Goal: Task Accomplishment & Management: Manage account settings

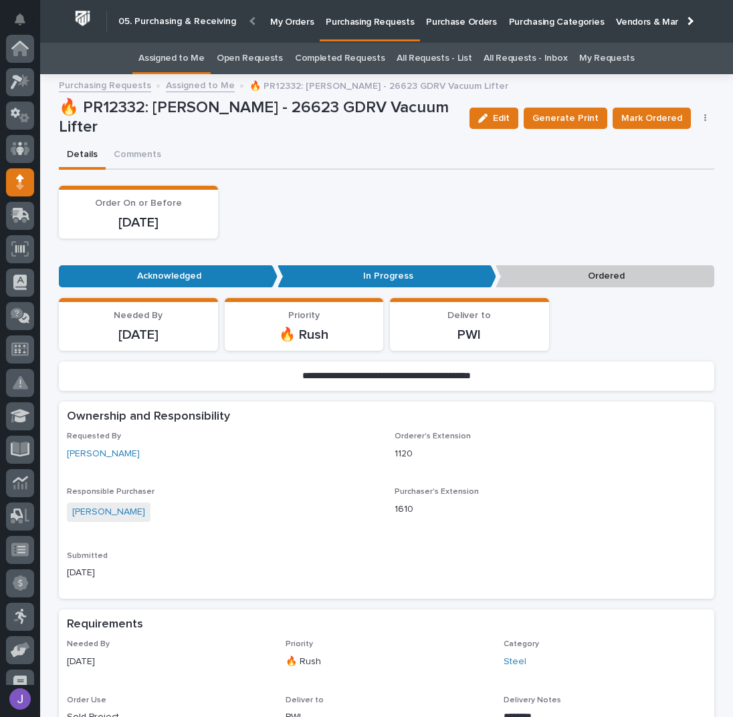
scroll to position [134, 0]
click at [185, 60] on link "Assigned to Me" at bounding box center [171, 58] width 66 height 31
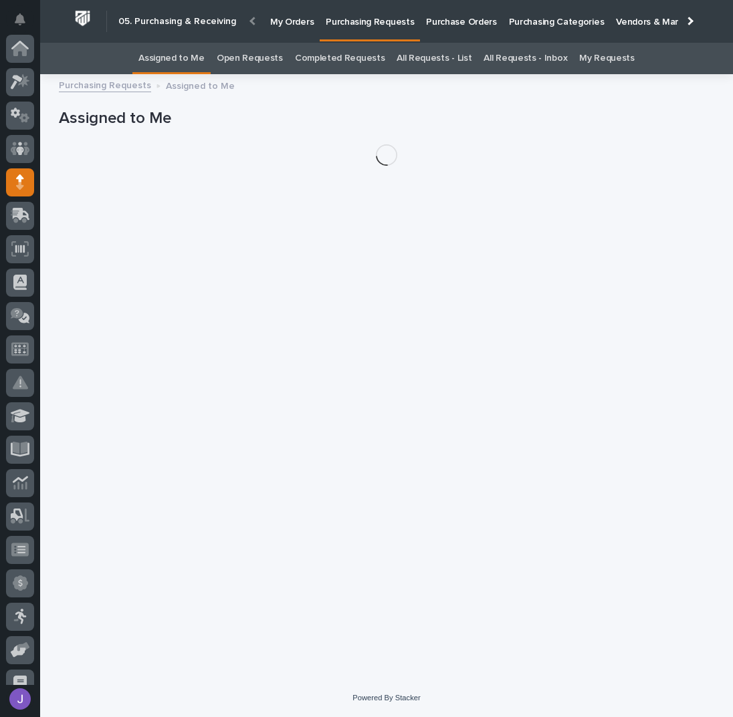
scroll to position [134, 0]
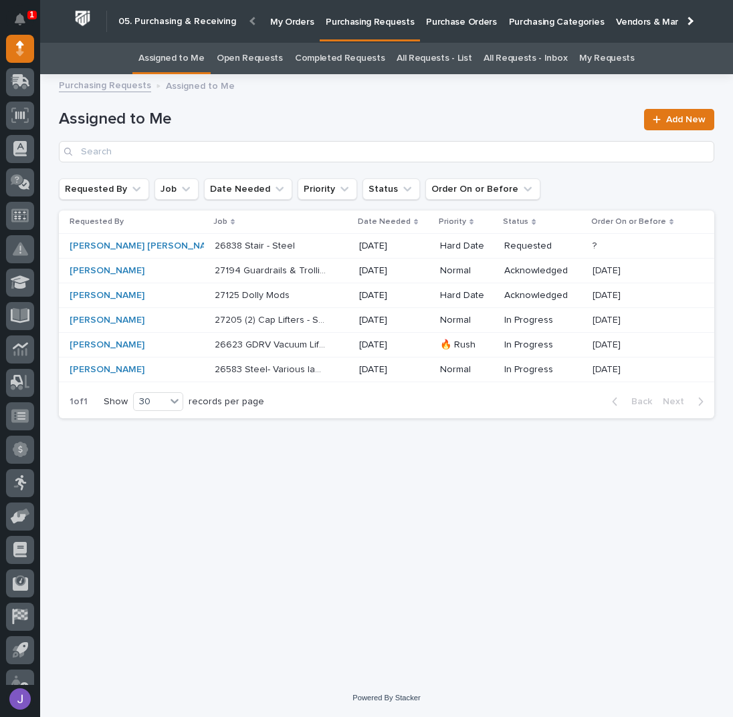
click at [447, 21] on p "Purchase Orders" at bounding box center [461, 14] width 70 height 28
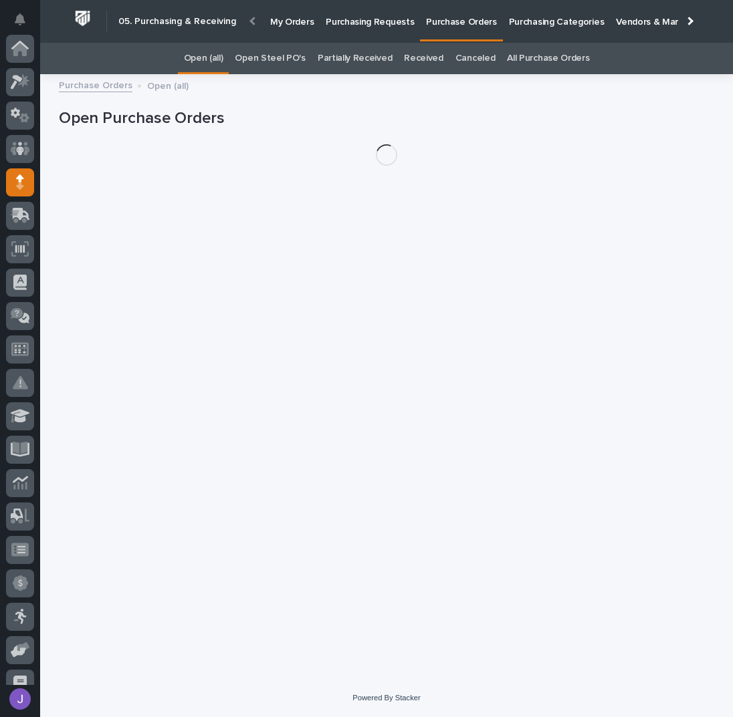
scroll to position [134, 0]
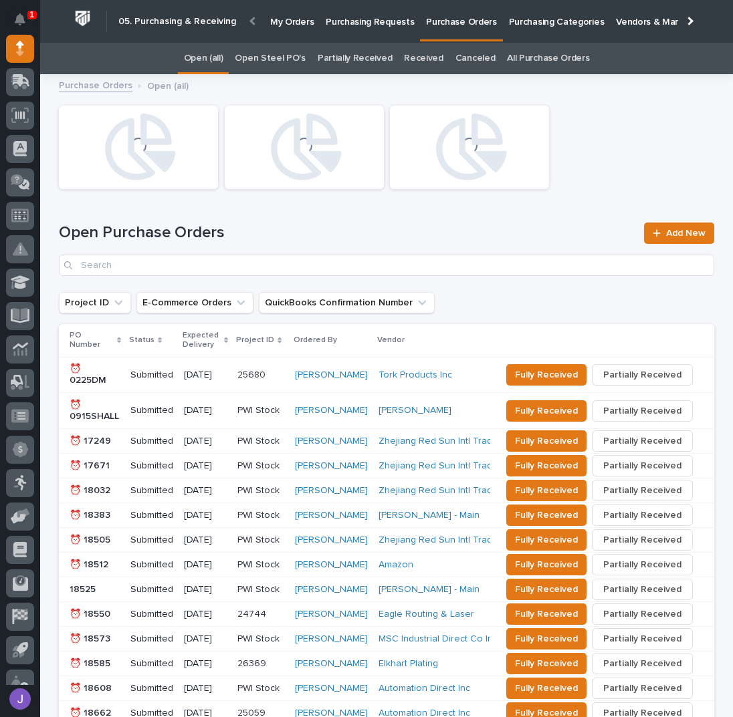
click at [271, 51] on link "Open Steel PO's" at bounding box center [270, 58] width 70 height 31
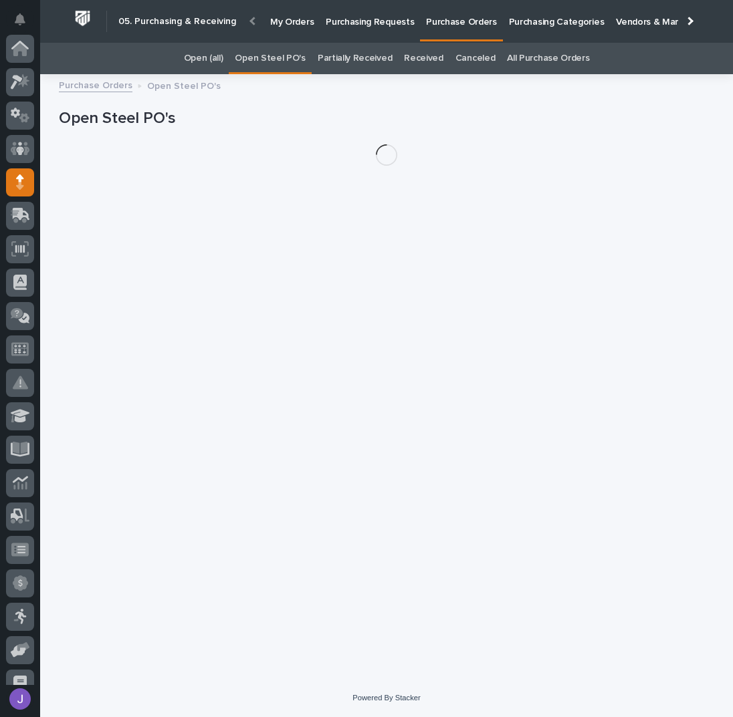
scroll to position [134, 0]
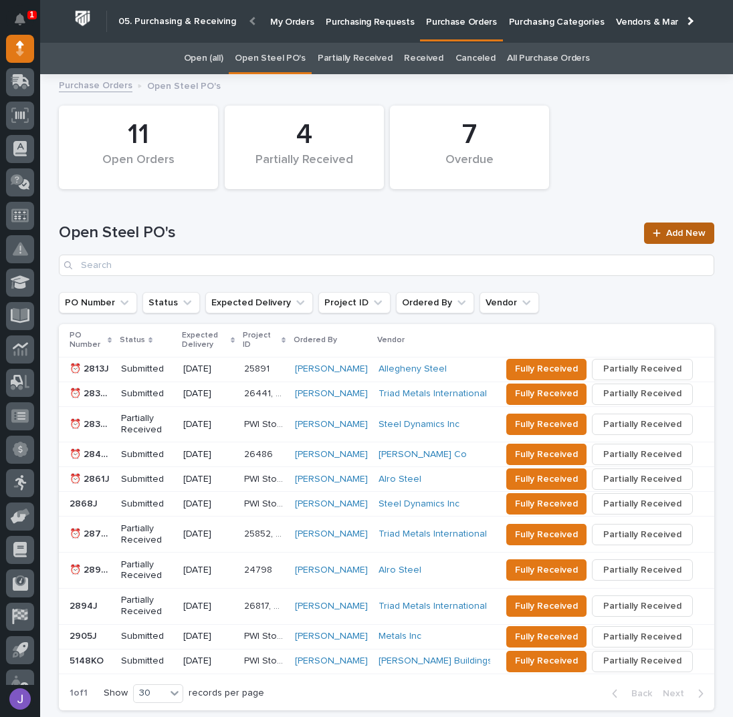
click at [669, 225] on link "Add New" at bounding box center [679, 233] width 70 height 21
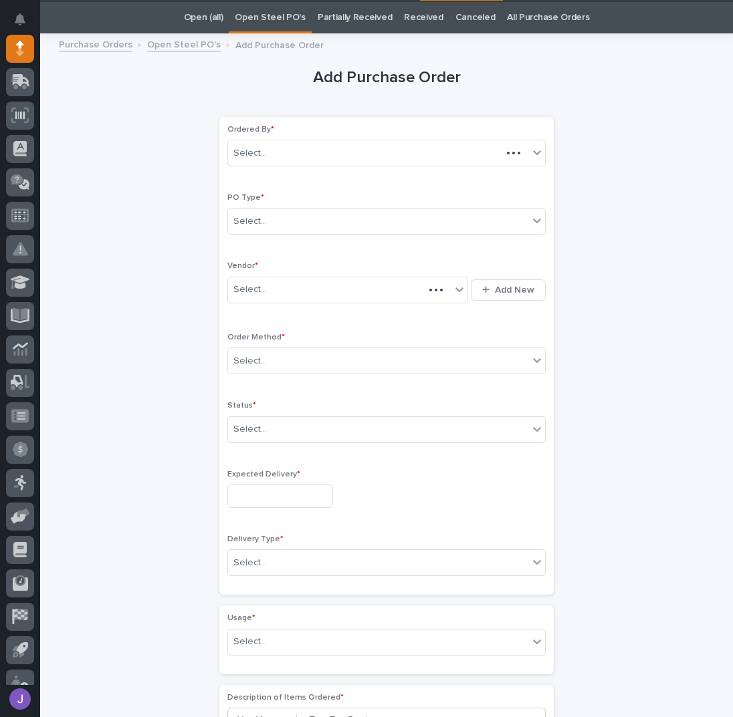
scroll to position [42, 0]
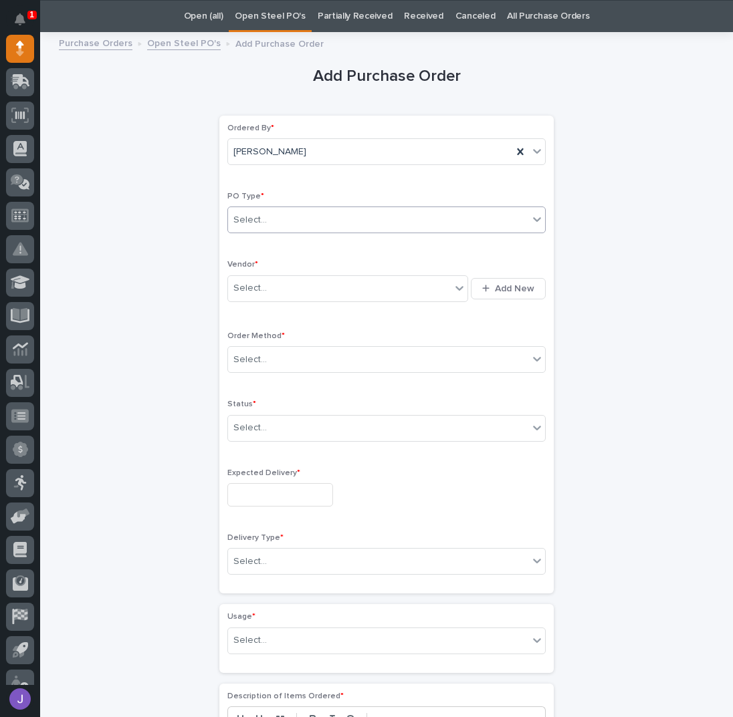
click at [286, 229] on div "Select..." at bounding box center [378, 220] width 300 height 22
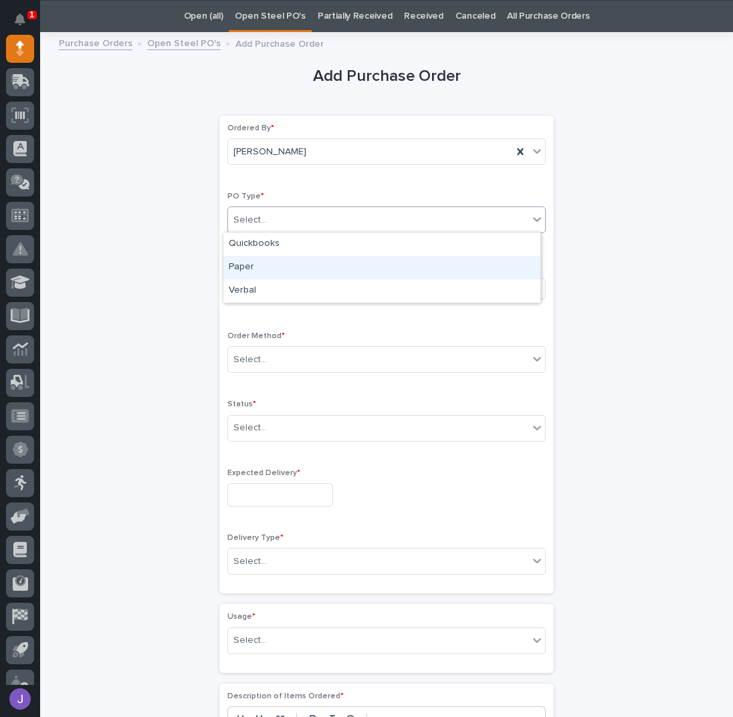
click at [261, 267] on div "Paper" at bounding box center [381, 267] width 317 height 23
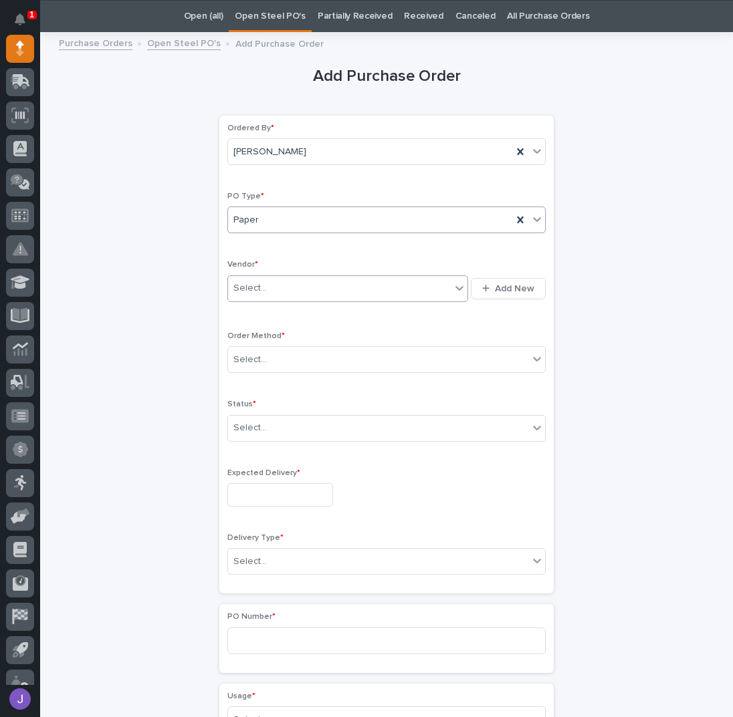
click at [264, 282] on div "Select..." at bounding box center [339, 288] width 223 height 22
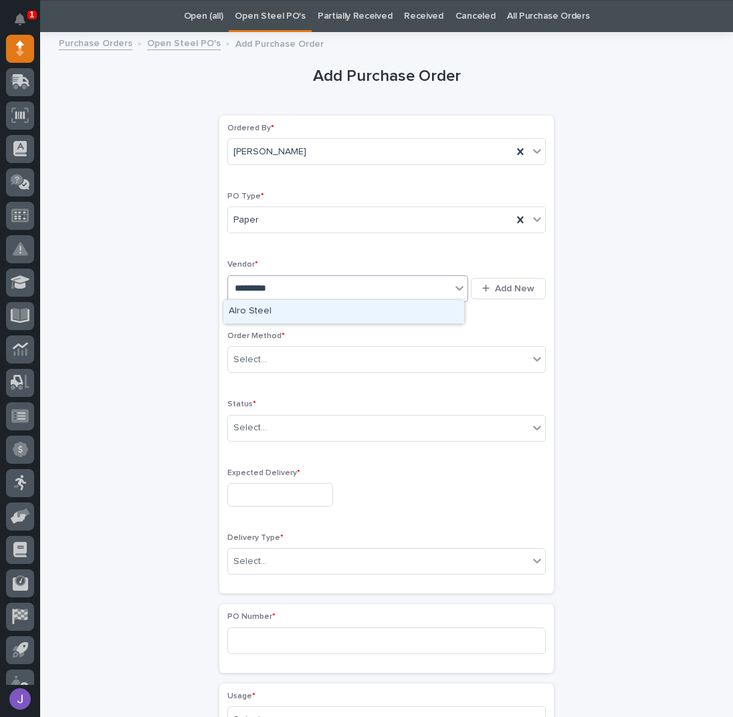
type input "**********"
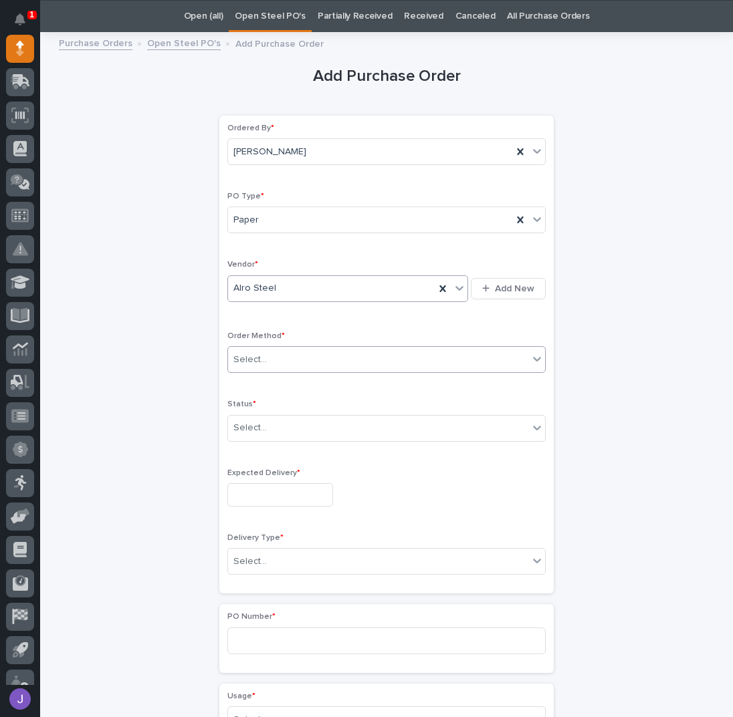
click at [247, 357] on div "Select..." at bounding box center [249, 360] width 33 height 14
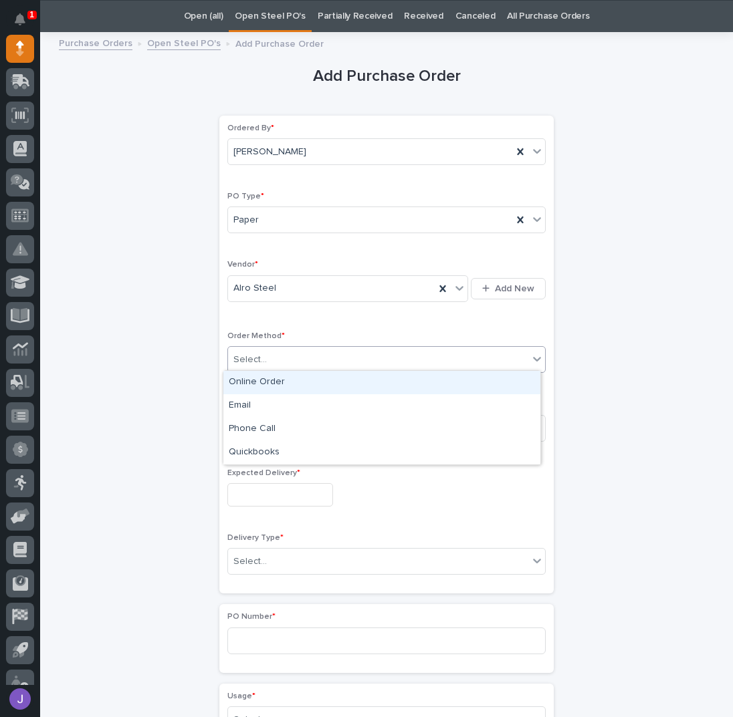
drag, startPoint x: 253, startPoint y: 378, endPoint x: 253, endPoint y: 386, distance: 8.0
click at [253, 379] on div "Online Order" at bounding box center [381, 382] width 317 height 23
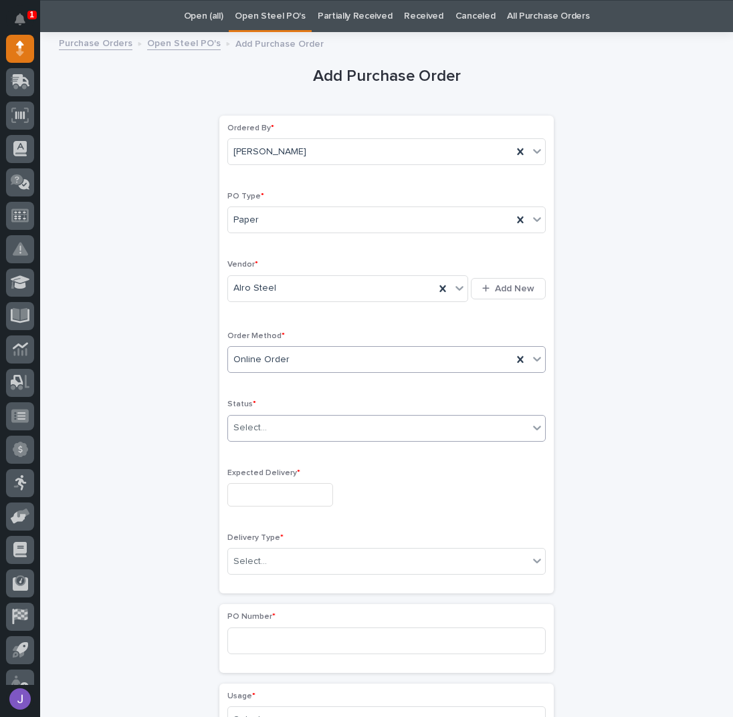
click at [257, 433] on div "Select..." at bounding box center [378, 428] width 300 height 22
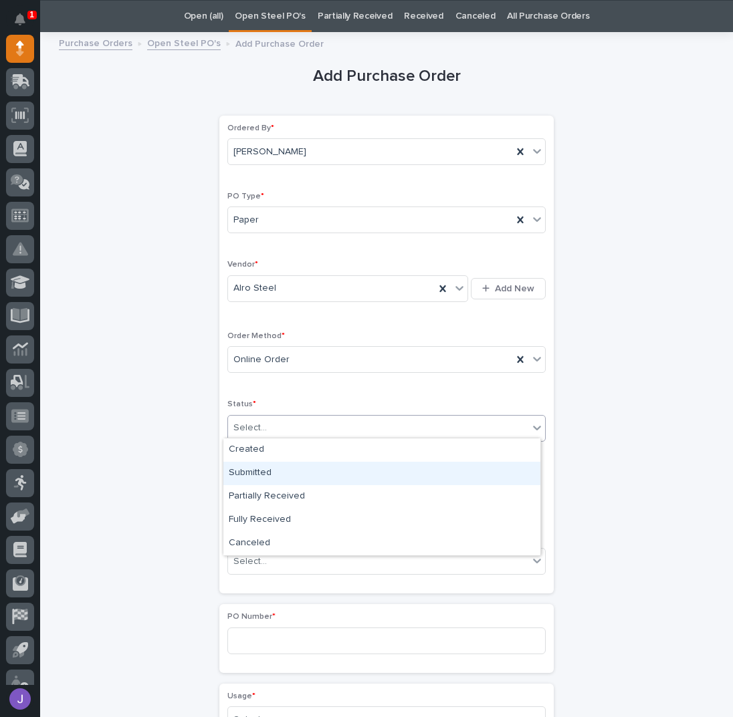
click at [259, 470] on div "Submitted" at bounding box center [381, 473] width 317 height 23
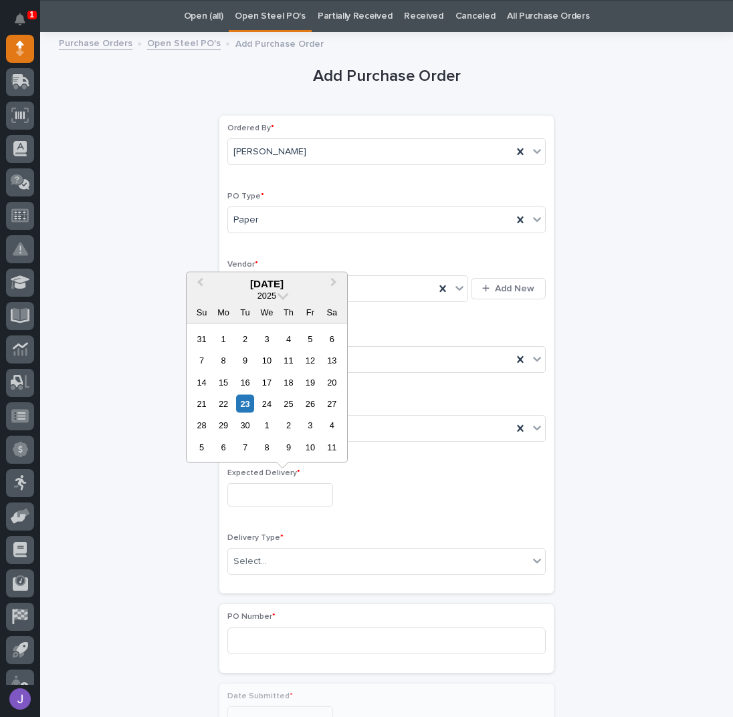
click at [260, 491] on input "text" at bounding box center [280, 494] width 106 height 23
click at [249, 405] on div "23" at bounding box center [245, 404] width 18 height 18
type input "**********"
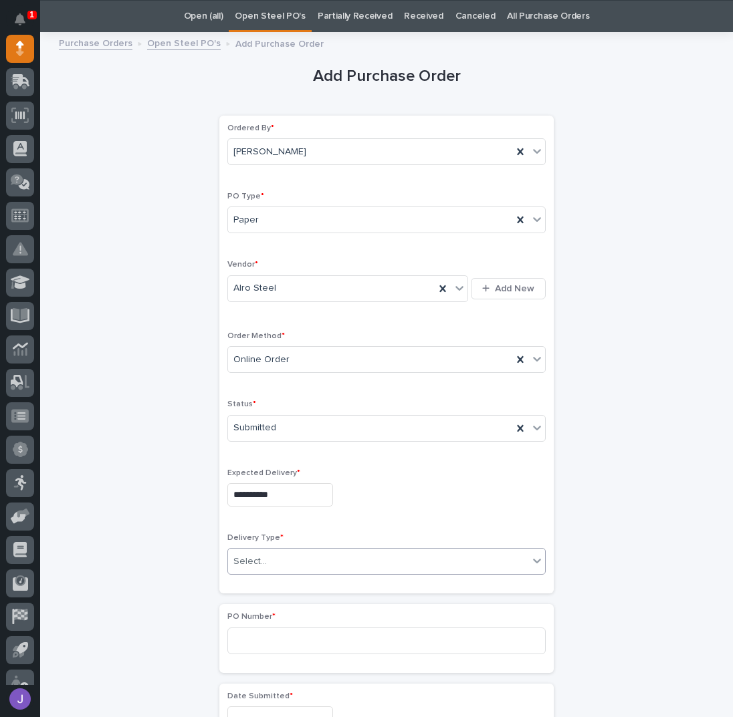
click at [251, 563] on div "Select..." at bounding box center [249, 562] width 33 height 14
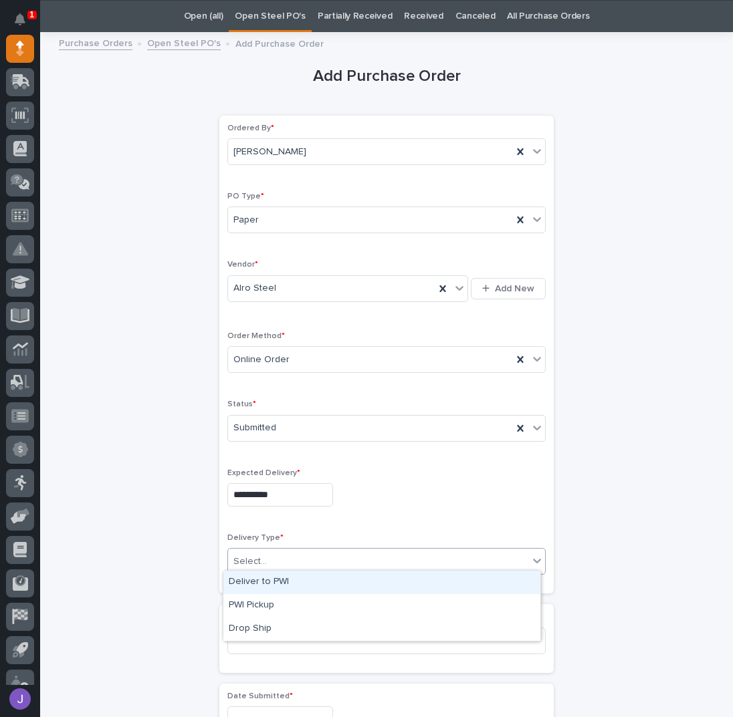
drag, startPoint x: 255, startPoint y: 578, endPoint x: 259, endPoint y: 592, distance: 14.0
click at [255, 579] on div "Deliver to PWI" at bounding box center [381, 582] width 317 height 23
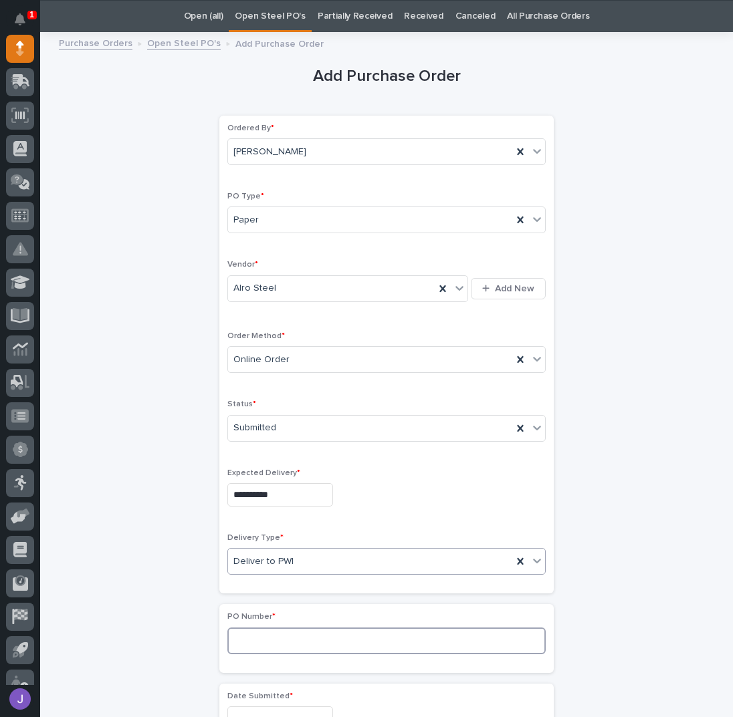
click at [256, 628] on input at bounding box center [386, 641] width 318 height 27
type input "2924J"
click at [151, 554] on div "**********" at bounding box center [386, 704] width 655 height 1329
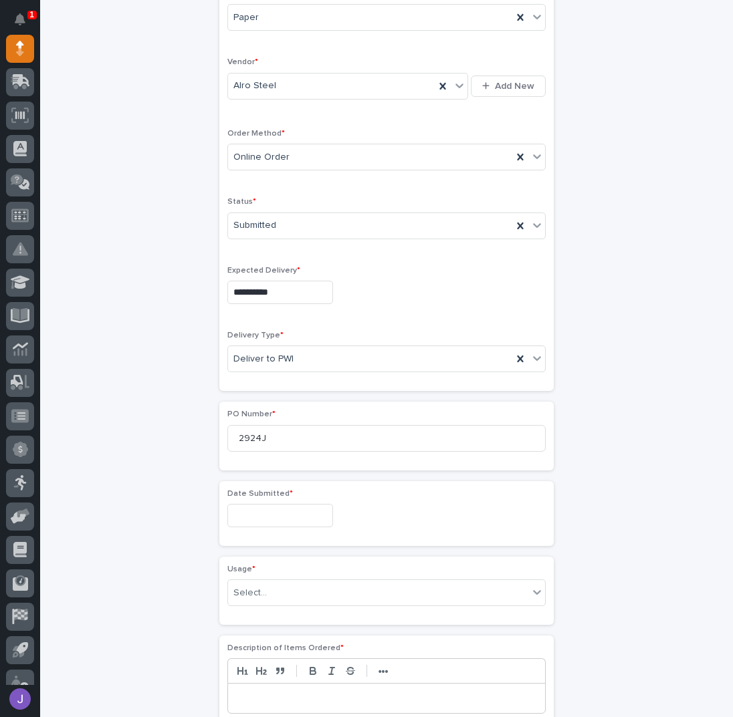
scroll to position [310, 0]
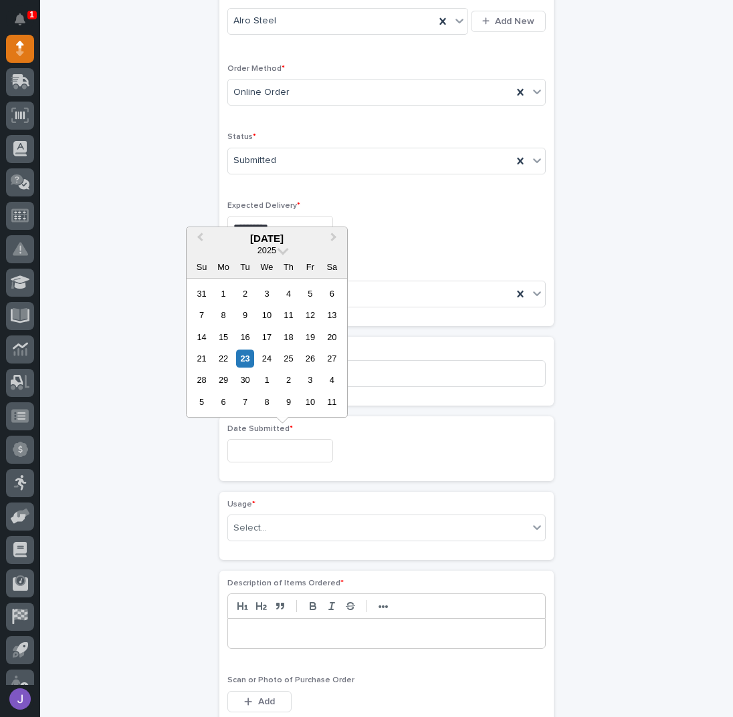
click at [257, 453] on input "text" at bounding box center [280, 450] width 106 height 23
click at [227, 362] on div "22" at bounding box center [223, 359] width 18 height 18
type input "**********"
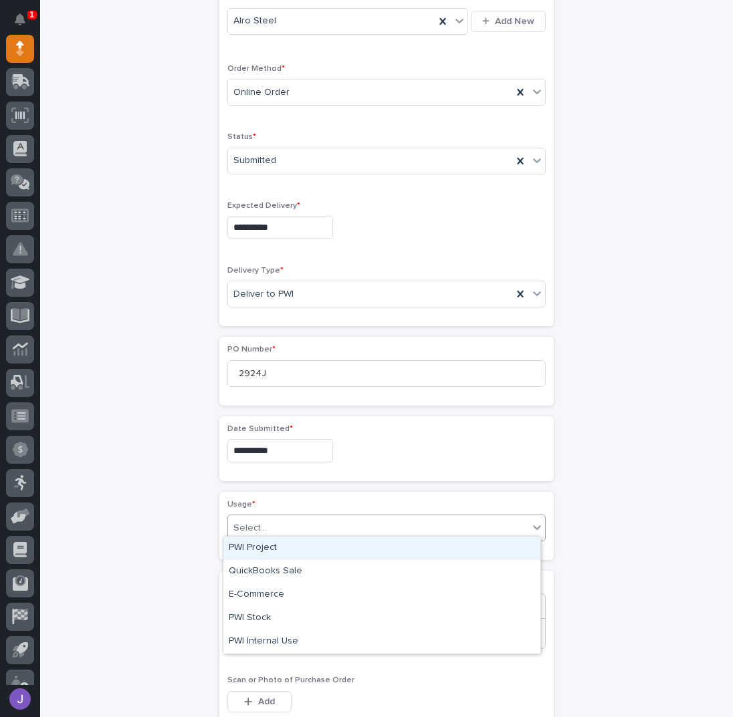
click at [289, 524] on div "Select..." at bounding box center [378, 529] width 300 height 22
click at [265, 548] on div "PWI Project" at bounding box center [381, 548] width 317 height 23
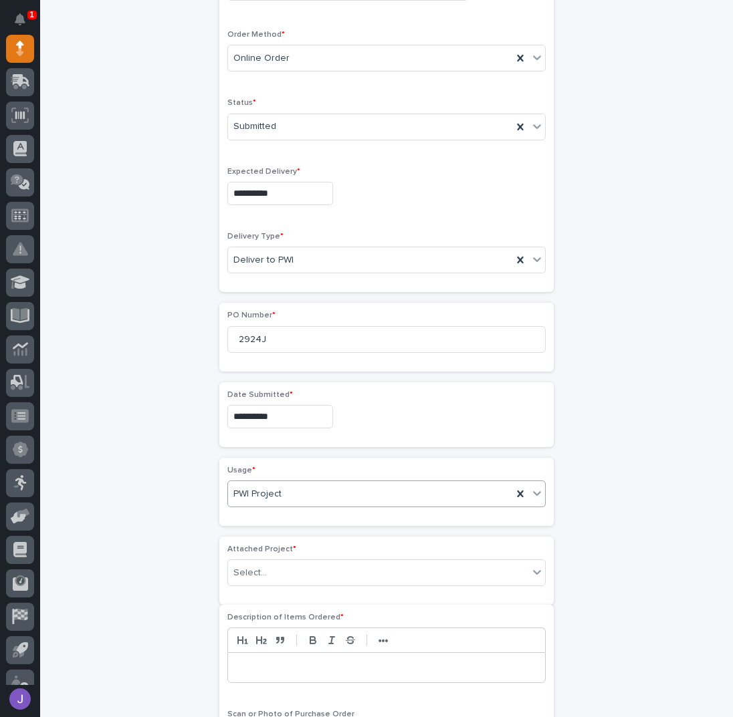
scroll to position [349, 0]
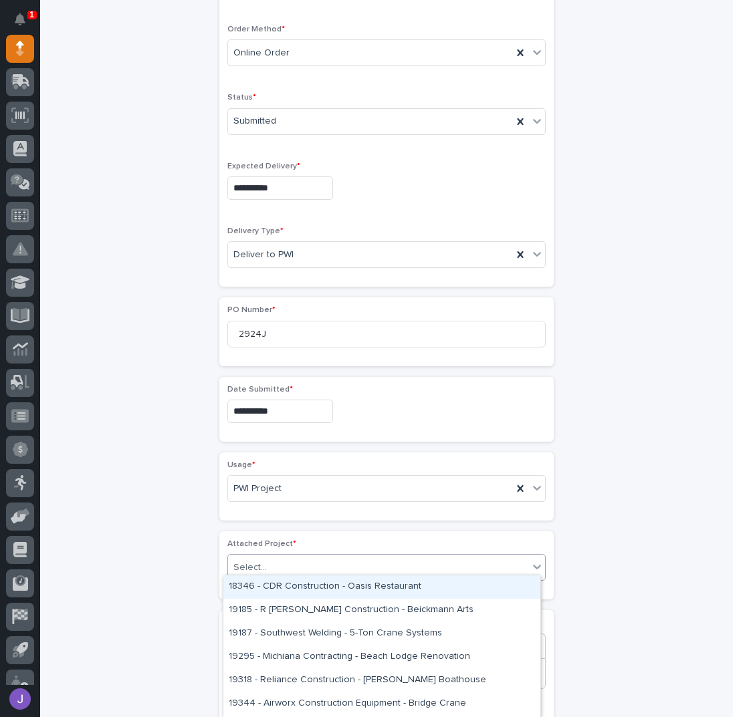
click at [277, 564] on div "Select..." at bounding box center [378, 568] width 300 height 22
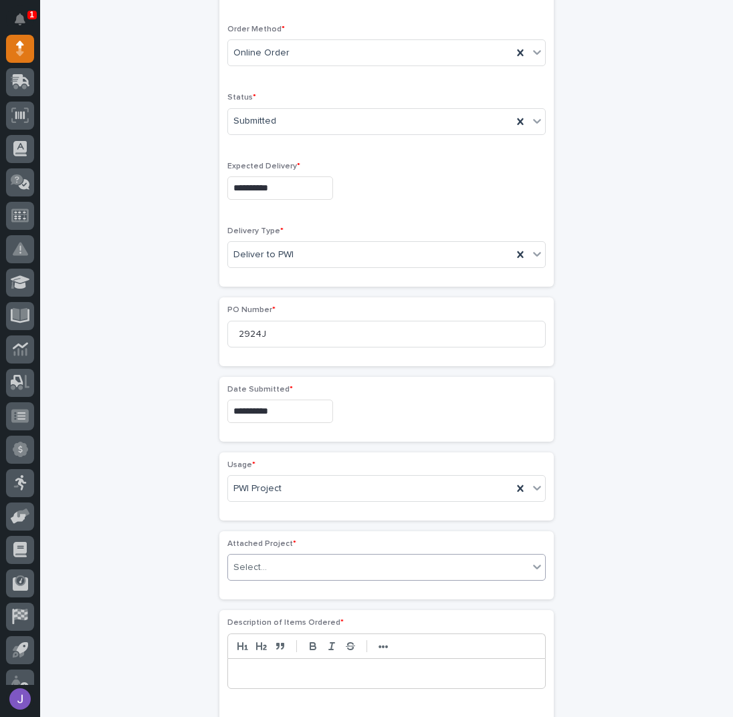
click at [292, 562] on div "Select..." at bounding box center [378, 568] width 300 height 22
type input "*****"
click at [265, 667] on p at bounding box center [386, 673] width 297 height 13
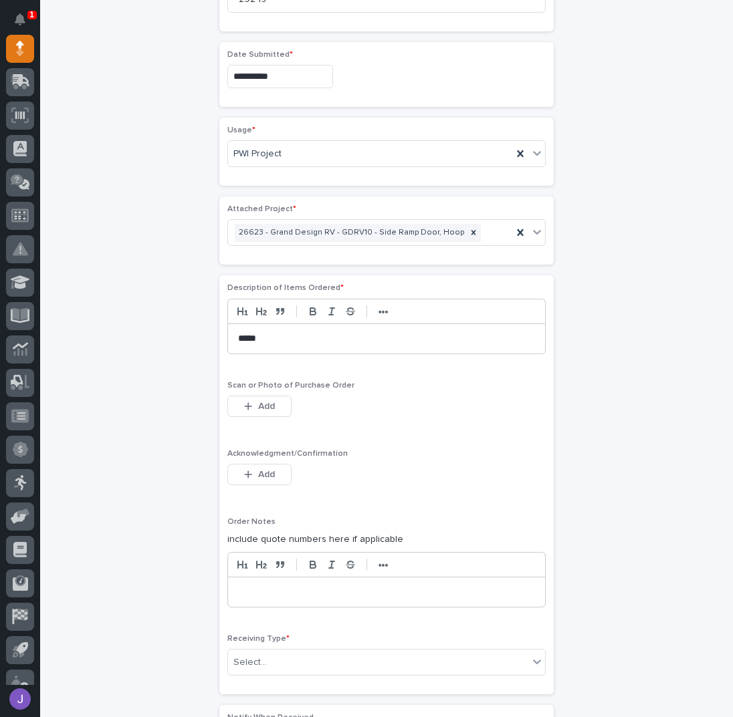
scroll to position [705, 0]
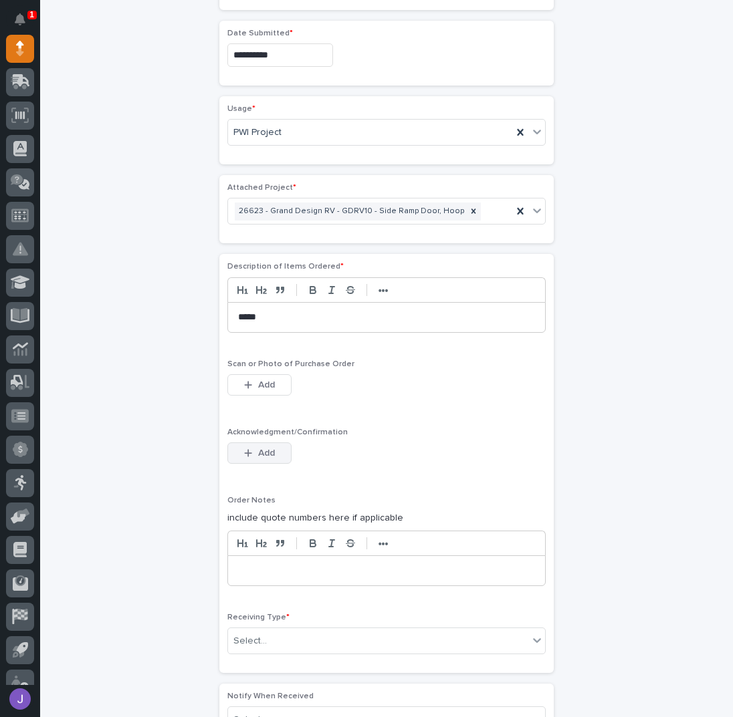
click at [270, 450] on button "Add" at bounding box center [259, 453] width 64 height 21
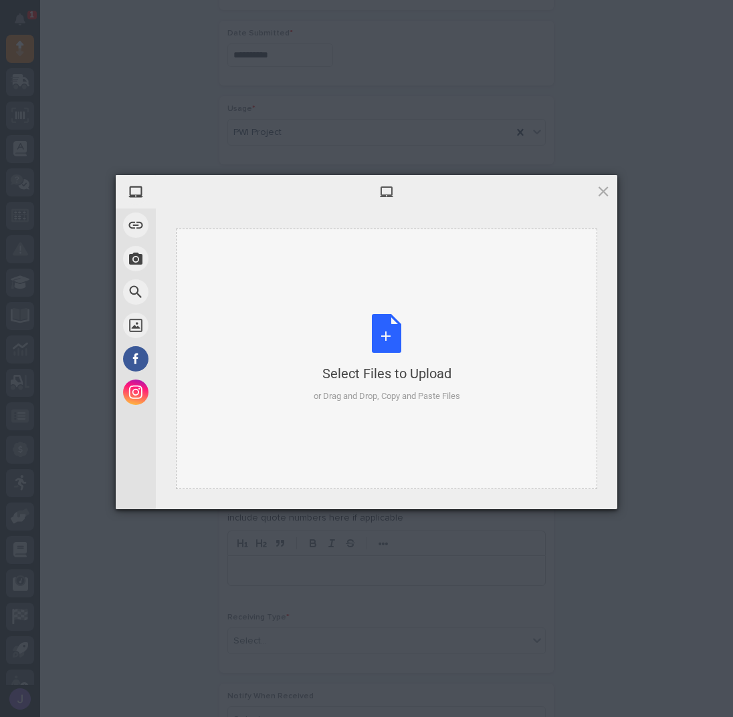
click at [380, 331] on div "Select Files to Upload or Drag and Drop, Copy and Paste Files" at bounding box center [387, 358] width 146 height 89
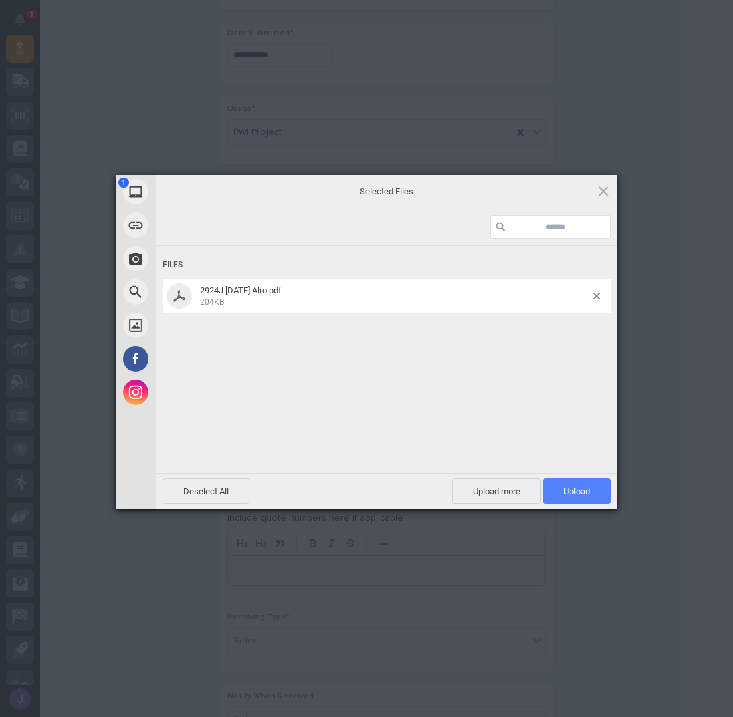
click at [584, 494] on span "Upload 1" at bounding box center [577, 492] width 26 height 10
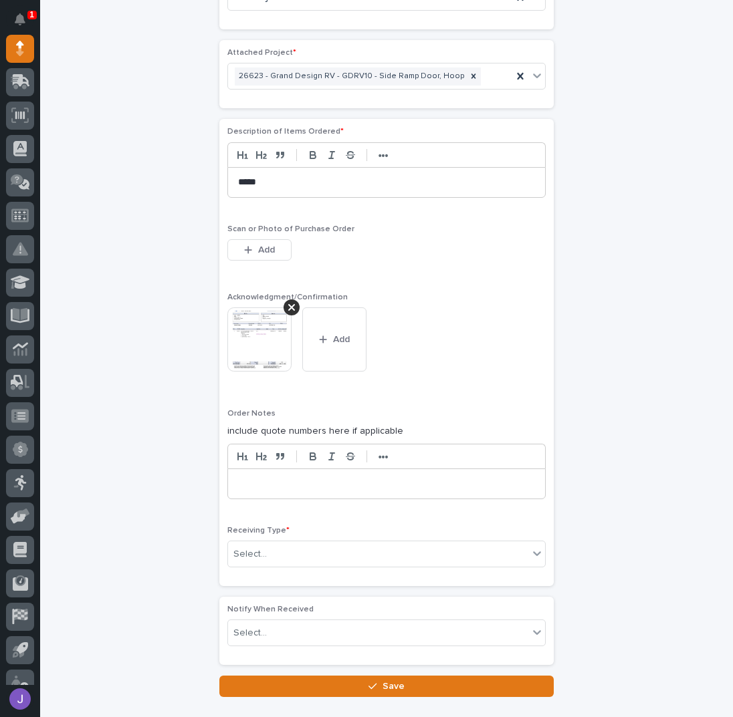
scroll to position [916, 0]
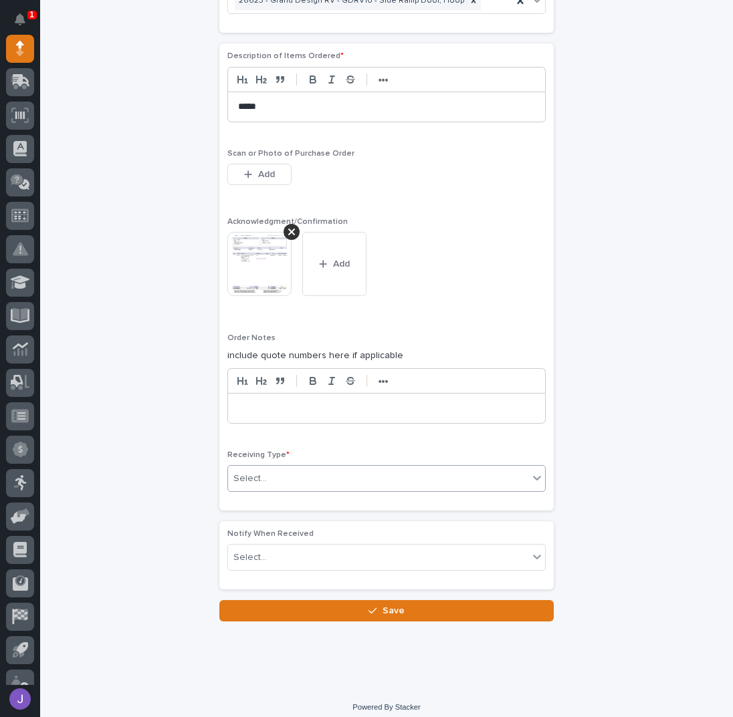
click at [305, 469] on div "Select..." at bounding box center [378, 479] width 300 height 22
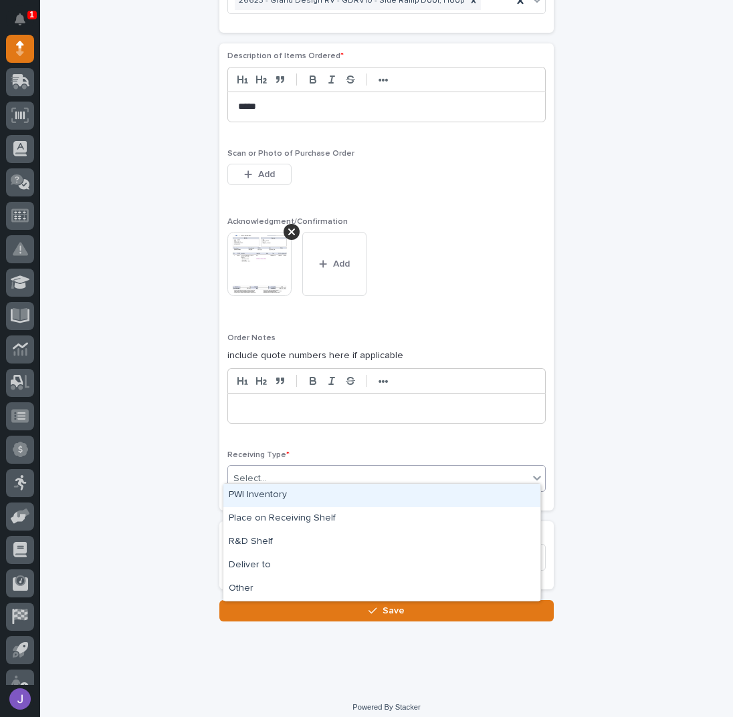
click at [279, 491] on div "PWI Inventory" at bounding box center [381, 495] width 317 height 23
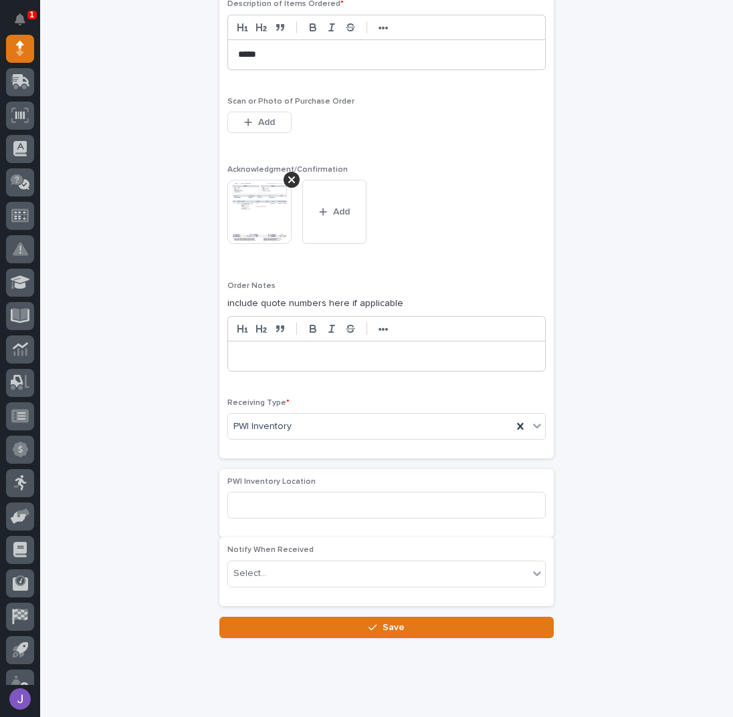
scroll to position [970, 0]
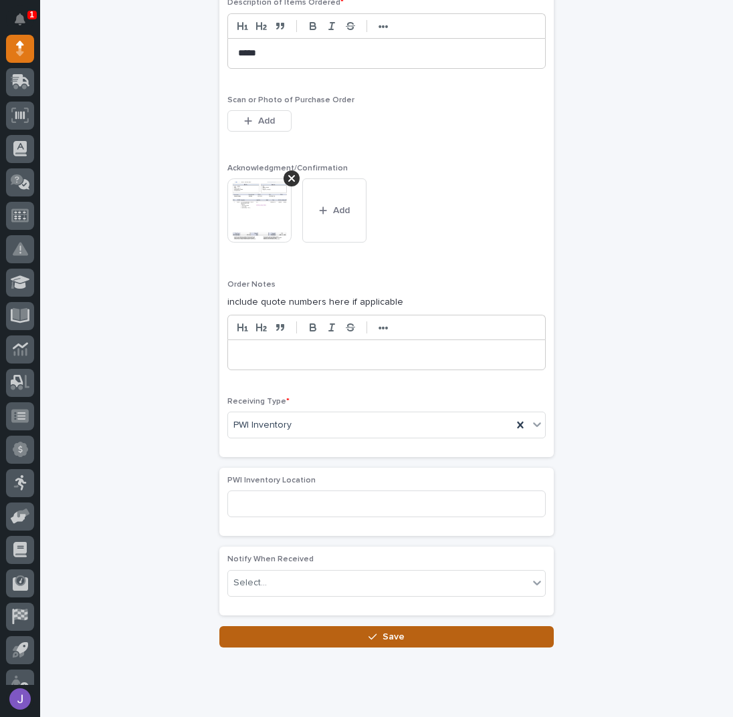
click at [339, 627] on button "Save" at bounding box center [386, 637] width 334 height 21
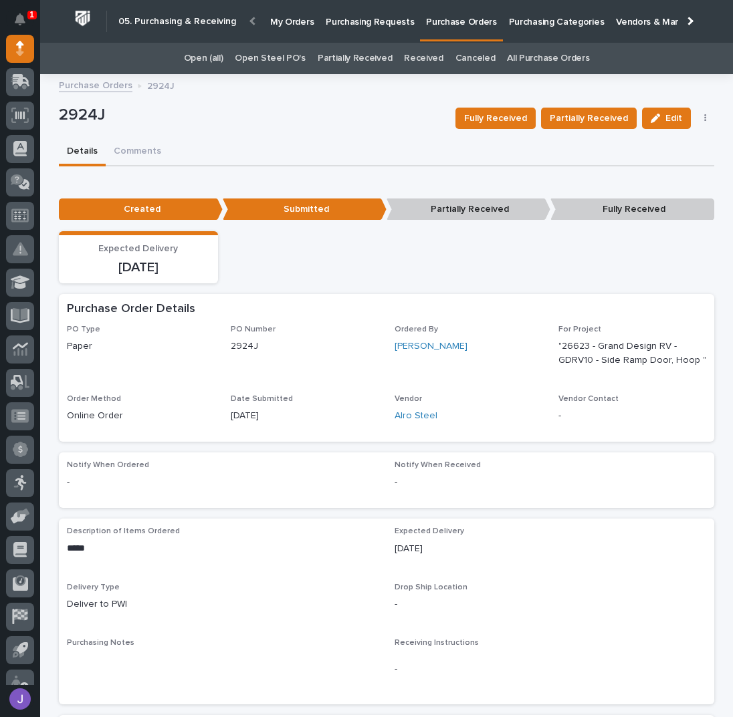
click at [268, 64] on link "Open Steel PO's" at bounding box center [270, 58] width 70 height 31
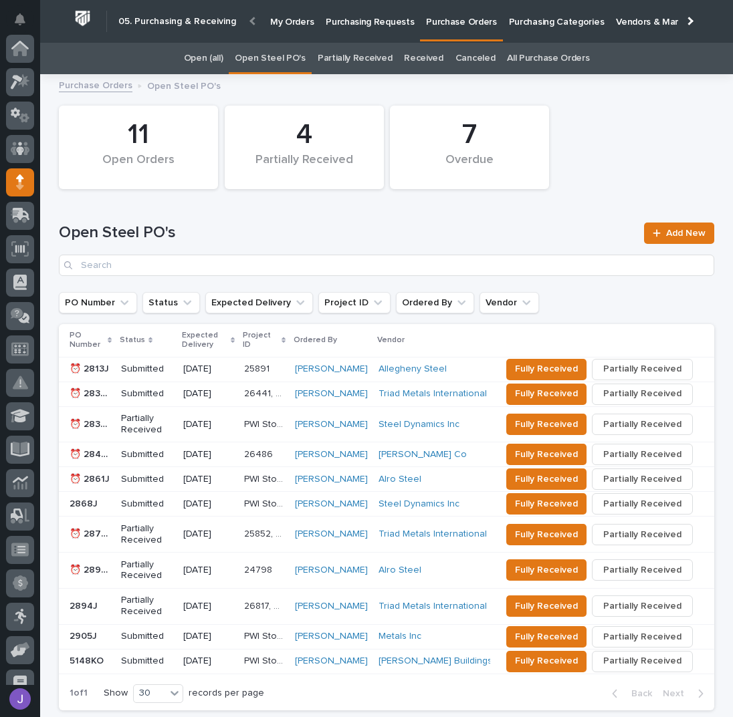
scroll to position [134, 0]
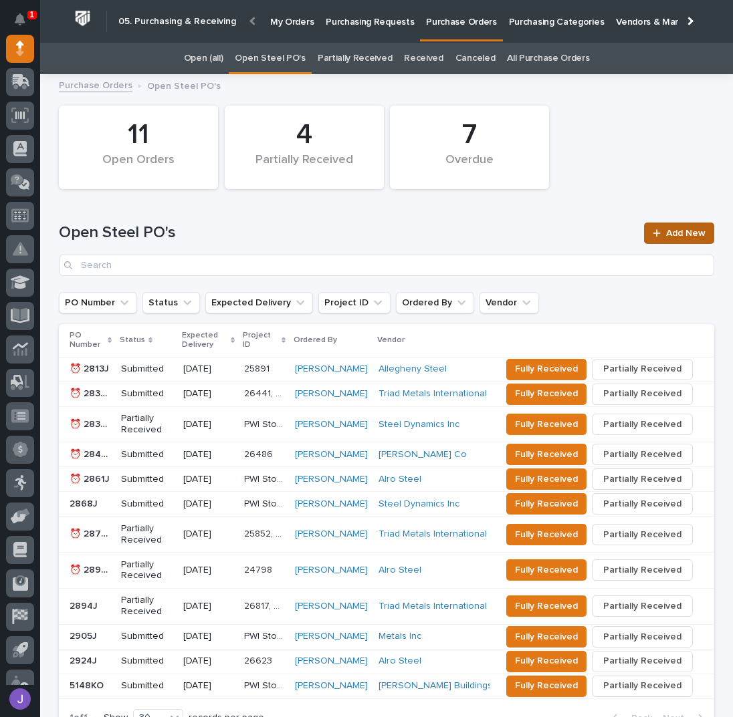
click at [675, 233] on span "Add New" at bounding box center [685, 233] width 39 height 9
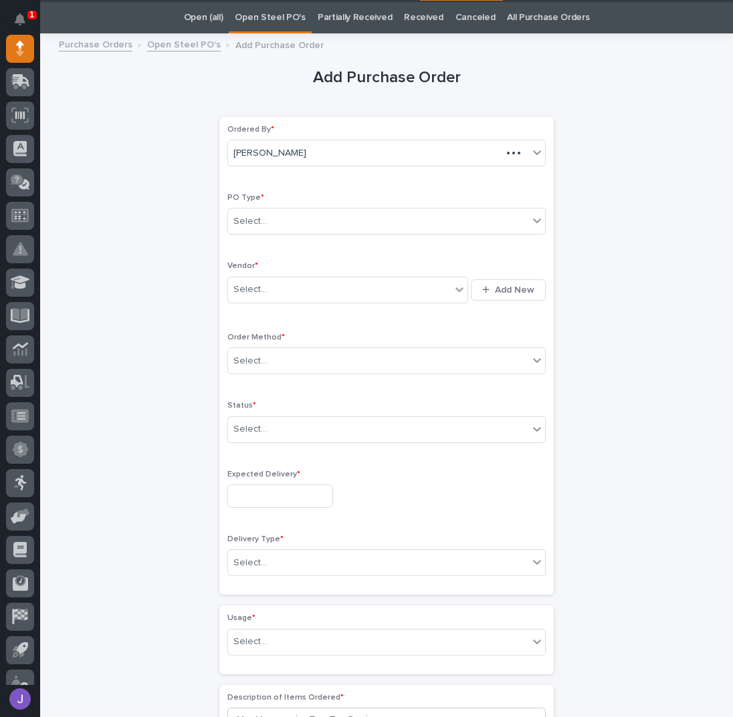
scroll to position [42, 0]
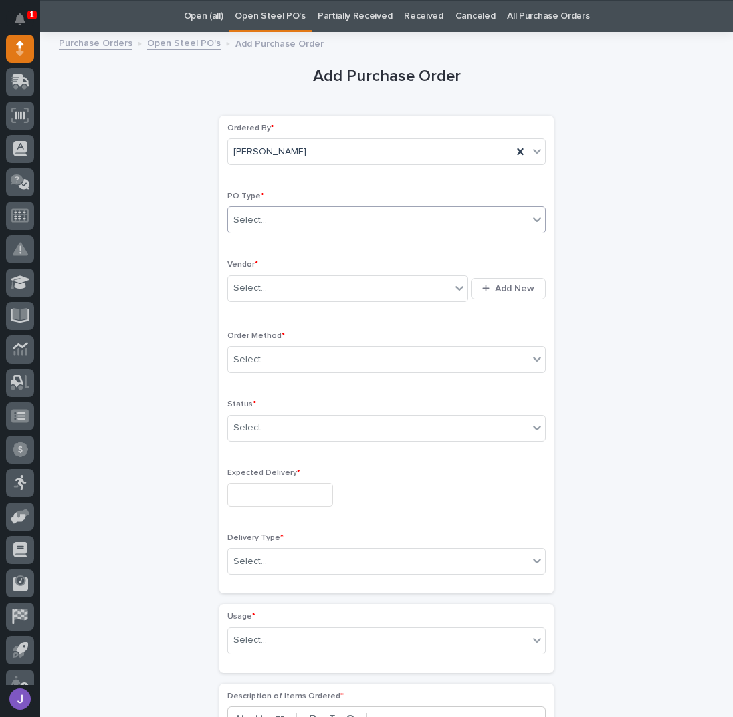
click at [254, 211] on div "Select..." at bounding box center [378, 220] width 300 height 22
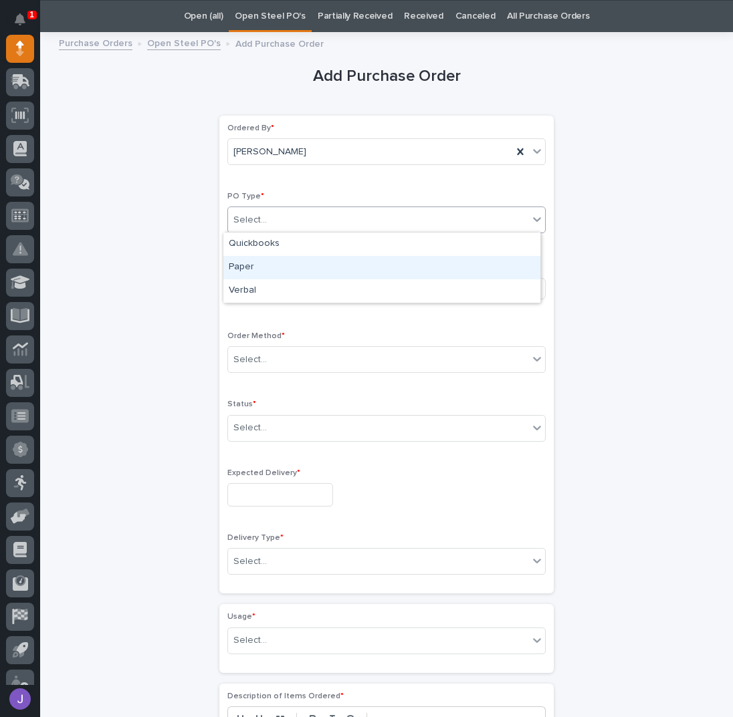
click at [265, 265] on div "Paper" at bounding box center [381, 267] width 317 height 23
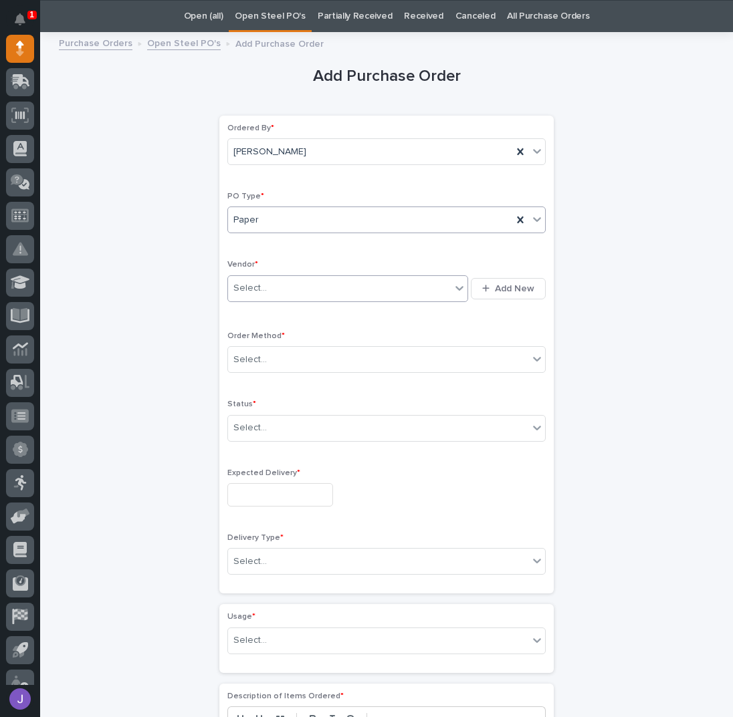
click at [268, 283] on input "text" at bounding box center [268, 288] width 1 height 11
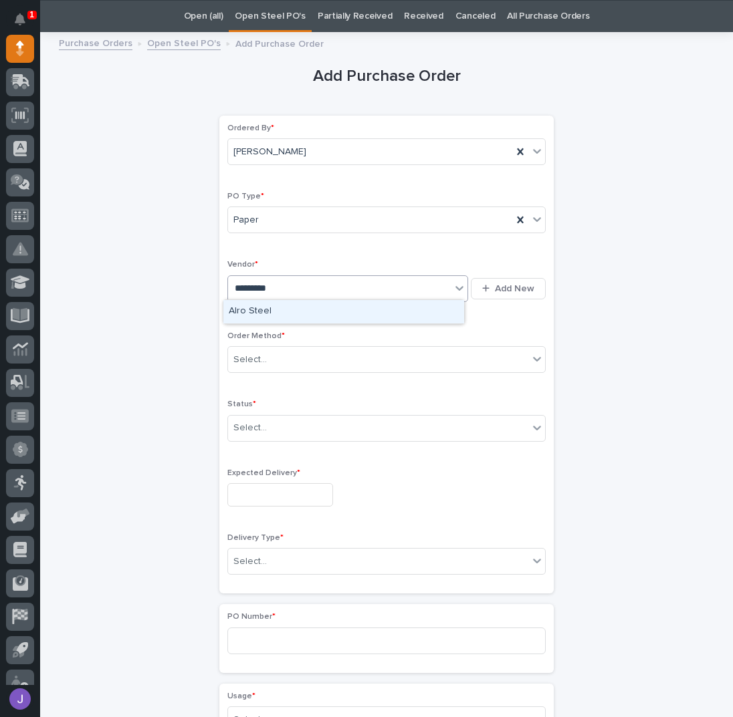
type input "**********"
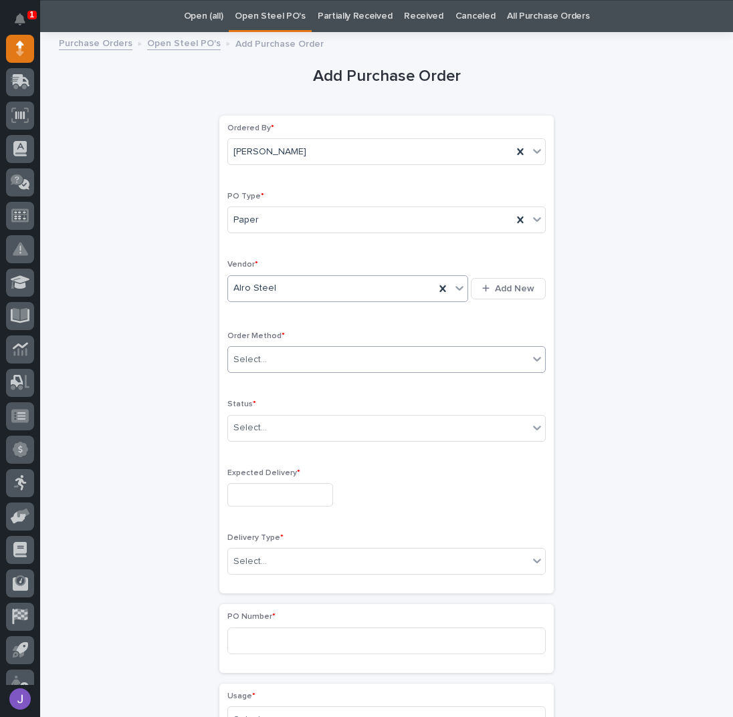
click at [247, 353] on div "Select..." at bounding box center [249, 360] width 33 height 14
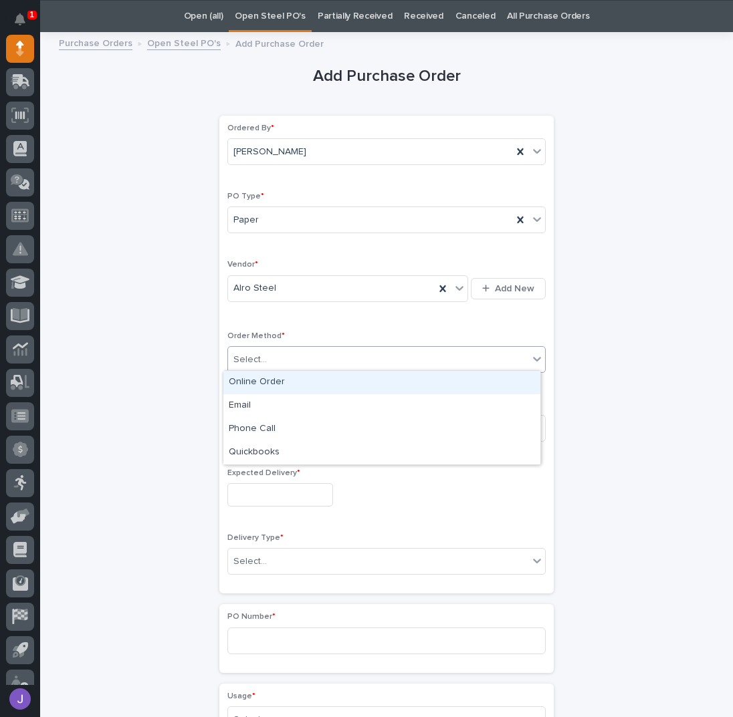
click at [247, 382] on div "Online Order" at bounding box center [381, 382] width 317 height 23
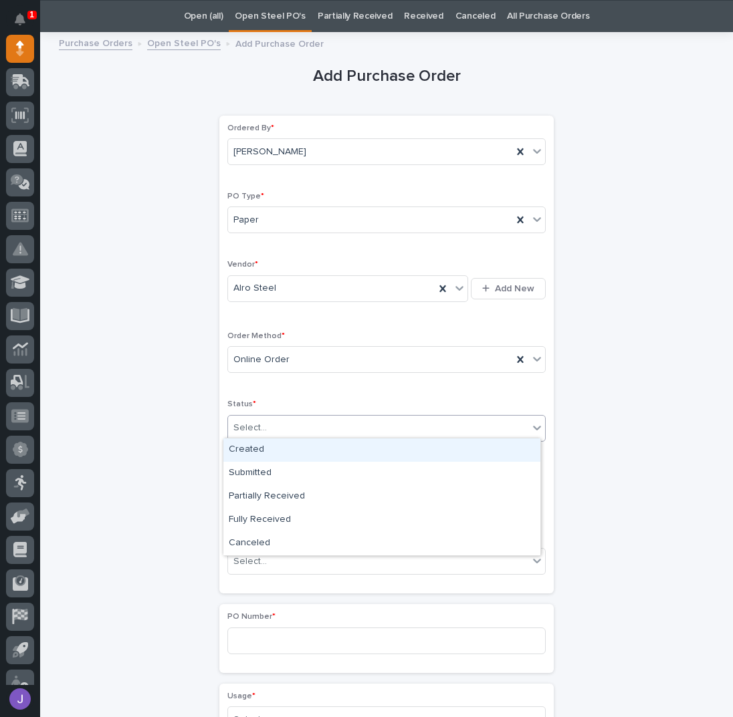
click at [243, 425] on div "Select..." at bounding box center [249, 428] width 33 height 14
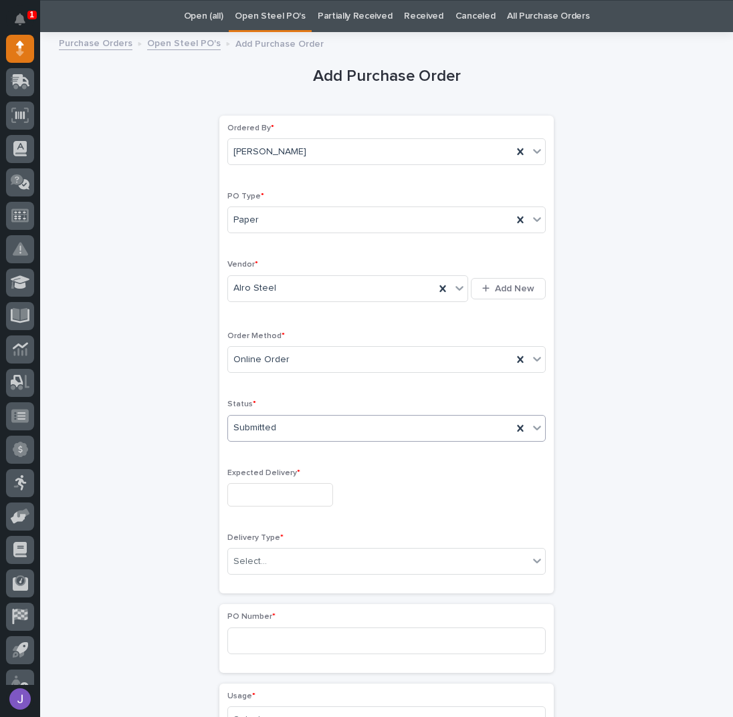
click at [252, 484] on input "text" at bounding box center [280, 494] width 106 height 23
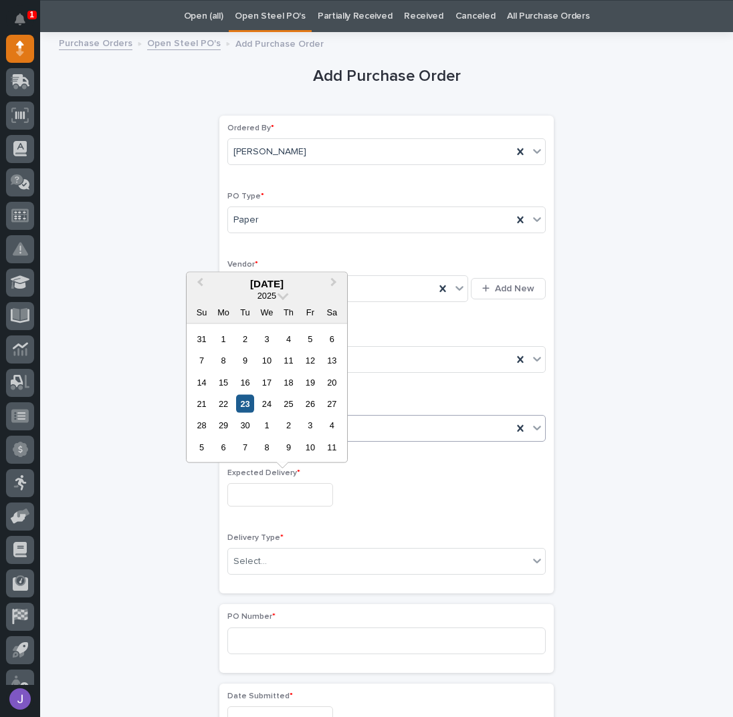
click at [245, 401] on div "23" at bounding box center [245, 404] width 18 height 18
type input "**********"
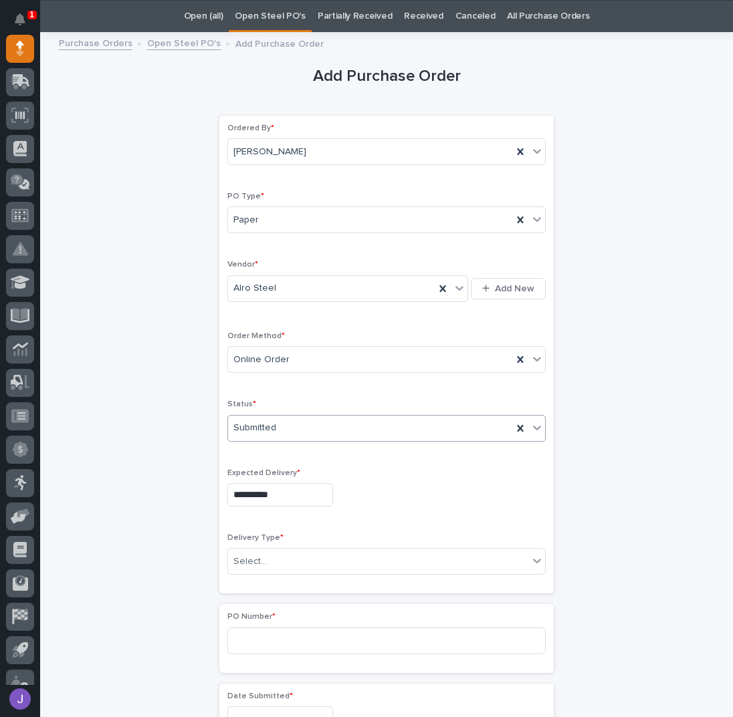
click at [250, 572] on div "Delivery Type * Select..." at bounding box center [386, 560] width 318 height 52
click at [245, 559] on div "Select..." at bounding box center [249, 562] width 33 height 14
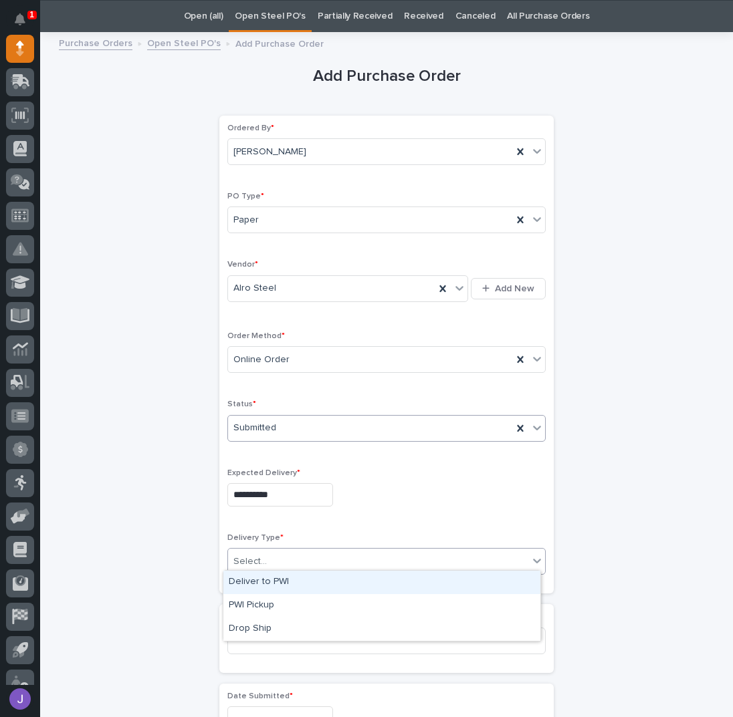
click at [253, 578] on div "Deliver to PWI" at bounding box center [381, 582] width 317 height 23
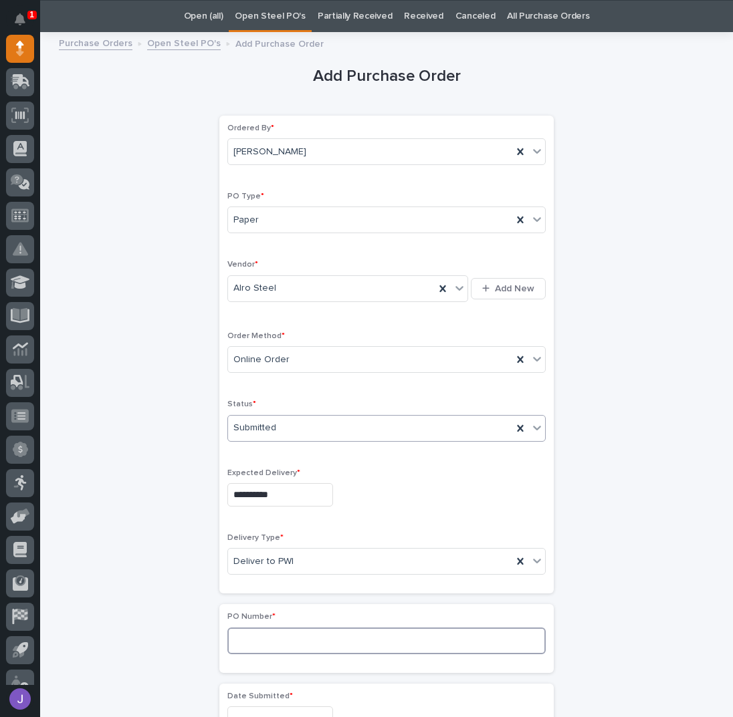
click at [264, 628] on input at bounding box center [386, 641] width 318 height 27
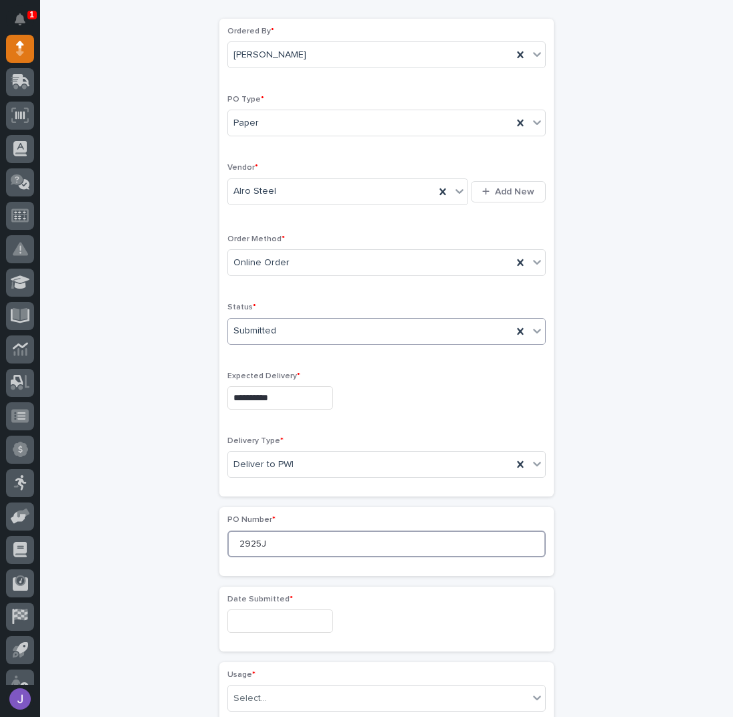
scroll to position [310, 0]
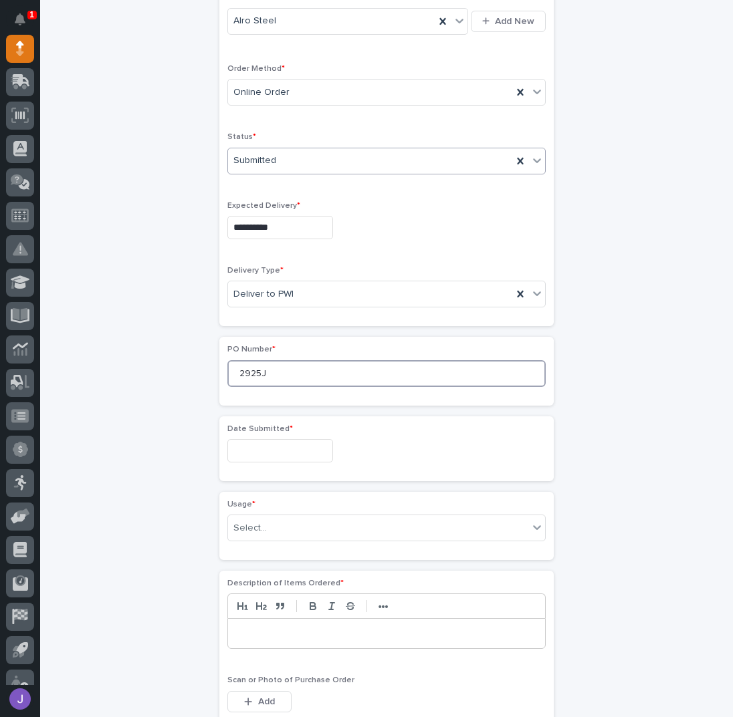
type input "2925J"
click at [289, 447] on input "text" at bounding box center [280, 450] width 106 height 23
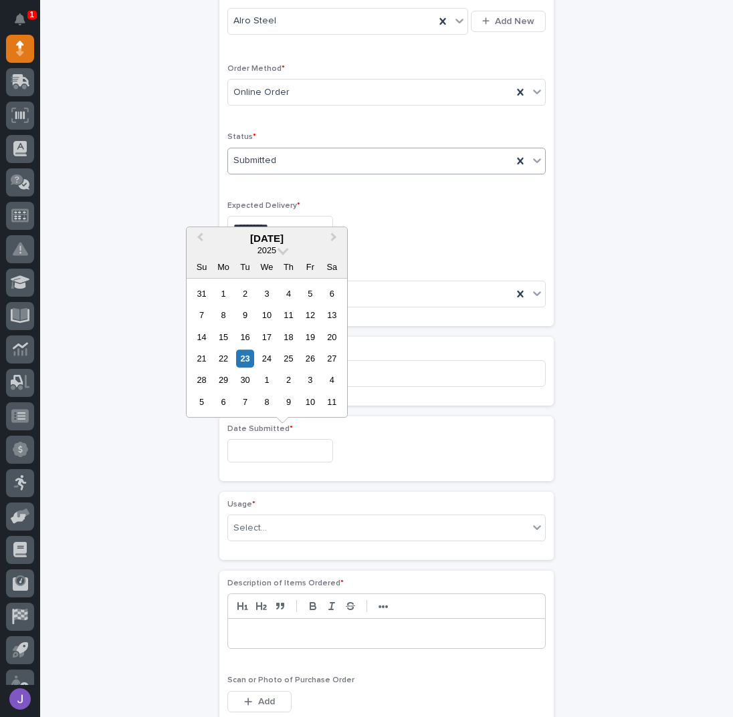
click at [221, 356] on div "22" at bounding box center [223, 359] width 18 height 18
type input "**********"
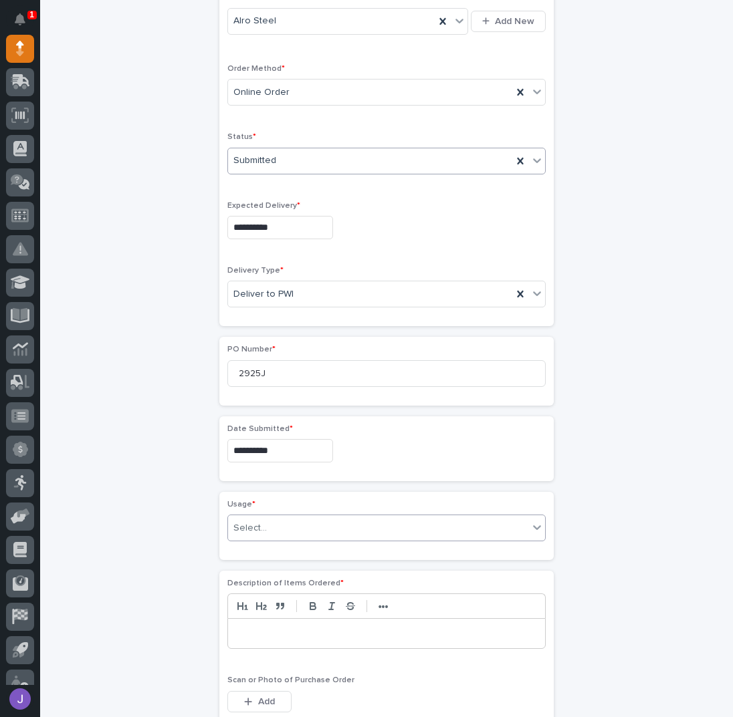
click at [269, 531] on div "Select..." at bounding box center [378, 529] width 300 height 22
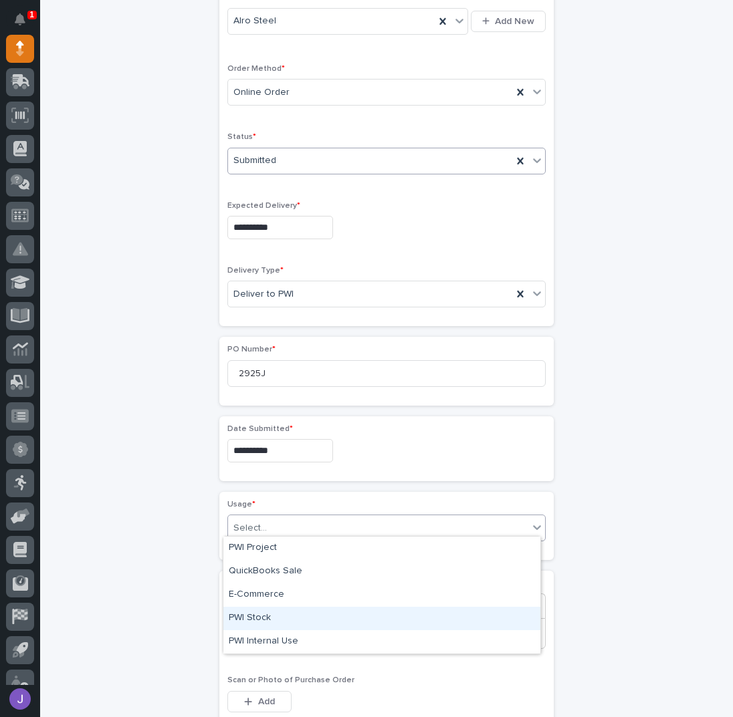
click at [242, 617] on div "PWI Stock" at bounding box center [381, 618] width 317 height 23
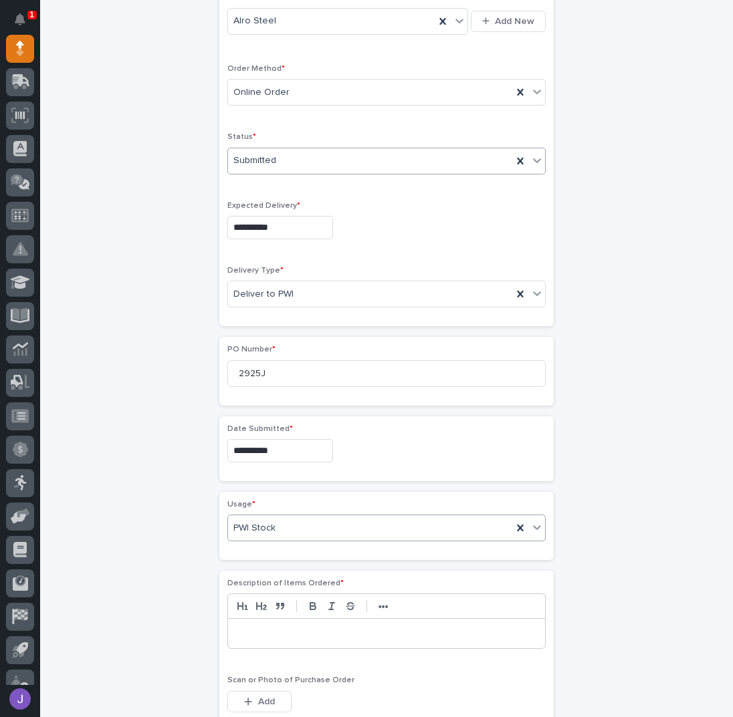
click at [265, 634] on div at bounding box center [386, 633] width 317 height 29
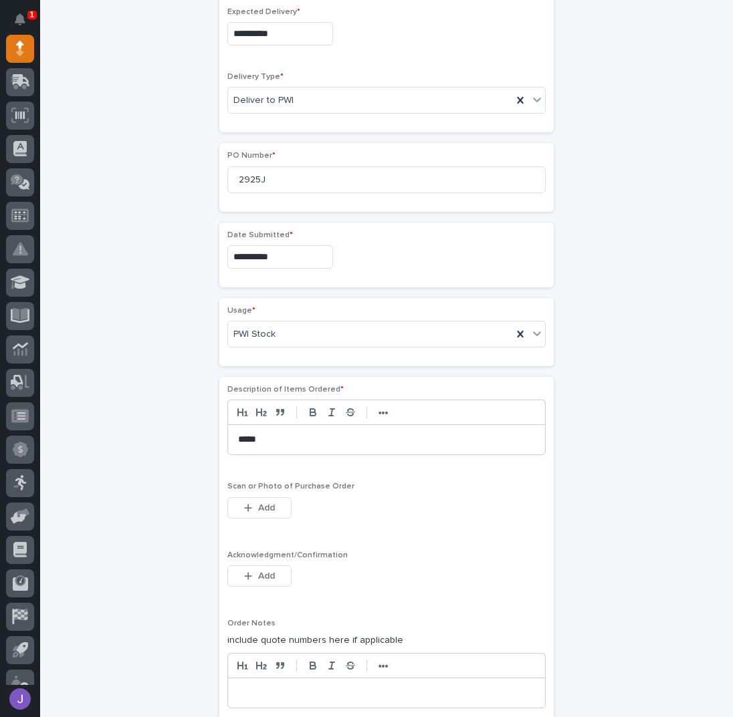
scroll to position [577, 0]
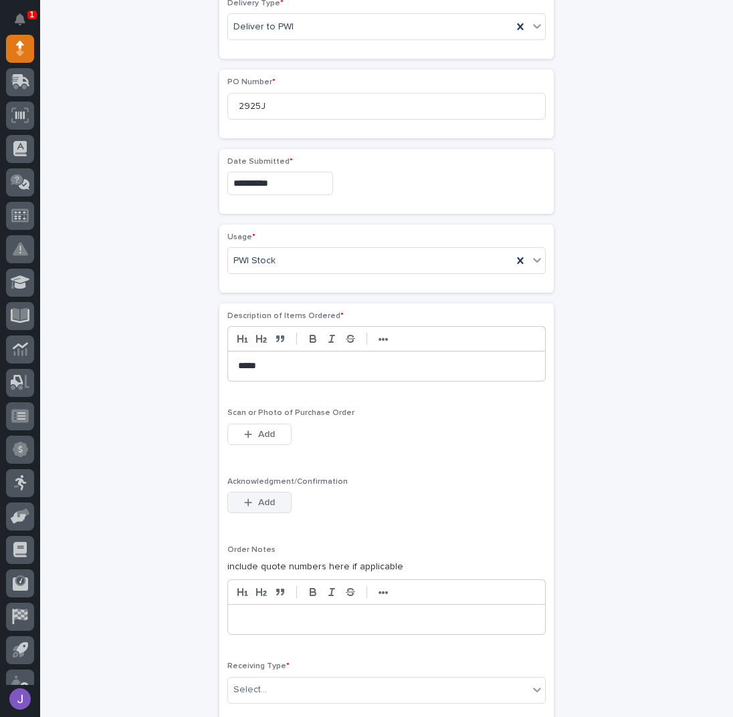
click at [258, 500] on span "Add" at bounding box center [266, 503] width 17 height 12
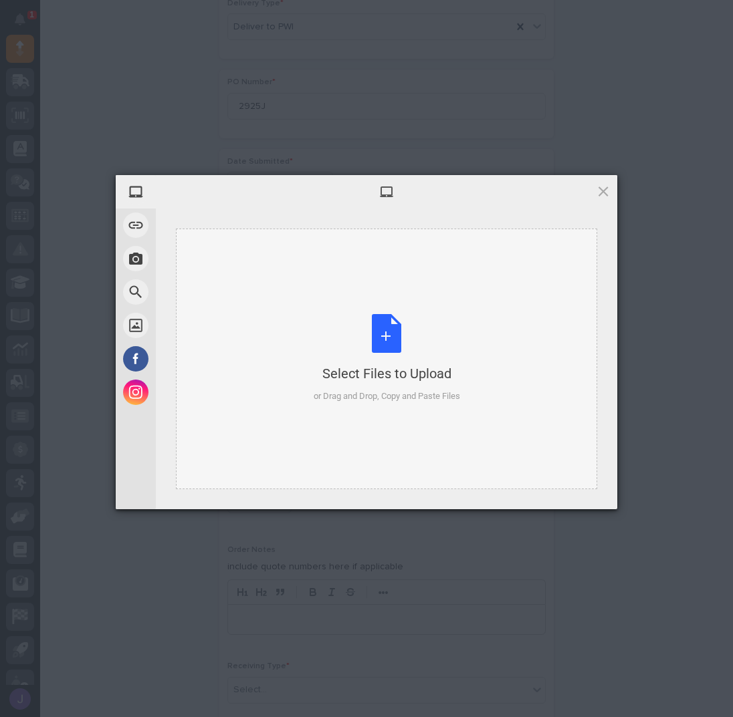
click at [383, 342] on div "Select Files to Upload or Drag and Drop, Copy and Paste Files" at bounding box center [387, 358] width 146 height 89
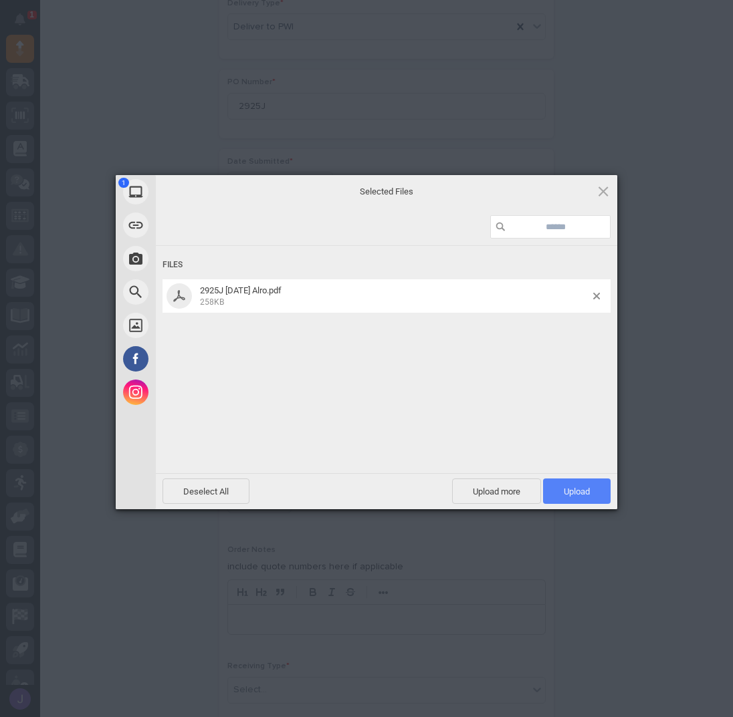
click at [562, 486] on span "Upload 1" at bounding box center [577, 491] width 68 height 25
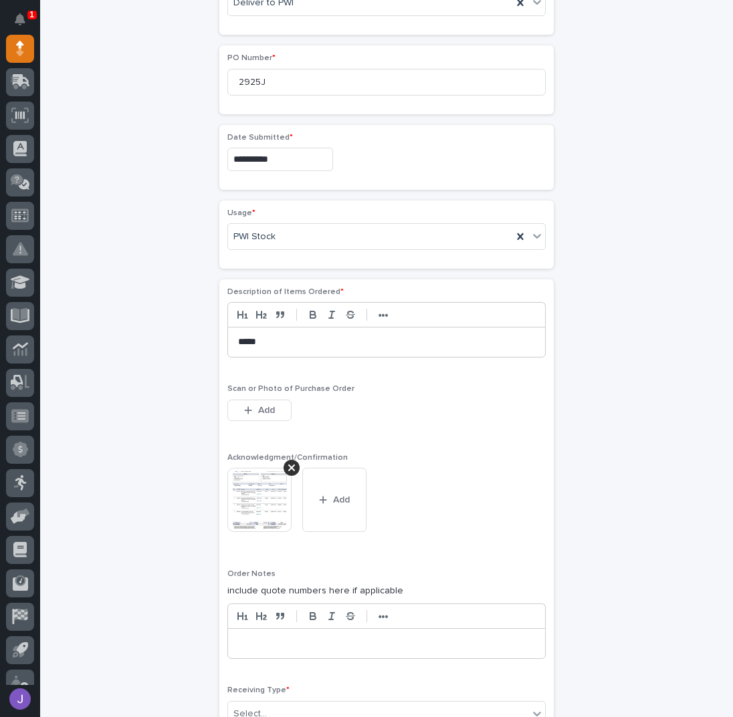
scroll to position [838, 0]
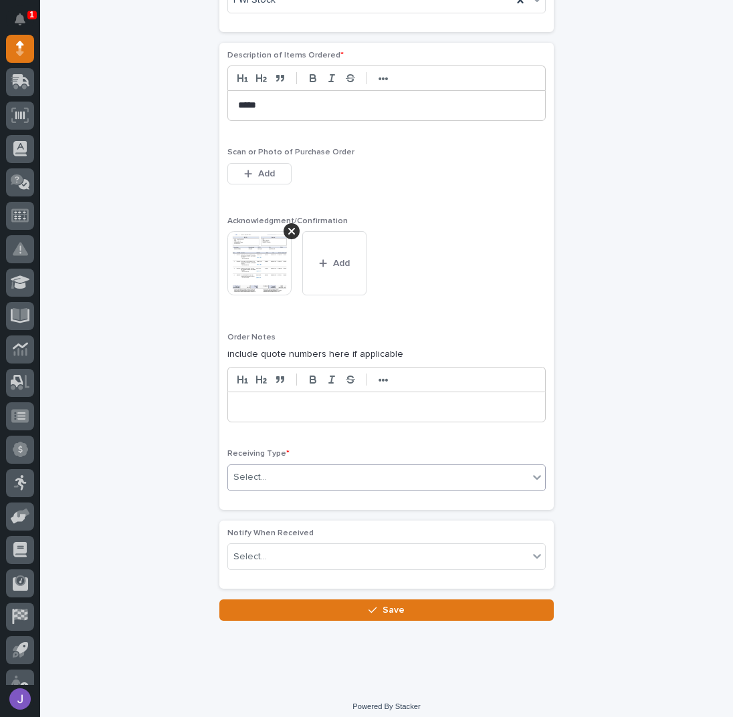
click at [259, 476] on div "Select..." at bounding box center [378, 478] width 300 height 22
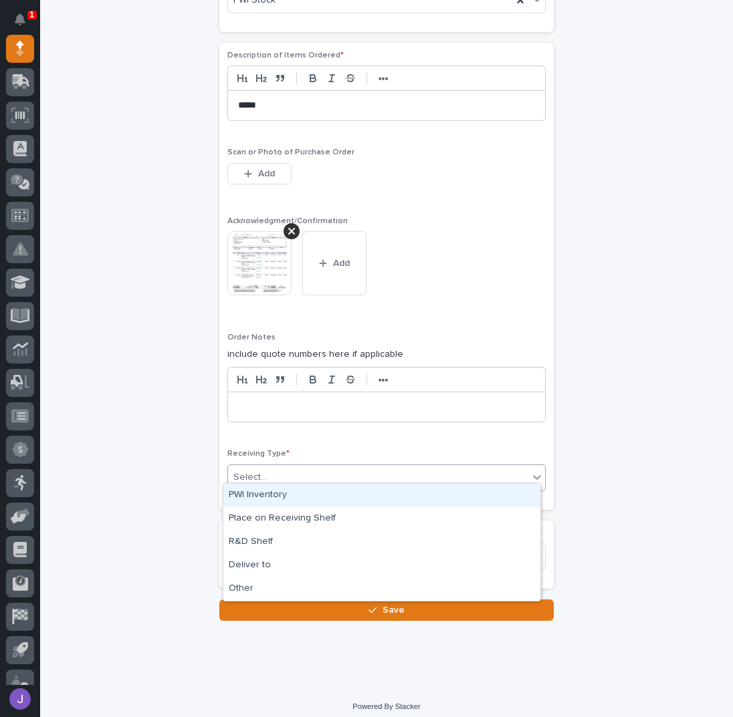
click at [261, 495] on div "PWI Inventory" at bounding box center [381, 495] width 317 height 23
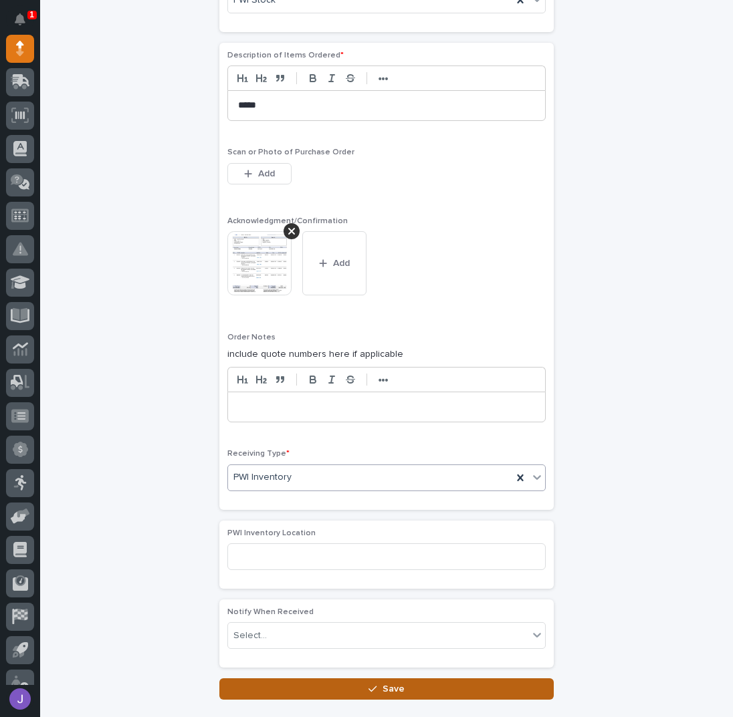
click at [307, 681] on button "Save" at bounding box center [386, 689] width 334 height 21
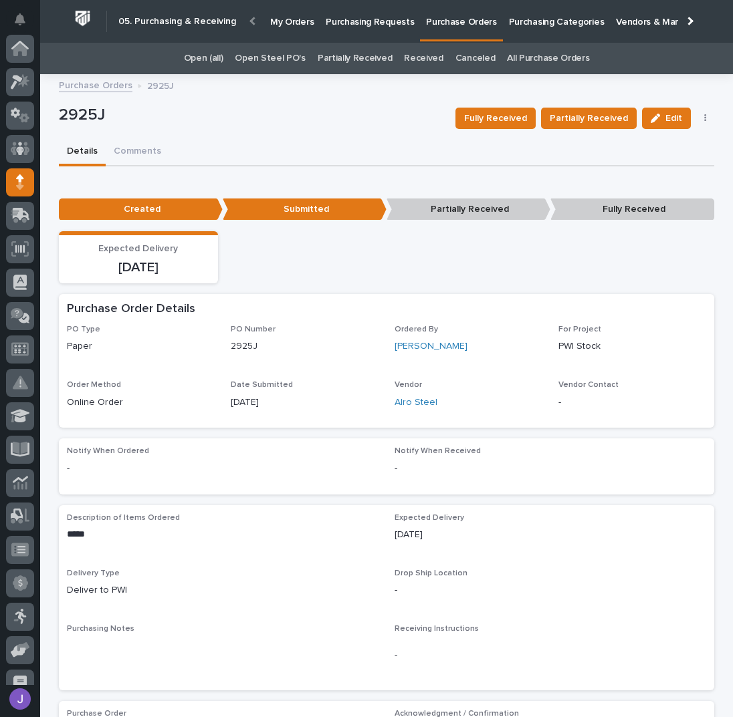
scroll to position [134, 0]
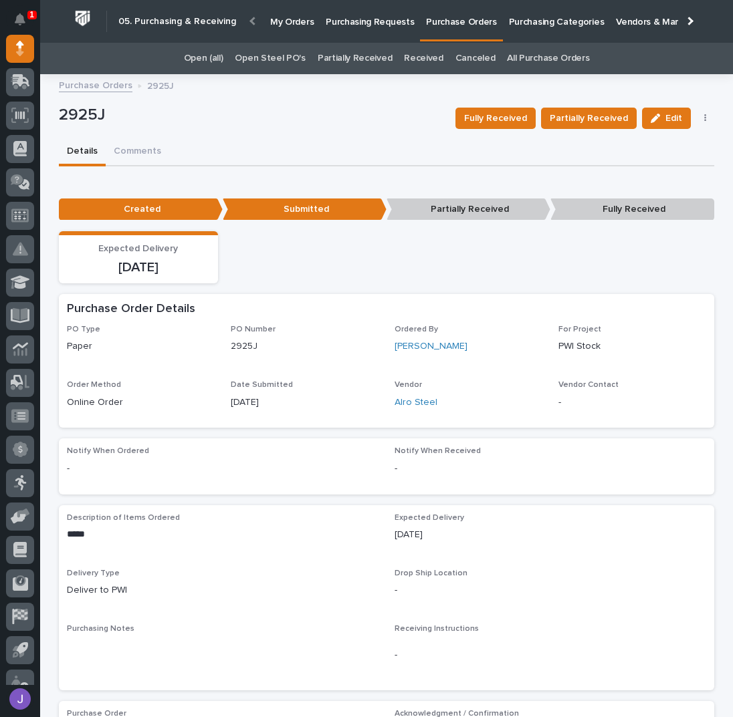
click at [289, 57] on link "Open Steel PO's" at bounding box center [270, 58] width 70 height 31
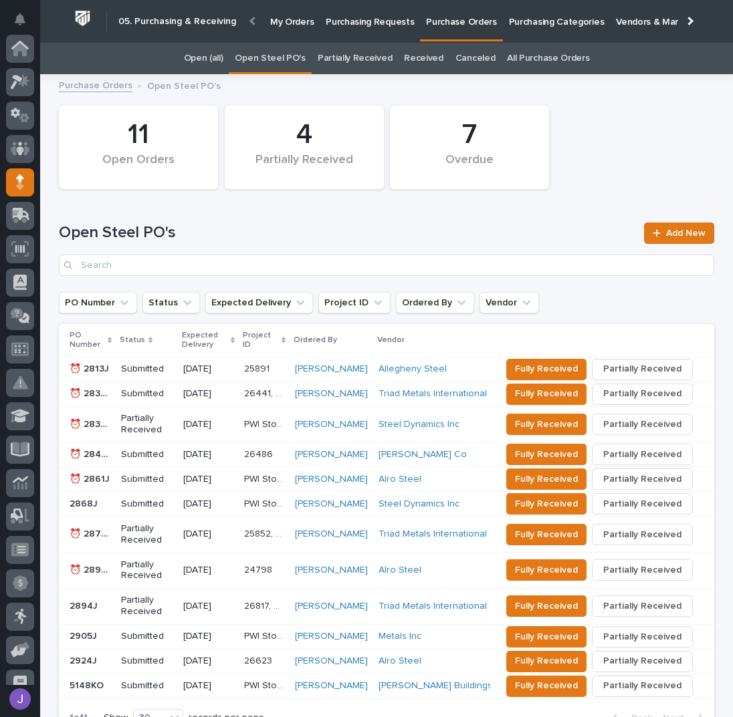
scroll to position [134, 0]
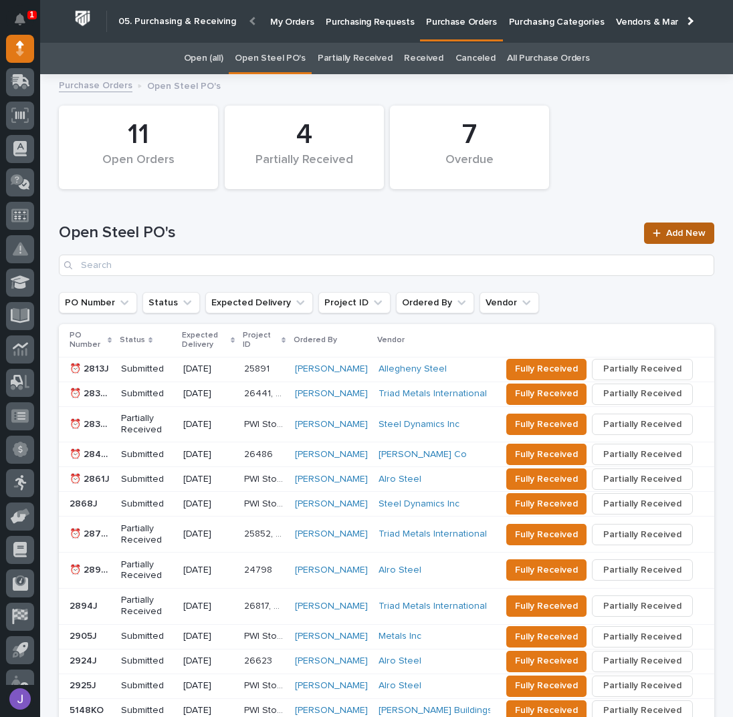
click at [659, 233] on div at bounding box center [659, 233] width 13 height 9
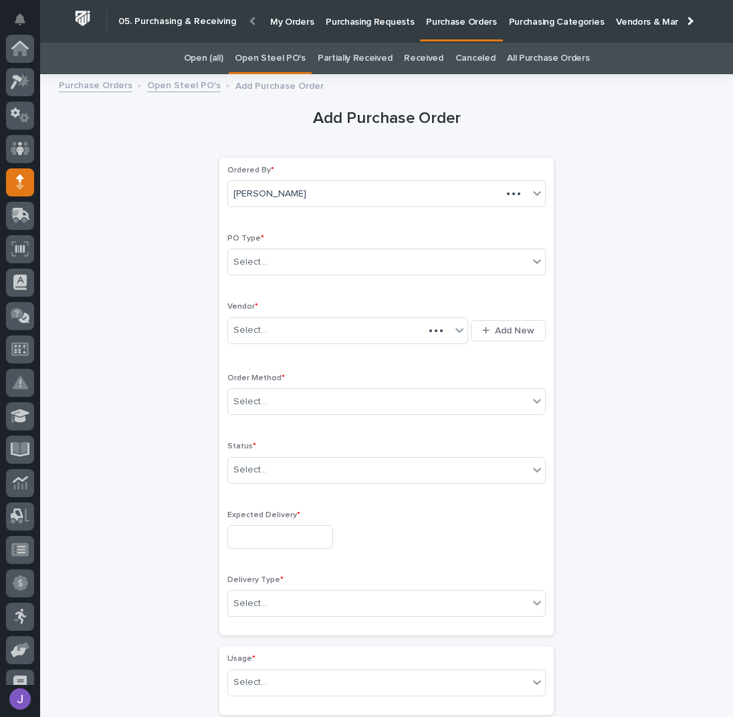
scroll to position [134, 0]
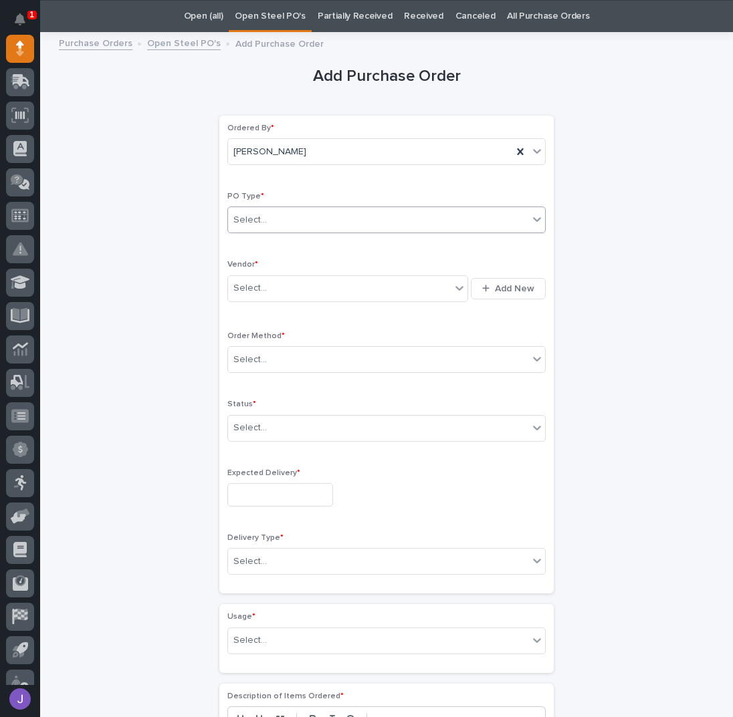
click at [281, 225] on div "Select..." at bounding box center [378, 220] width 300 height 22
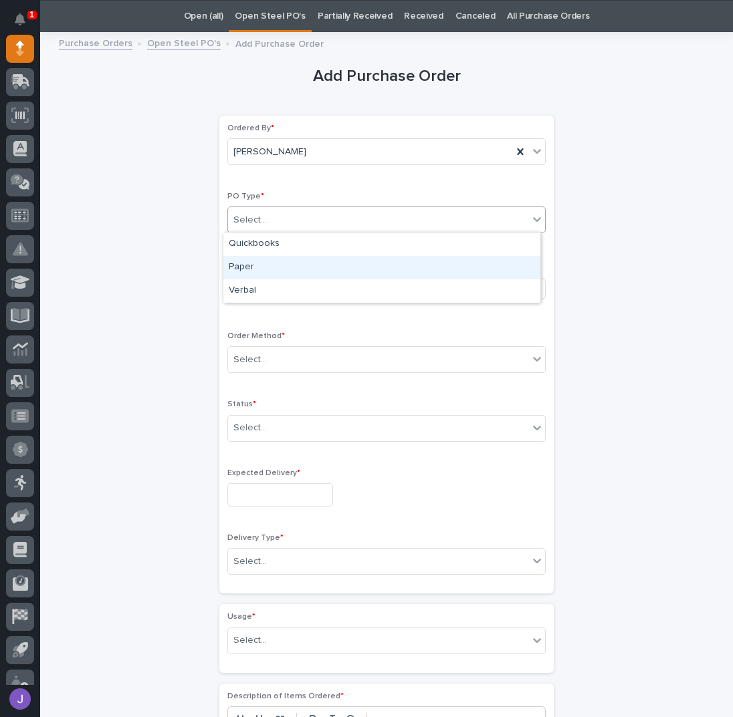
click at [264, 273] on div "Paper" at bounding box center [381, 267] width 317 height 23
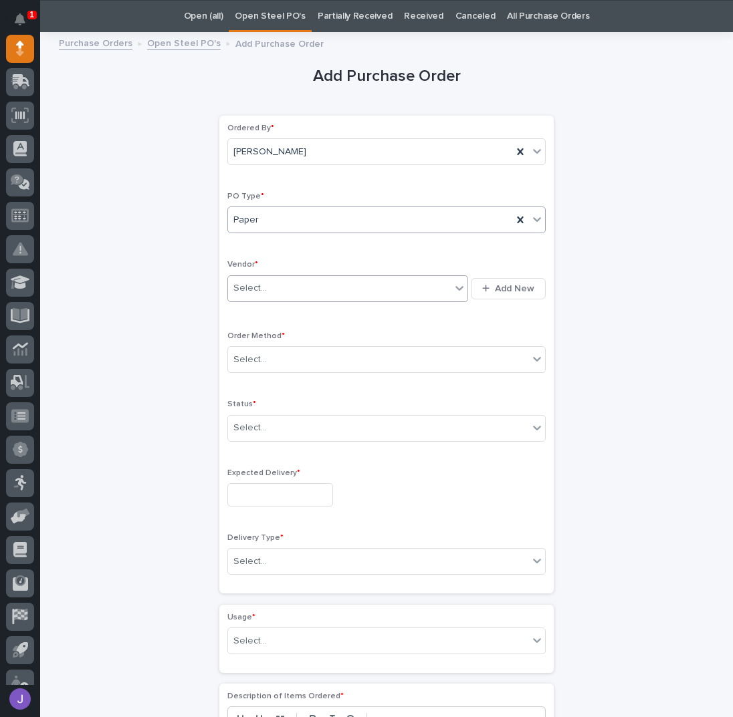
click at [258, 289] on div "Select..." at bounding box center [249, 289] width 33 height 14
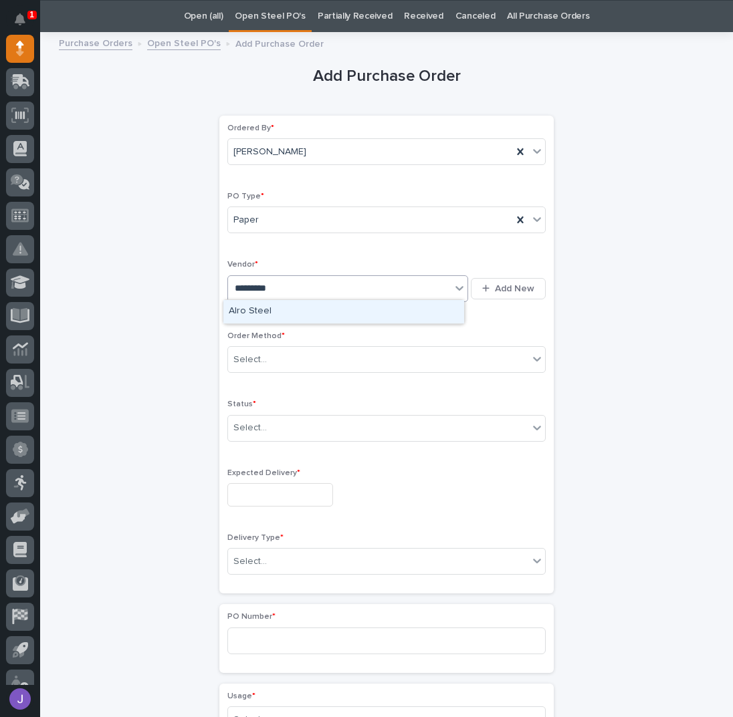
type input "**********"
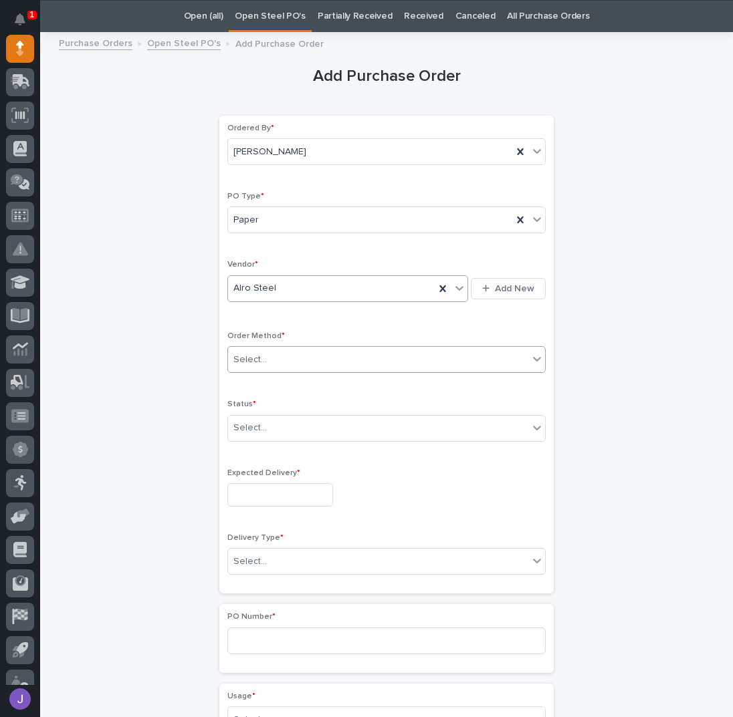
click at [281, 350] on div "Select..." at bounding box center [378, 360] width 300 height 22
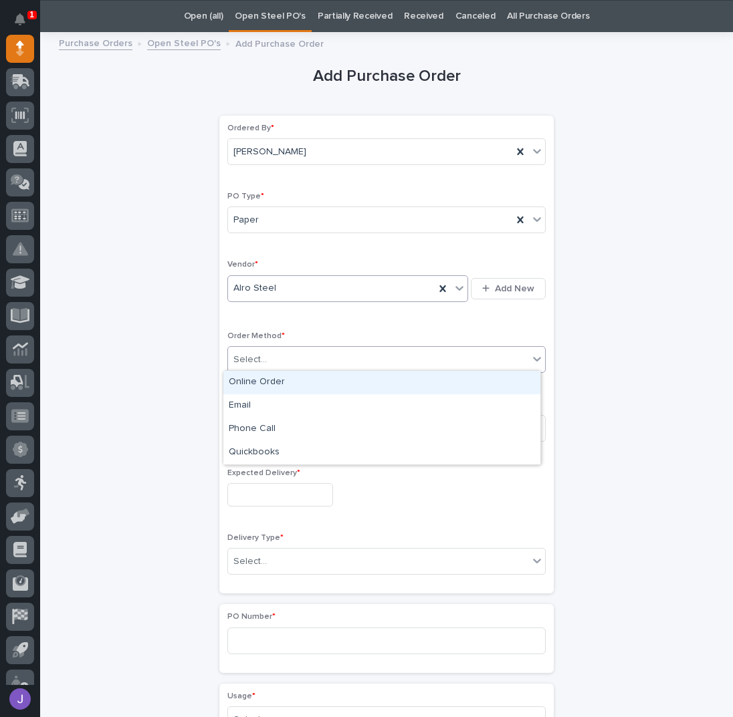
click at [253, 388] on div "Online Order" at bounding box center [381, 382] width 317 height 23
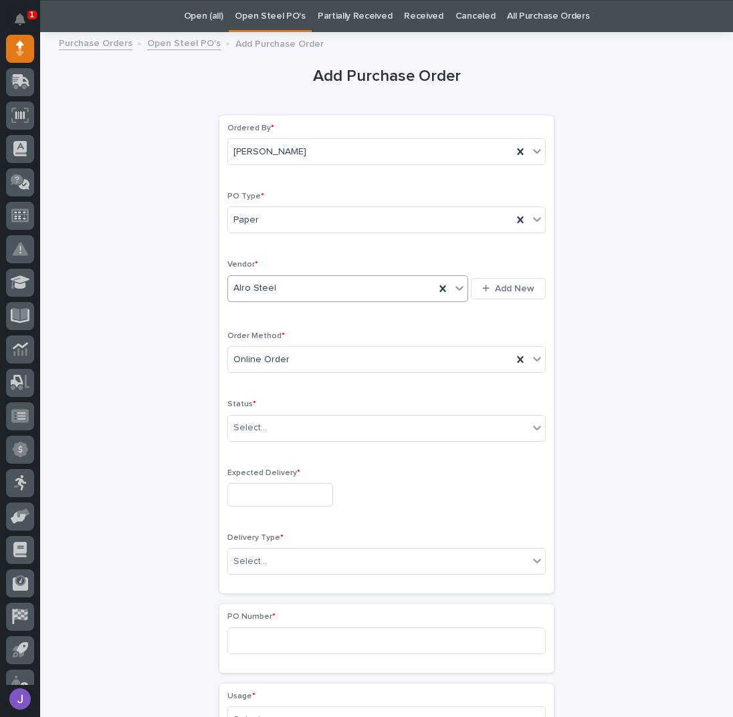
click at [262, 450] on div "Ordered By * Jared Hochstetler PO Type * Paper Vendor * Alro Steel Add New Orde…" at bounding box center [386, 355] width 318 height 463
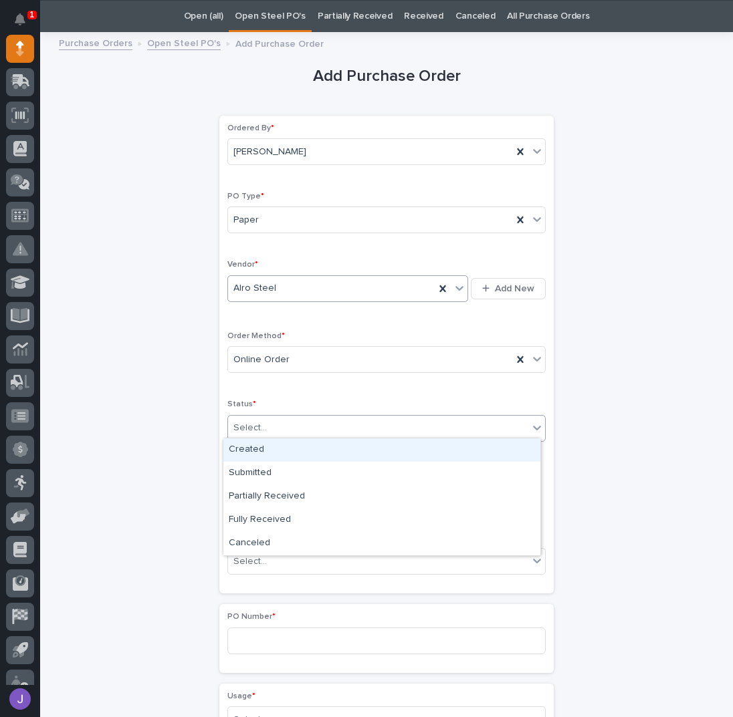
click at [253, 432] on div "Select..." at bounding box center [378, 428] width 300 height 22
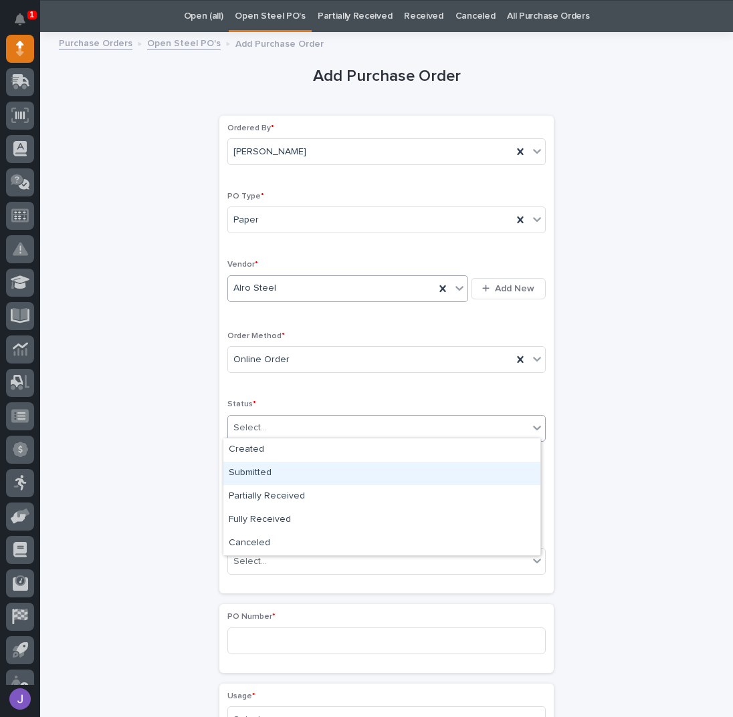
click at [254, 469] on div "Submitted" at bounding box center [381, 473] width 317 height 23
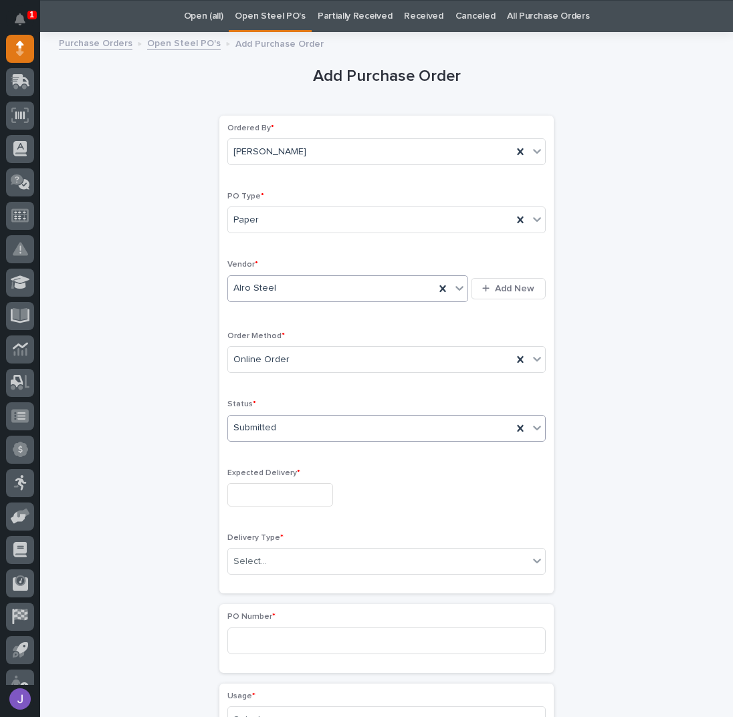
click at [258, 489] on input "text" at bounding box center [280, 494] width 106 height 23
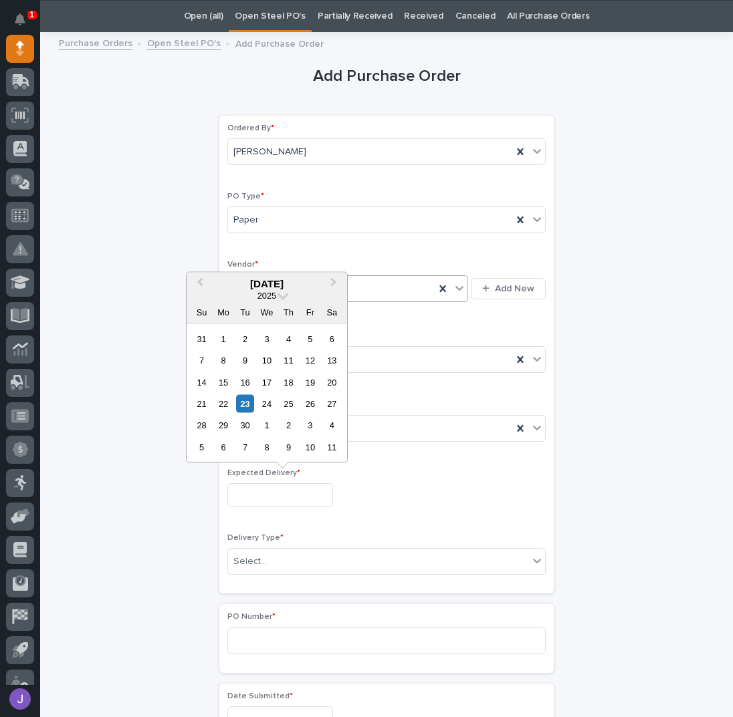
click at [242, 401] on div "23" at bounding box center [245, 404] width 18 height 18
type input "**********"
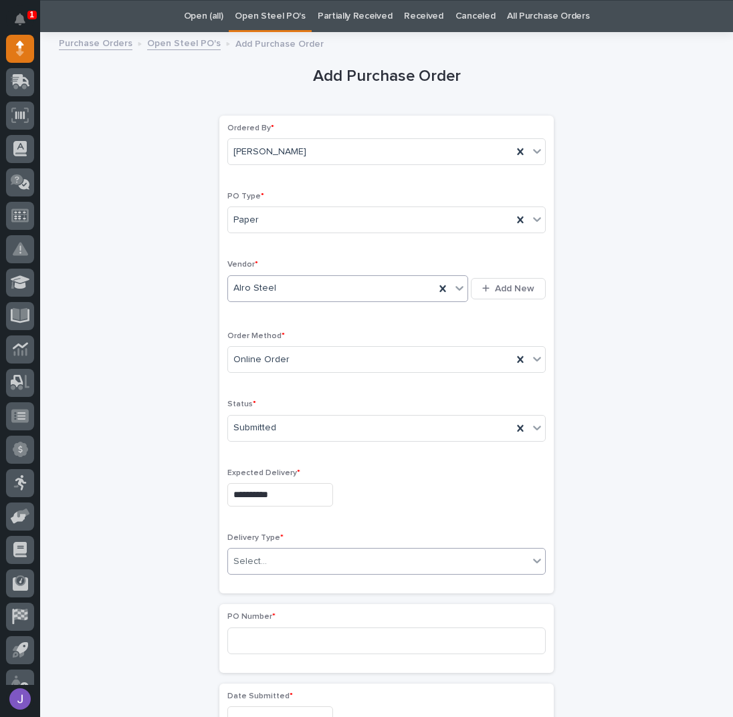
click at [244, 560] on div "Select..." at bounding box center [249, 562] width 33 height 14
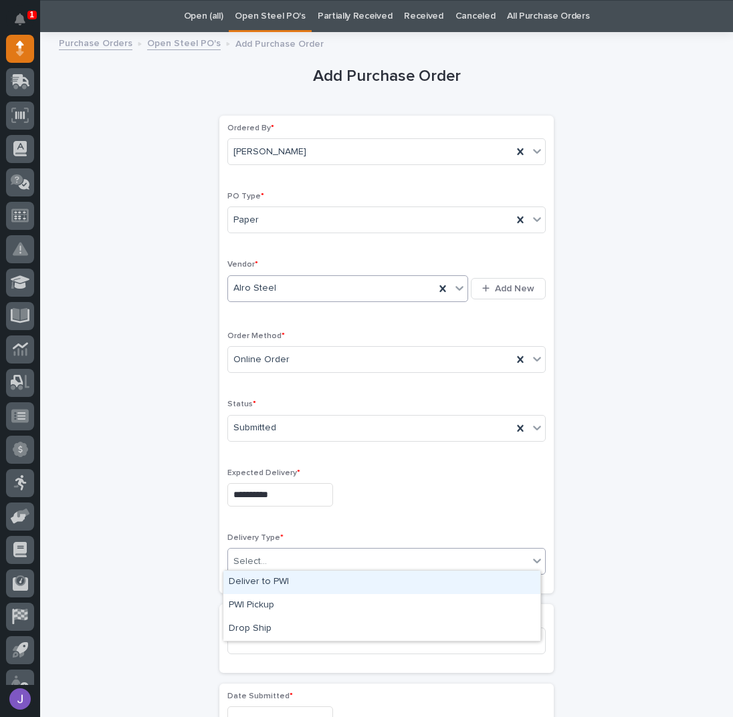
click at [251, 585] on div "Deliver to PWI" at bounding box center [381, 582] width 317 height 23
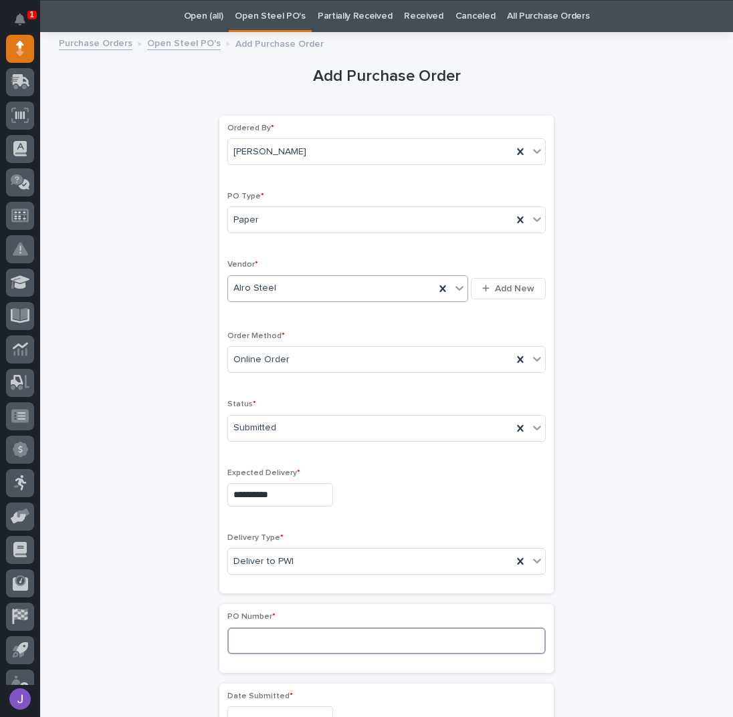
click at [235, 631] on input at bounding box center [386, 641] width 318 height 27
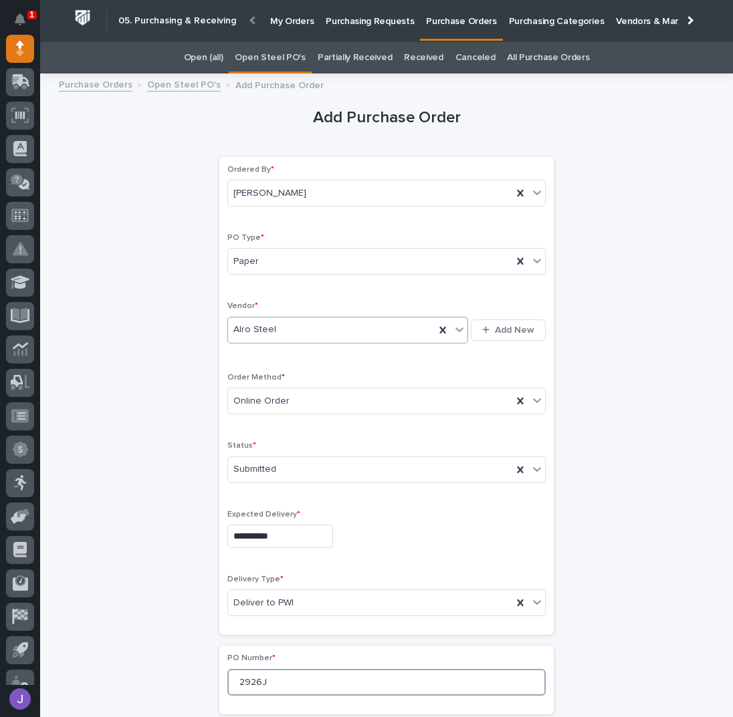
type input "2926J"
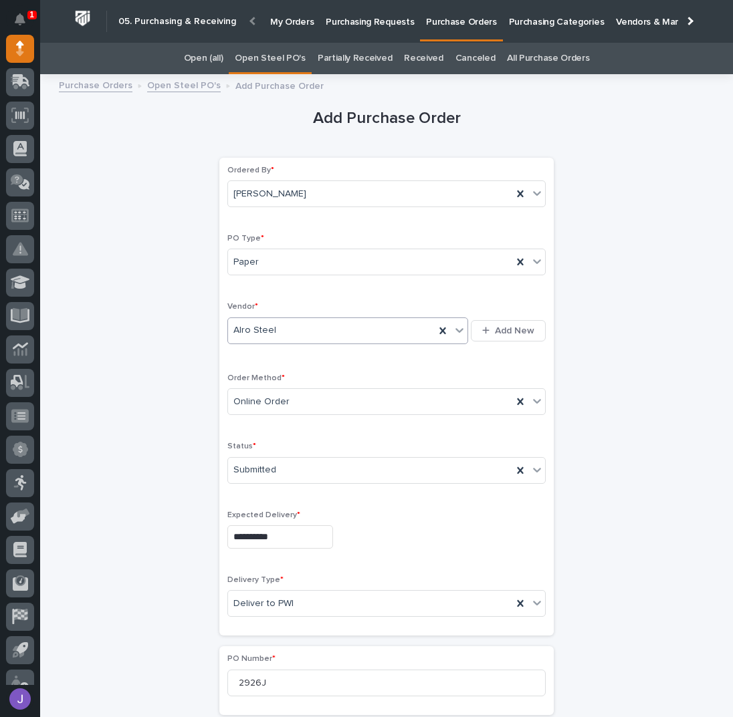
drag, startPoint x: 139, startPoint y: 594, endPoint x: 149, endPoint y: 561, distance: 34.3
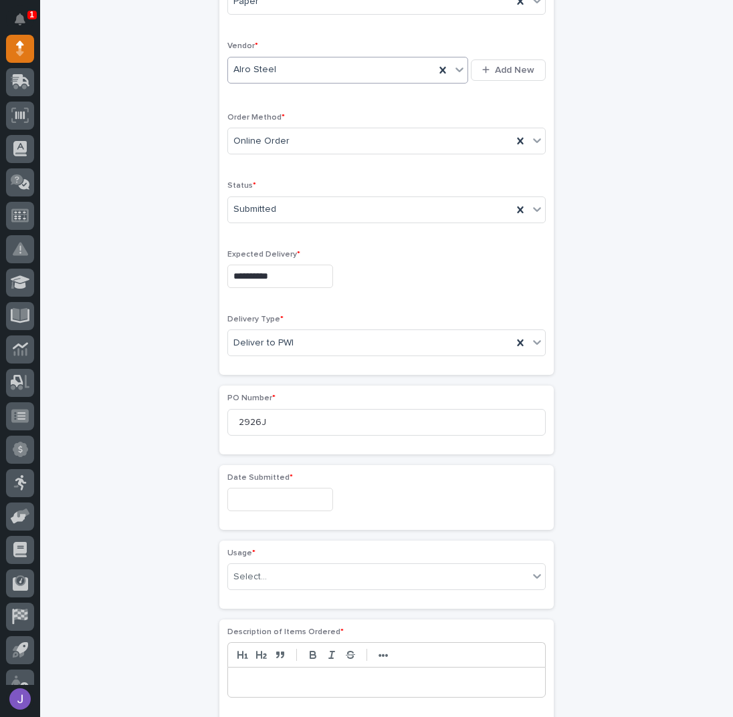
scroll to position [267, 0]
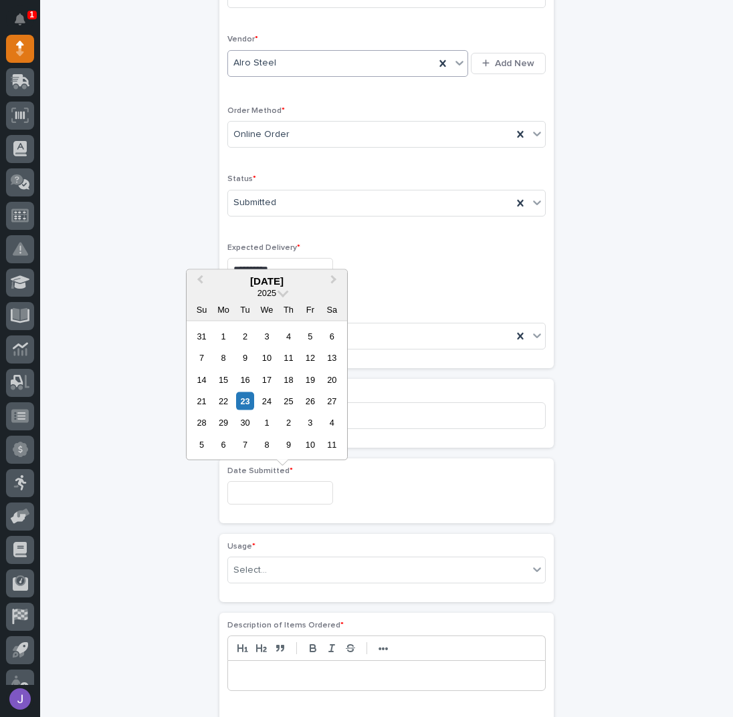
click at [255, 481] on input "text" at bounding box center [280, 492] width 106 height 23
click at [217, 403] on div "22" at bounding box center [223, 401] width 18 height 18
type input "**********"
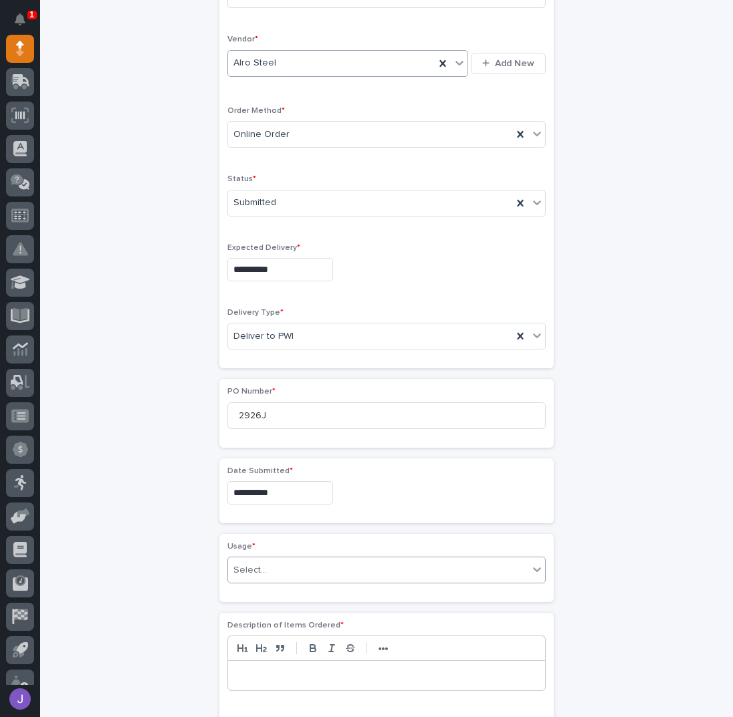
click at [277, 564] on div "Select..." at bounding box center [378, 571] width 300 height 22
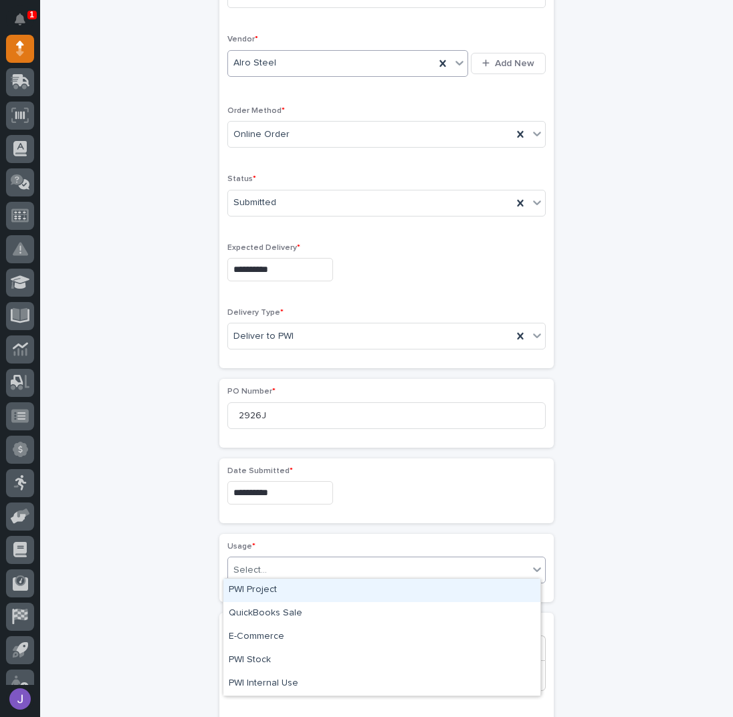
click at [267, 596] on div "PWI Project" at bounding box center [381, 590] width 317 height 23
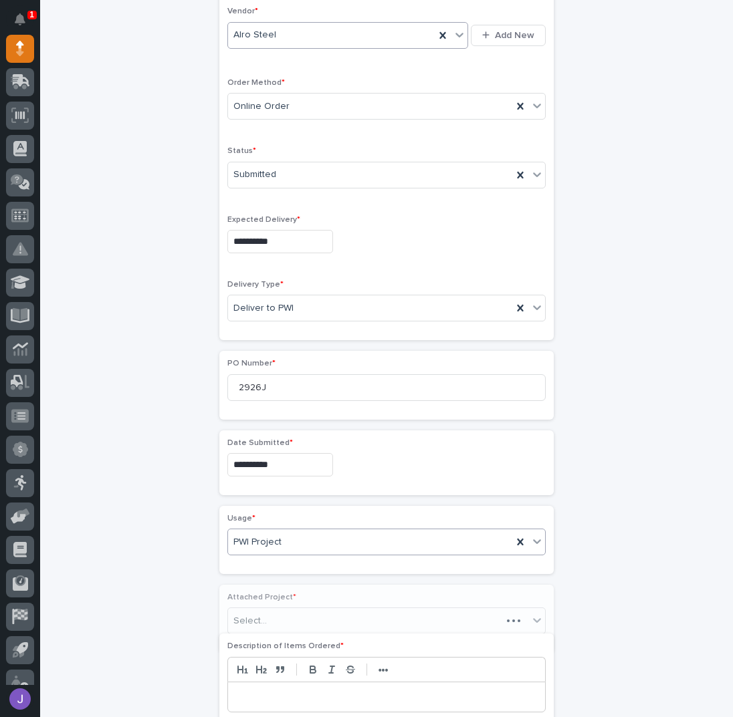
scroll to position [306, 0]
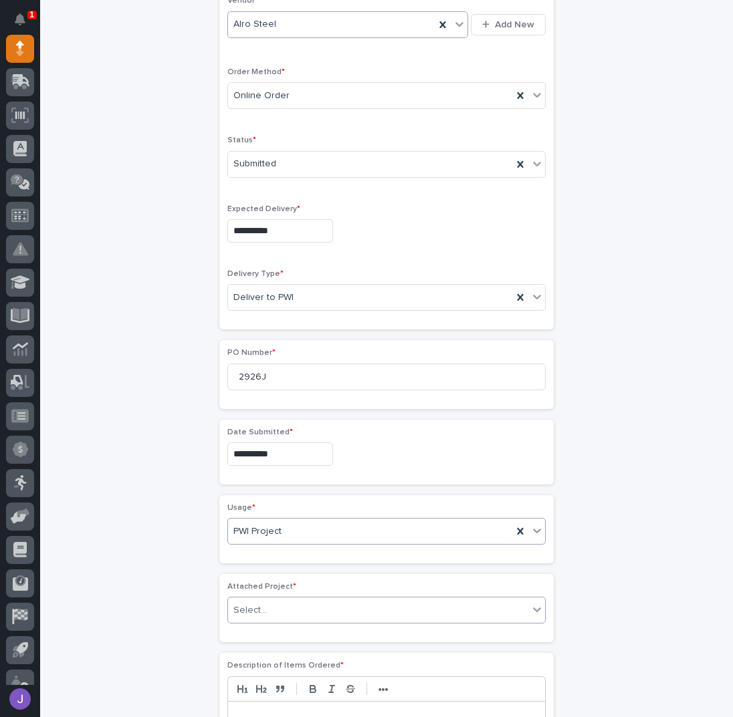
click at [249, 604] on div "Select..." at bounding box center [249, 611] width 33 height 14
type input "*****"
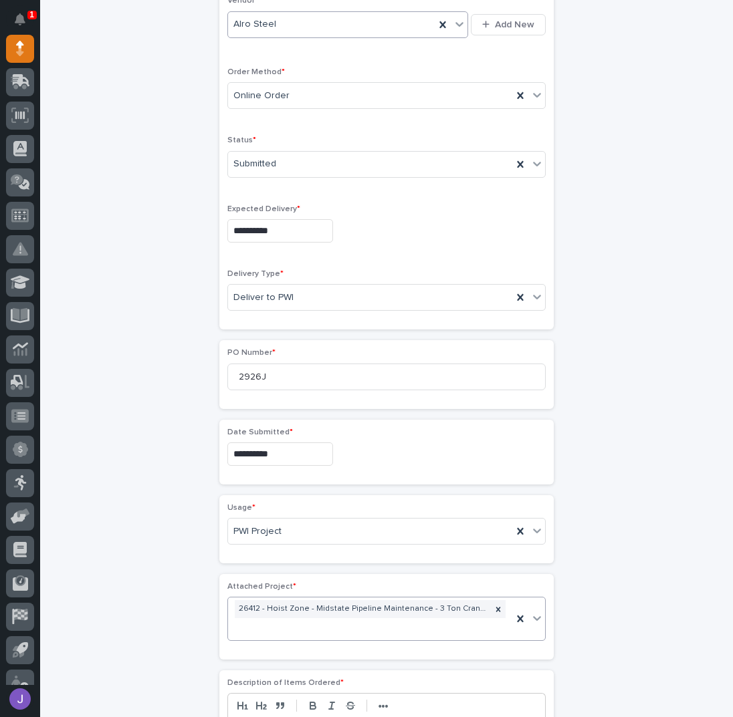
scroll to position [315, 0]
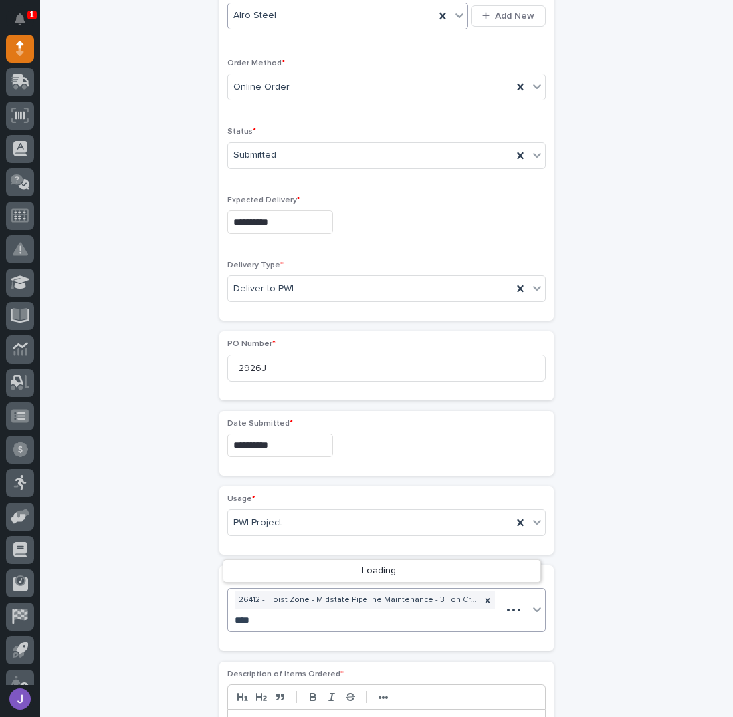
type input "*****"
click at [68, 508] on div "**********" at bounding box center [386, 480] width 655 height 1426
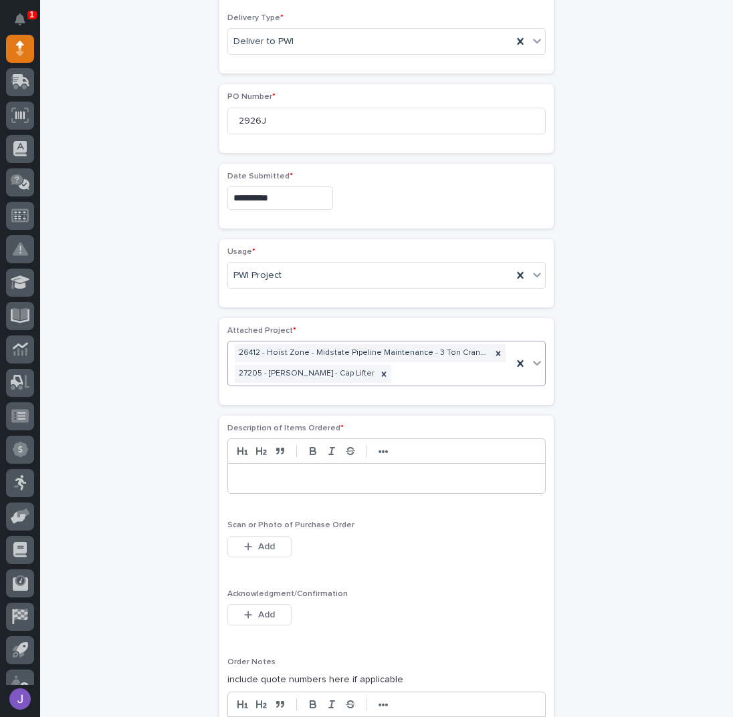
scroll to position [583, 0]
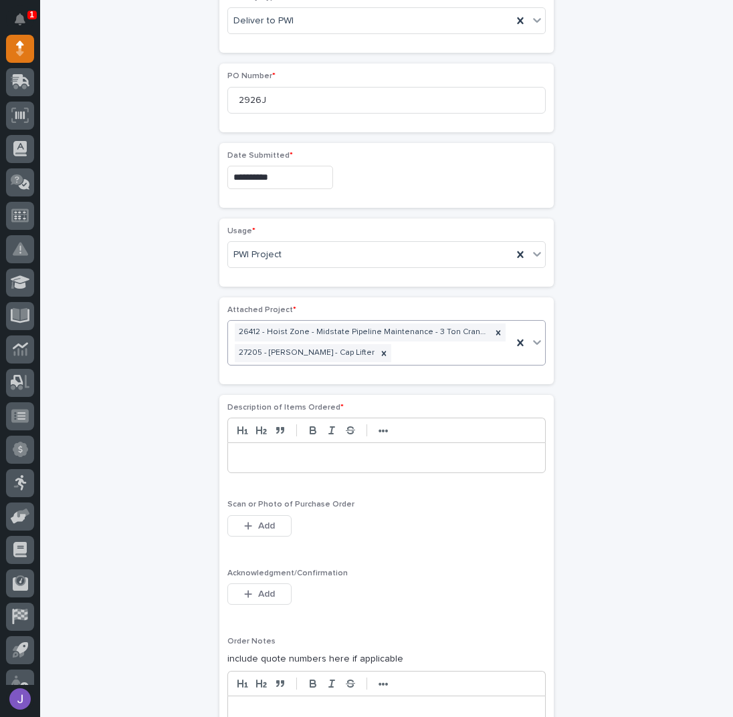
click at [243, 461] on div at bounding box center [386, 457] width 317 height 29
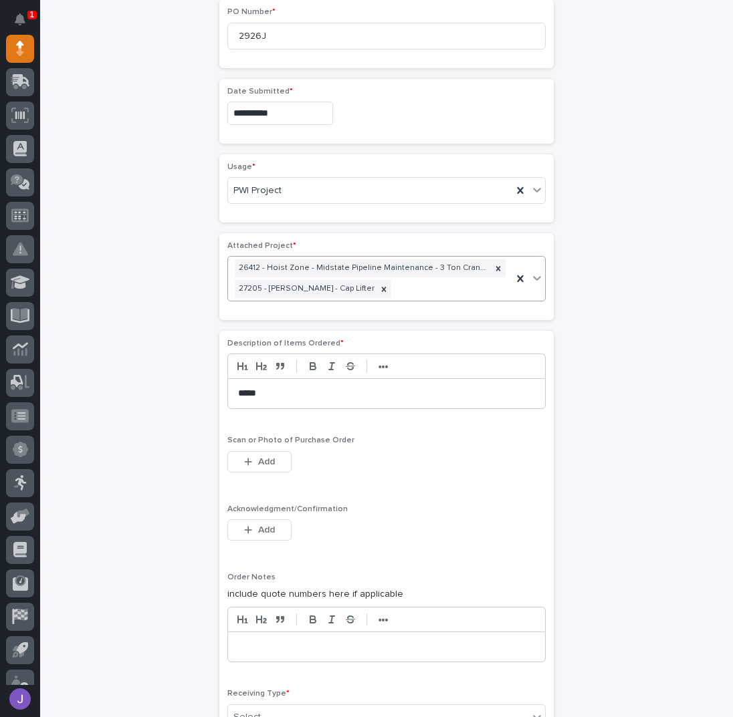
scroll to position [762, 0]
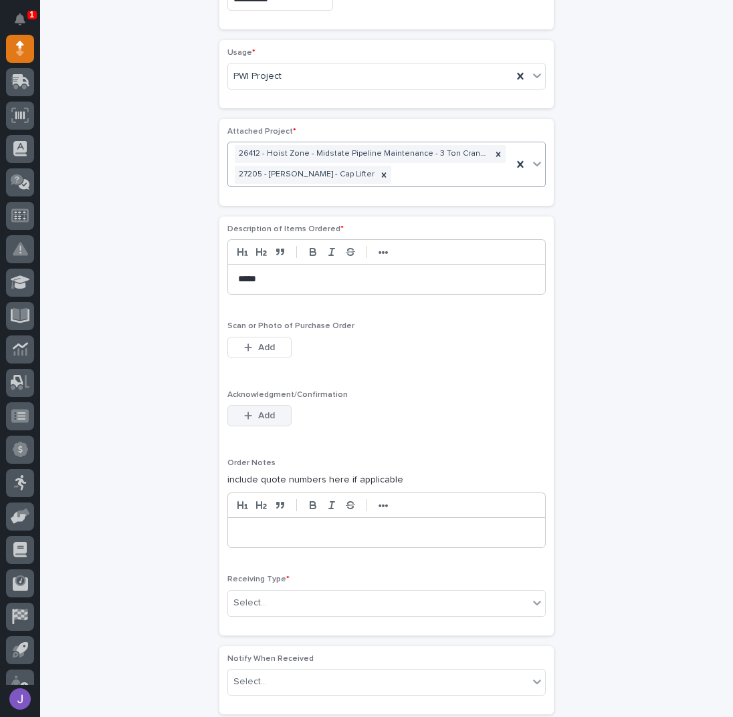
click at [267, 410] on span "Add" at bounding box center [266, 416] width 17 height 12
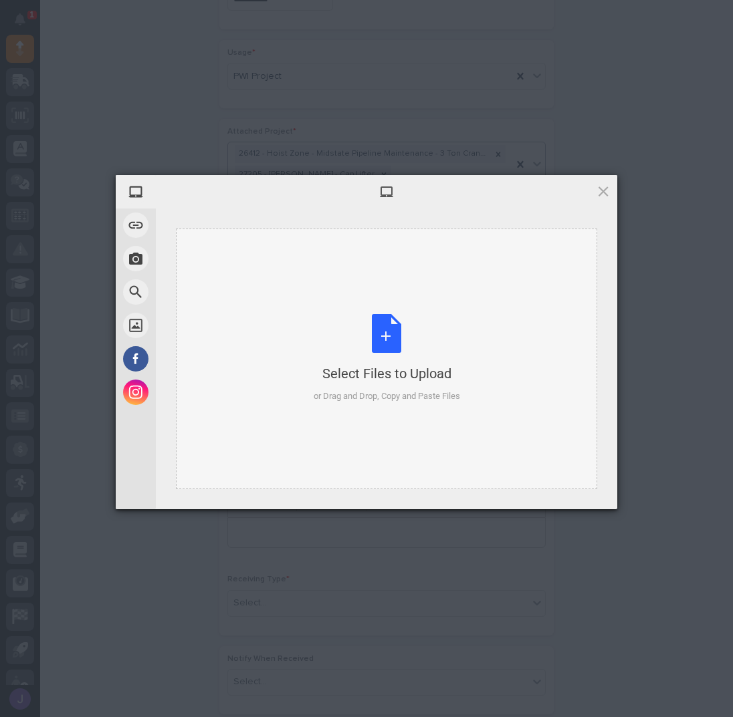
click at [394, 329] on div "Select Files to Upload or Drag and Drop, Copy and Paste Files" at bounding box center [387, 358] width 146 height 89
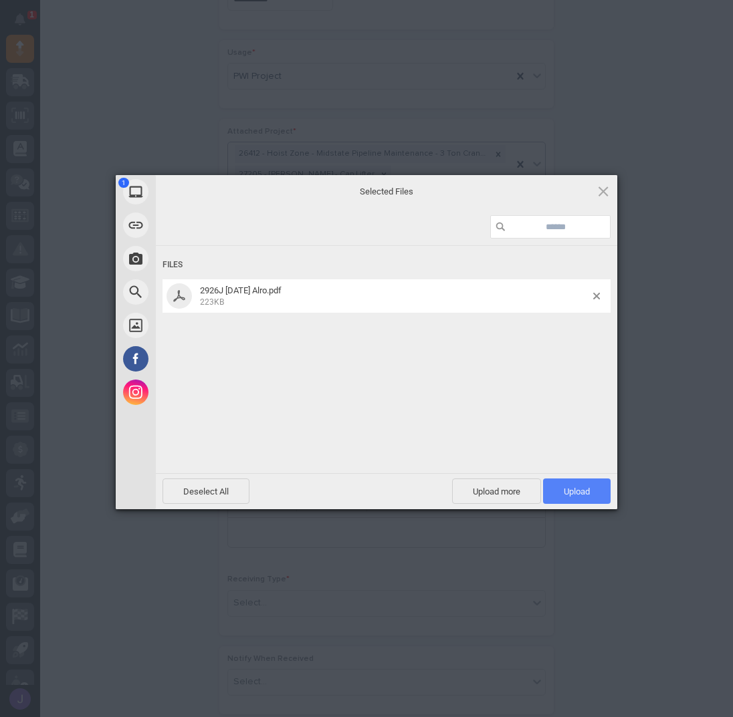
click at [582, 482] on span "Upload 1" at bounding box center [577, 491] width 68 height 25
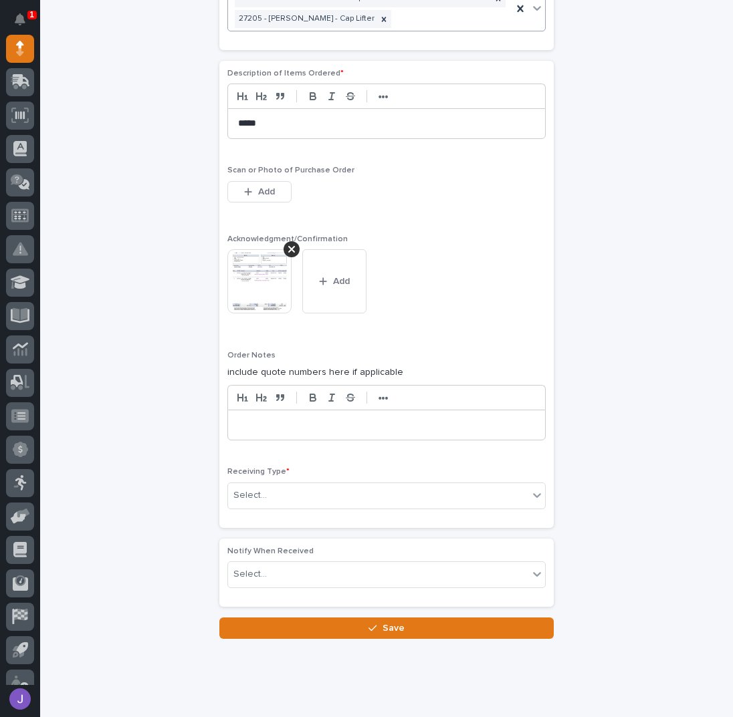
scroll to position [935, 0]
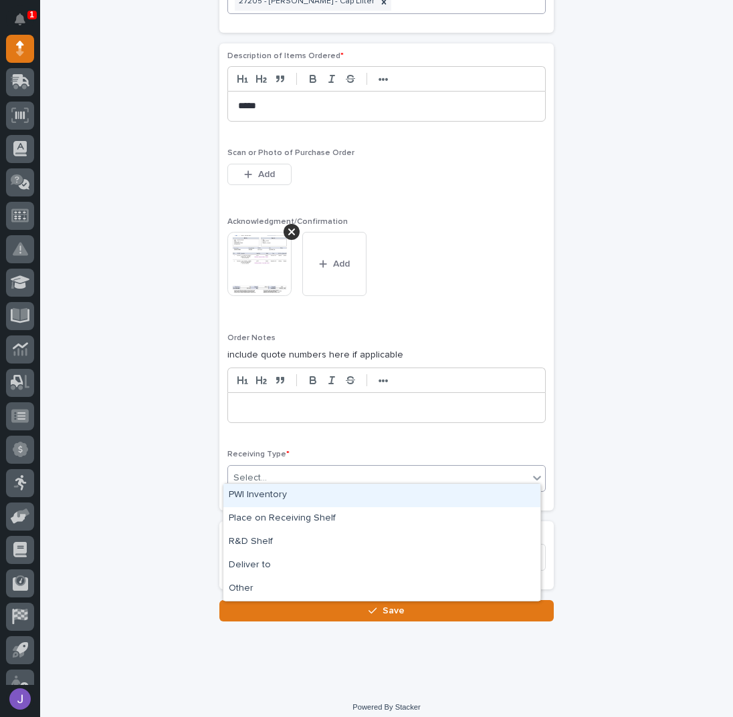
click at [302, 467] on div "Select..." at bounding box center [378, 478] width 300 height 22
click at [300, 497] on div "PWI Inventory" at bounding box center [381, 495] width 317 height 23
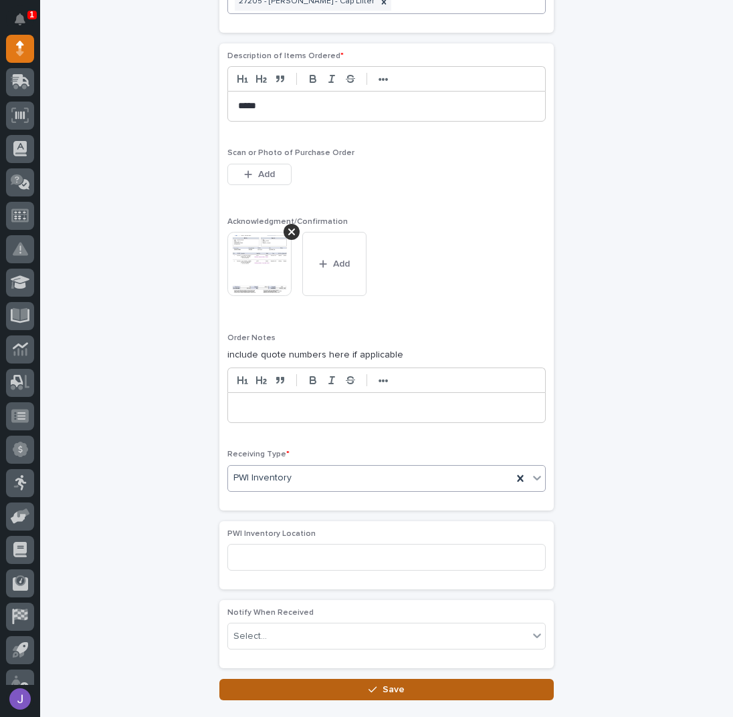
click at [297, 686] on button "Save" at bounding box center [386, 689] width 334 height 21
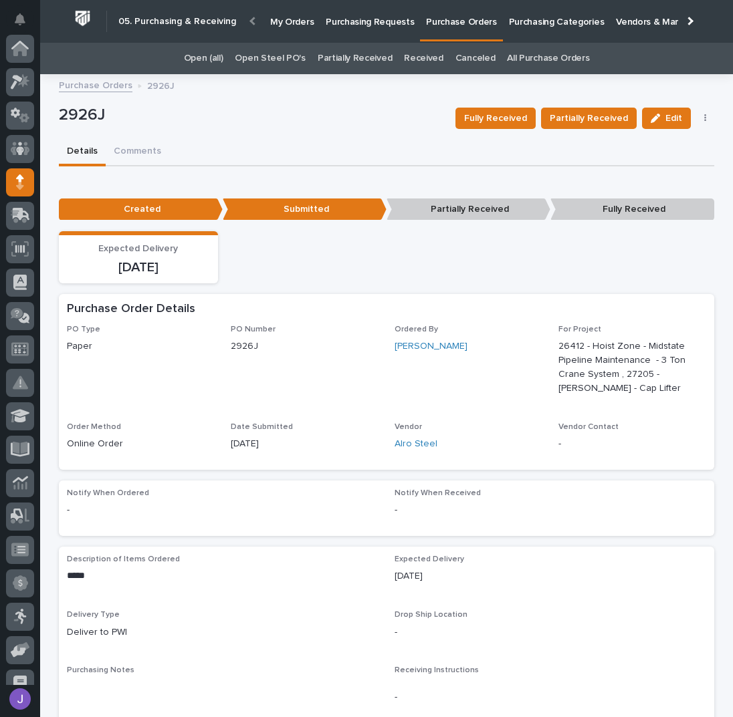
scroll to position [134, 0]
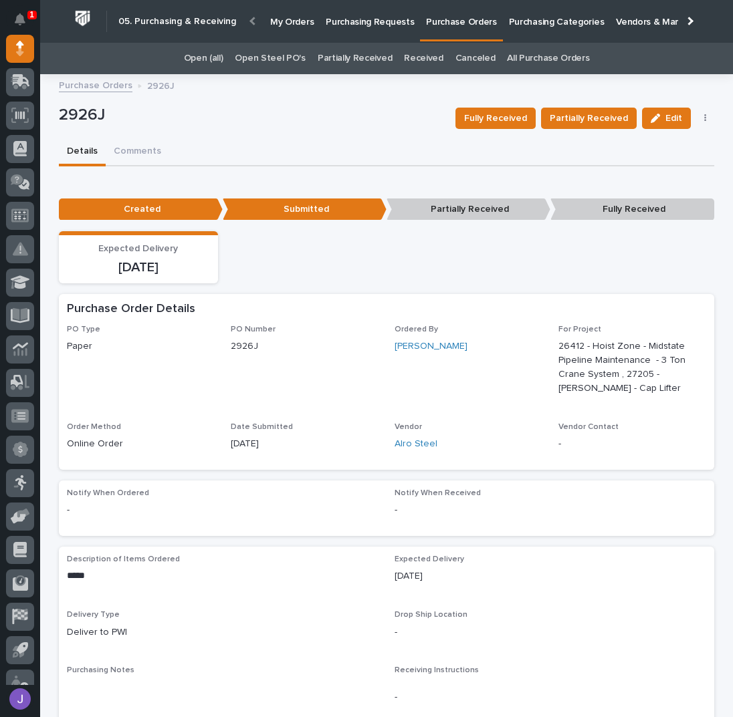
click at [360, 25] on p "Purchasing Requests" at bounding box center [370, 14] width 88 height 28
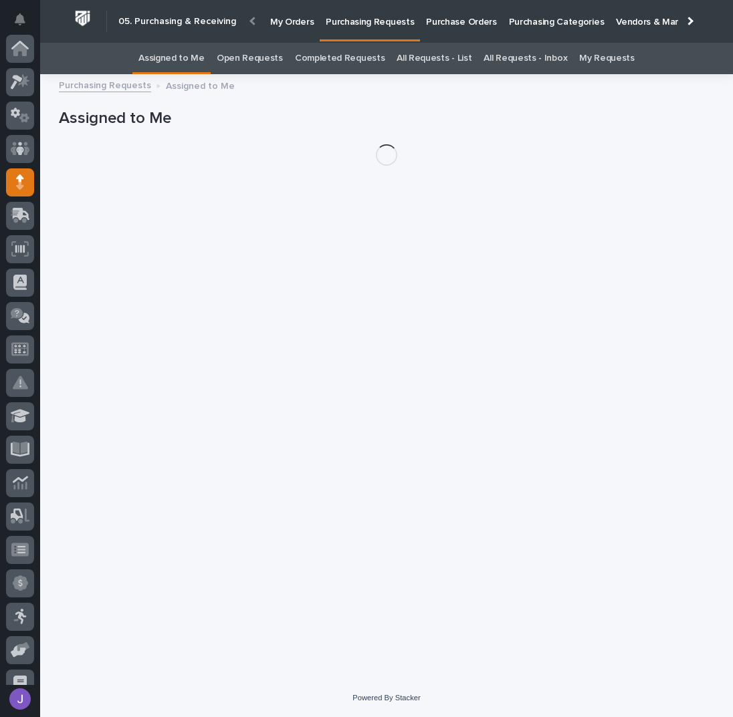
scroll to position [134, 0]
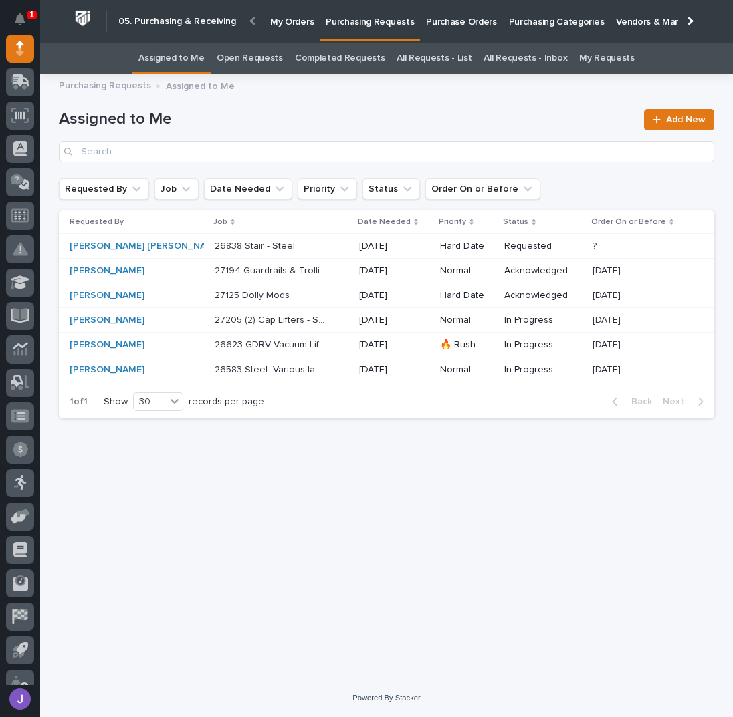
click at [300, 91] on div "Purchasing Requests Assigned to Me" at bounding box center [386, 86] width 669 height 19
click at [288, 115] on h1 "Assigned to Me" at bounding box center [347, 119] width 577 height 19
click at [329, 517] on div "Loading... Saving… Loading... Saving… Assigned to Me Add New Requested By Job D…" at bounding box center [386, 364] width 669 height 564
click at [250, 503] on div "Loading... Saving… Loading... Saving… Assigned to Me Add New Requested By Job D…" at bounding box center [386, 364] width 669 height 564
click at [471, 25] on p "Purchase Orders" at bounding box center [461, 14] width 70 height 28
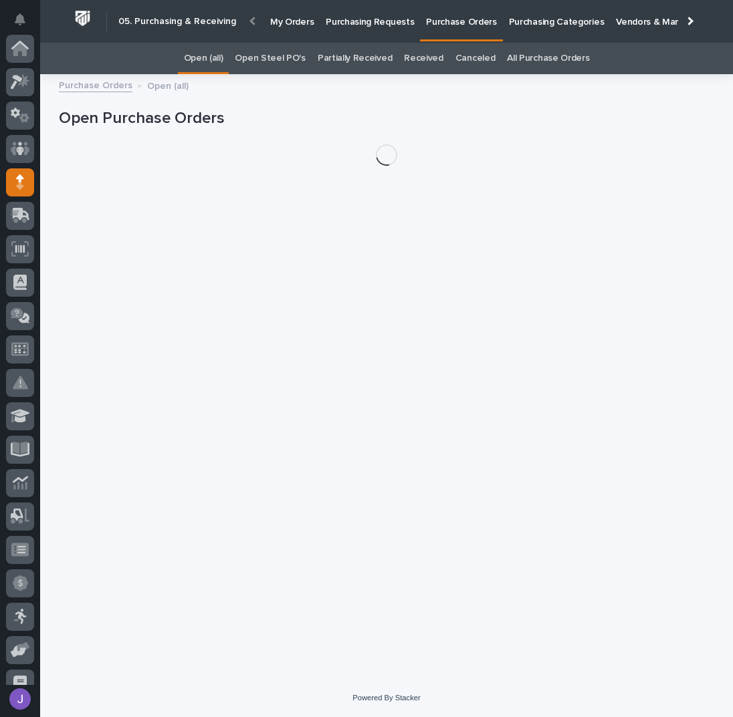
scroll to position [134, 0]
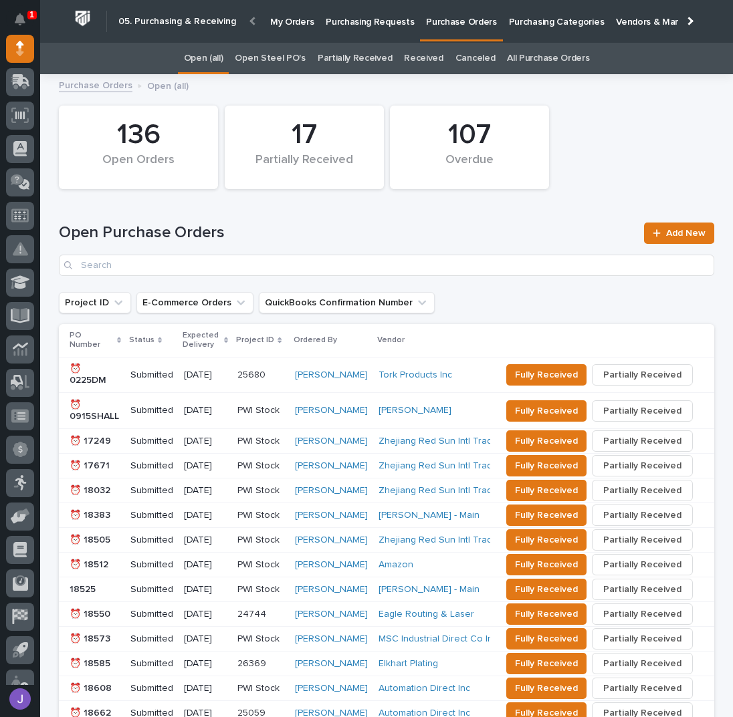
click at [268, 58] on link "Open Steel PO's" at bounding box center [270, 58] width 70 height 31
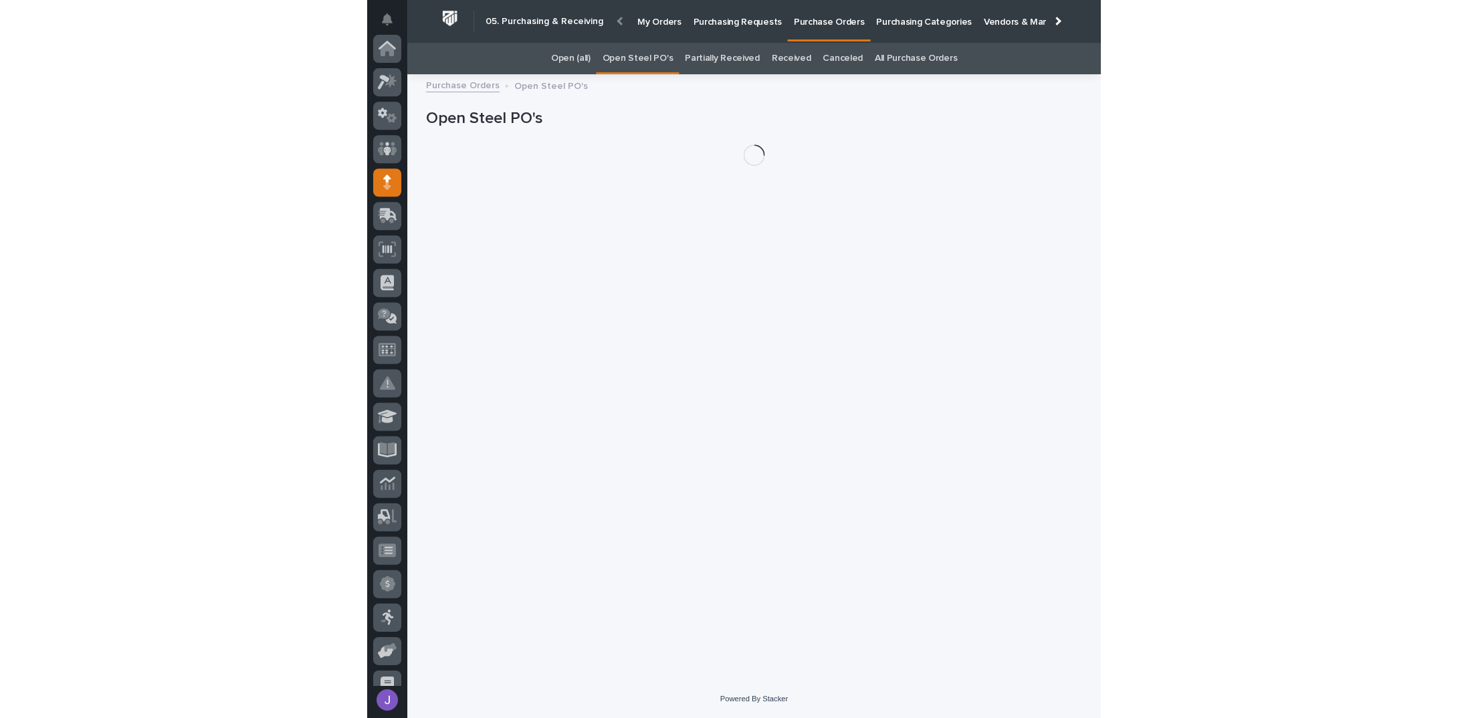
scroll to position [134, 0]
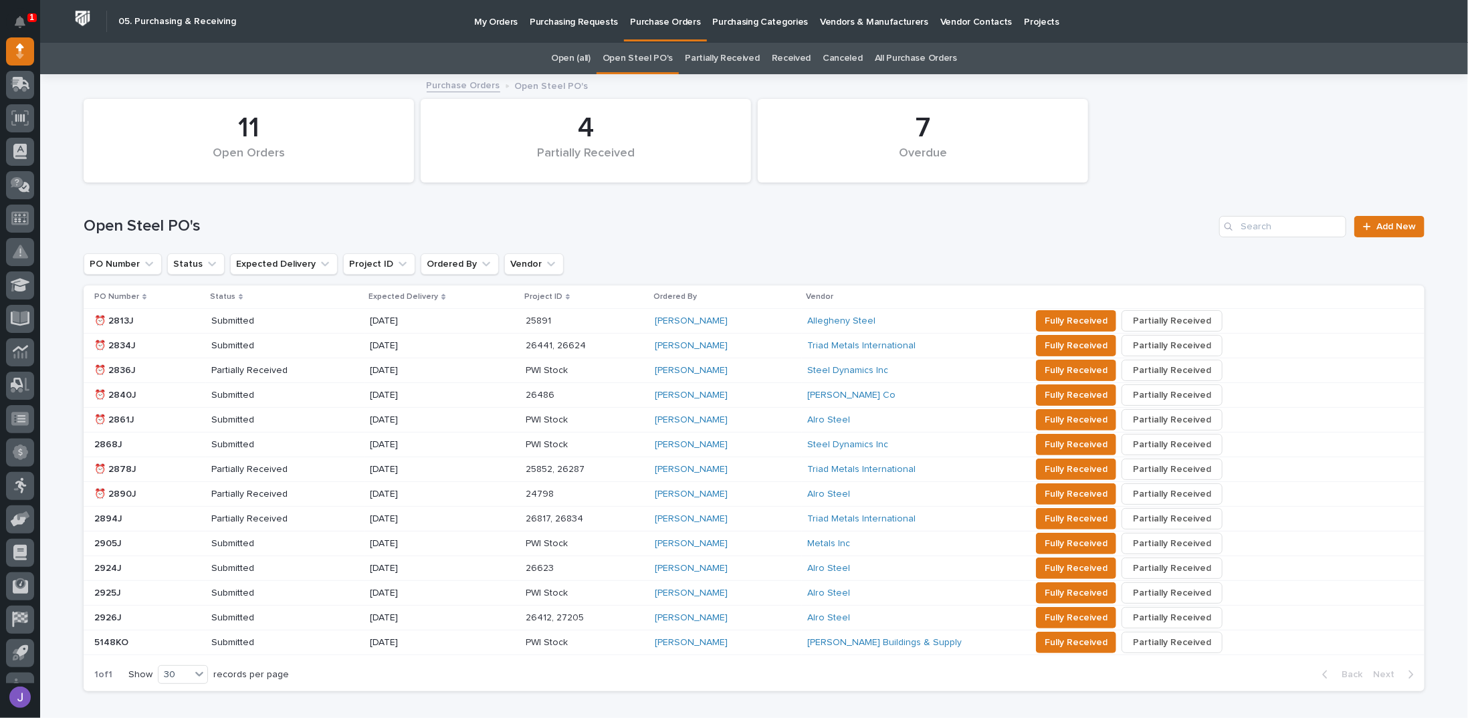
click at [168, 330] on div "⏰ 2813J ⏰ 2813J" at bounding box center [147, 321] width 106 height 22
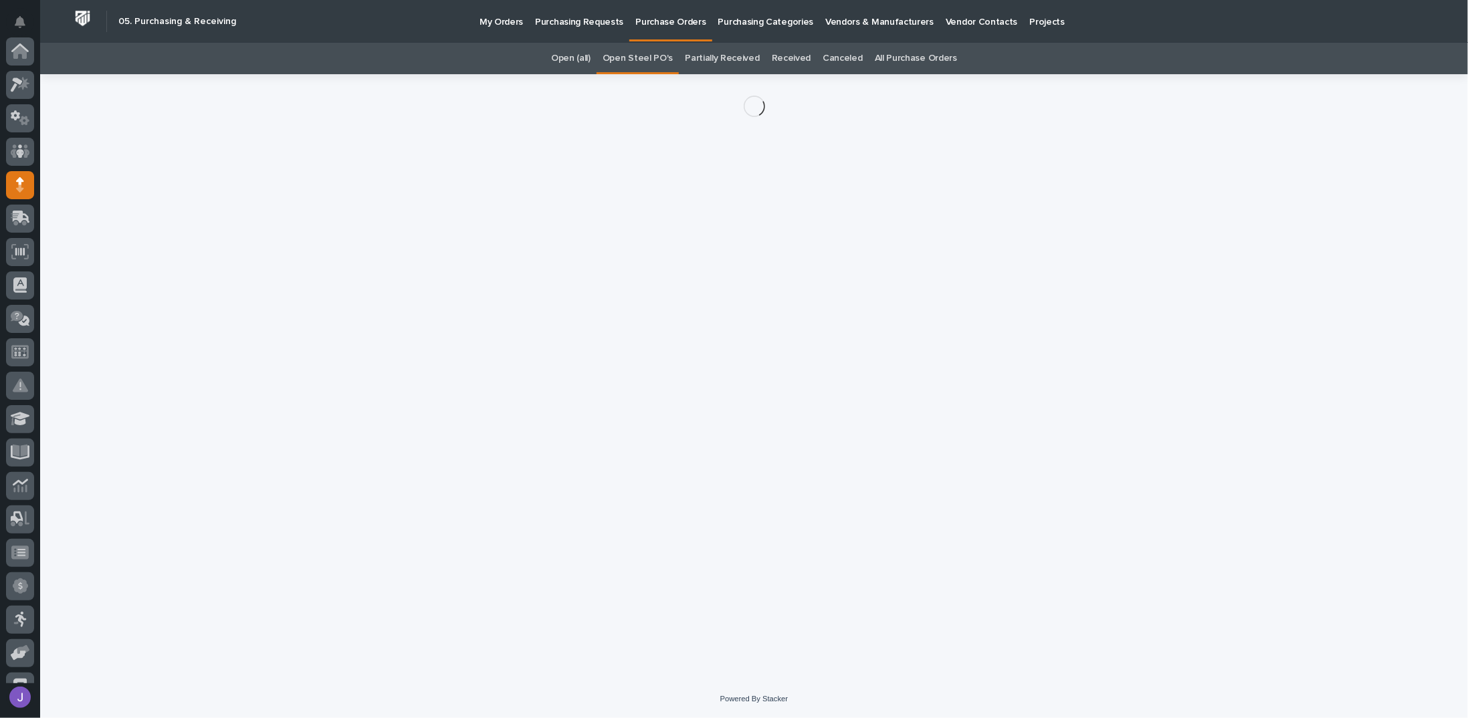
scroll to position [134, 0]
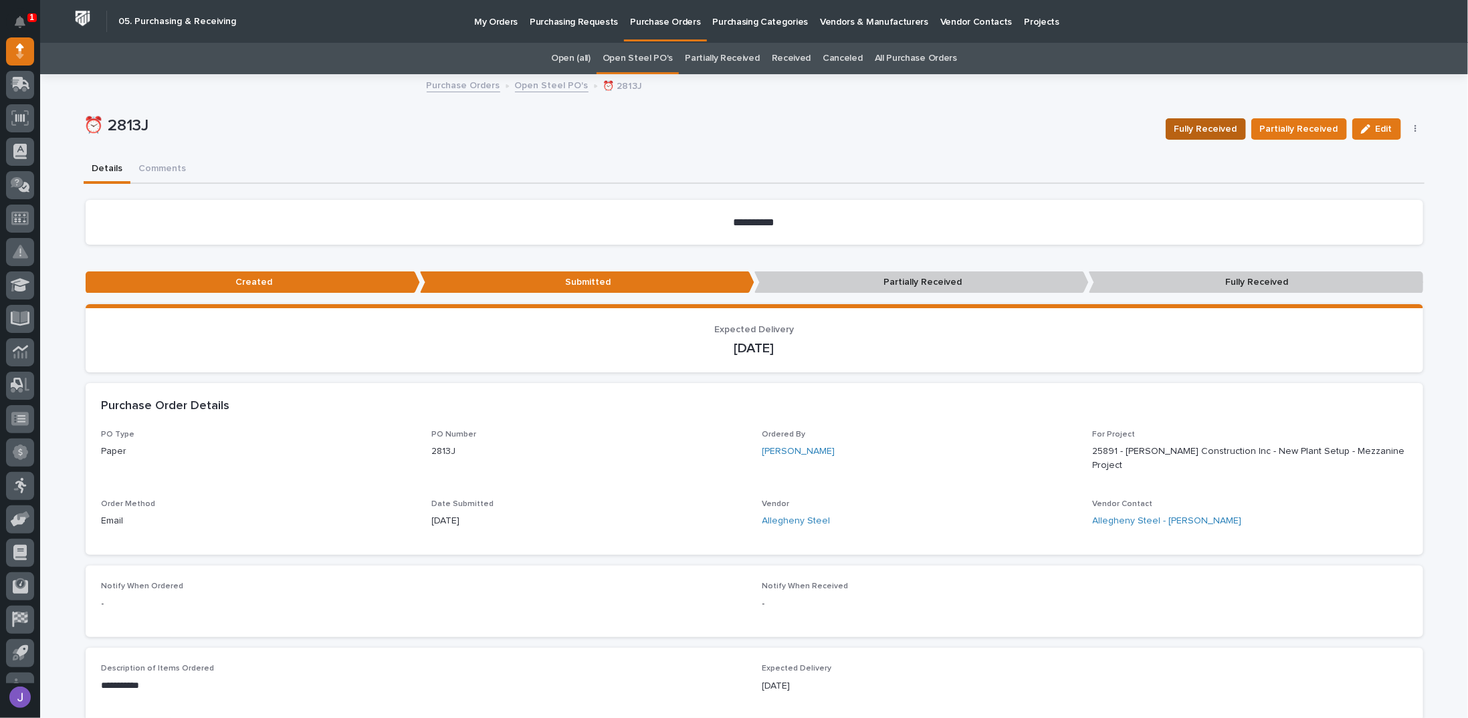
click at [732, 131] on span "Fully Received" at bounding box center [1205, 129] width 63 height 16
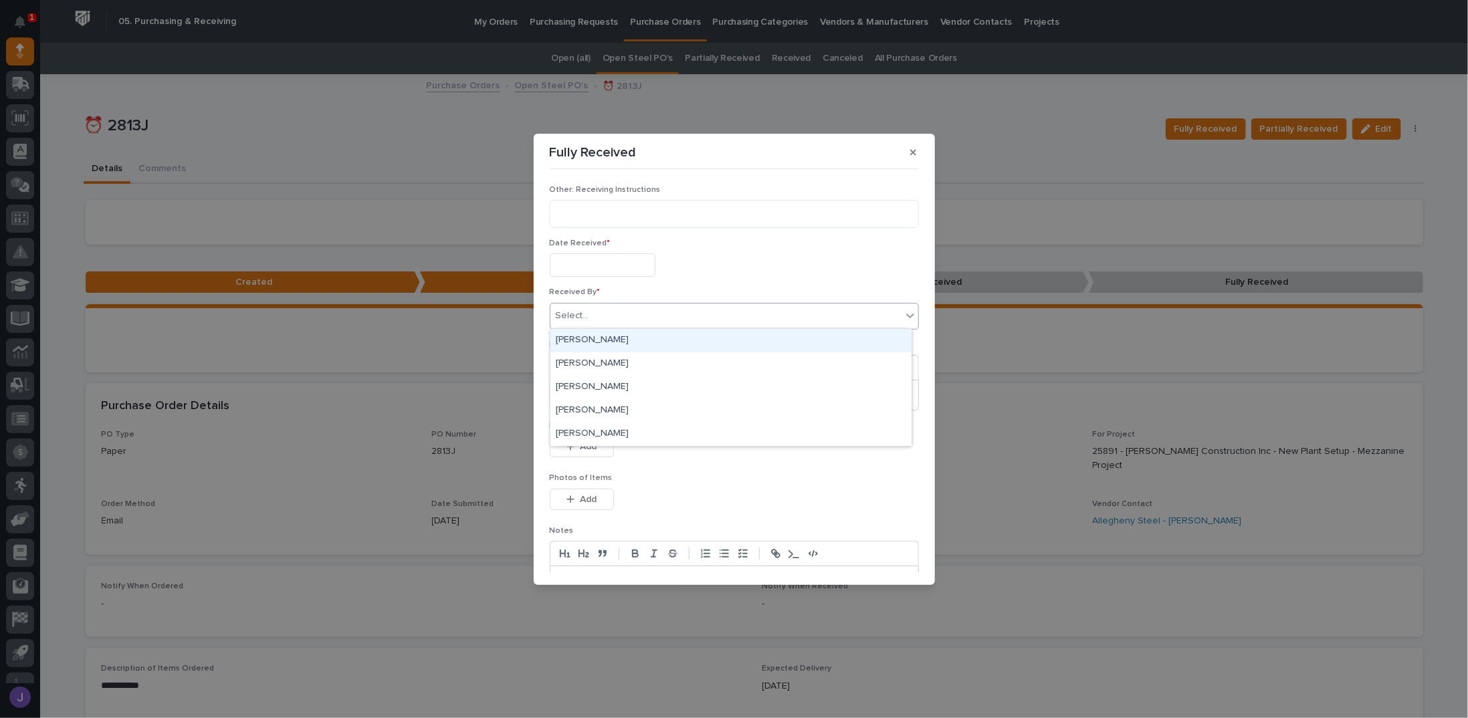
click at [641, 318] on div "Select..." at bounding box center [725, 316] width 351 height 22
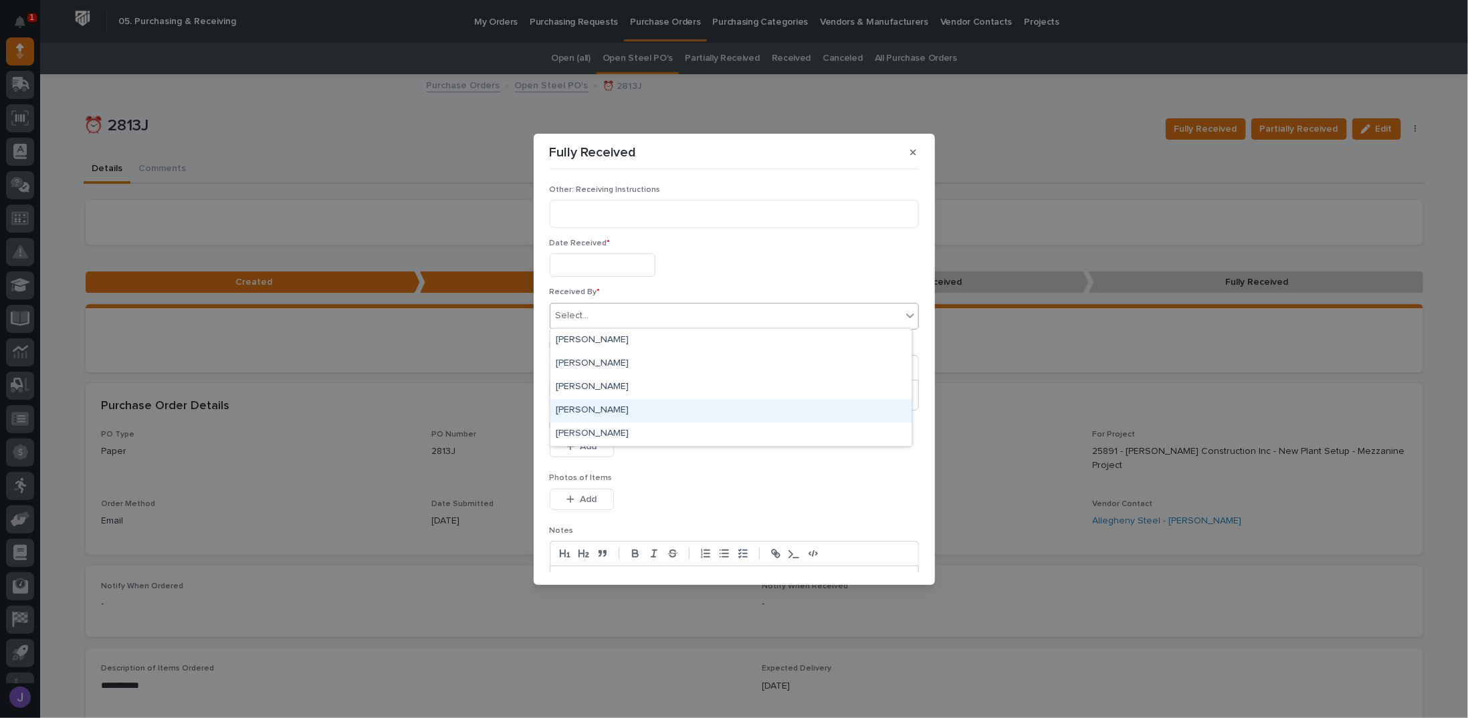
click at [602, 404] on div "Jason Bradburn" at bounding box center [730, 410] width 361 height 23
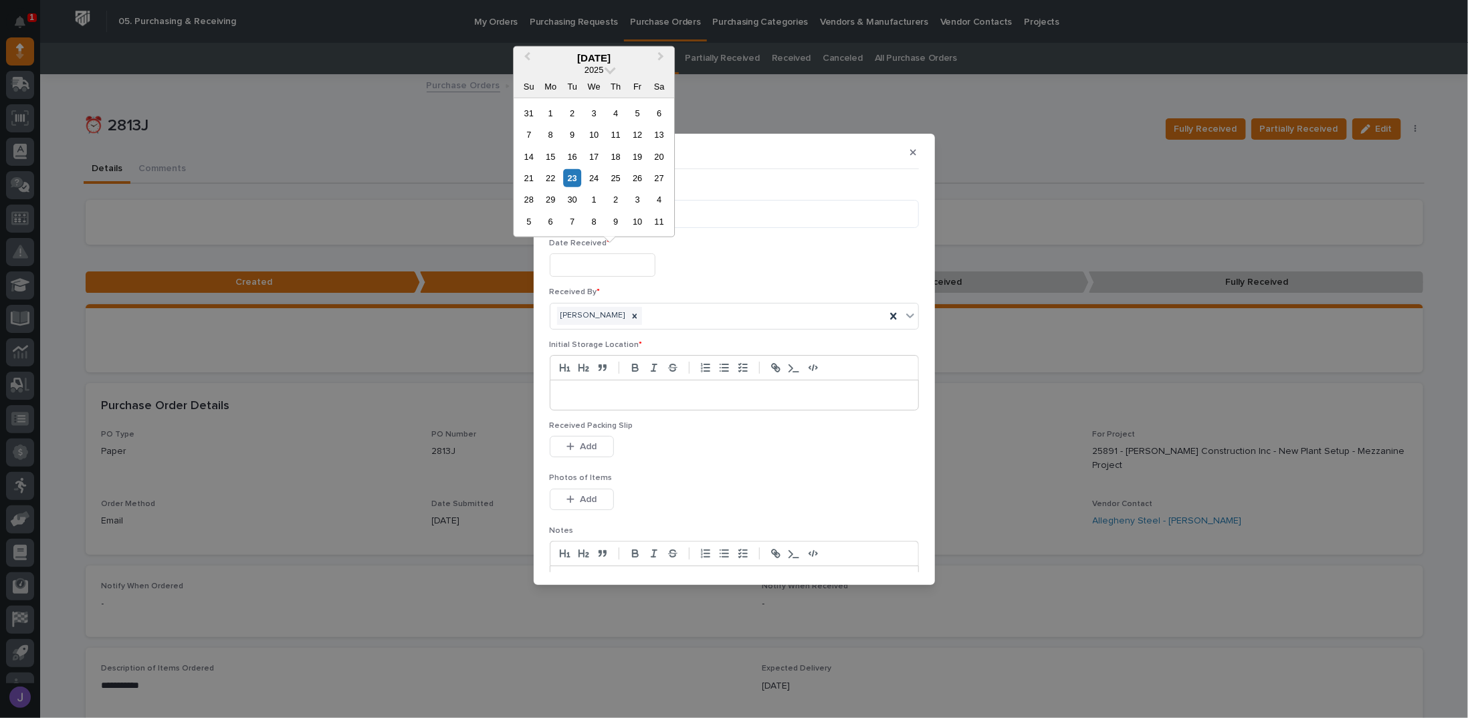
click at [580, 263] on input "text" at bounding box center [603, 264] width 106 height 23
click at [555, 133] on div "8" at bounding box center [551, 135] width 18 height 18
type input "**********"
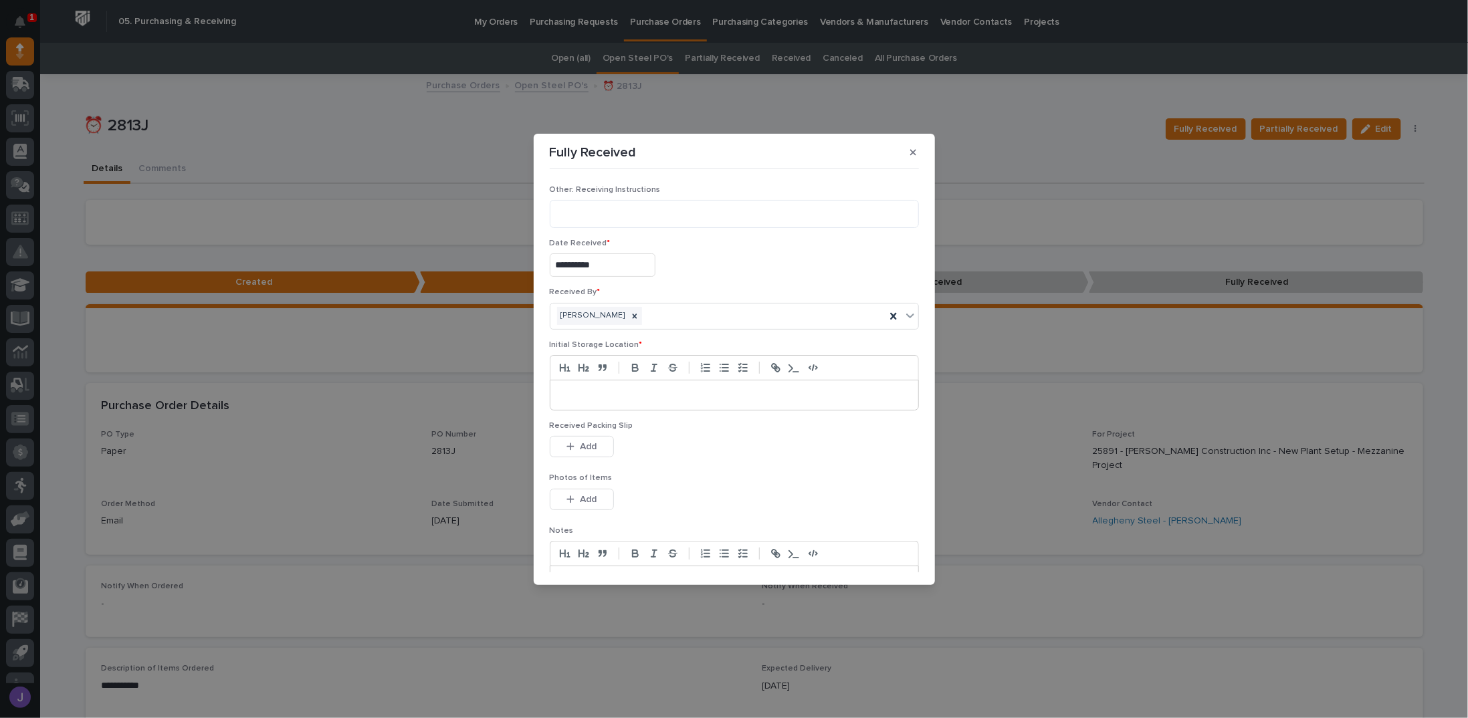
click at [612, 390] on p at bounding box center [734, 394] width 348 height 13
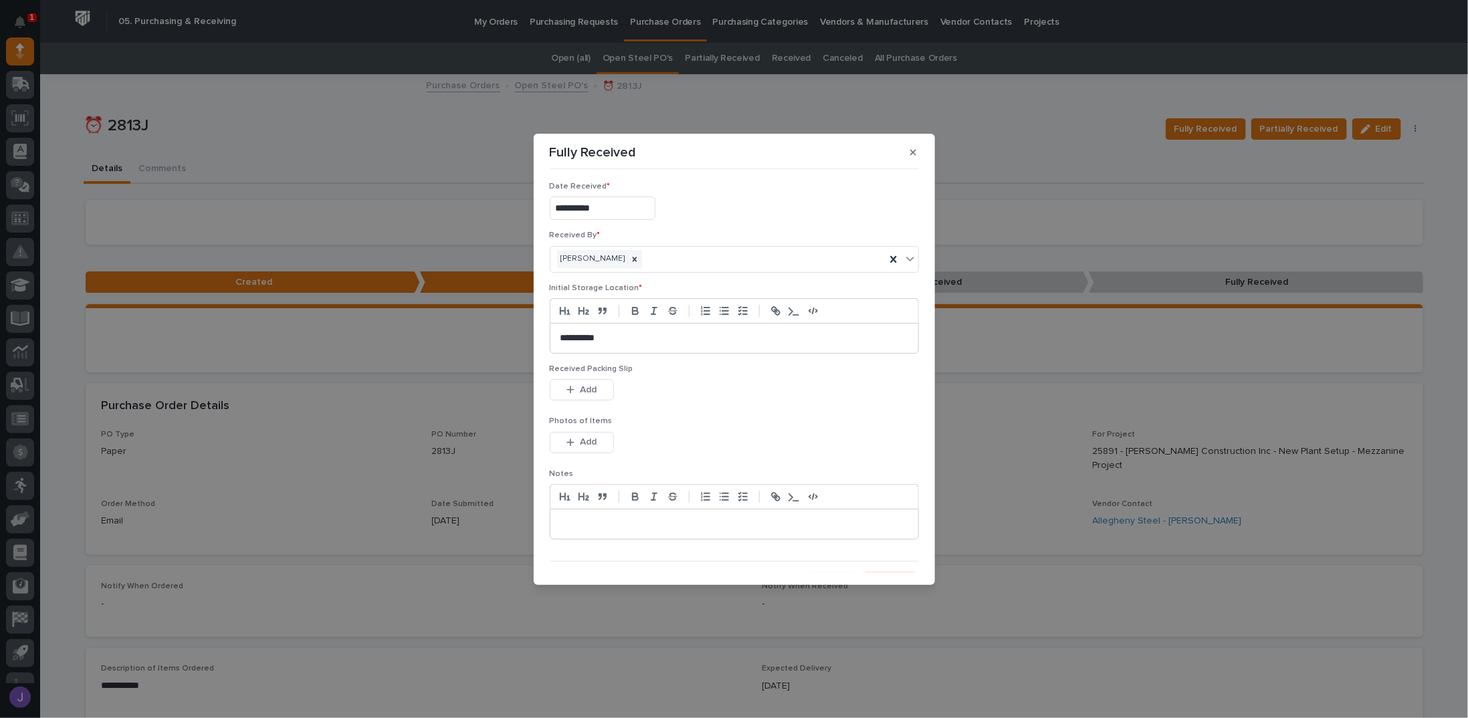
scroll to position [76, 0]
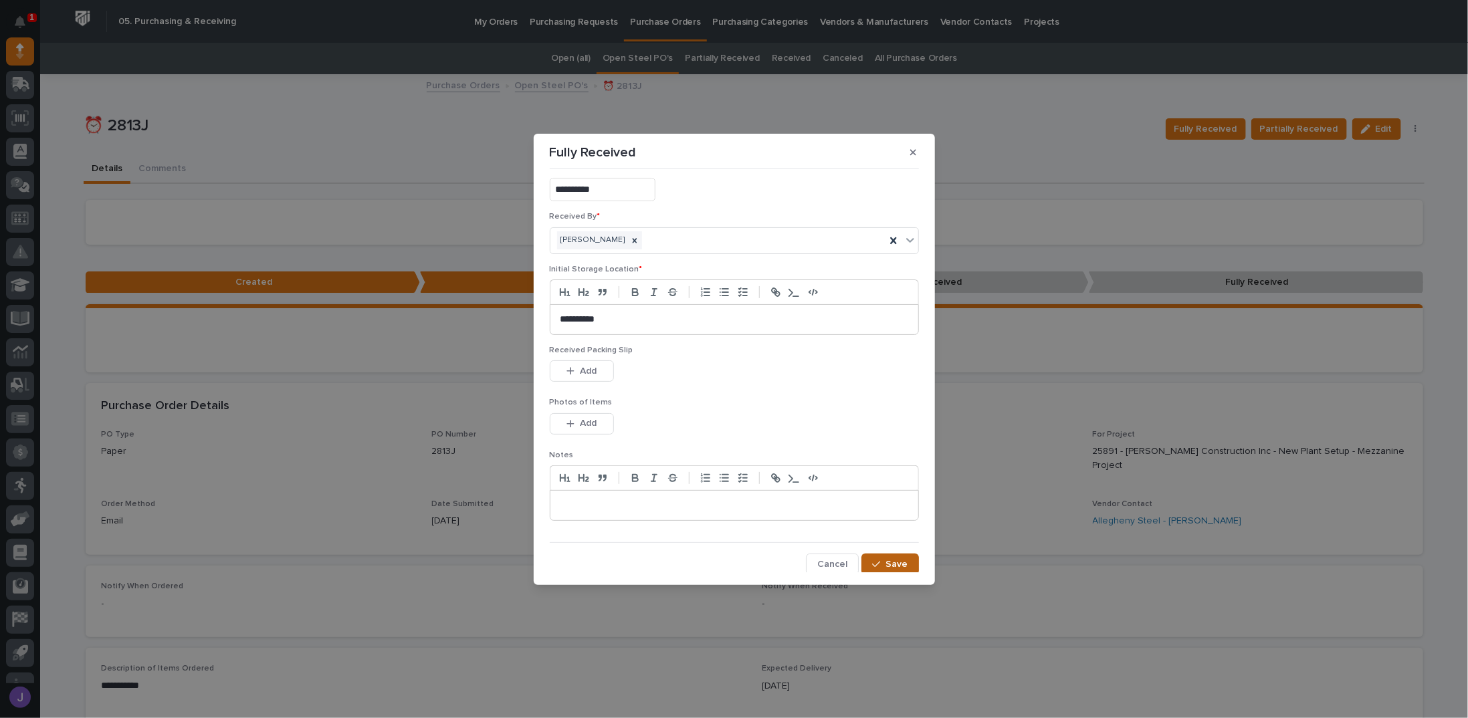
click at [732, 564] on span "Save" at bounding box center [897, 564] width 22 height 12
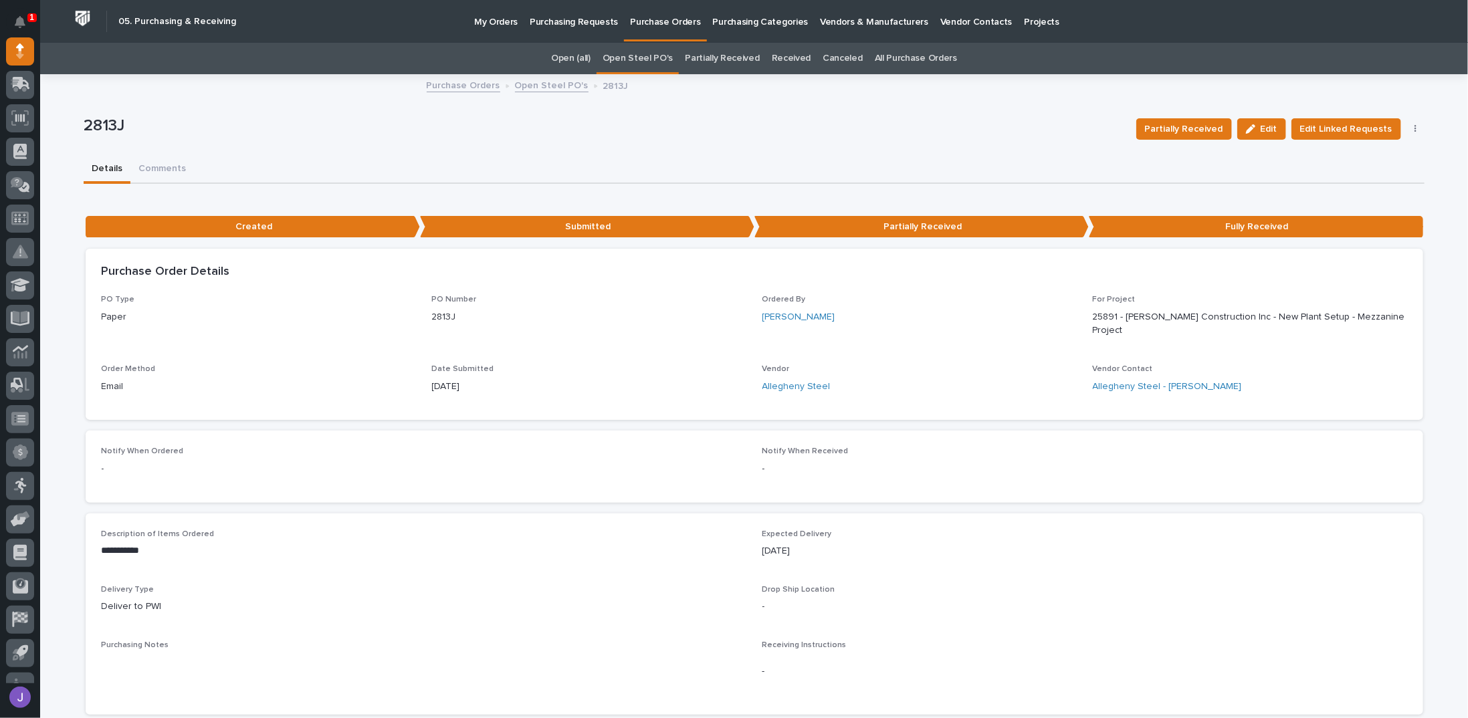
click at [614, 64] on link "Open Steel PO's" at bounding box center [637, 58] width 70 height 31
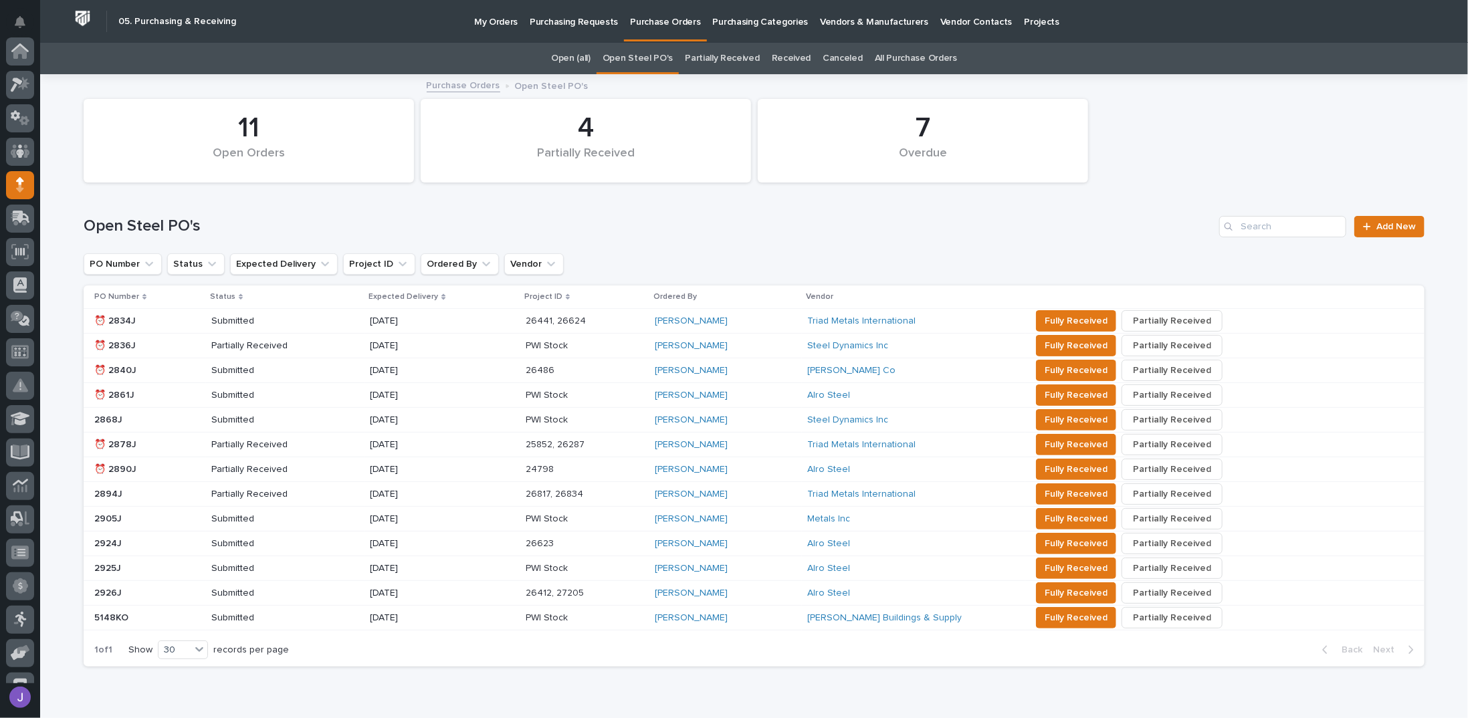
scroll to position [134, 0]
click at [146, 393] on p at bounding box center [147, 395] width 106 height 11
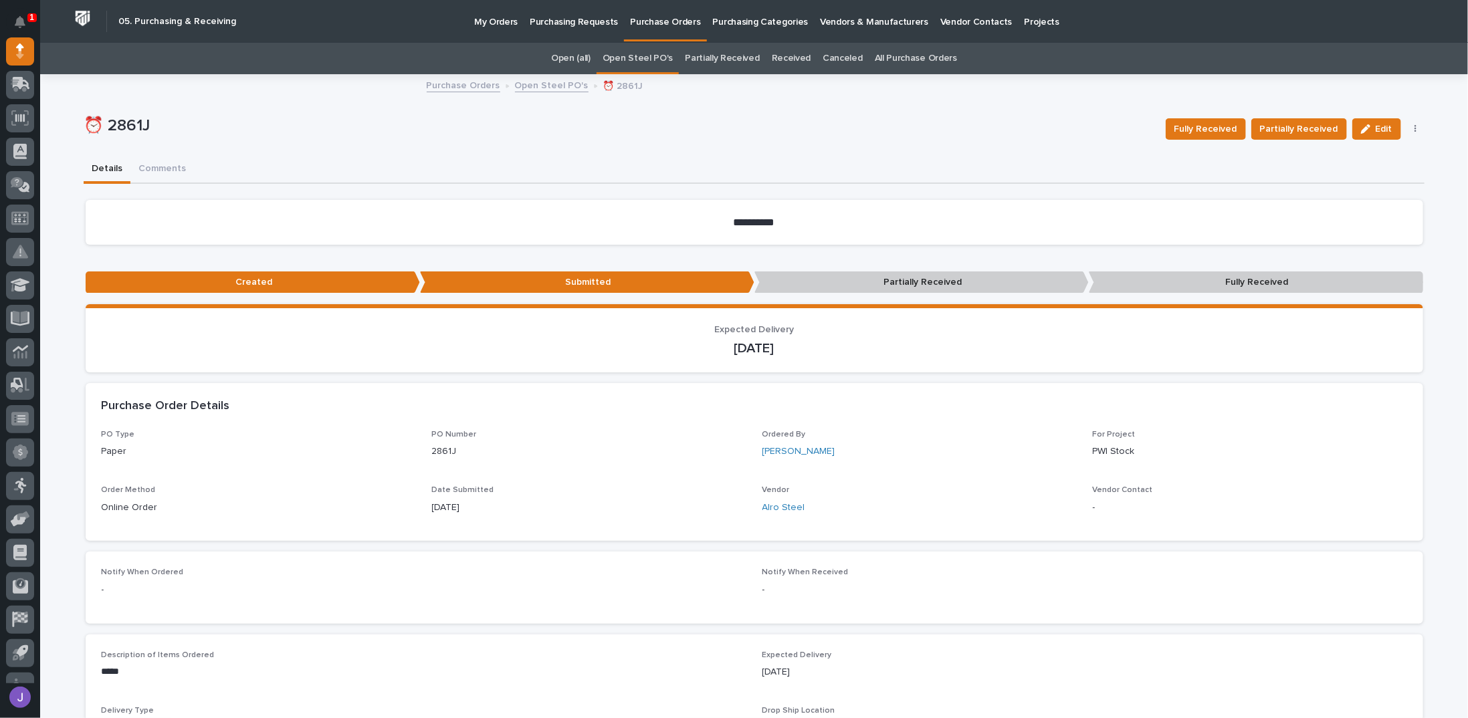
scroll to position [356, 0]
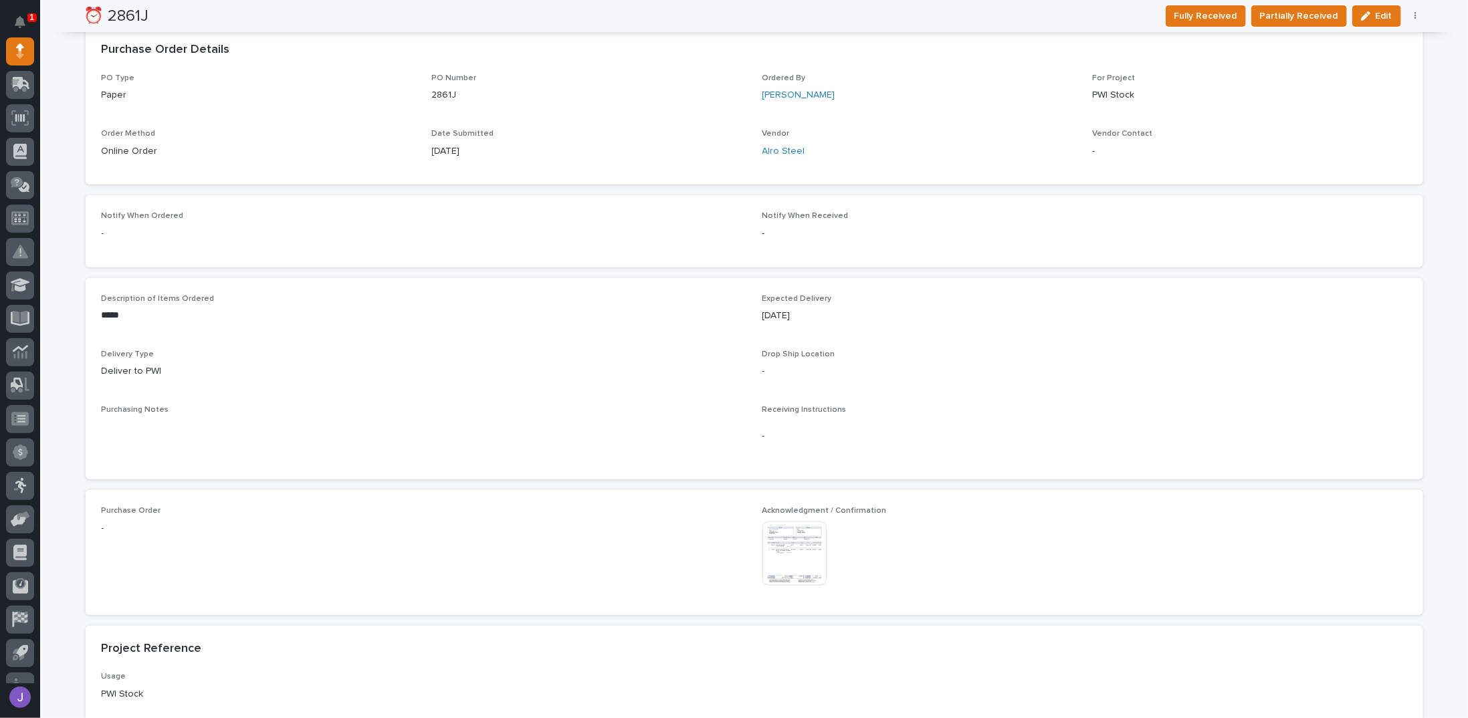
click at [732, 546] on img at bounding box center [794, 554] width 64 height 64
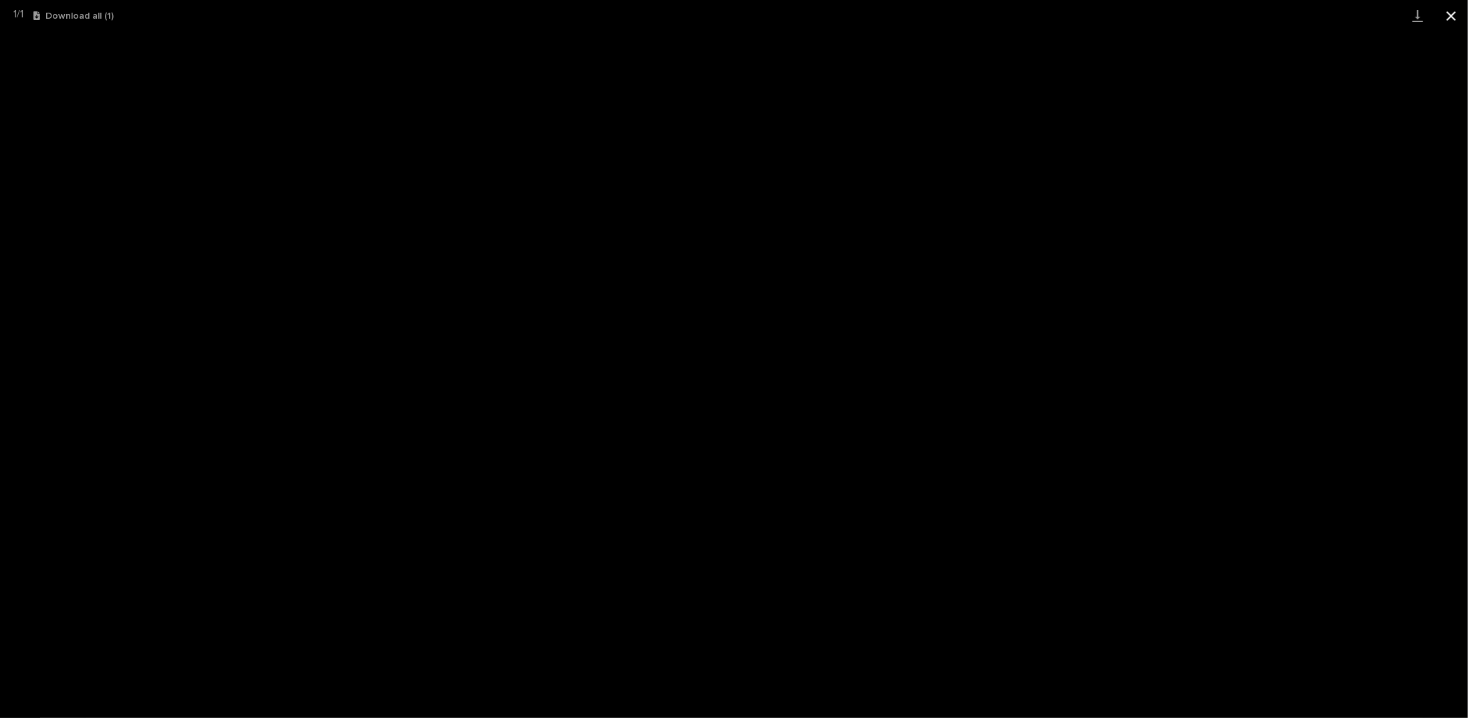
click at [732, 16] on button "Close gallery" at bounding box center [1450, 15] width 33 height 31
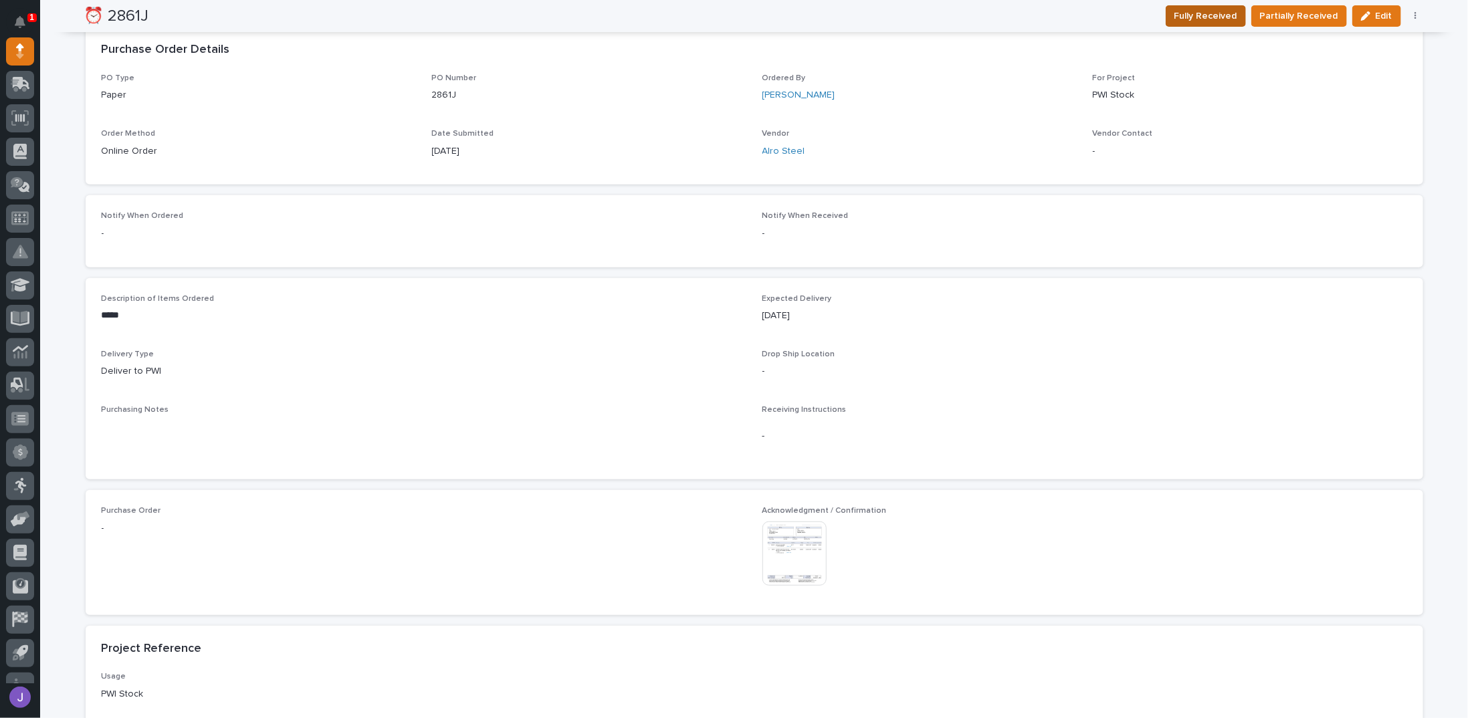
click at [732, 17] on span "Fully Received" at bounding box center [1205, 16] width 63 height 16
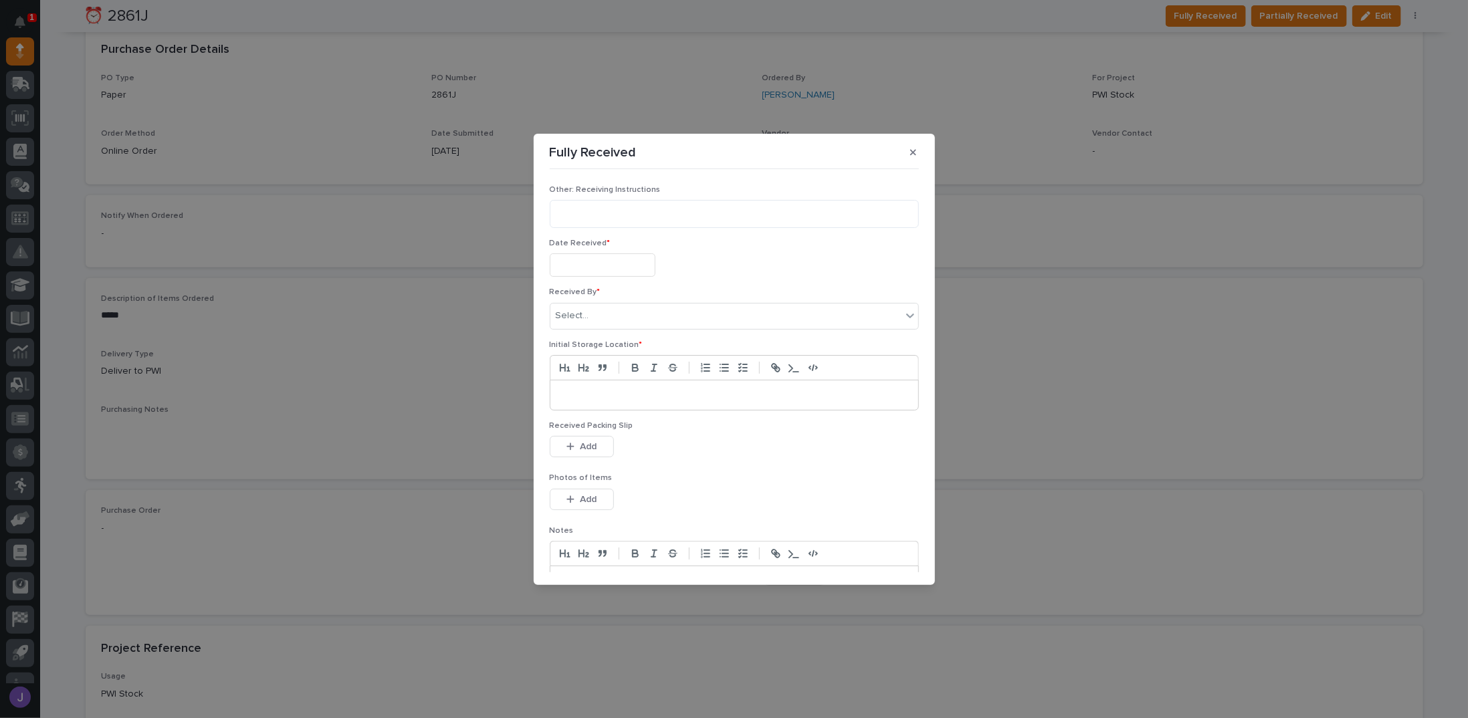
click at [599, 254] on input "text" at bounding box center [603, 264] width 106 height 23
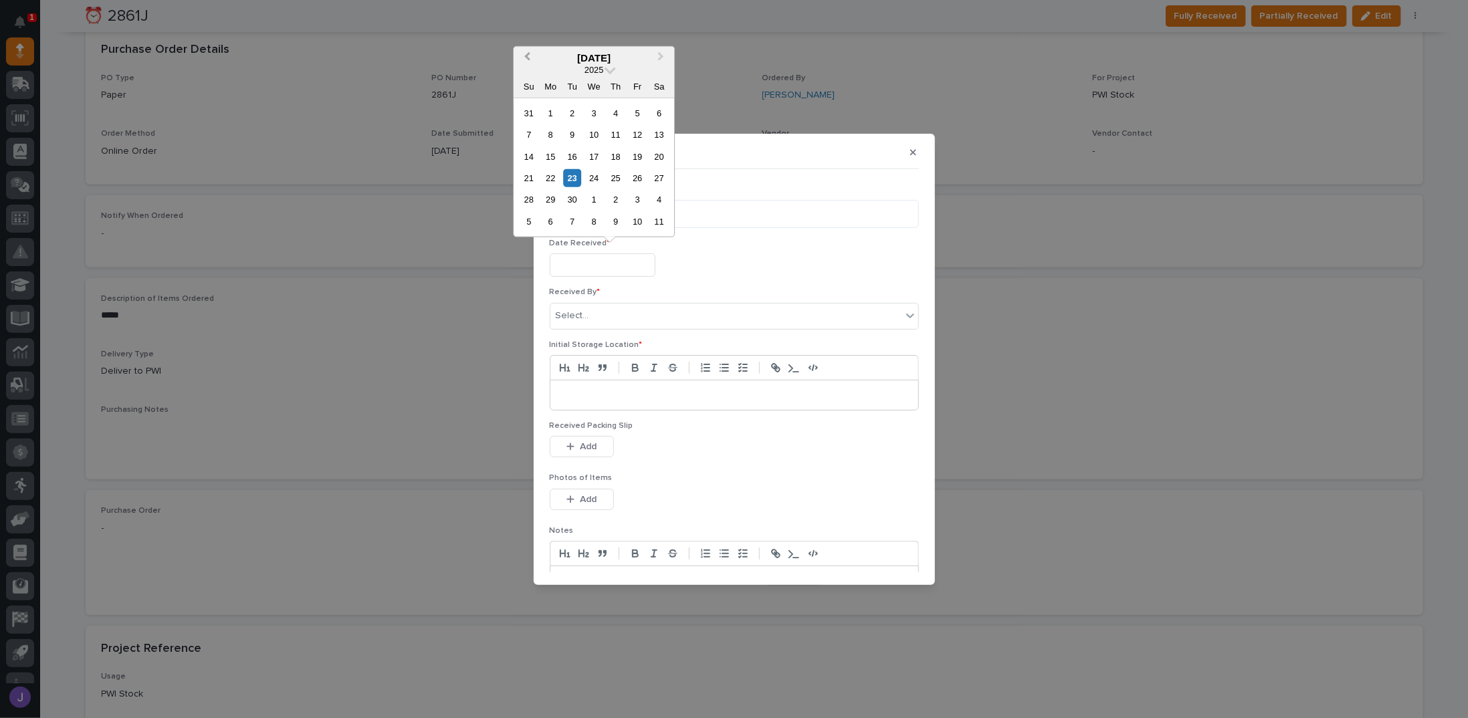
click at [530, 60] on button "Previous Month" at bounding box center [525, 57] width 21 height 21
click at [551, 201] on div "25" at bounding box center [551, 200] width 18 height 18
type input "**********"
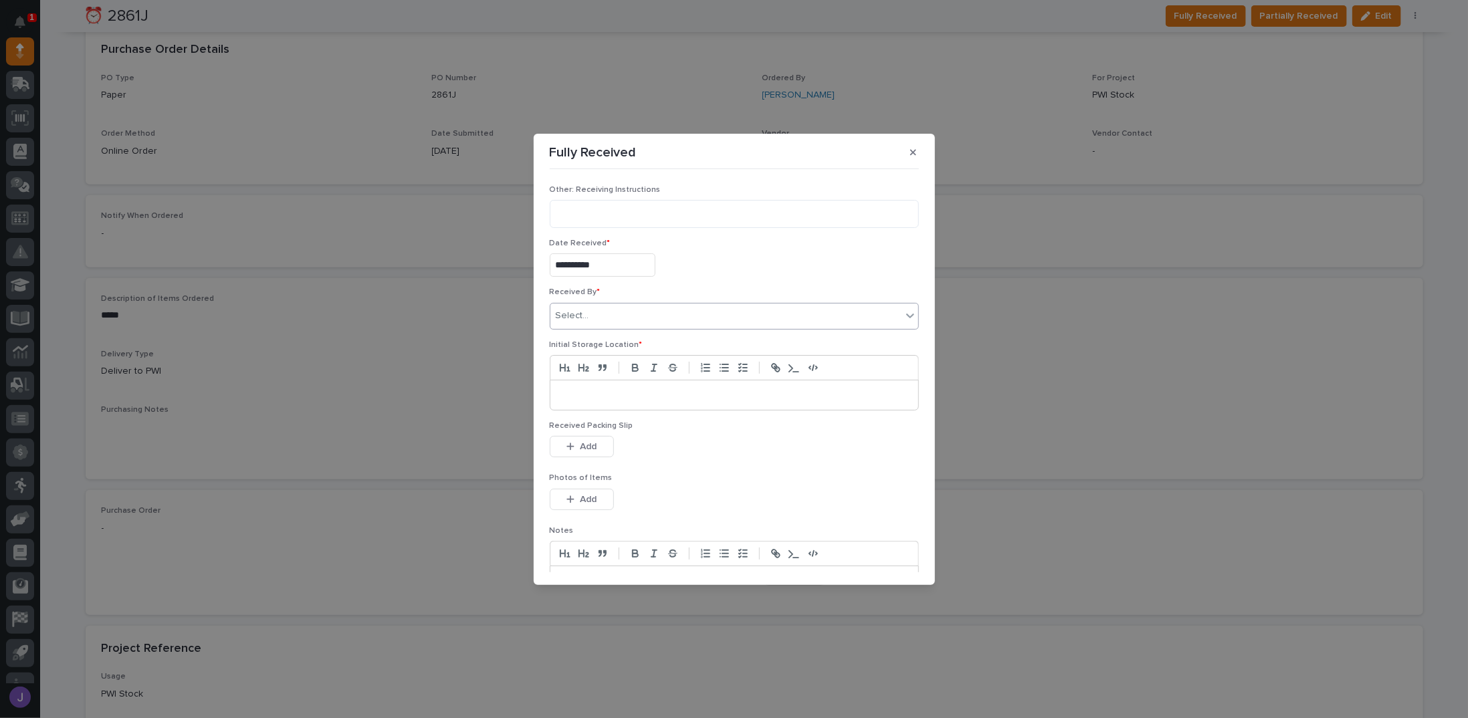
click at [619, 315] on div "Select..." at bounding box center [725, 316] width 351 height 22
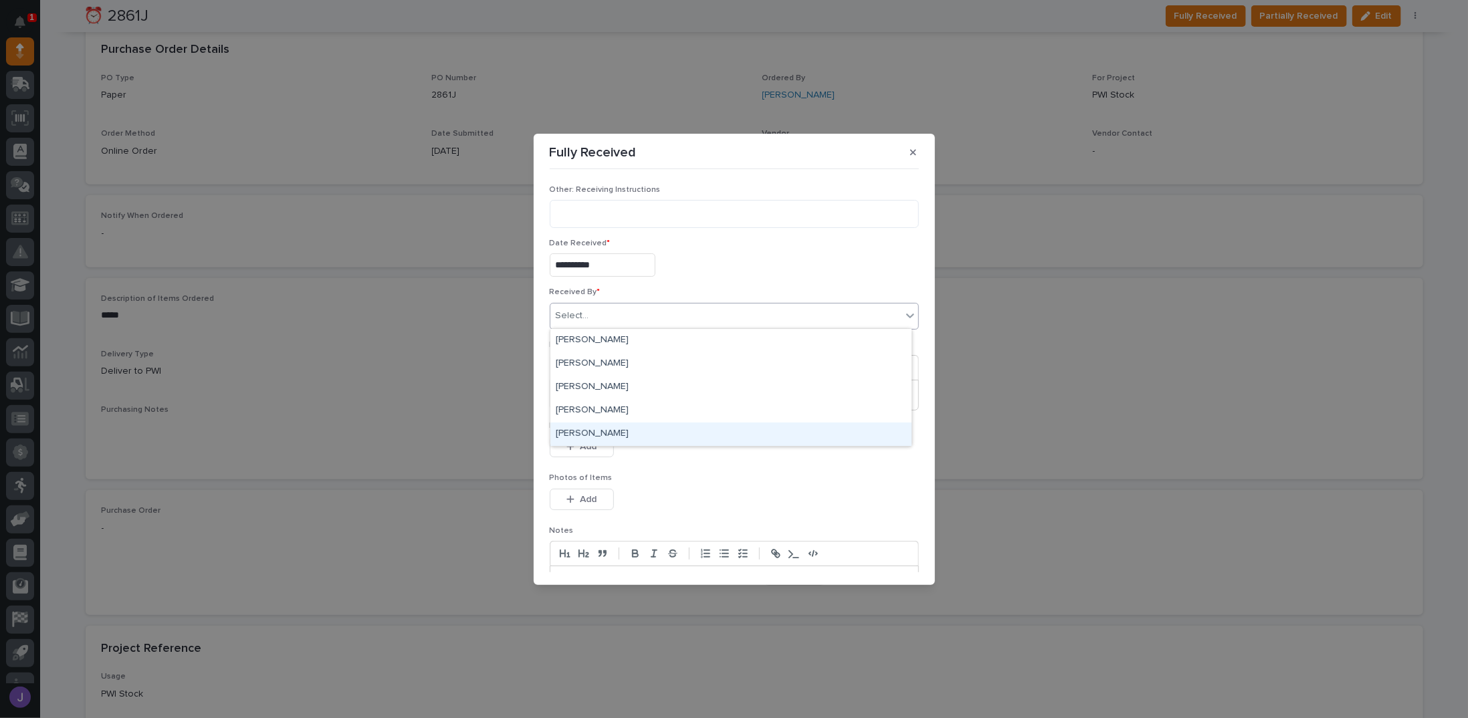
click at [592, 436] on div "John Myers" at bounding box center [730, 434] width 361 height 23
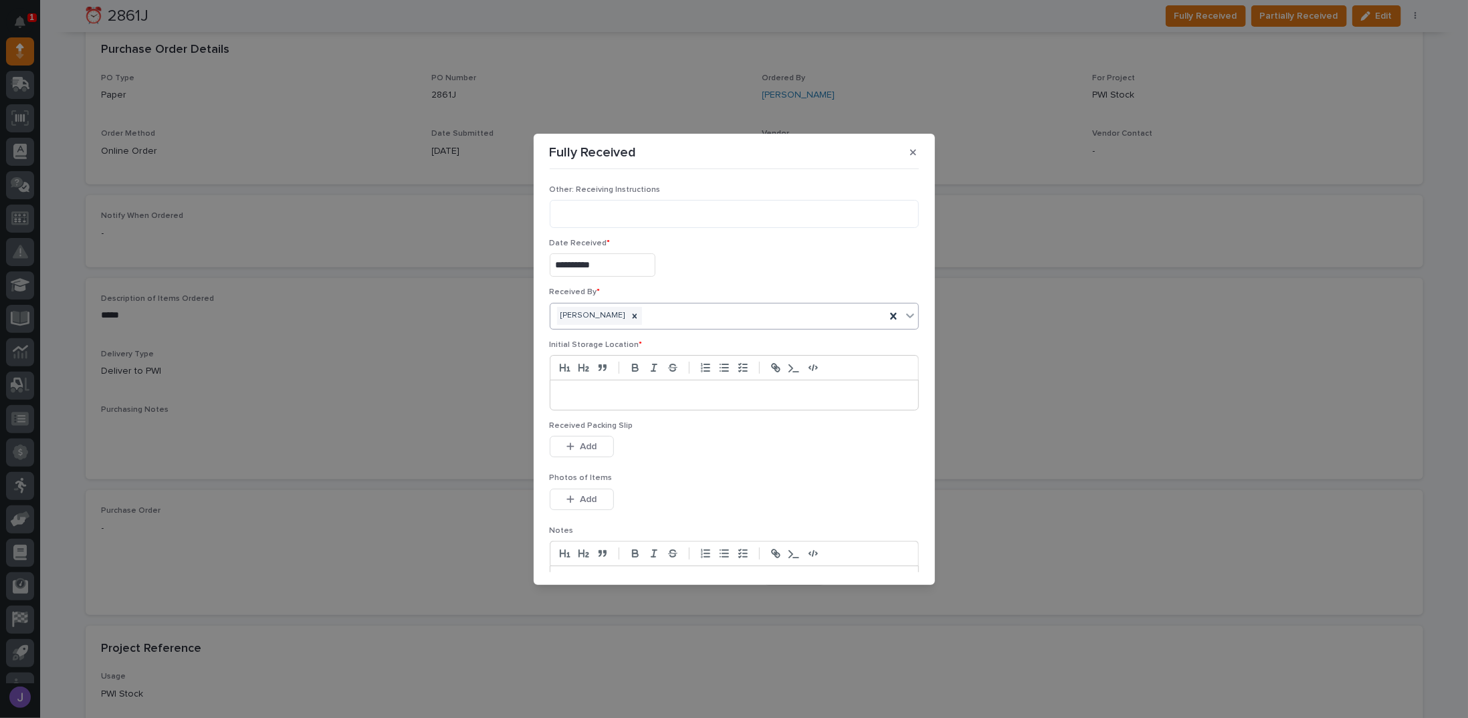
click at [628, 403] on div at bounding box center [734, 394] width 368 height 29
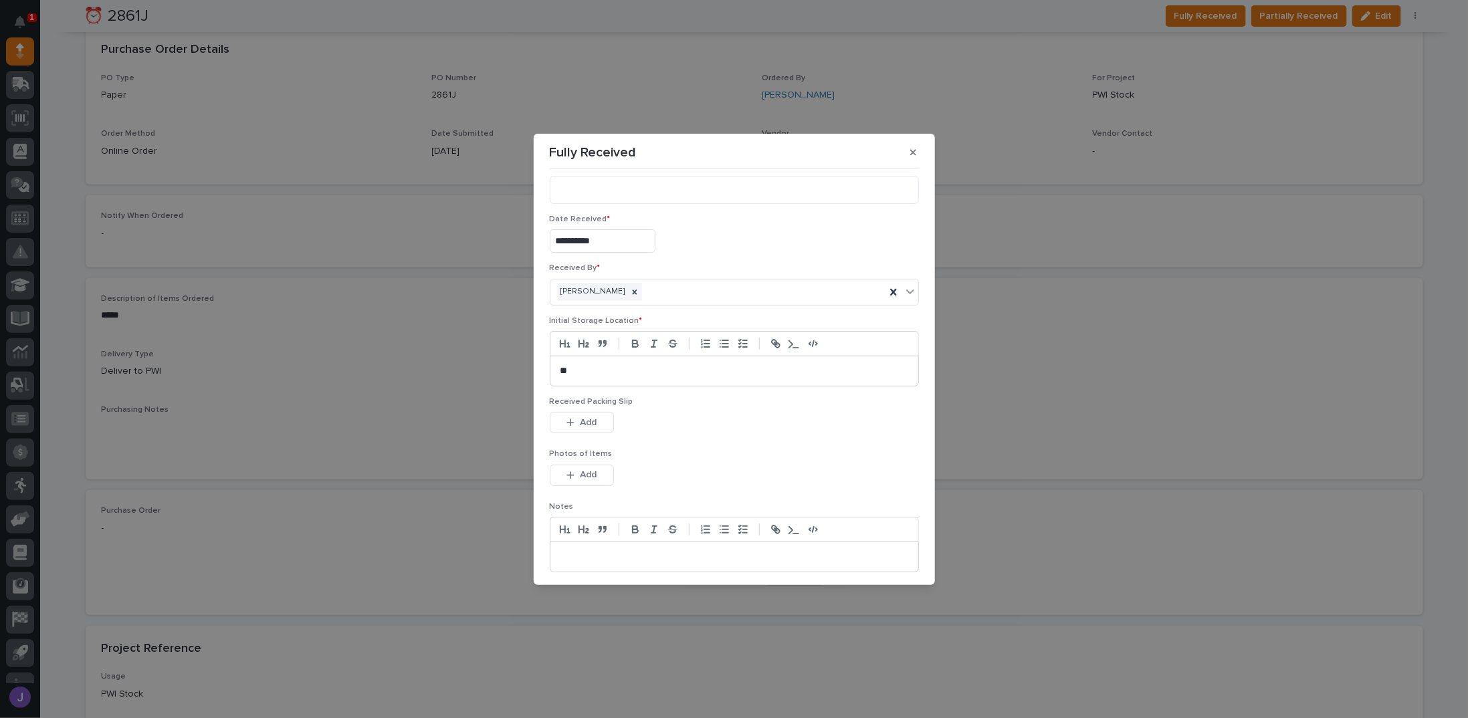
scroll to position [76, 0]
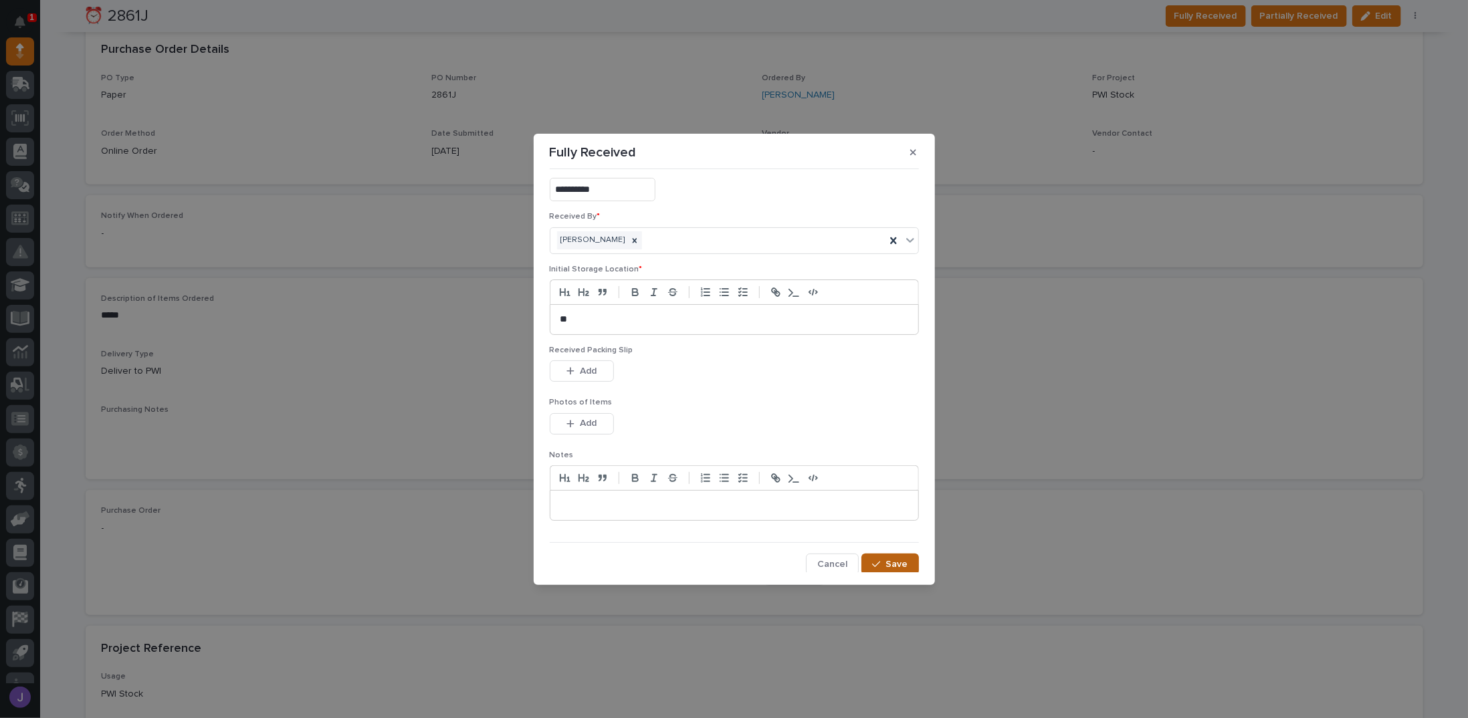
click at [732, 561] on span "Save" at bounding box center [897, 564] width 22 height 12
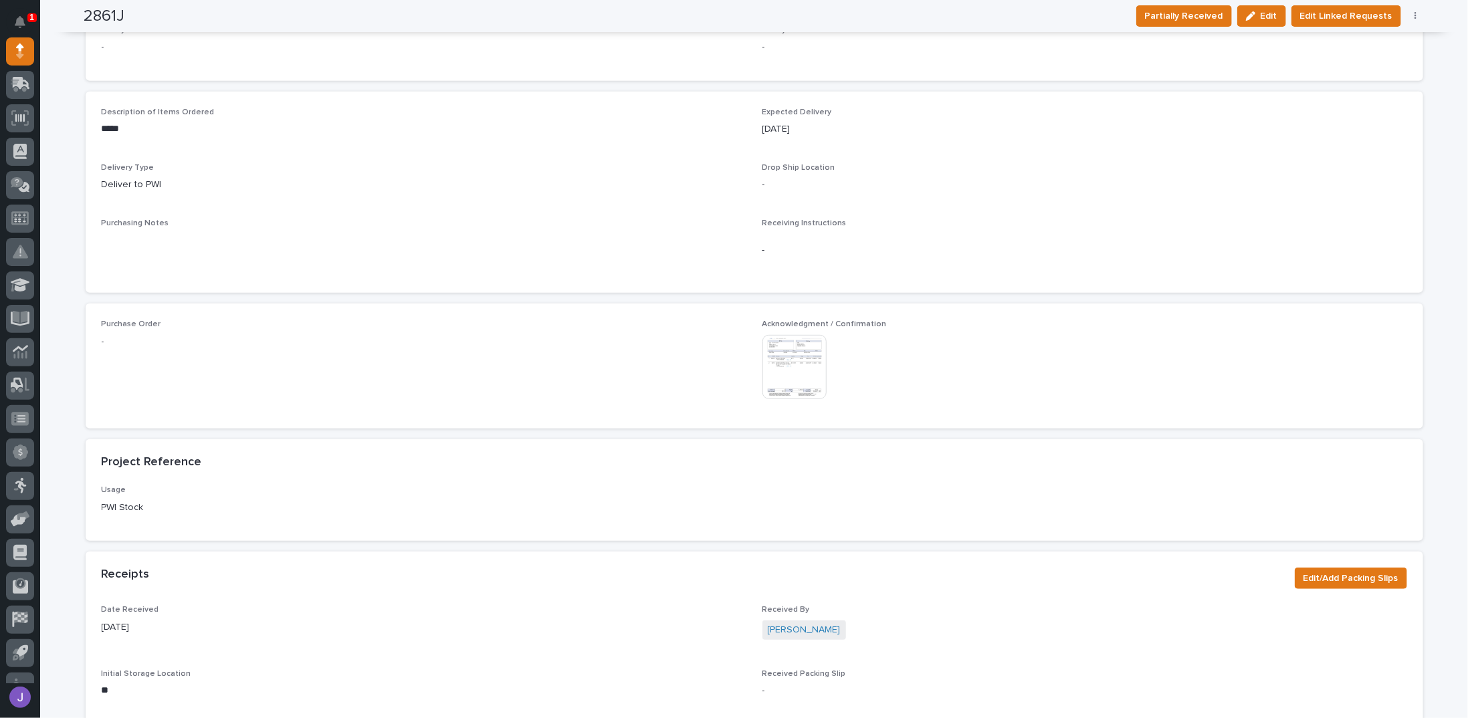
scroll to position [0, 0]
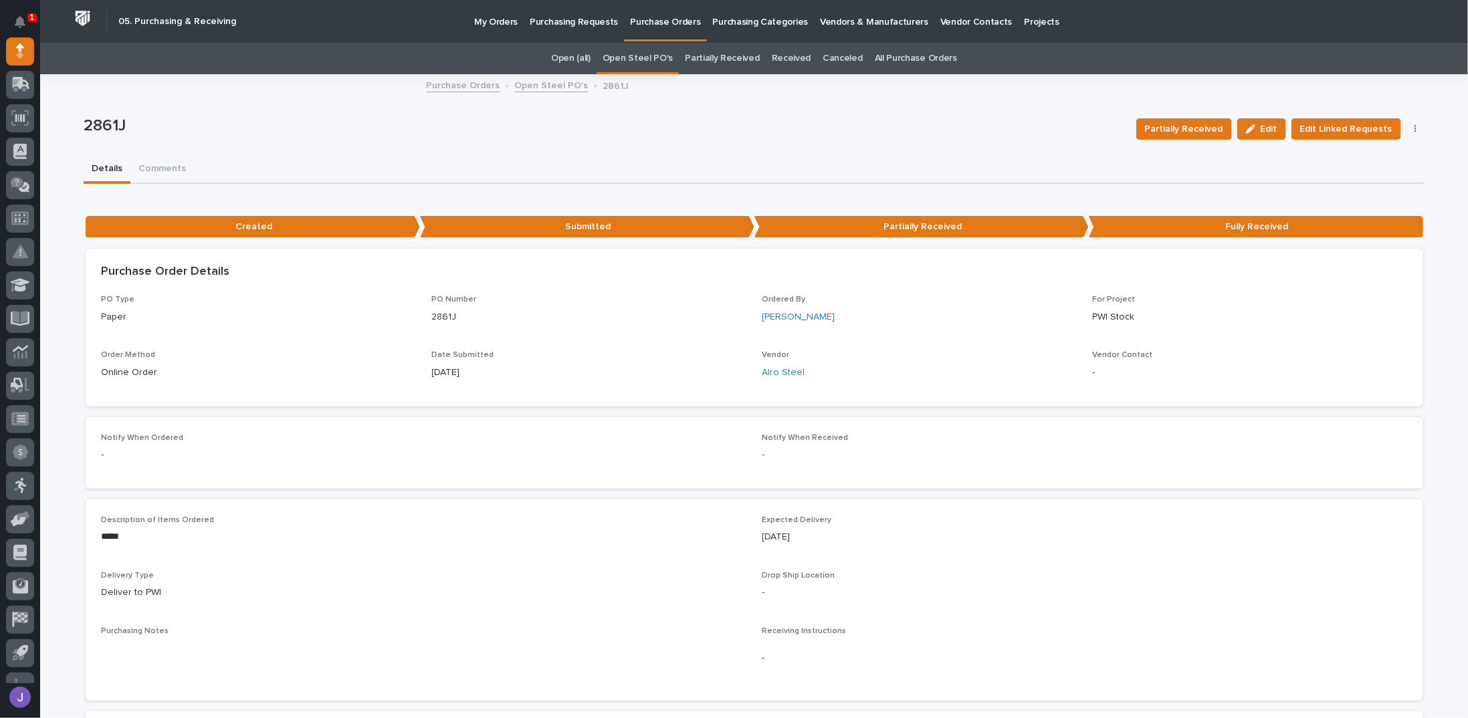
click at [633, 62] on link "Open Steel PO's" at bounding box center [637, 58] width 70 height 31
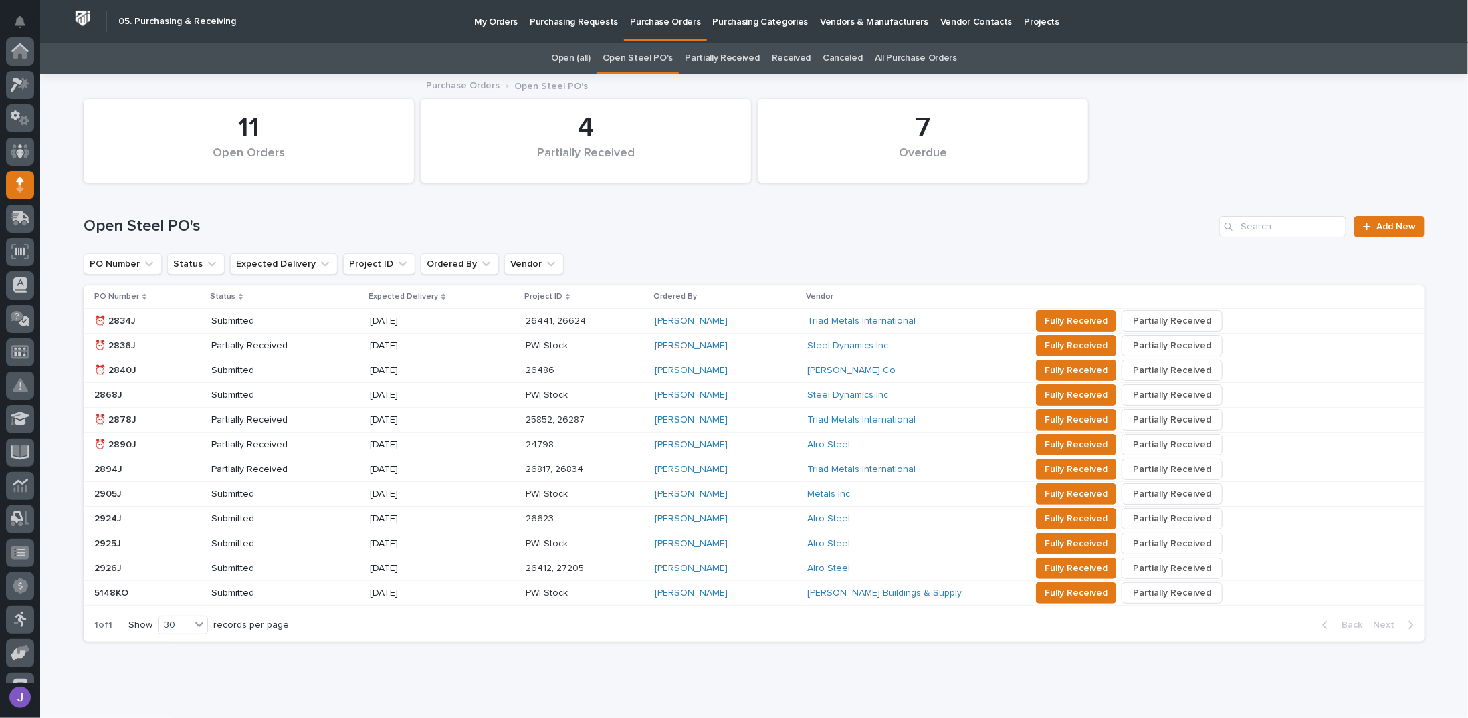
scroll to position [134, 0]
click at [160, 447] on p at bounding box center [147, 444] width 106 height 11
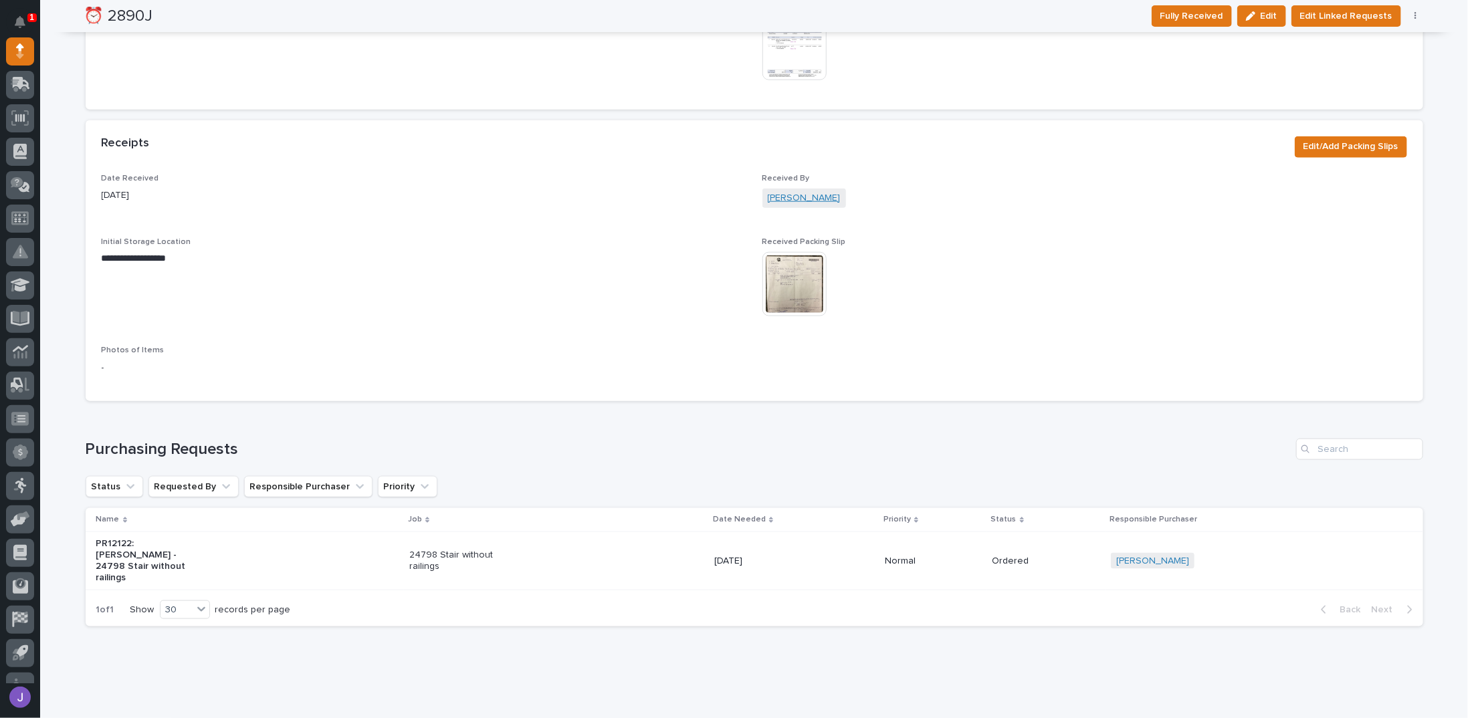
scroll to position [683, 0]
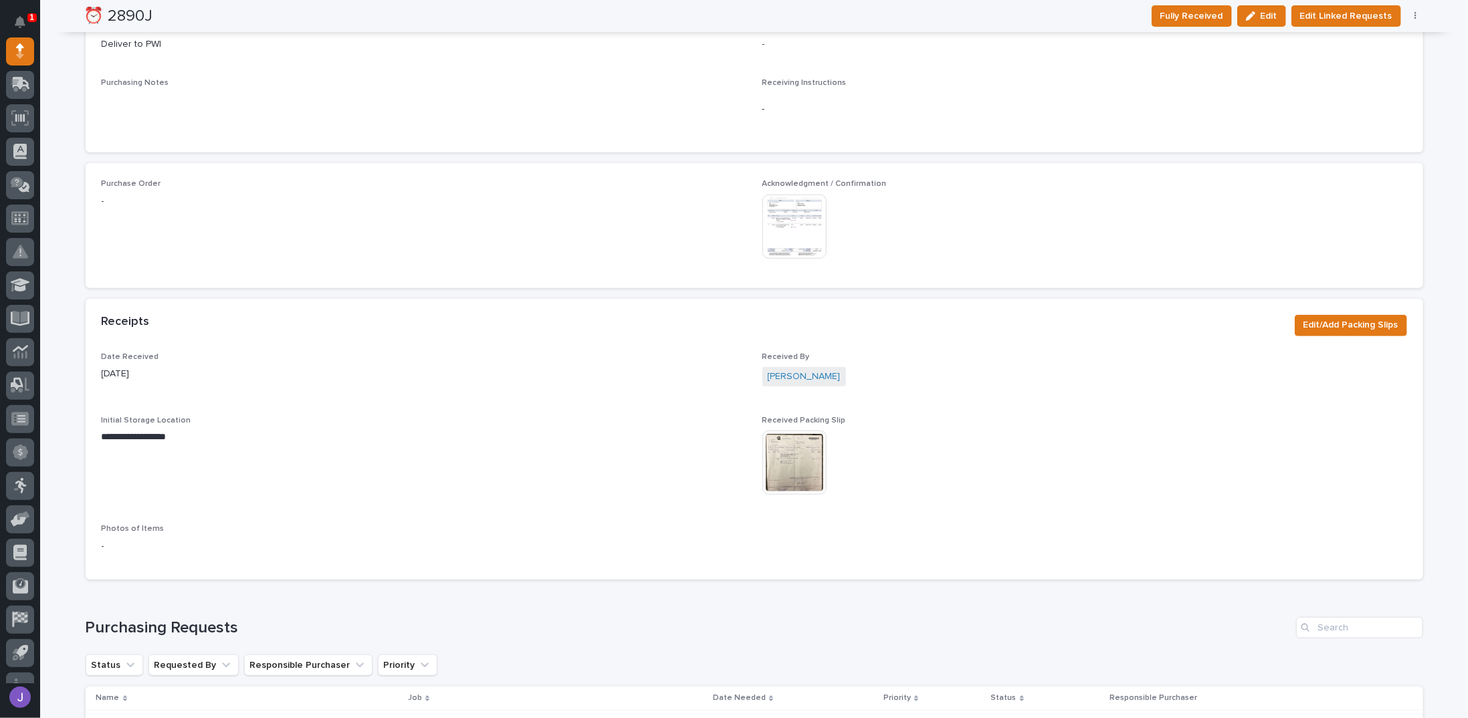
click at [732, 211] on img at bounding box center [794, 227] width 64 height 64
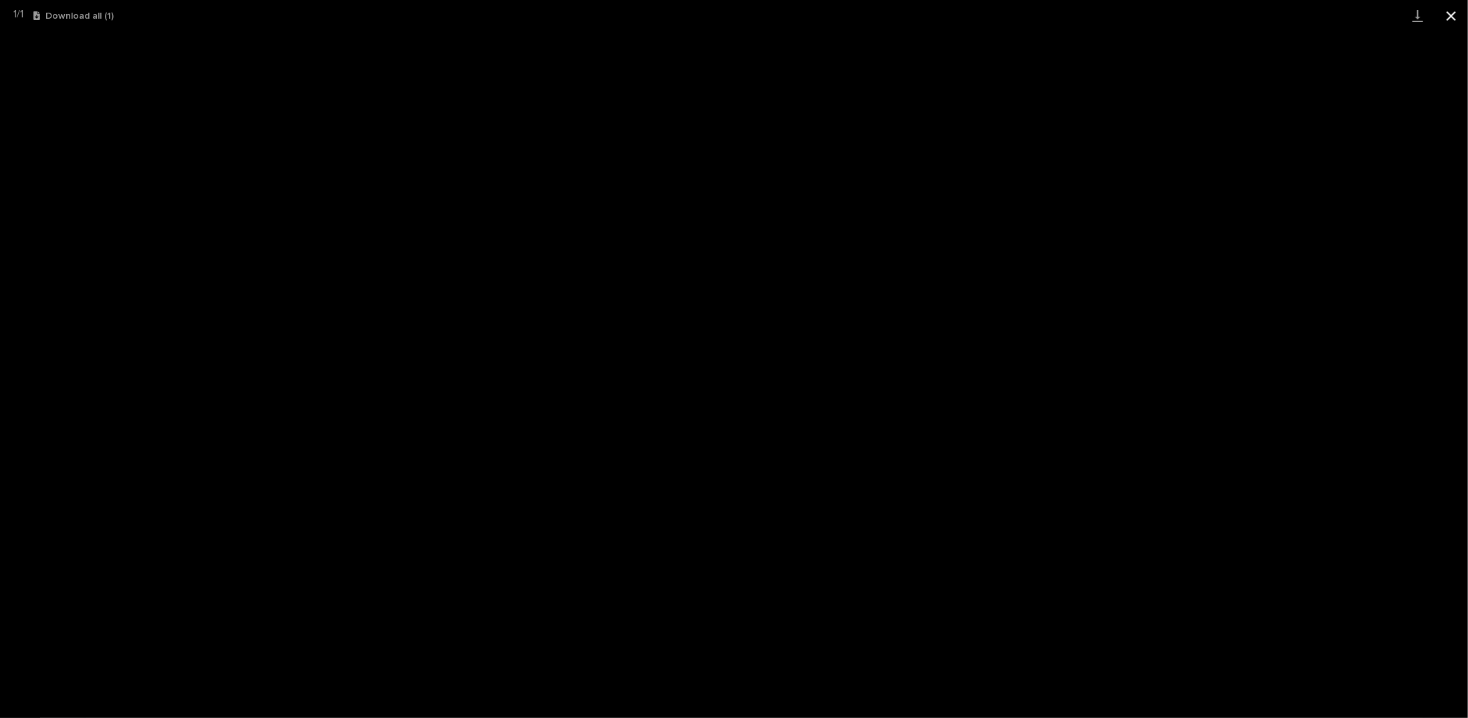
click at [732, 10] on button "Close gallery" at bounding box center [1450, 15] width 33 height 31
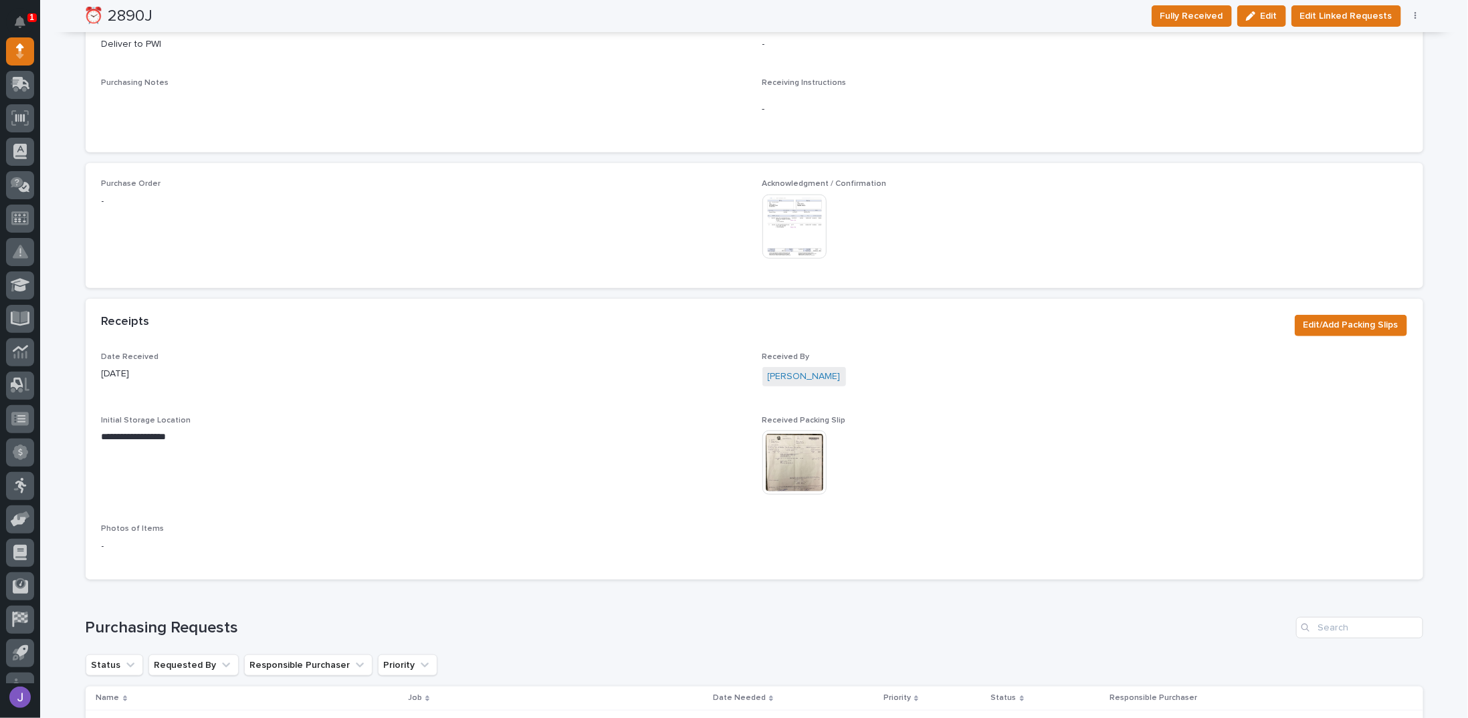
click at [732, 446] on img at bounding box center [794, 463] width 64 height 64
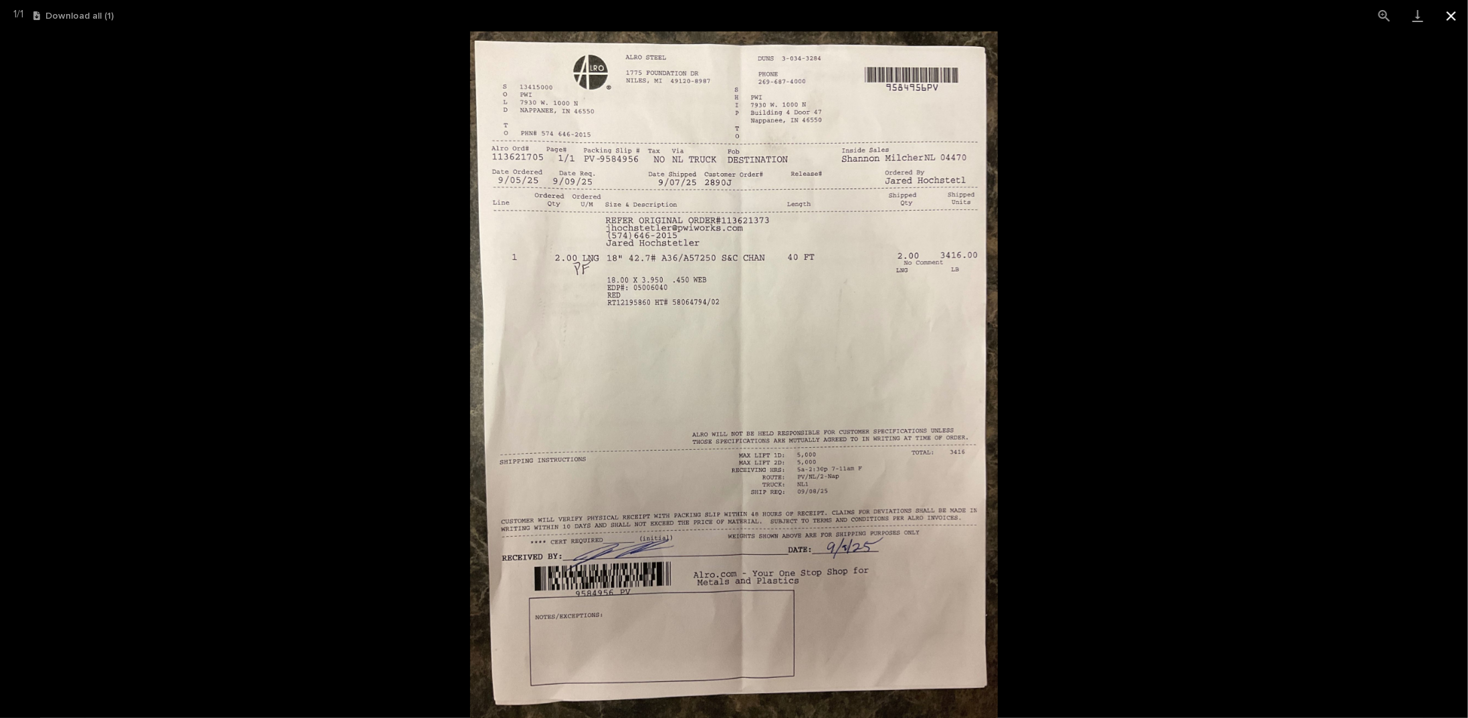
click at [732, 18] on button "Close gallery" at bounding box center [1450, 15] width 33 height 31
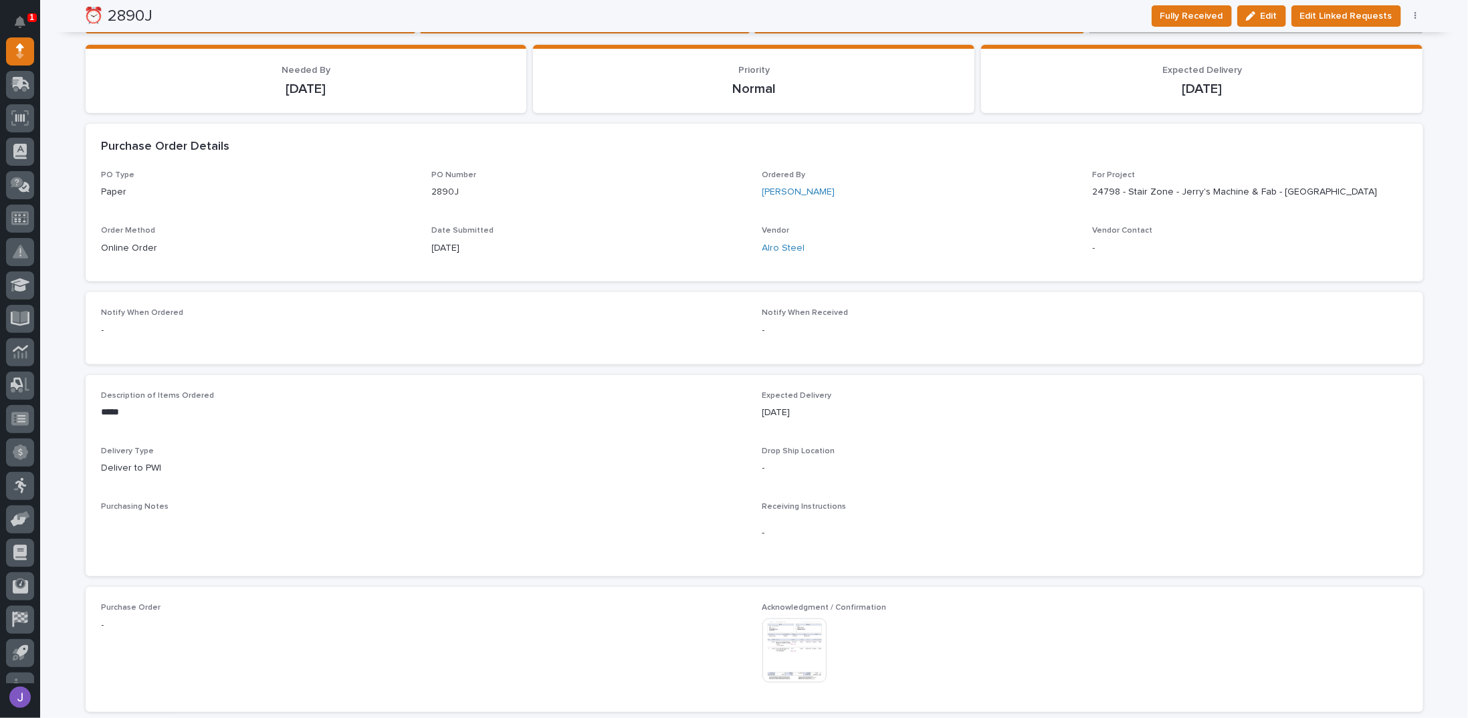
scroll to position [0, 0]
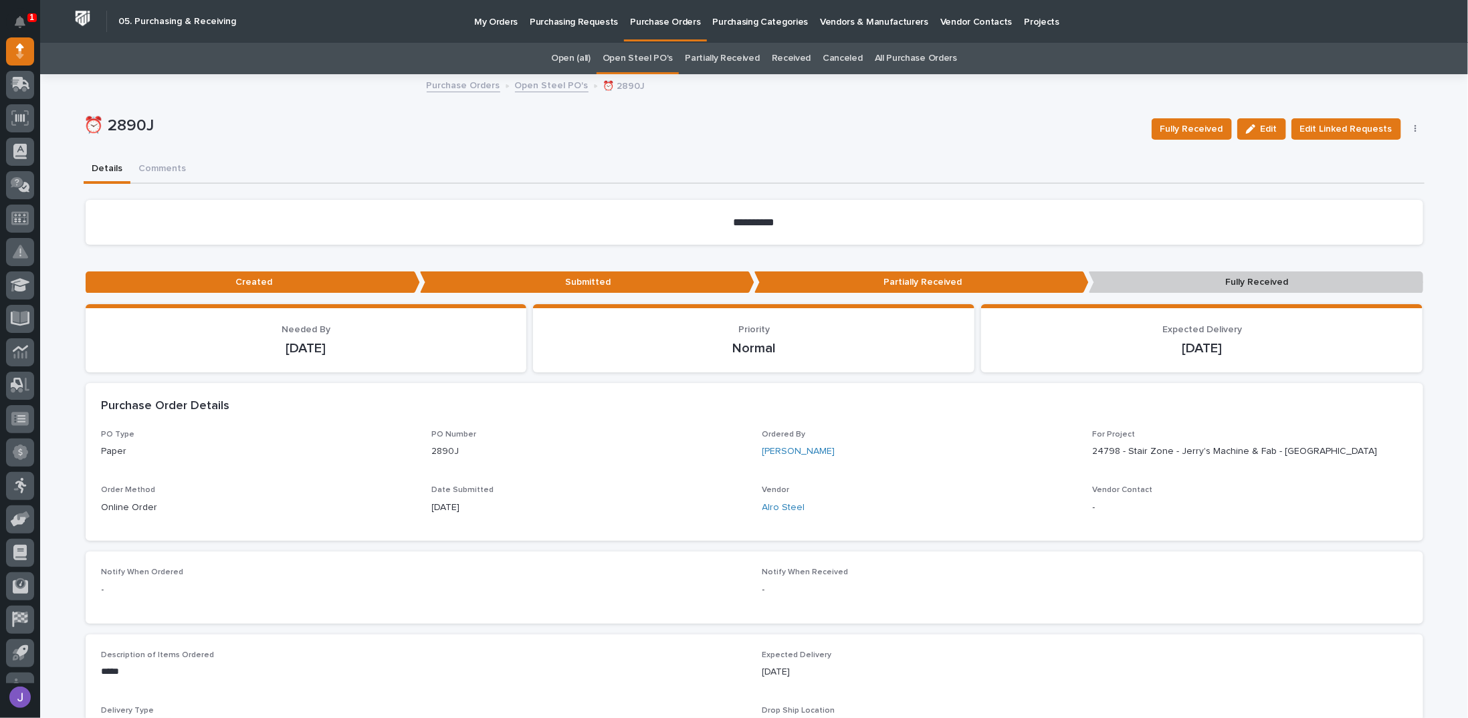
click at [732, 139] on div "Fully Received Edit Edit Linked Requests Mark Canceled Not Received" at bounding box center [1285, 128] width 279 height 53
click at [732, 130] on span "Fully Received" at bounding box center [1191, 129] width 63 height 16
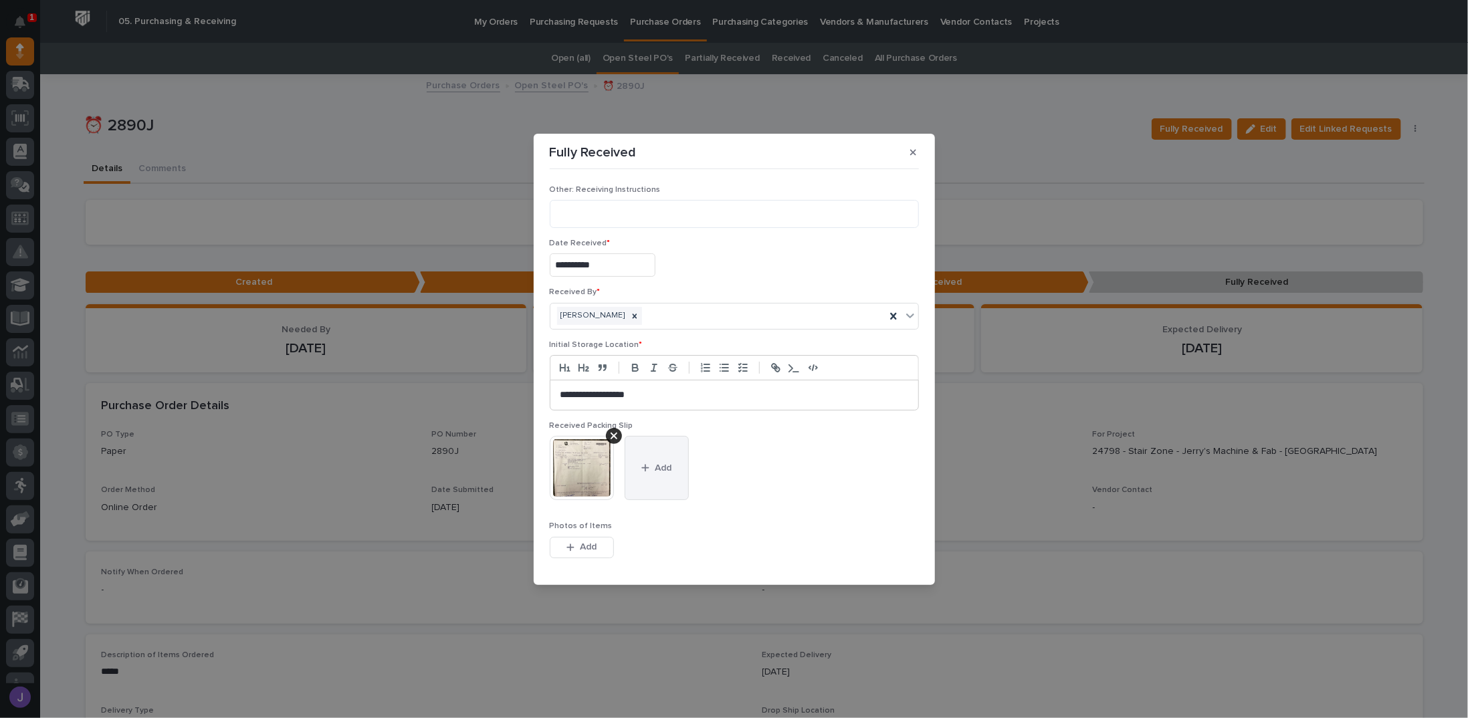
scroll to position [124, 0]
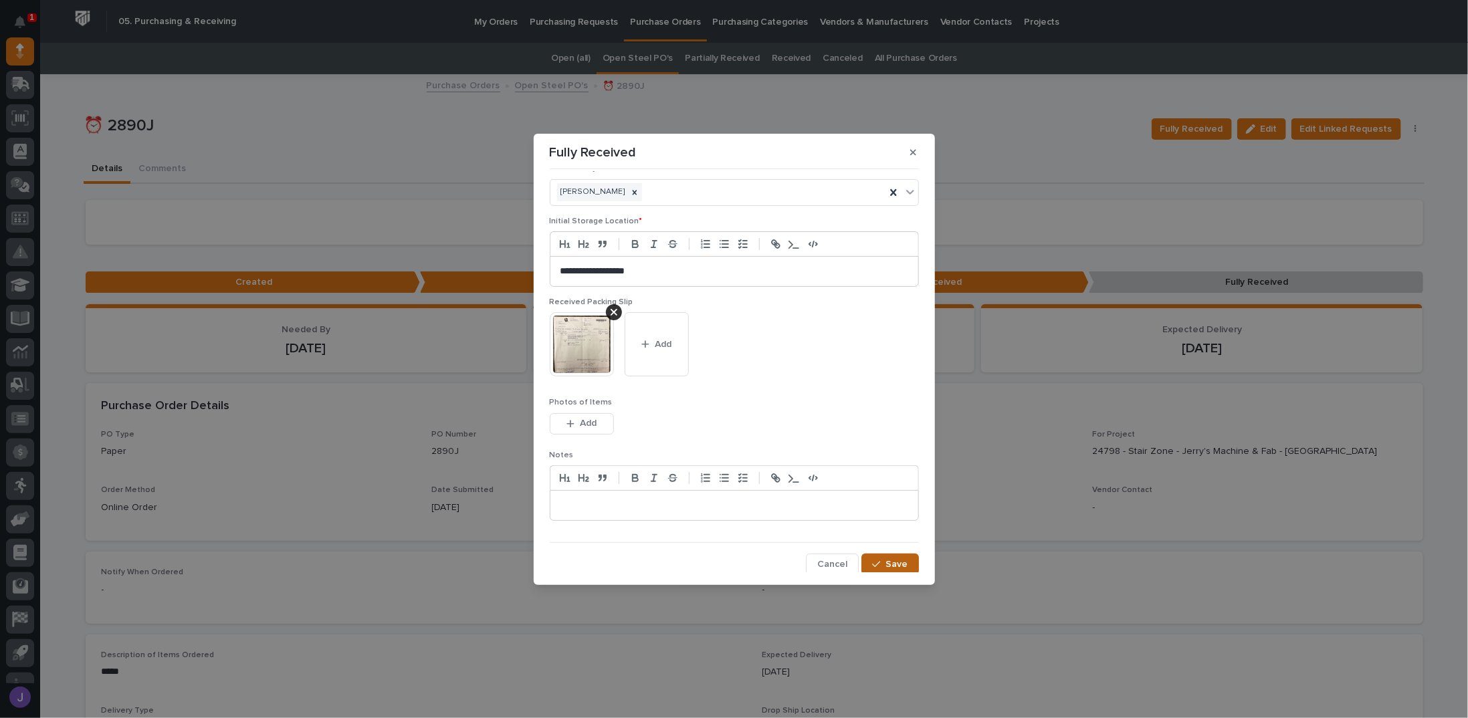
click at [732, 555] on button "Save" at bounding box center [889, 564] width 57 height 21
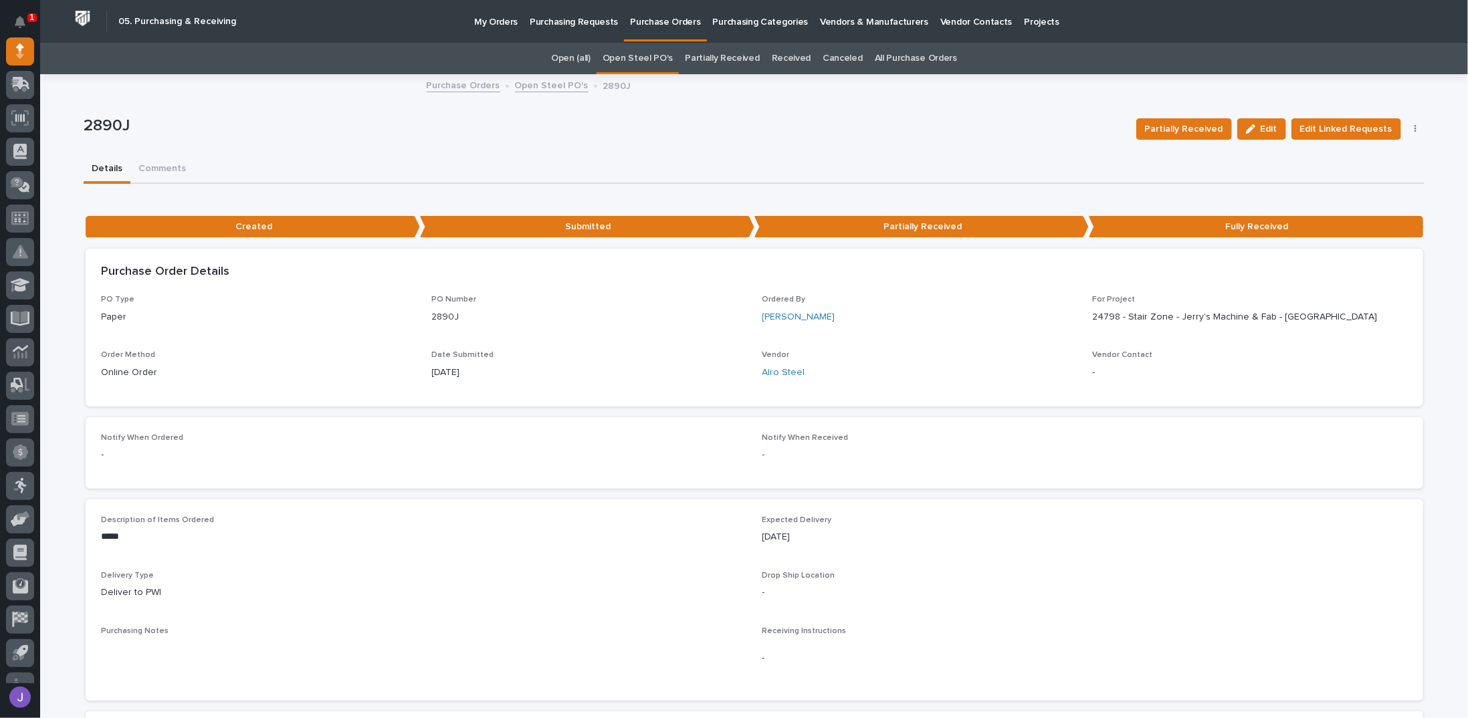
click at [640, 58] on link "Open Steel PO's" at bounding box center [637, 58] width 70 height 31
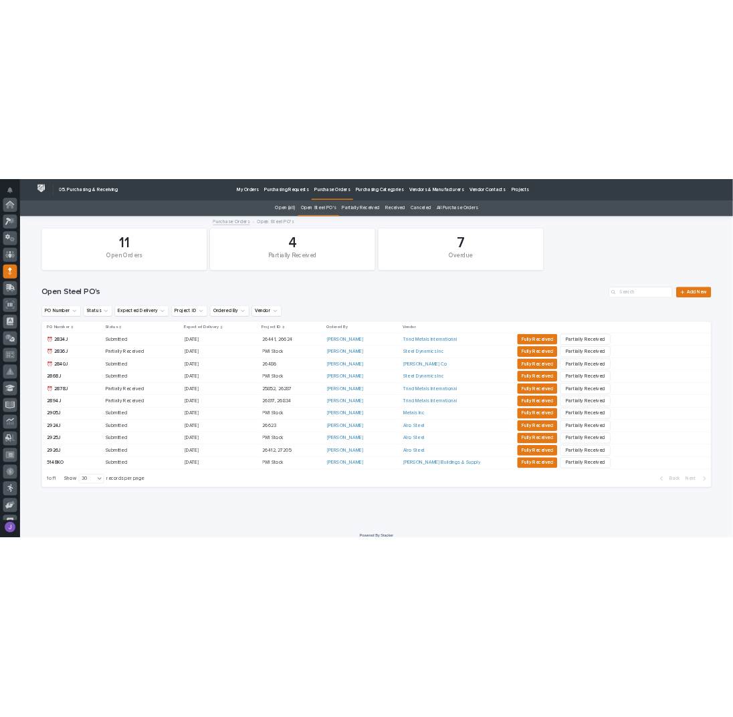
scroll to position [134, 0]
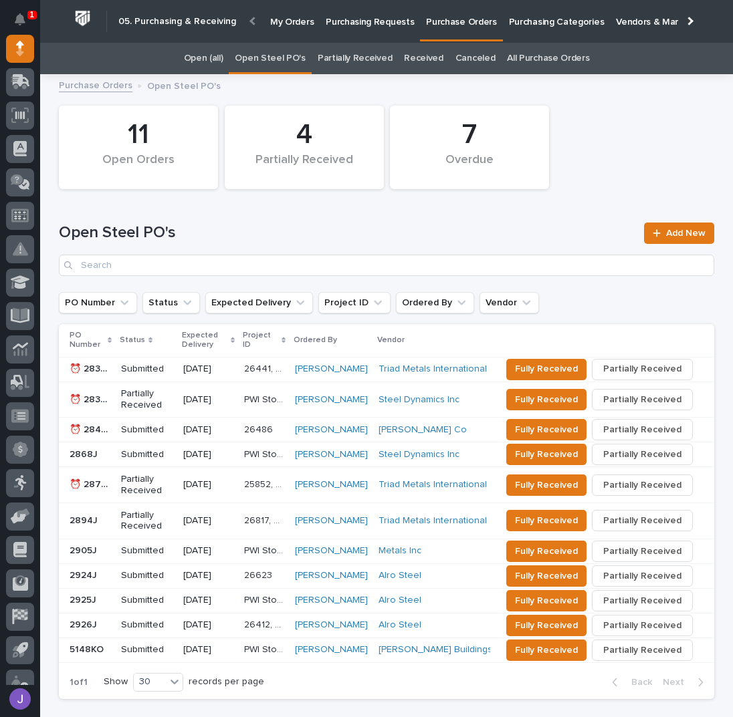
click at [340, 20] on p "Purchasing Requests" at bounding box center [370, 14] width 88 height 28
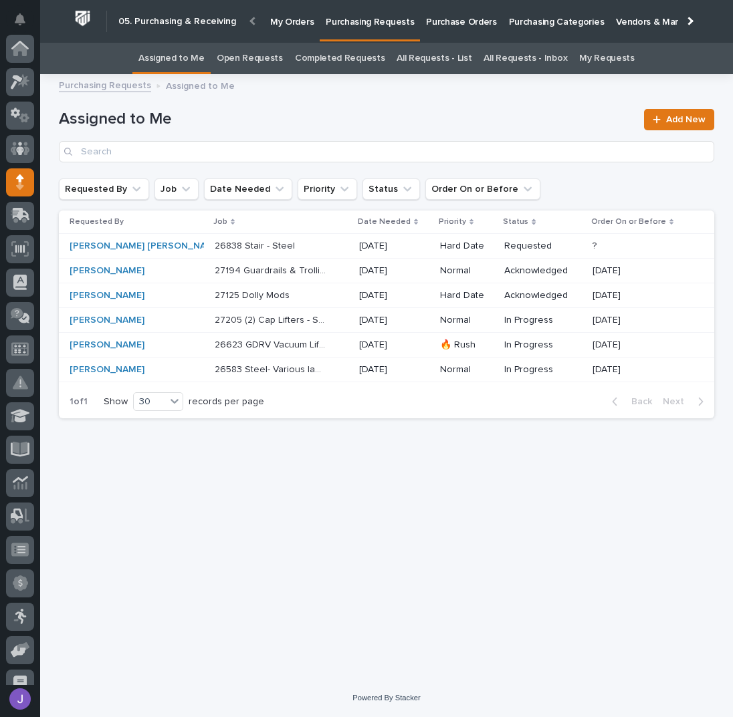
scroll to position [134, 0]
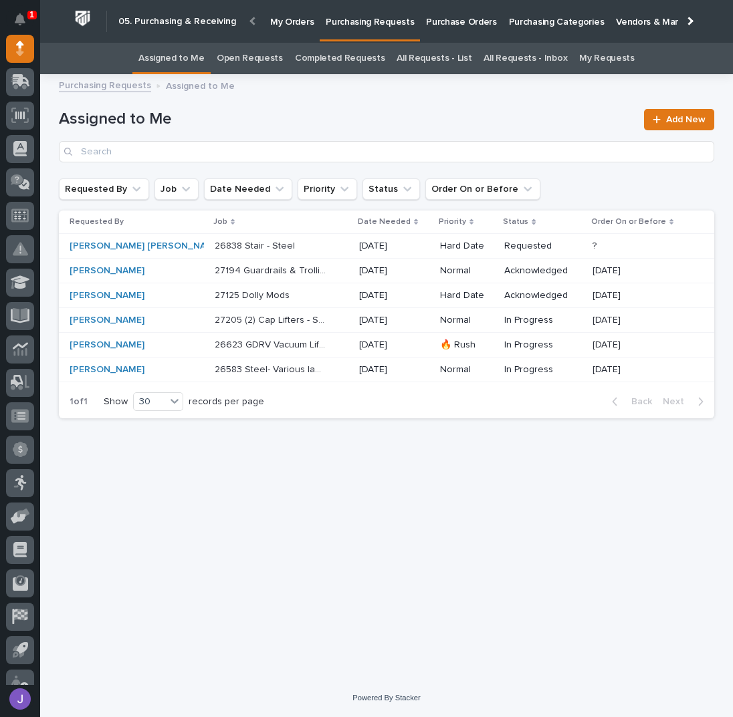
click at [388, 506] on div "Loading... Saving… Loading... Saving… Assigned to Me Add New Requested By Job D…" at bounding box center [386, 364] width 669 height 564
click at [292, 341] on div "26623 GDRV Vacuum Lifter 26623 GDRV Vacuum Lifter" at bounding box center [282, 345] width 134 height 22
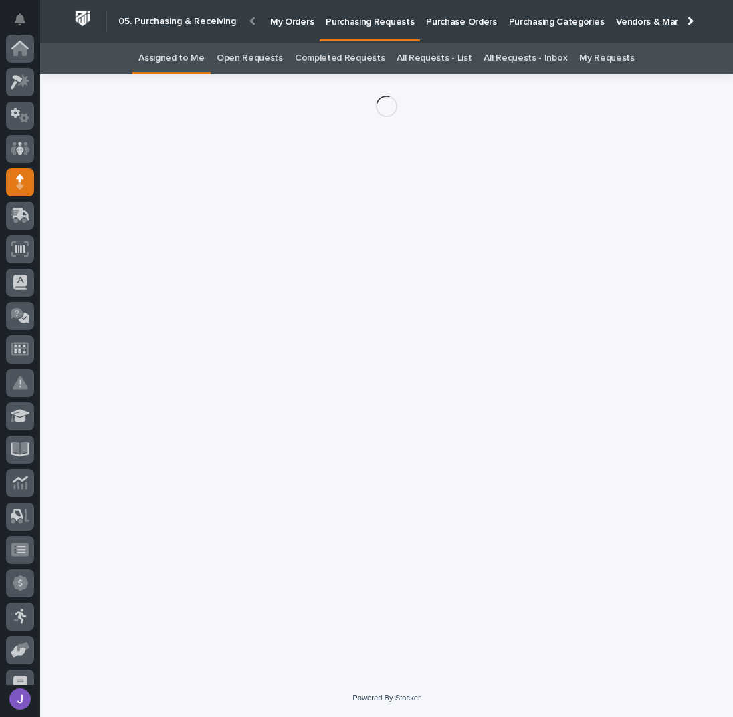
scroll to position [134, 0]
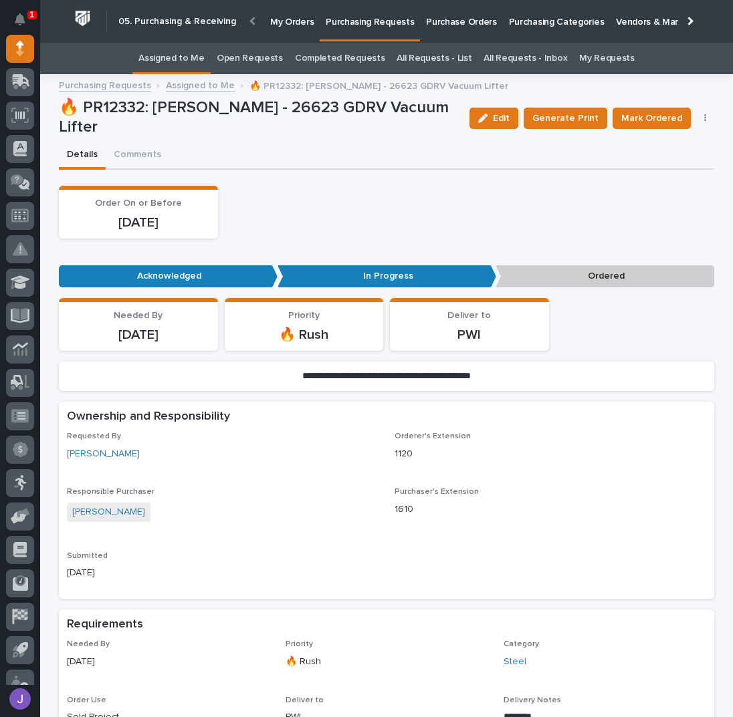
click at [701, 121] on button "button" at bounding box center [705, 118] width 19 height 9
click at [676, 163] on span "Edit Linked PO's" at bounding box center [662, 166] width 68 height 16
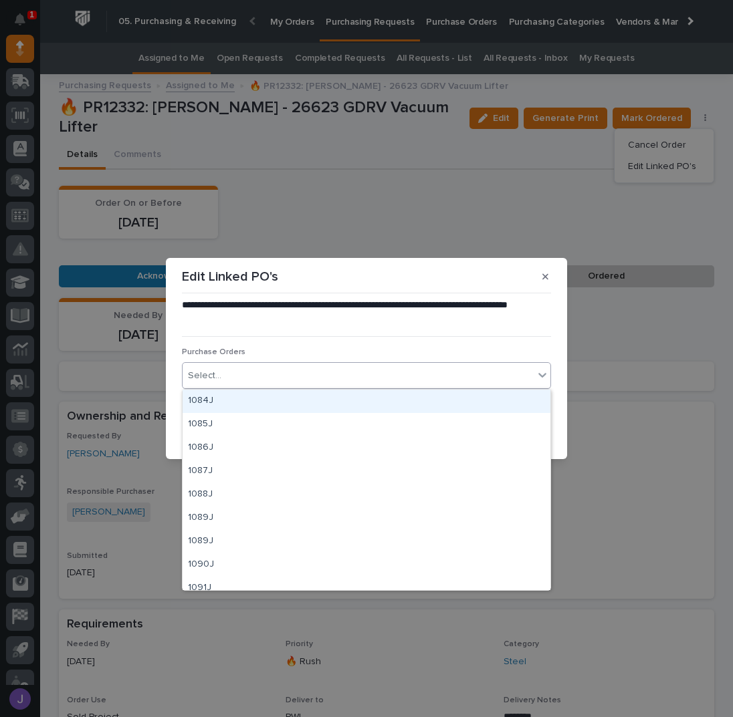
click at [312, 374] on div "Select..." at bounding box center [358, 376] width 351 height 22
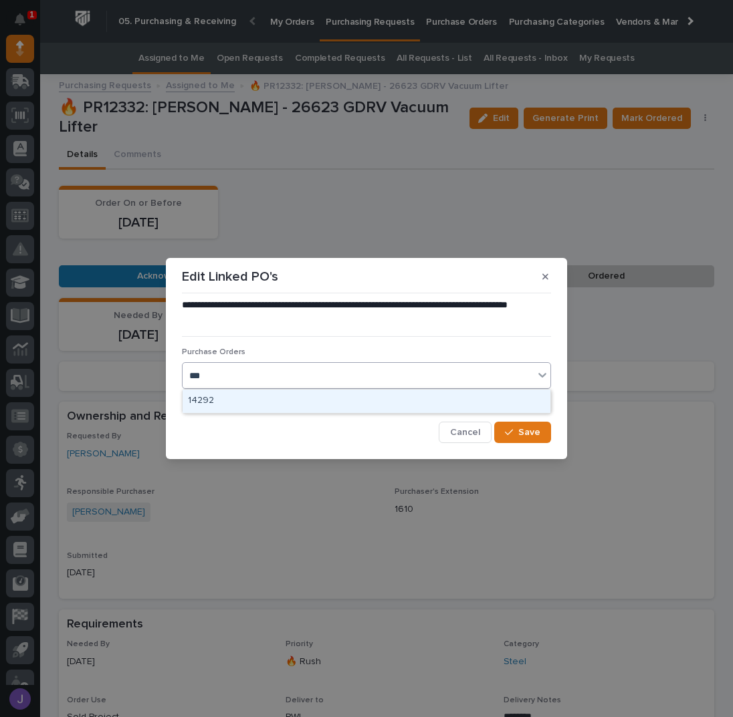
type input "****"
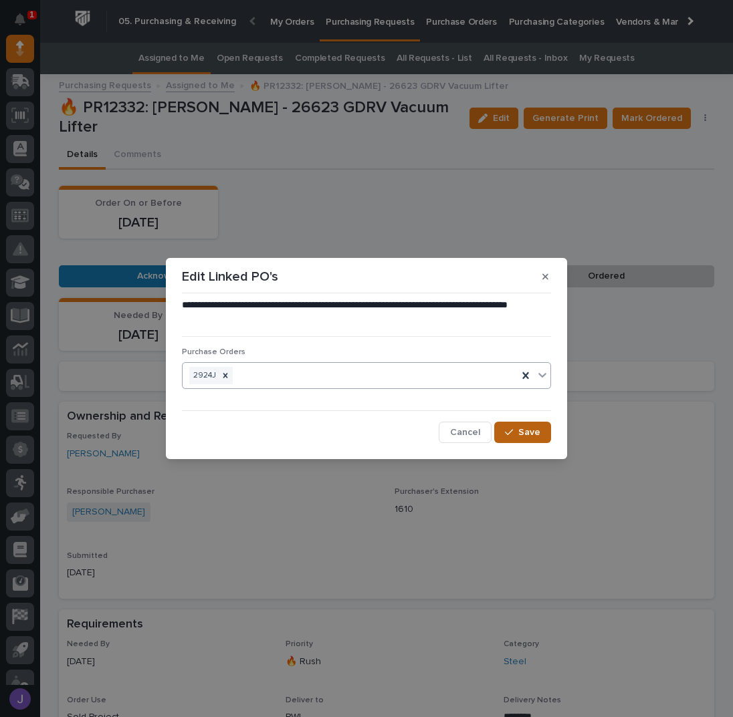
click at [527, 432] on span "Save" at bounding box center [529, 433] width 22 height 12
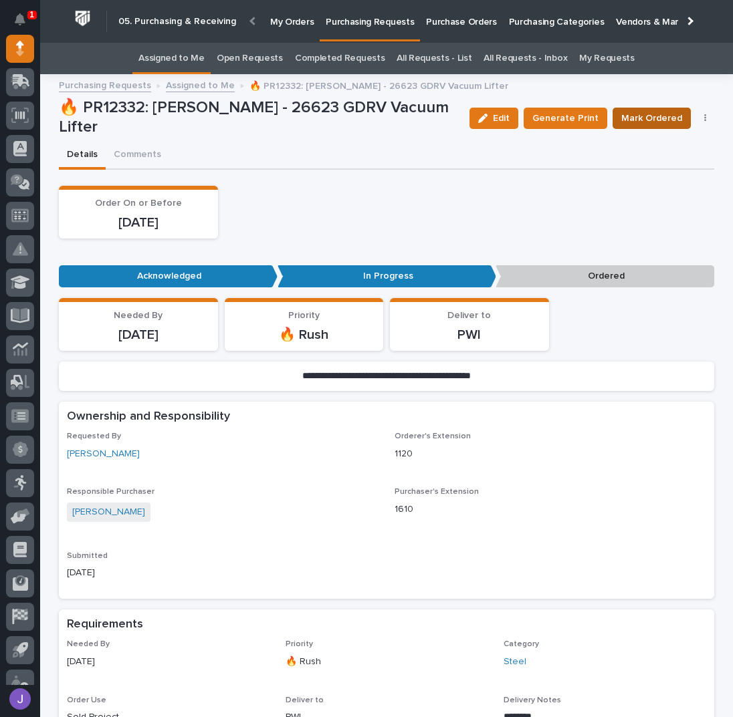
click at [648, 117] on span "Mark Ordered" at bounding box center [651, 118] width 61 height 16
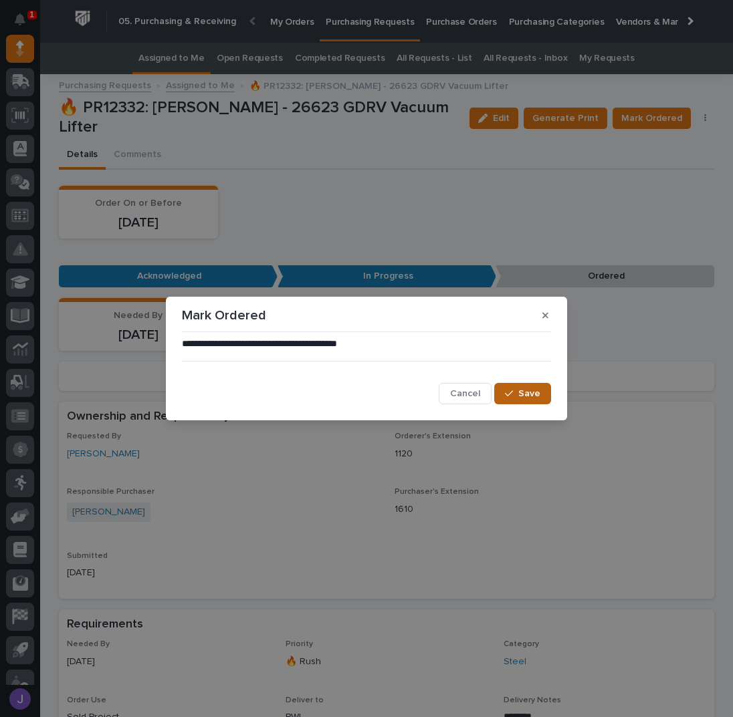
click at [501, 395] on button "Save" at bounding box center [522, 393] width 57 height 21
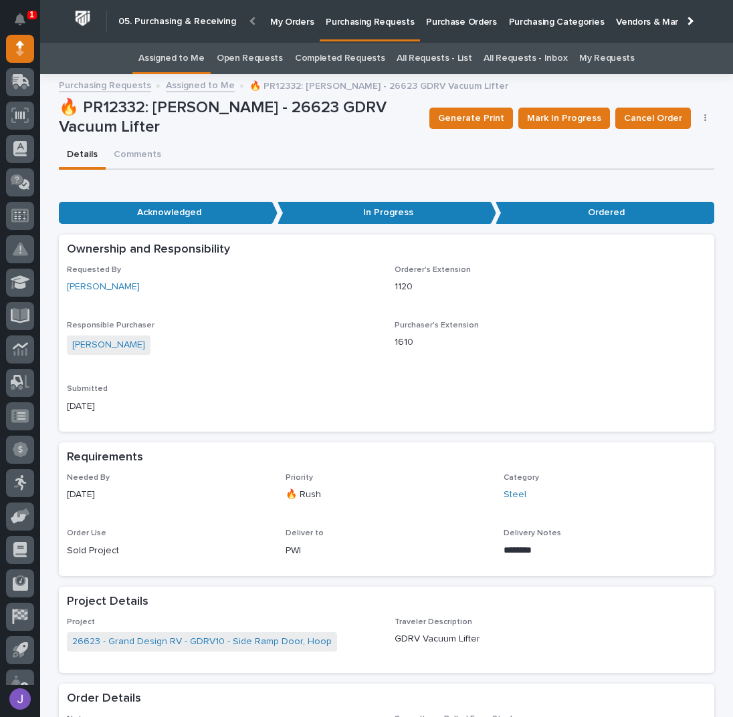
click at [199, 66] on link "Assigned to Me" at bounding box center [171, 58] width 66 height 31
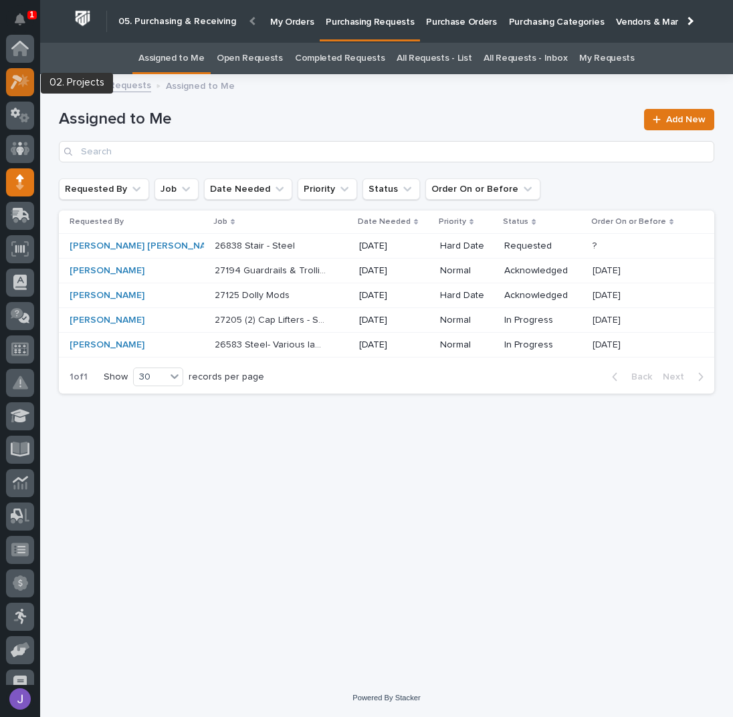
click at [25, 82] on icon at bounding box center [23, 80] width 11 height 13
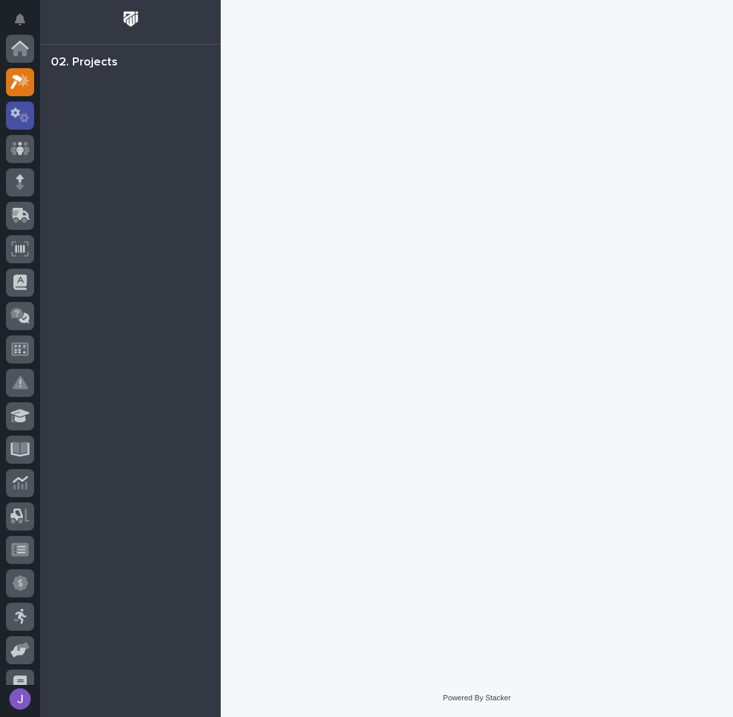
scroll to position [33, 0]
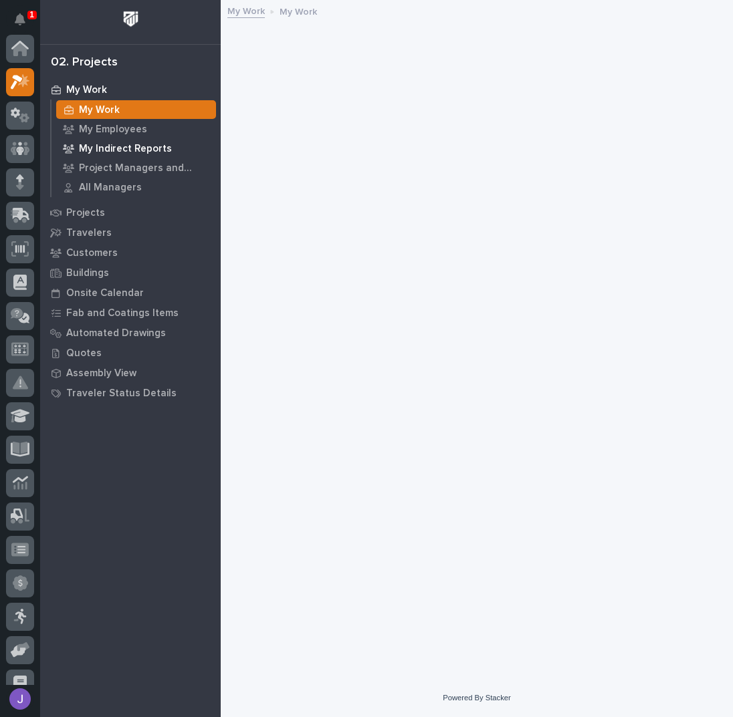
scroll to position [33, 0]
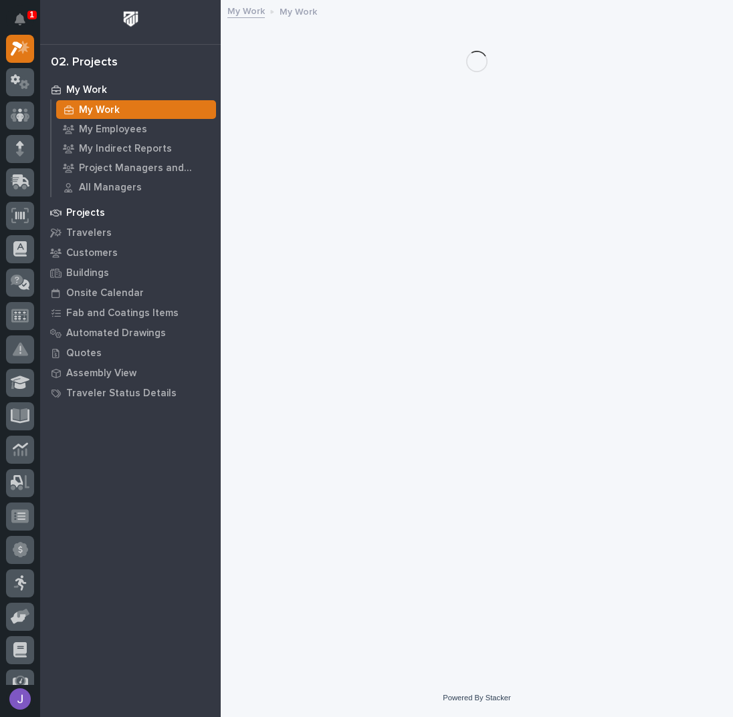
click at [86, 207] on p "Projects" at bounding box center [85, 213] width 39 height 12
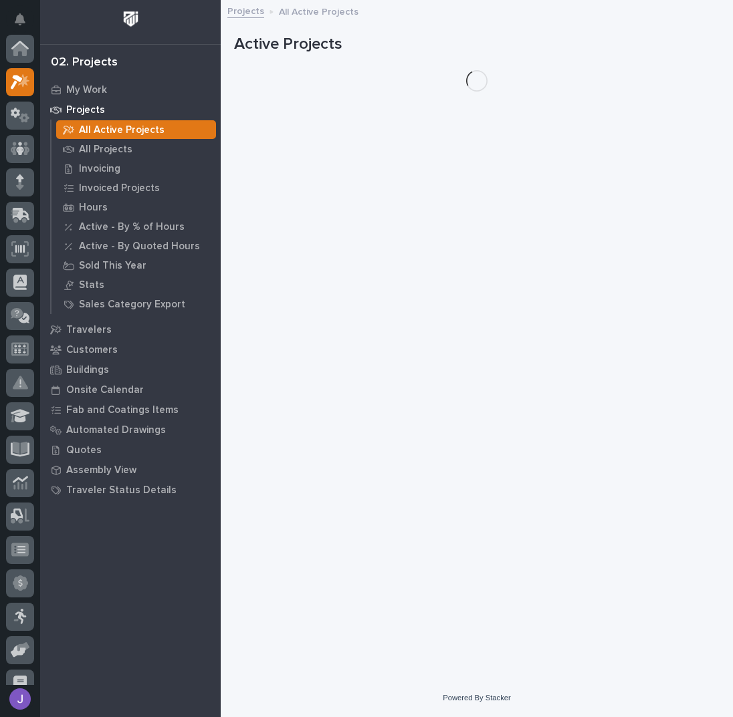
scroll to position [33, 0]
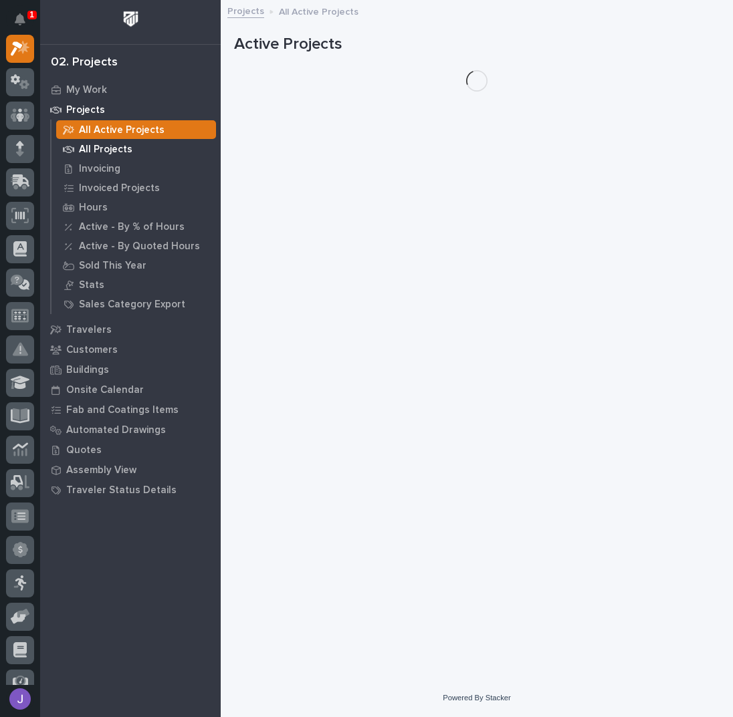
click at [98, 154] on p "All Projects" at bounding box center [105, 150] width 53 height 12
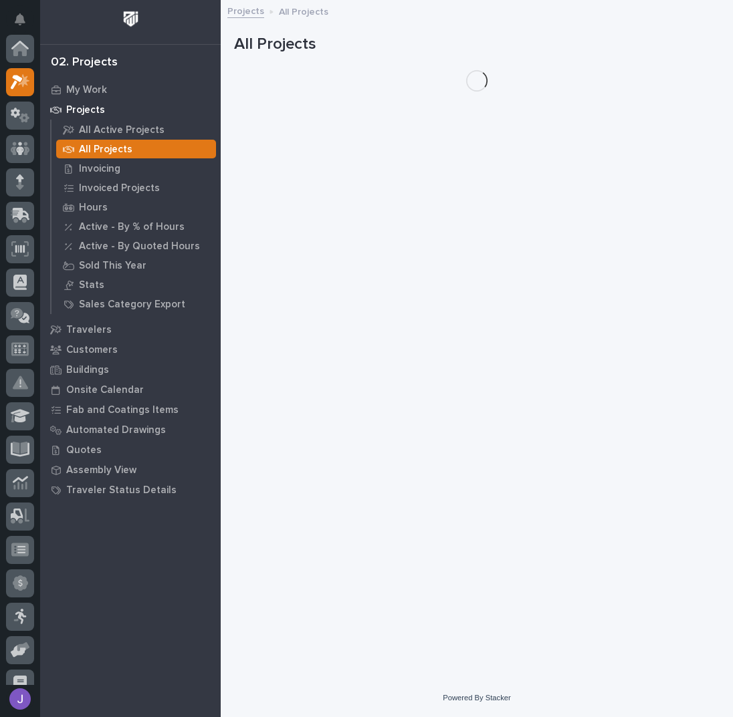
scroll to position [33, 0]
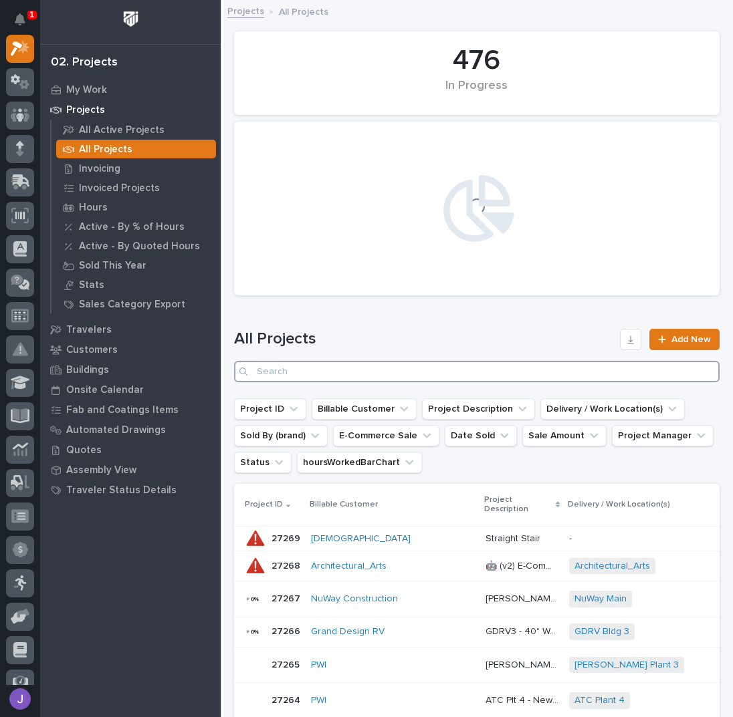
click at [300, 370] on input "Search" at bounding box center [476, 371] width 485 height 21
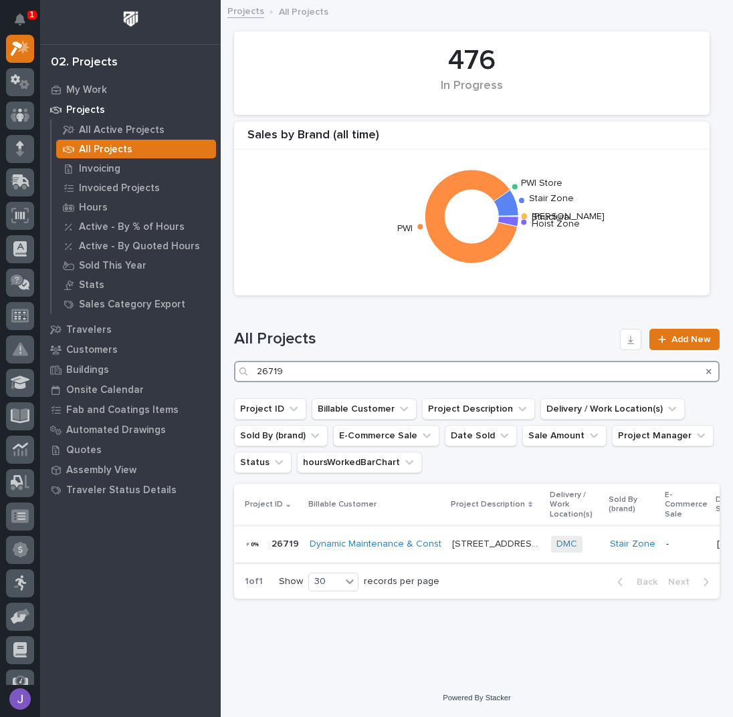
type input "26719"
click at [473, 547] on p "400 Barton Street" at bounding box center [497, 543] width 91 height 14
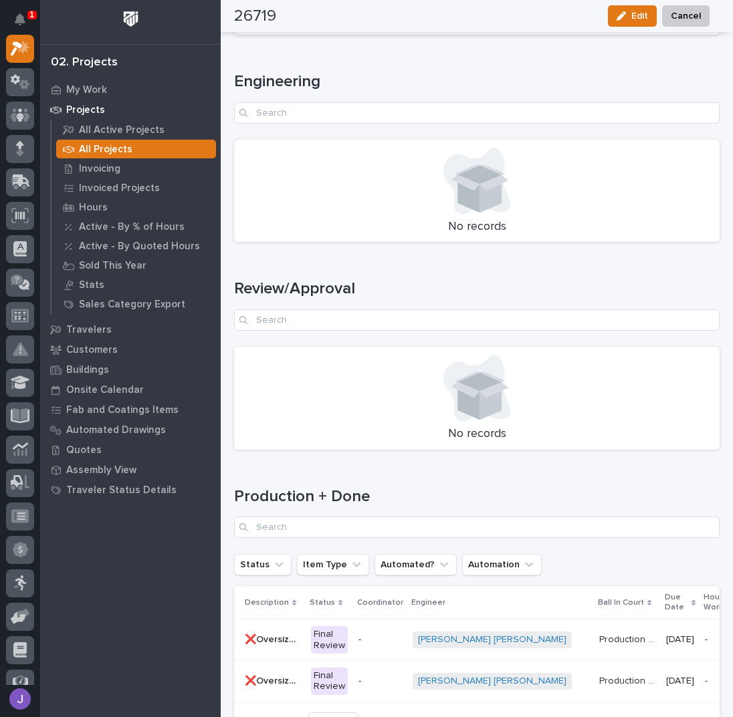
scroll to position [1702, 0]
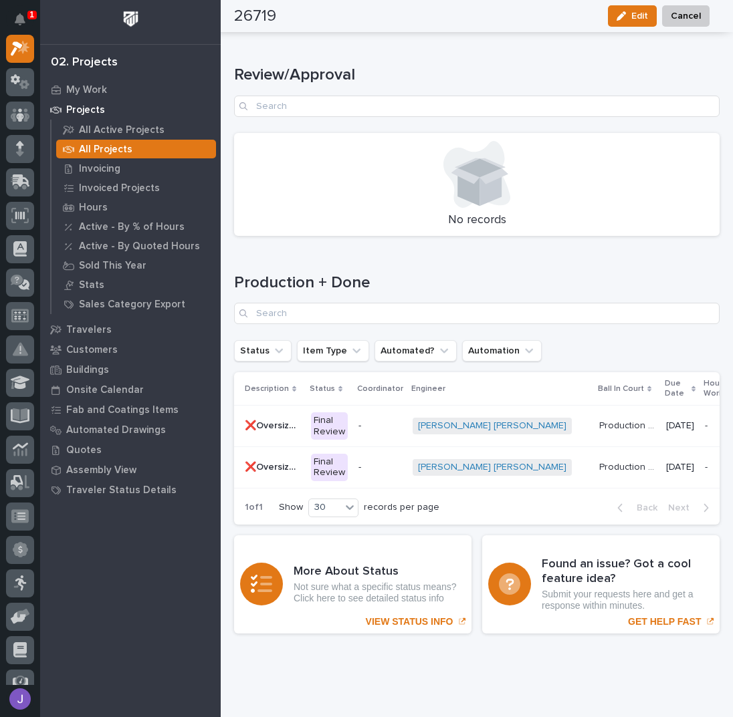
click at [281, 459] on p "❌Oversized Straight Stairs ST# 37862" at bounding box center [274, 466] width 58 height 14
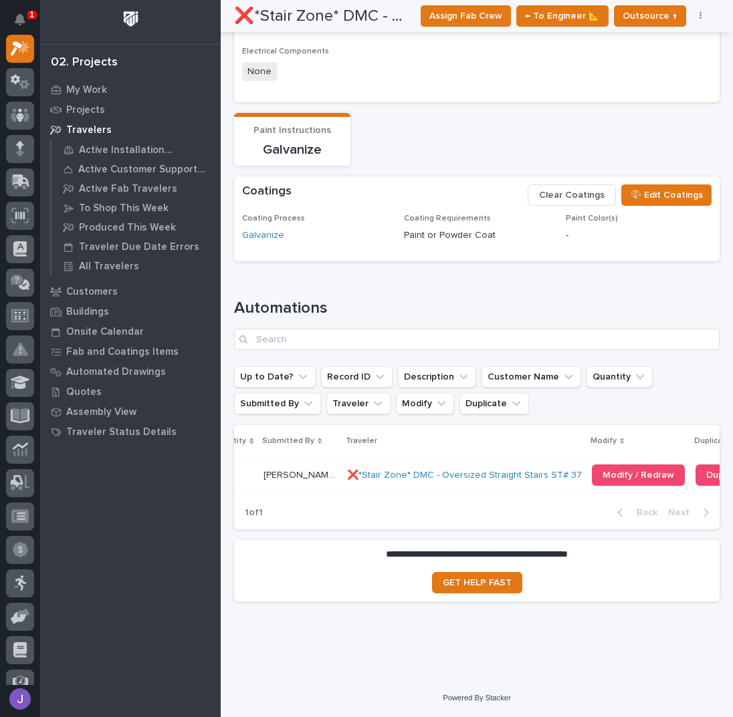
scroll to position [0, 294]
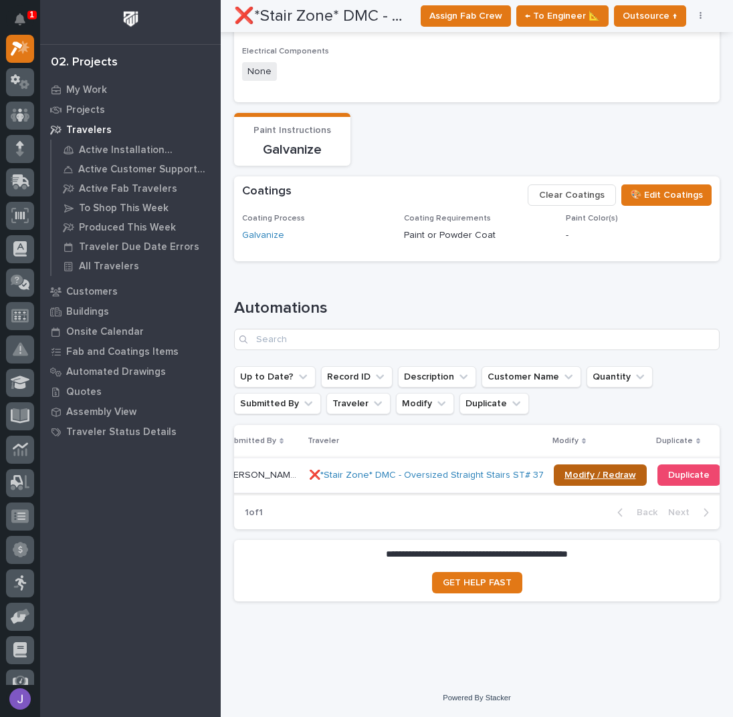
click at [569, 471] on span "Modify / Redraw" at bounding box center [600, 475] width 72 height 9
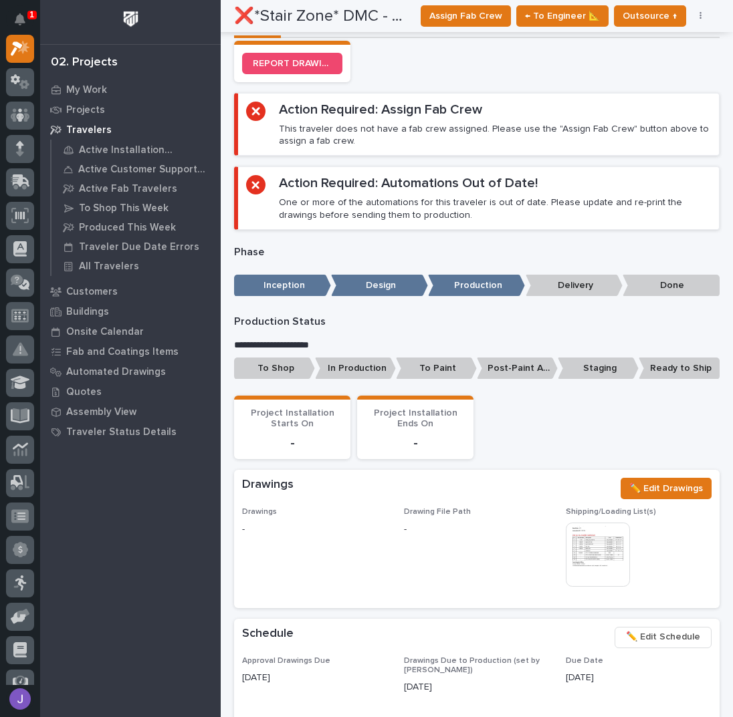
scroll to position [0, 0]
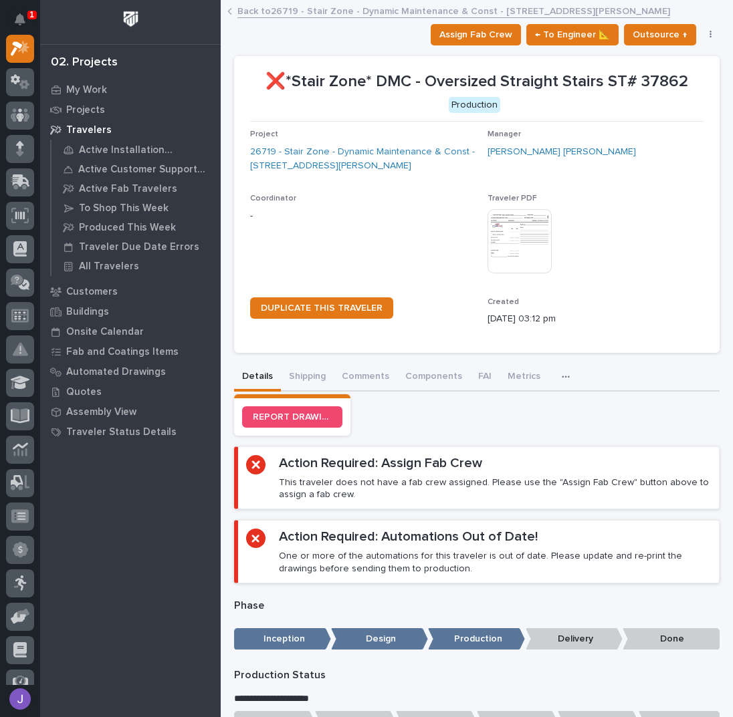
click at [271, 13] on link "Back to 26719 - Stair Zone - Dynamic Maintenance & Const - 400 Barton Street" at bounding box center [453, 10] width 433 height 15
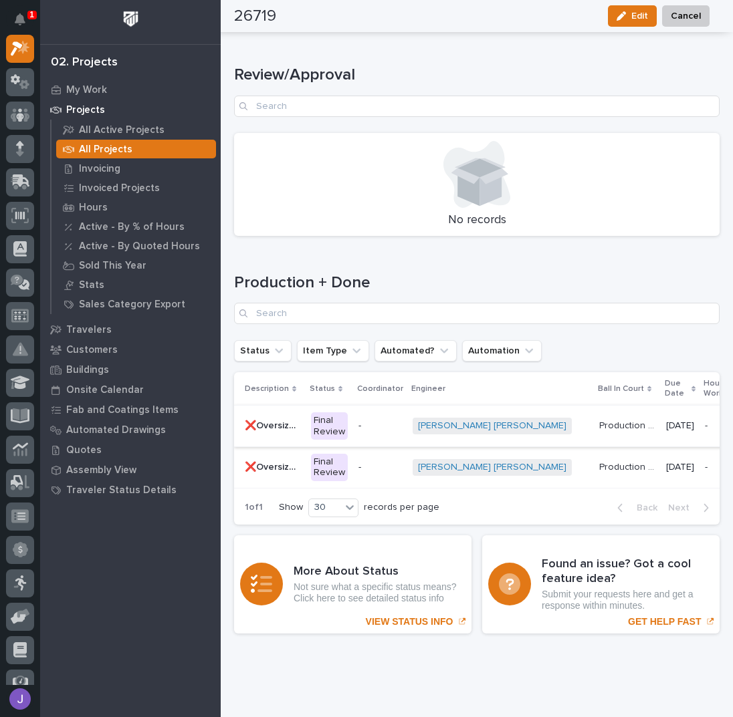
scroll to position [1613, 0]
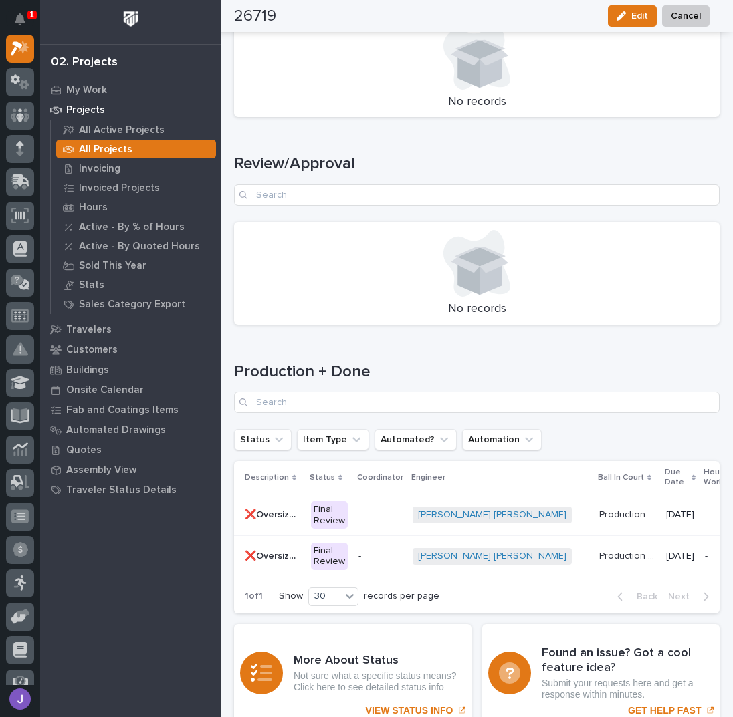
click at [263, 507] on p "❌Oversized Straight Stair" at bounding box center [274, 514] width 58 height 14
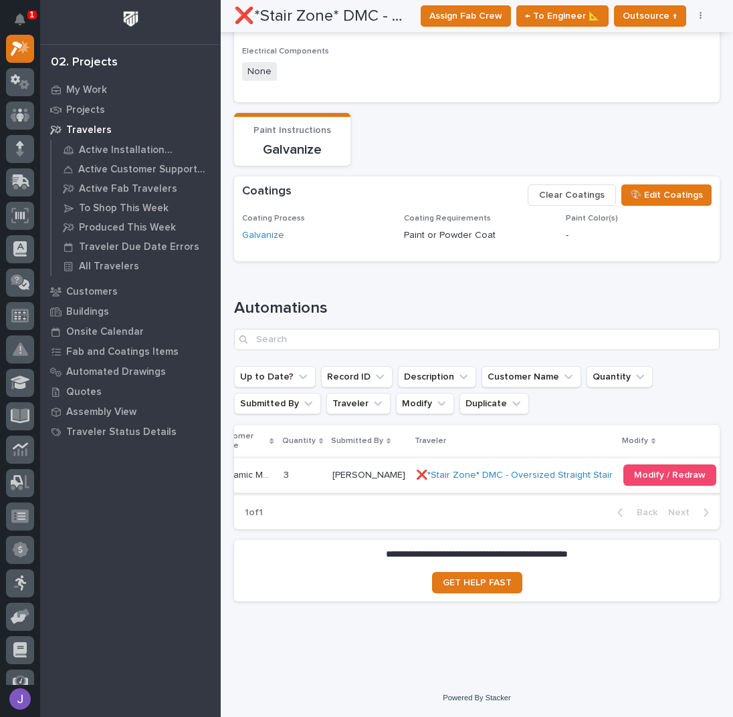
scroll to position [0, 187]
click at [629, 465] on link "Modify / Redraw" at bounding box center [668, 475] width 93 height 21
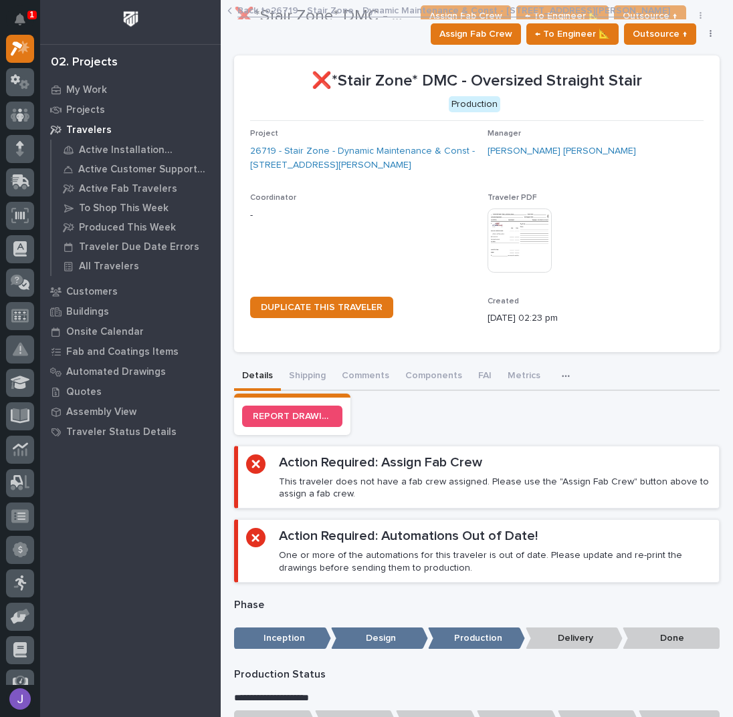
scroll to position [0, 0]
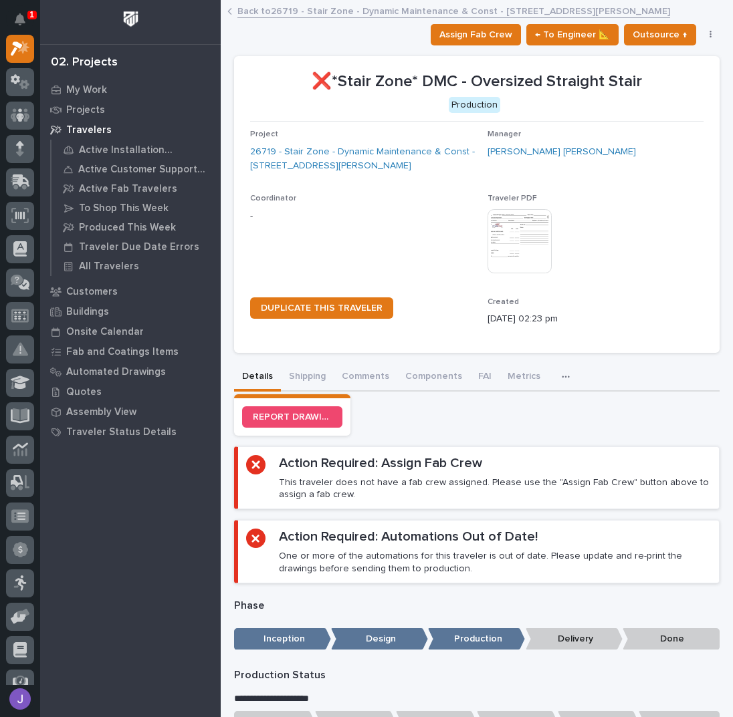
click at [286, 10] on link "Back to 26719 - Stair Zone - Dynamic Maintenance & Const - 400 Barton Street" at bounding box center [453, 10] width 433 height 15
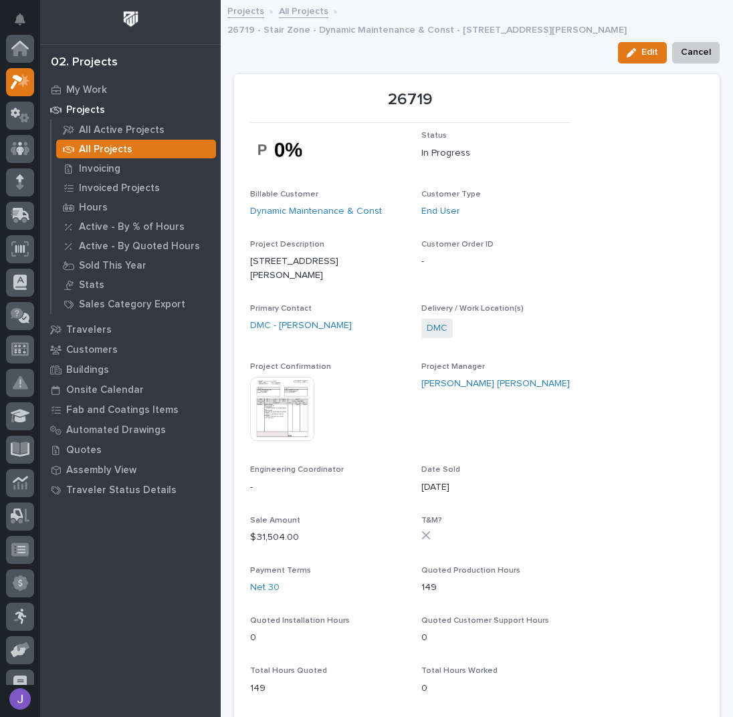
scroll to position [33, 0]
click at [304, 13] on link "All Projects" at bounding box center [303, 10] width 49 height 15
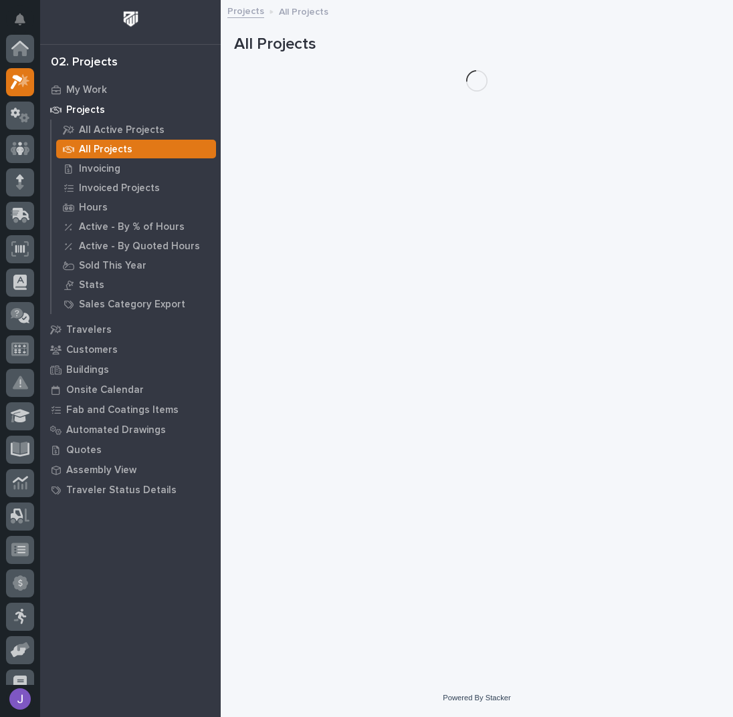
scroll to position [33, 0]
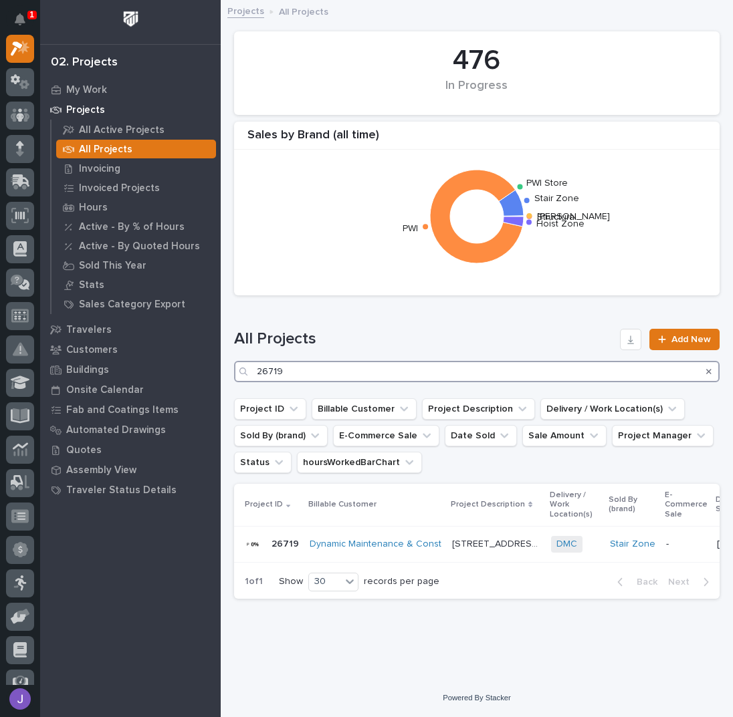
drag, startPoint x: 299, startPoint y: 368, endPoint x: 305, endPoint y: 372, distance: 7.2
click at [300, 368] on input "26719" at bounding box center [476, 371] width 485 height 21
type input "2"
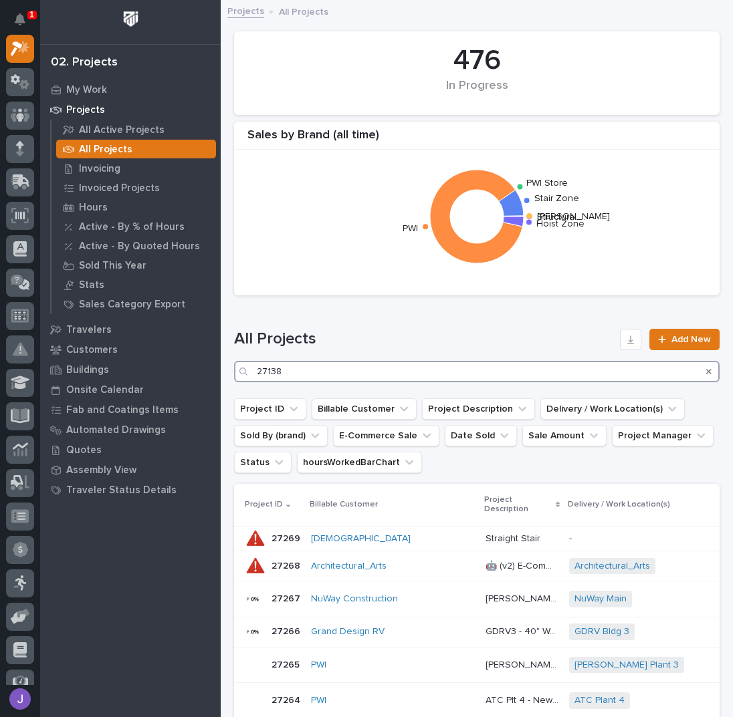
type input "27138"
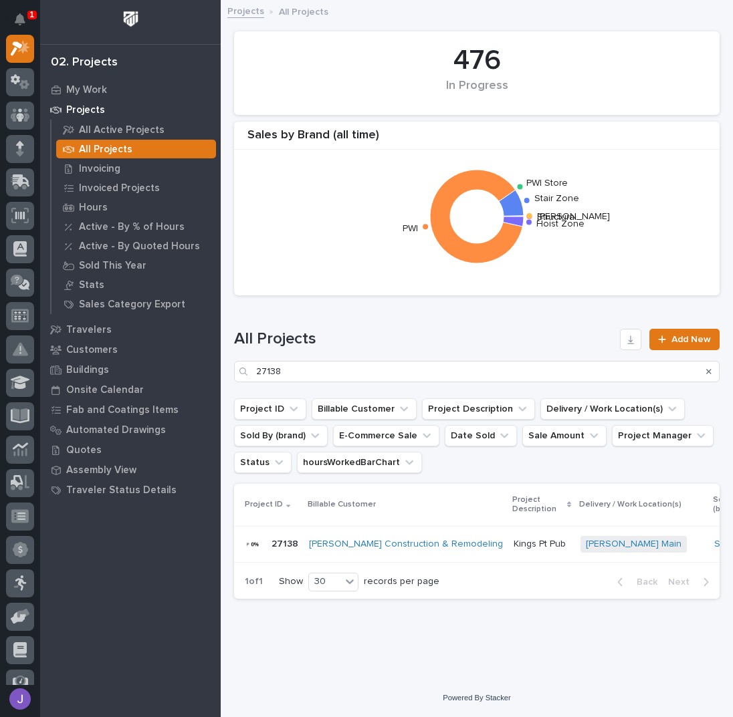
click at [514, 540] on p "Kings Pt Pub" at bounding box center [541, 543] width 55 height 14
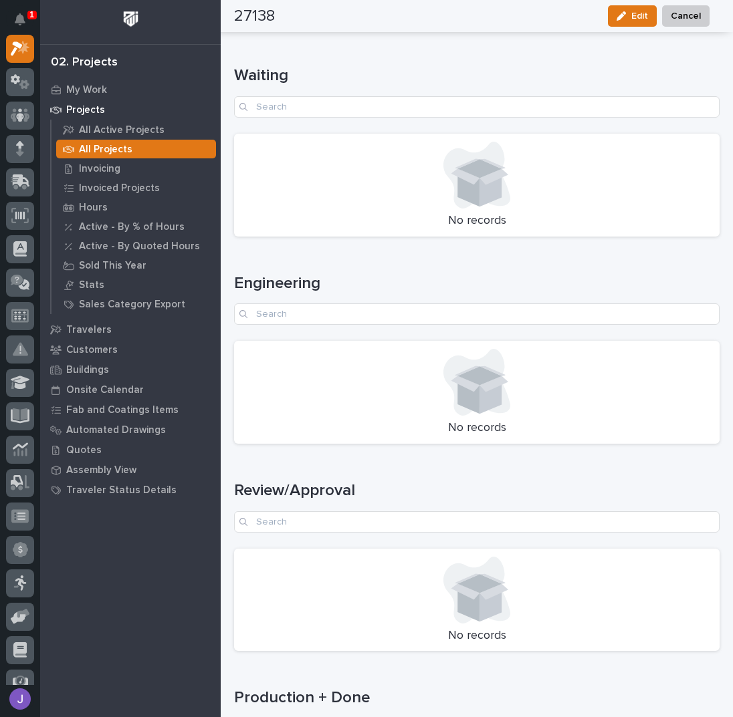
scroll to position [1726, 0]
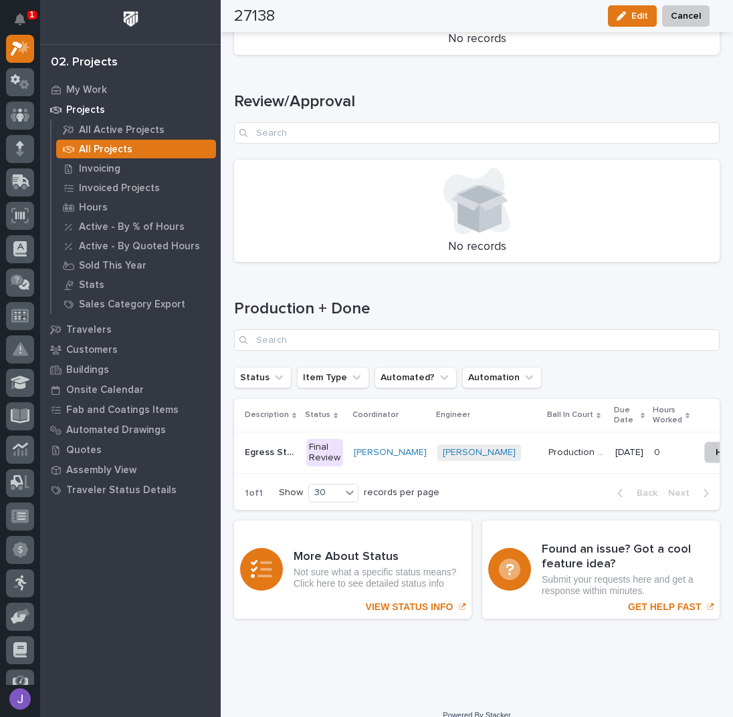
click at [312, 439] on div "Final Review" at bounding box center [324, 453] width 37 height 28
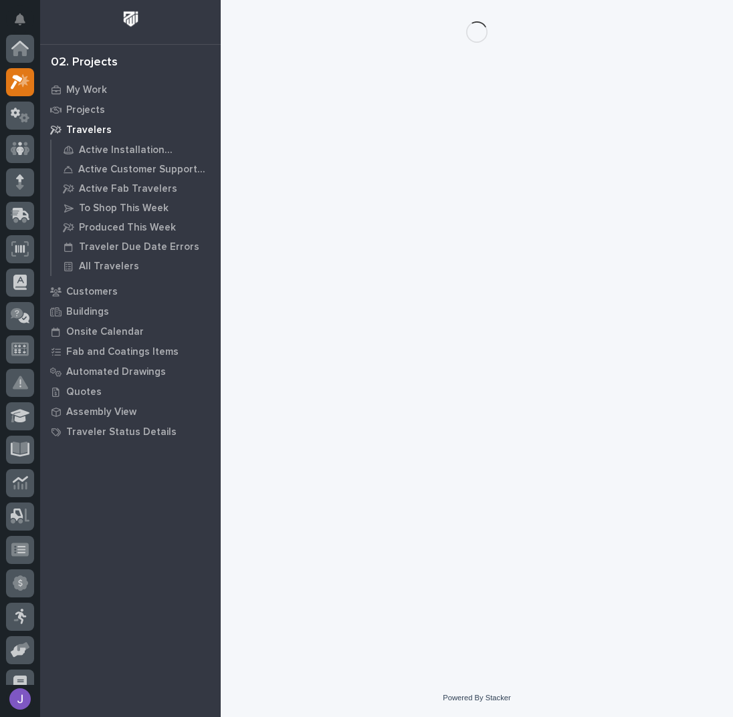
scroll to position [33, 0]
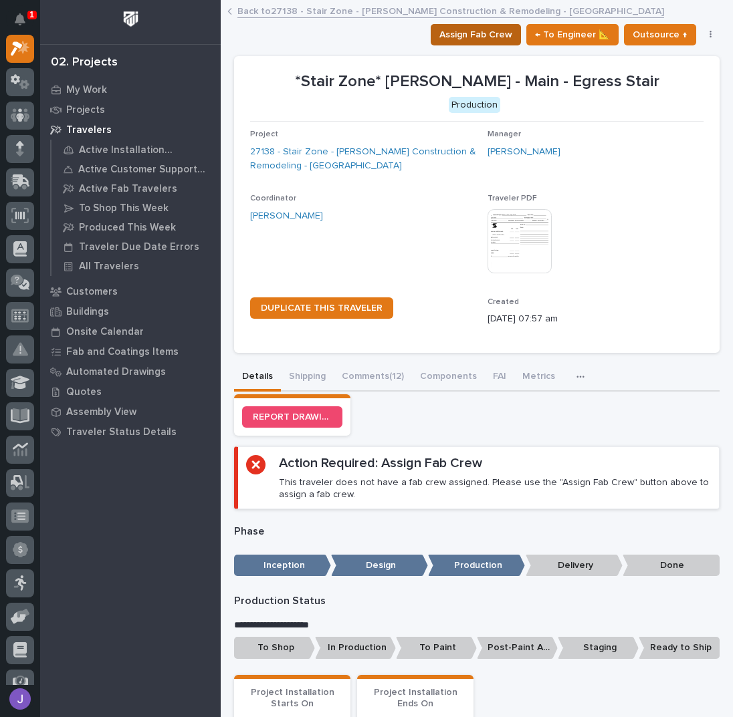
click at [489, 30] on span "Assign Fab Crew" at bounding box center [475, 35] width 73 height 16
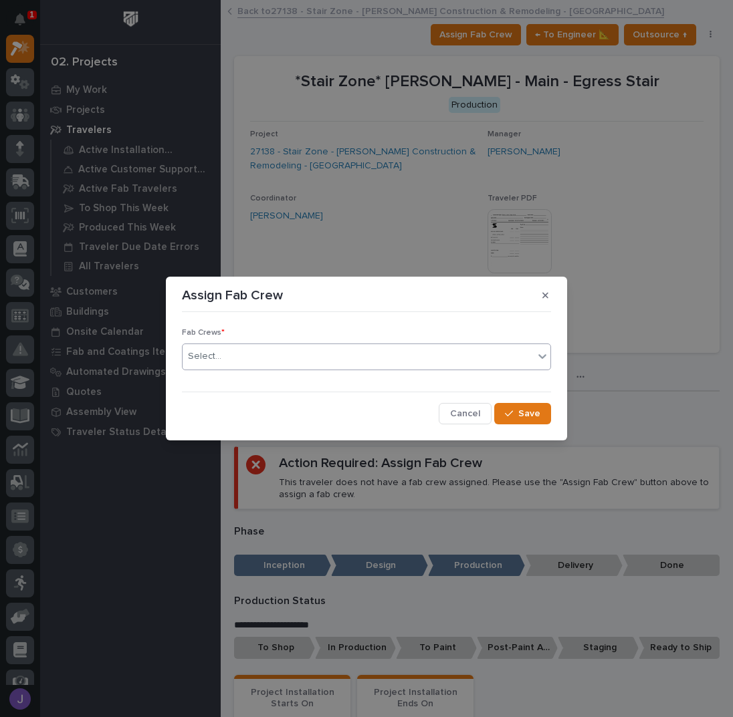
click at [293, 354] on div "Select..." at bounding box center [358, 357] width 351 height 22
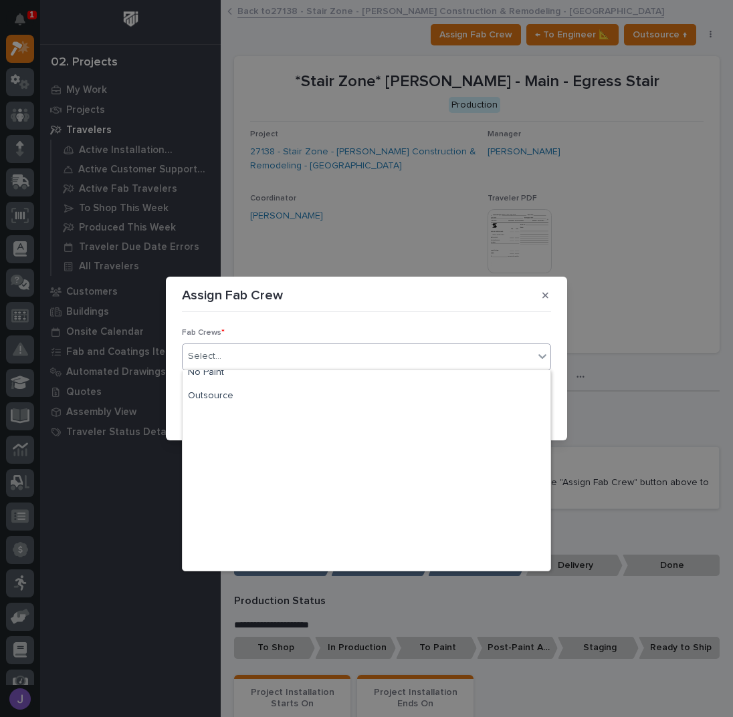
scroll to position [314, 0]
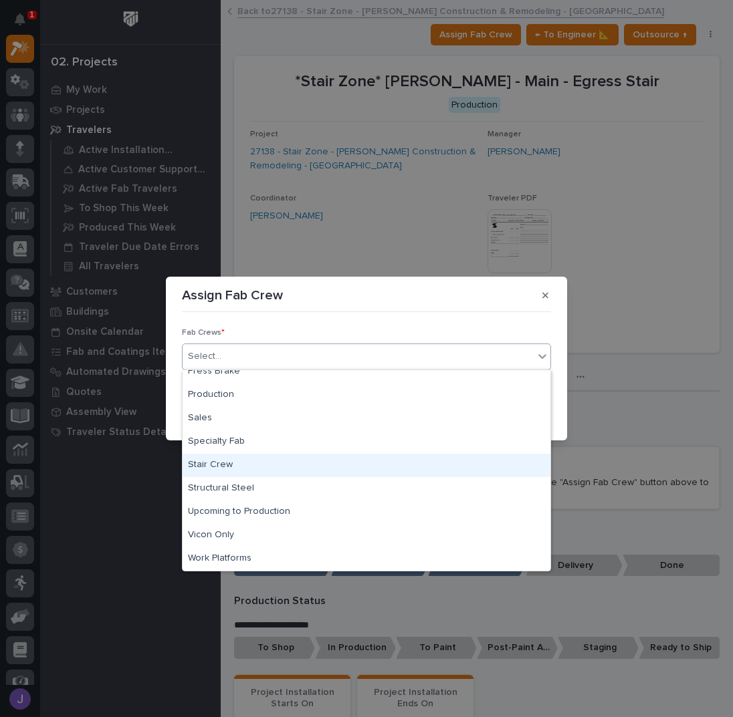
click at [239, 462] on div "Stair Crew" at bounding box center [367, 465] width 368 height 23
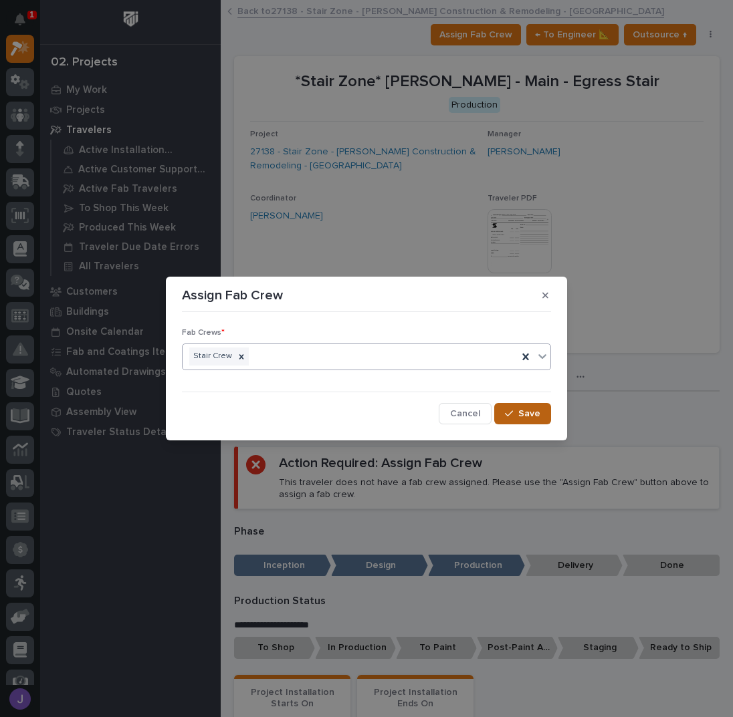
click at [520, 420] on button "Save" at bounding box center [522, 413] width 57 height 21
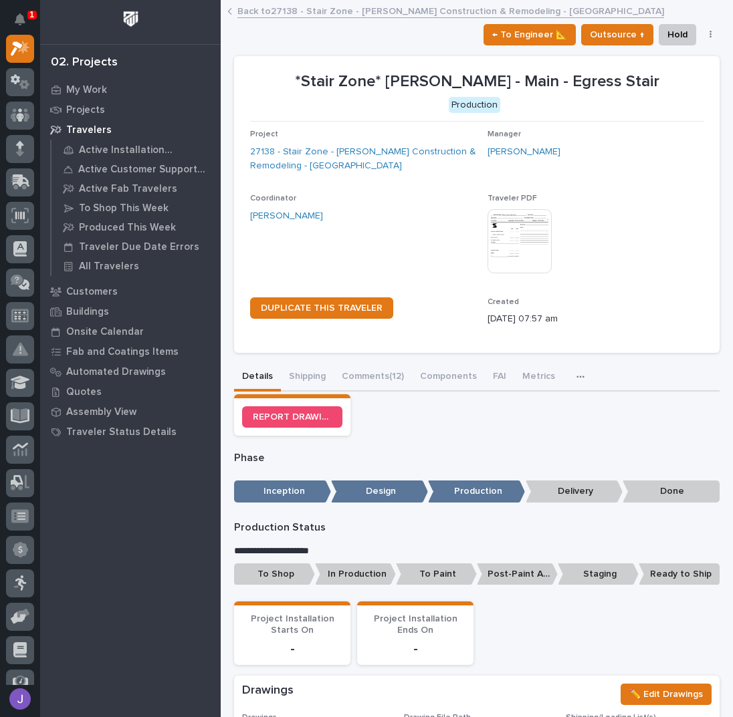
click at [288, 584] on div "To Shop In Production To Paint Post-Paint Assembly Staging Ready to Ship" at bounding box center [476, 577] width 485 height 27
click at [286, 578] on p "To Shop" at bounding box center [274, 575] width 81 height 22
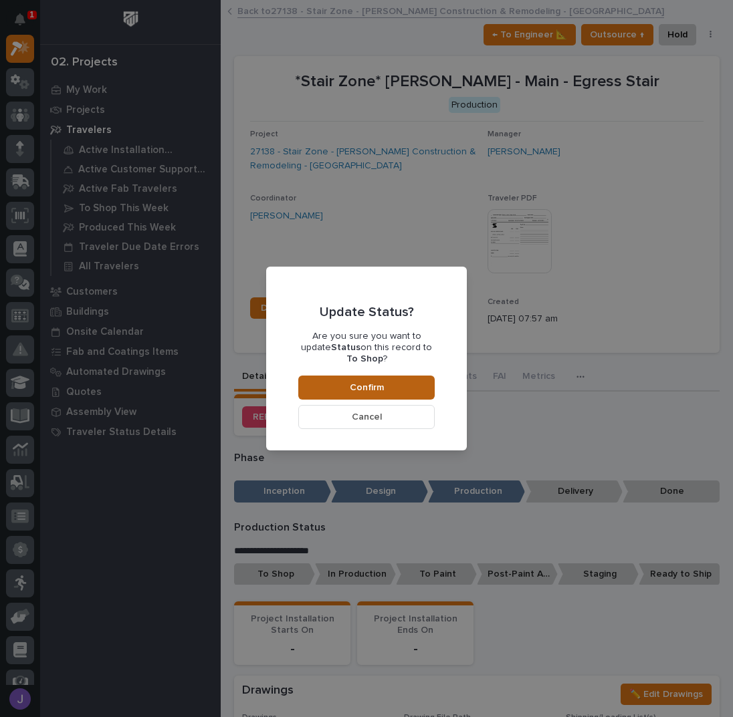
click at [391, 385] on button "Confirm" at bounding box center [366, 388] width 136 height 24
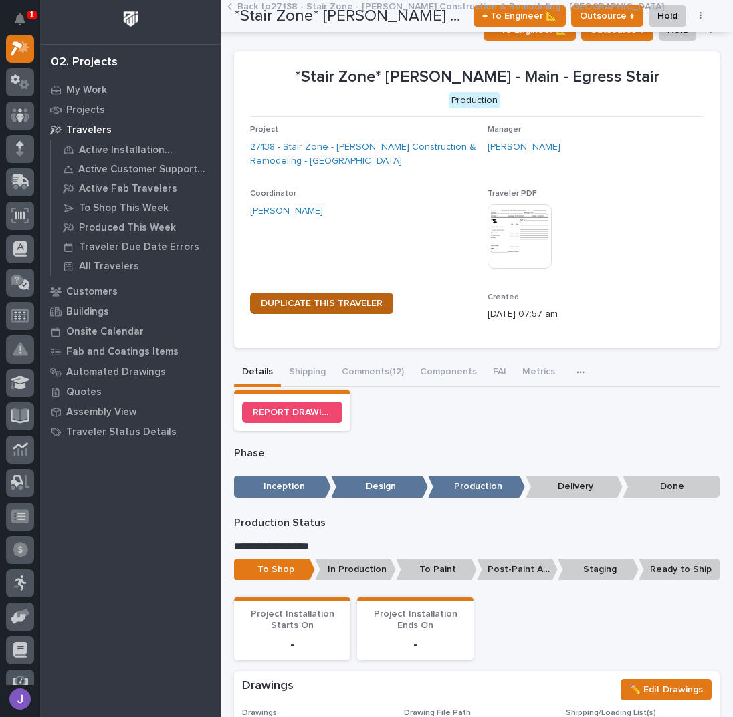
scroll to position [0, 0]
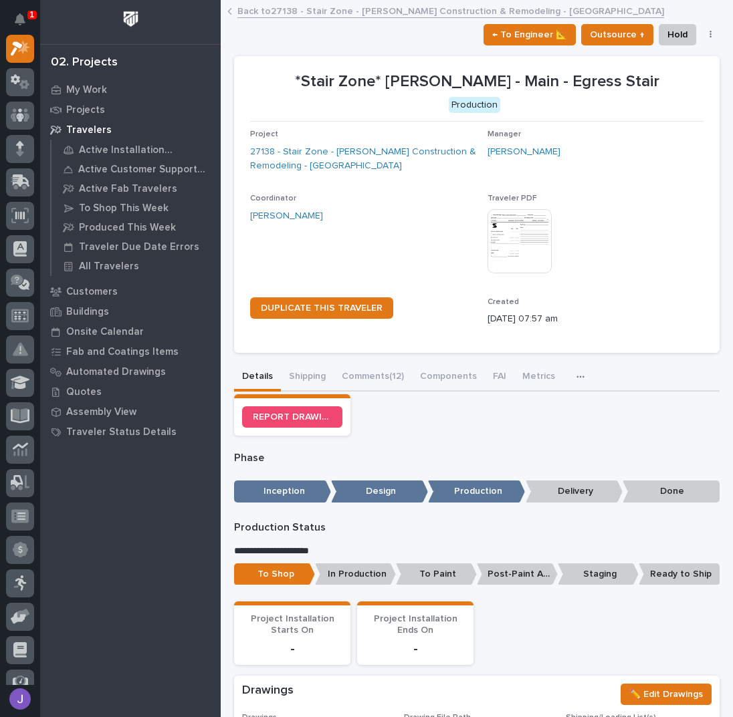
click at [292, 14] on link "Back to 27138 - Stair Zone - Fleenor Construction & Remodeling - Kings Pt Pub" at bounding box center [450, 10] width 427 height 15
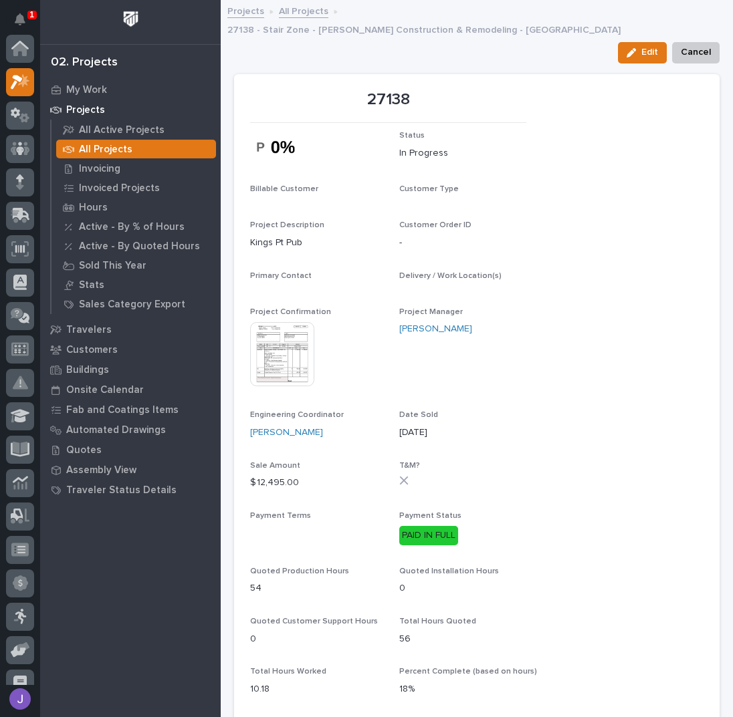
scroll to position [33, 0]
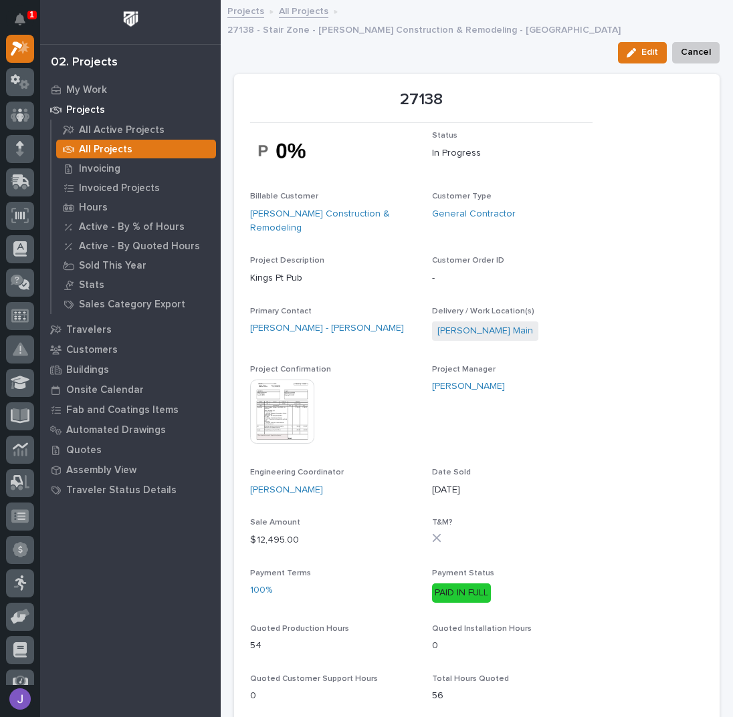
click at [302, 9] on link "All Projects" at bounding box center [303, 10] width 49 height 15
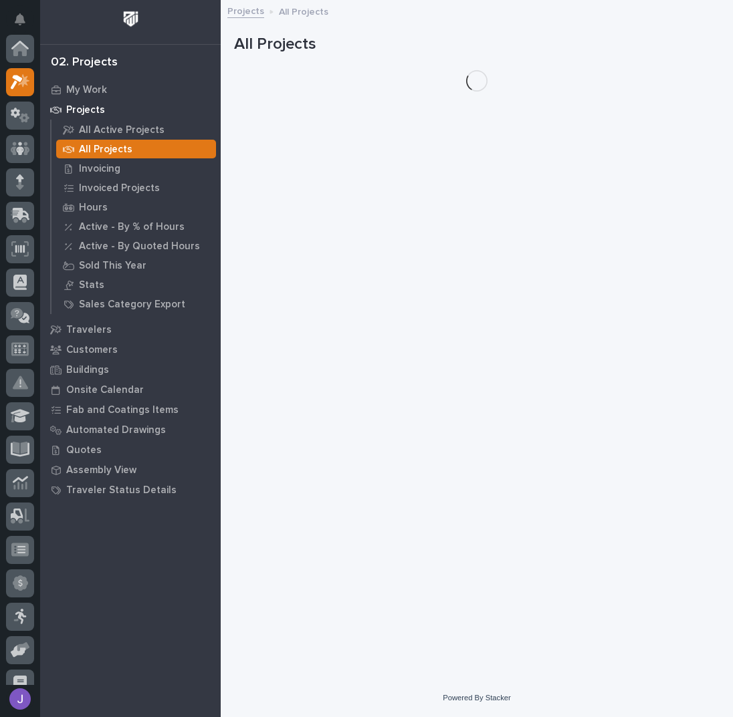
scroll to position [33, 0]
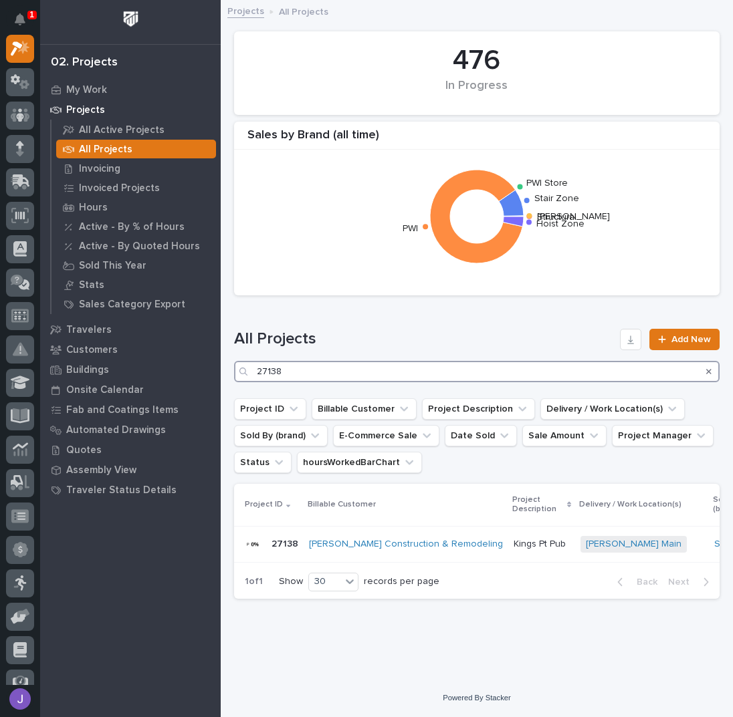
click at [318, 370] on input "27138" at bounding box center [476, 371] width 485 height 21
type input "26719"
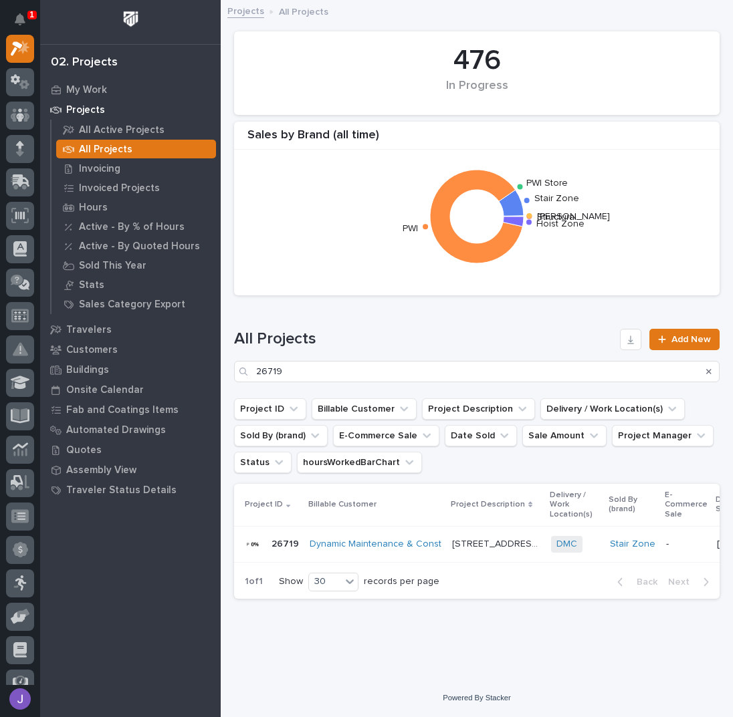
click at [466, 538] on p "400 Barton Street" at bounding box center [497, 543] width 91 height 14
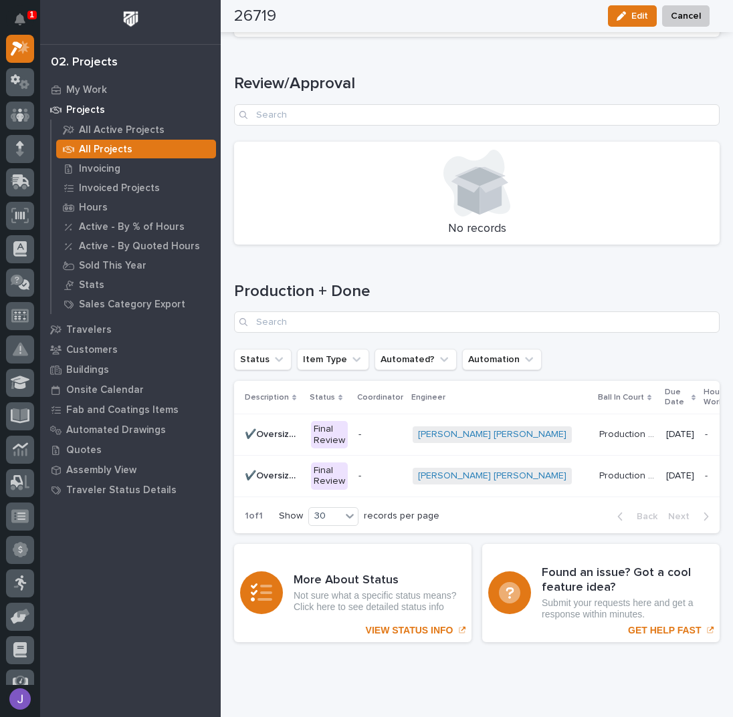
scroll to position [1702, 0]
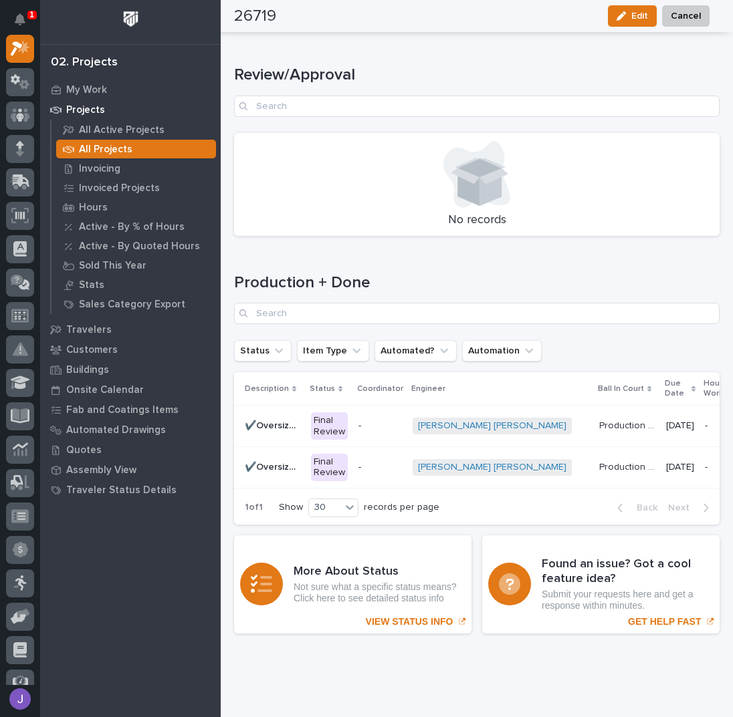
click at [272, 459] on p "✔️Oversized Straight Stairs ST# 37862" at bounding box center [274, 466] width 58 height 14
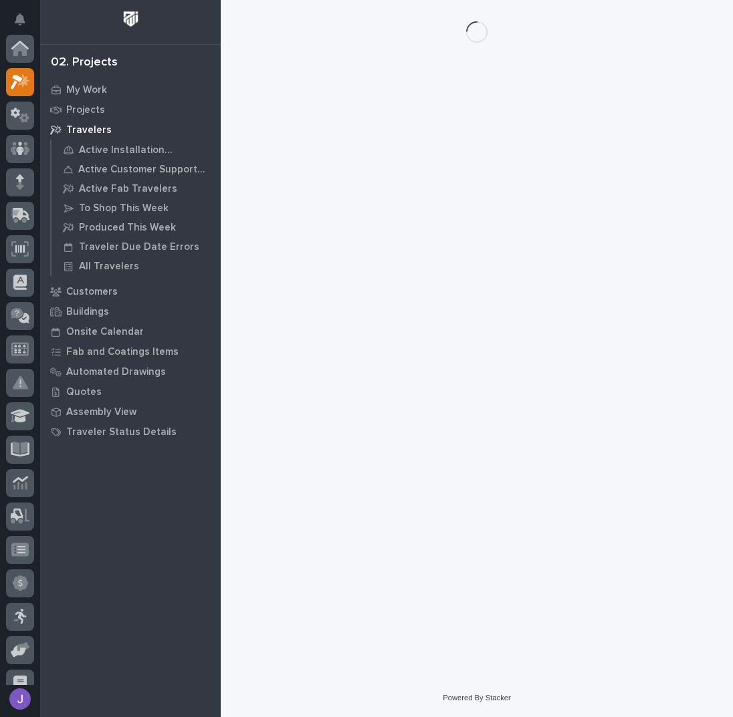
scroll to position [33, 0]
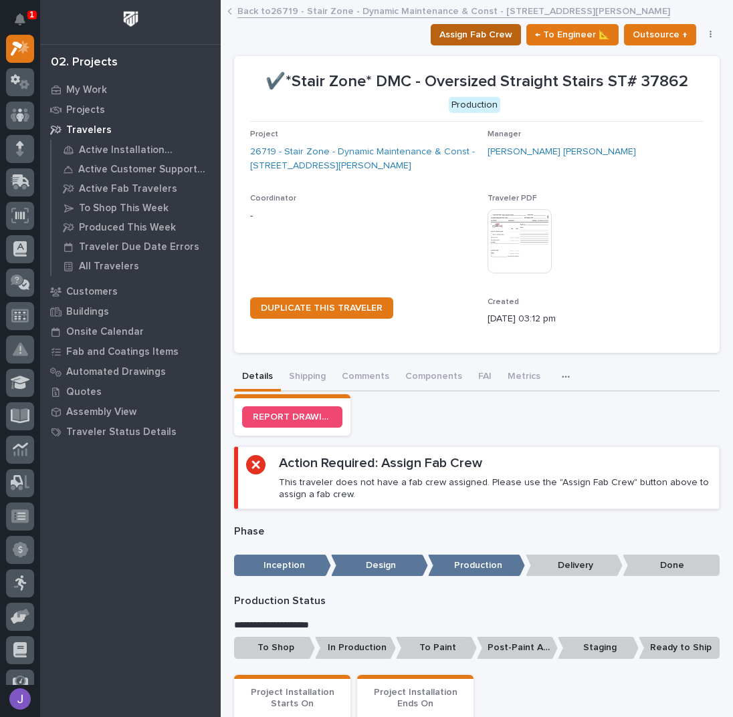
click at [491, 37] on span "Assign Fab Crew" at bounding box center [475, 35] width 73 height 16
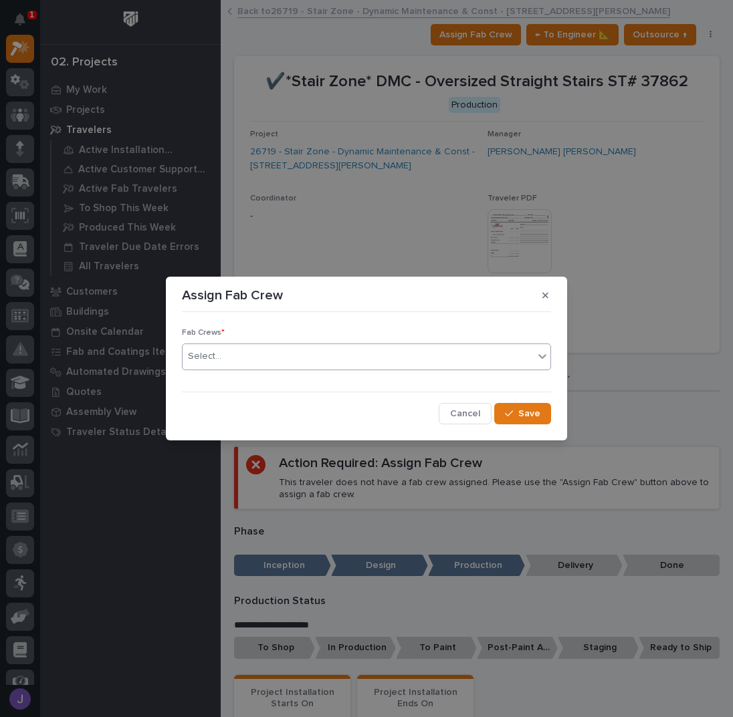
click at [271, 352] on div "Select..." at bounding box center [358, 357] width 351 height 22
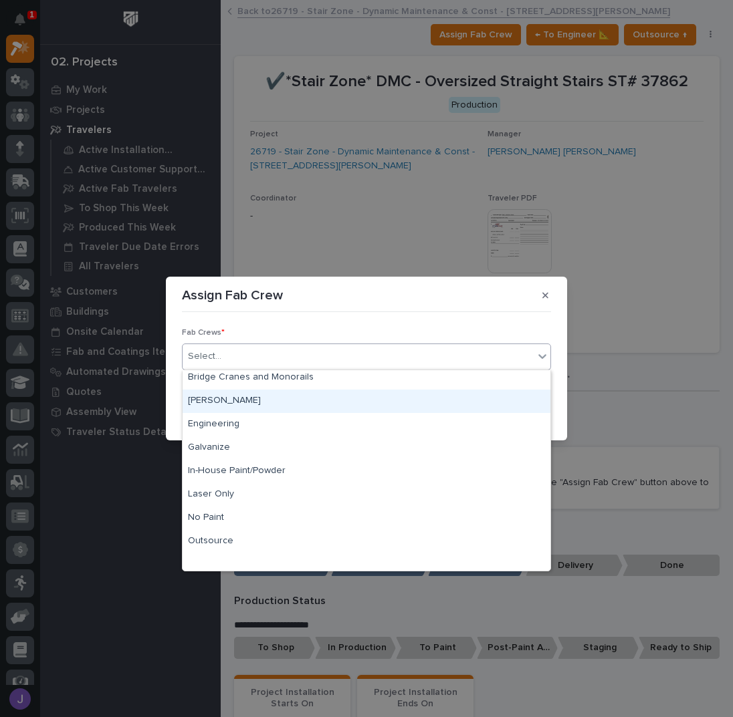
scroll to position [314, 0]
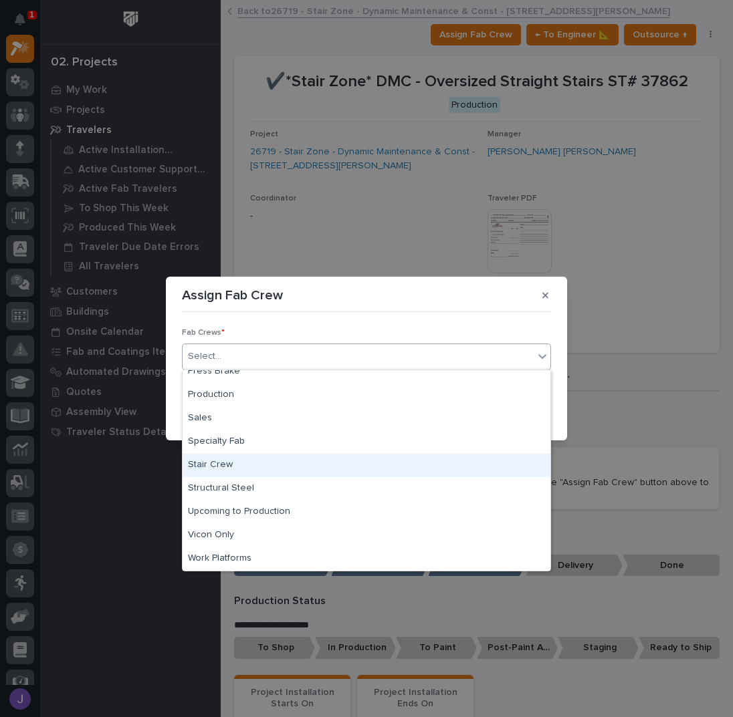
click at [209, 460] on div "Stair Crew" at bounding box center [367, 465] width 368 height 23
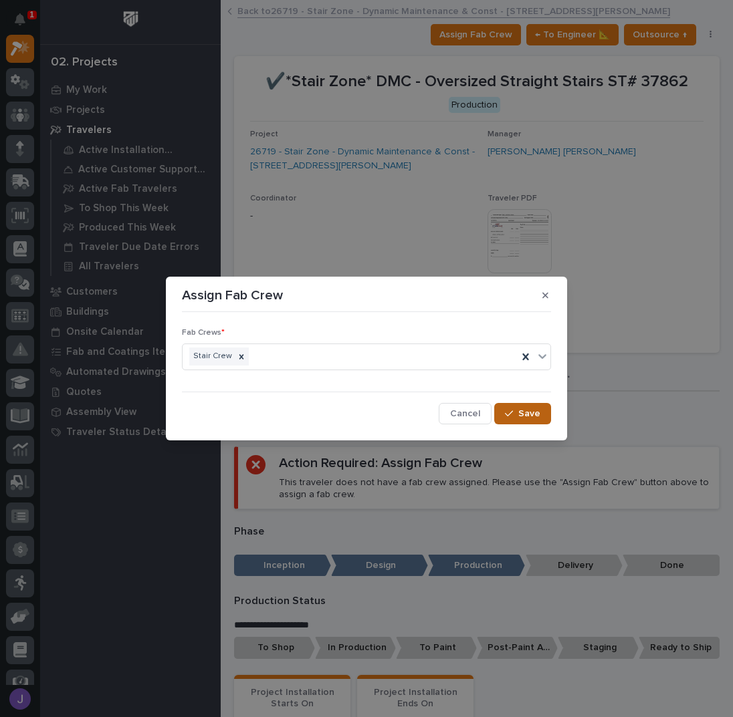
click at [511, 410] on icon "button" at bounding box center [509, 413] width 8 height 9
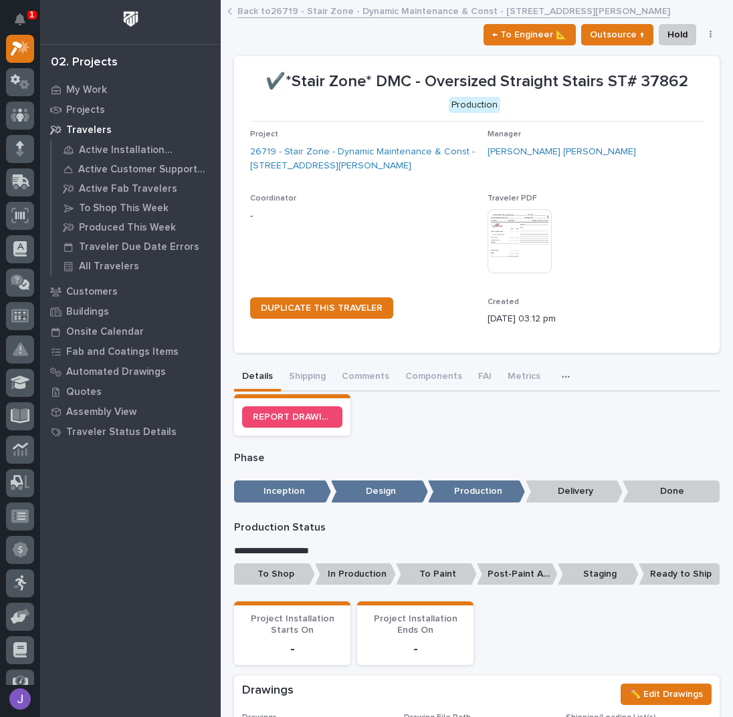
click at [282, 572] on p "To Shop" at bounding box center [274, 575] width 81 height 22
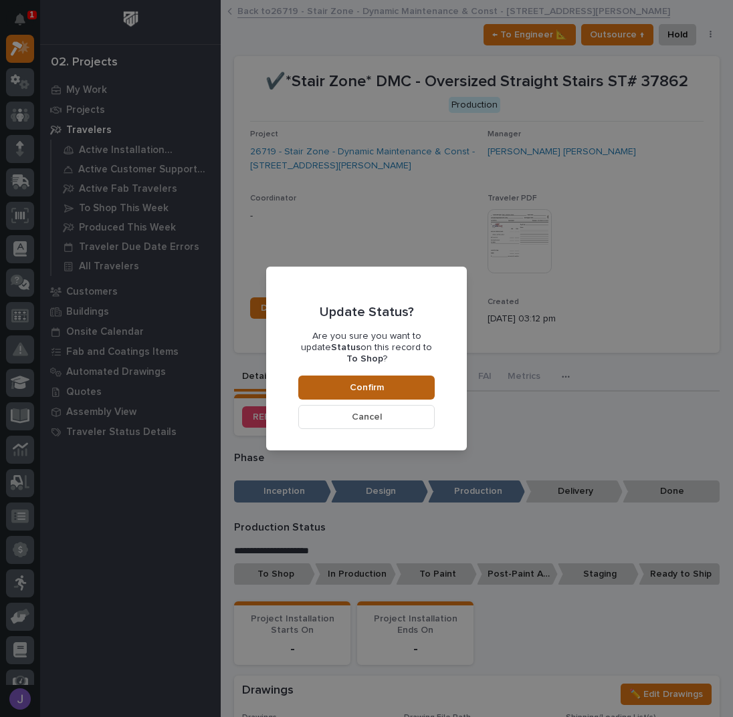
click at [366, 387] on span "Confirm" at bounding box center [367, 388] width 34 height 12
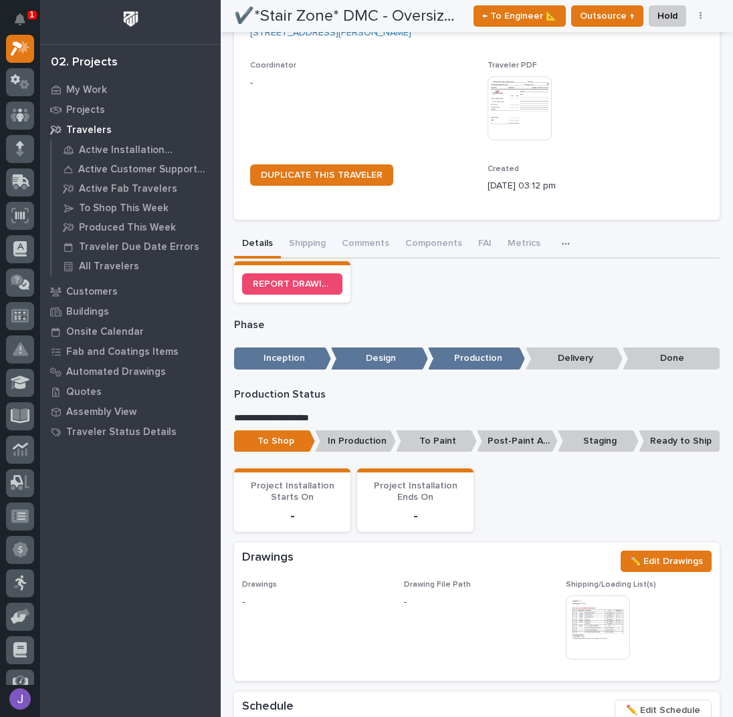
scroll to position [0, 0]
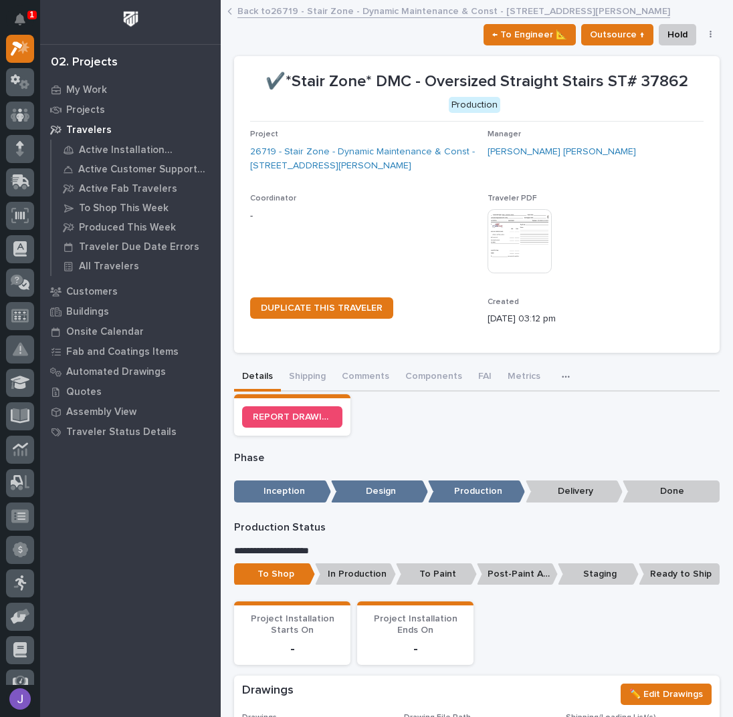
click at [304, 11] on link "Back to 26719 - Stair Zone - Dynamic Maintenance & Const - 400 Barton Street" at bounding box center [453, 10] width 433 height 15
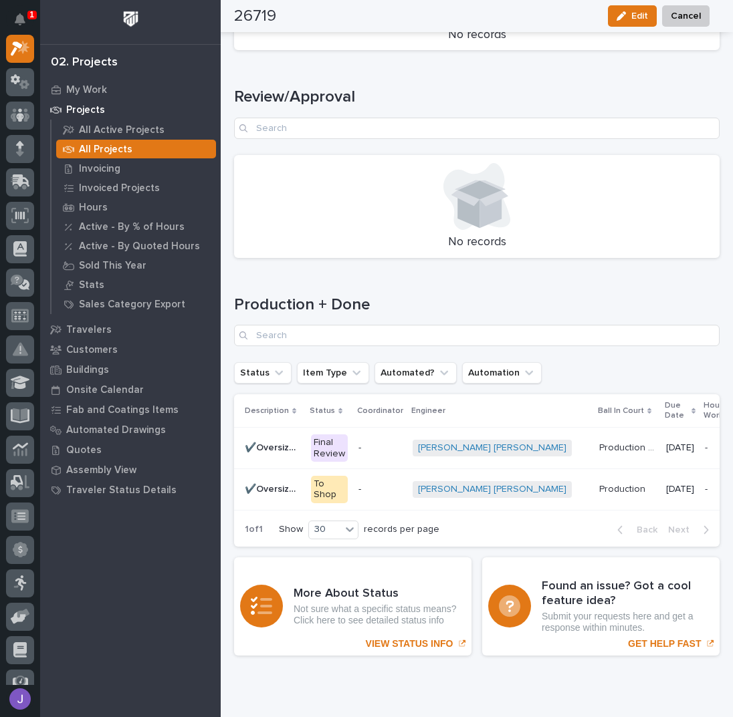
scroll to position [1702, 0]
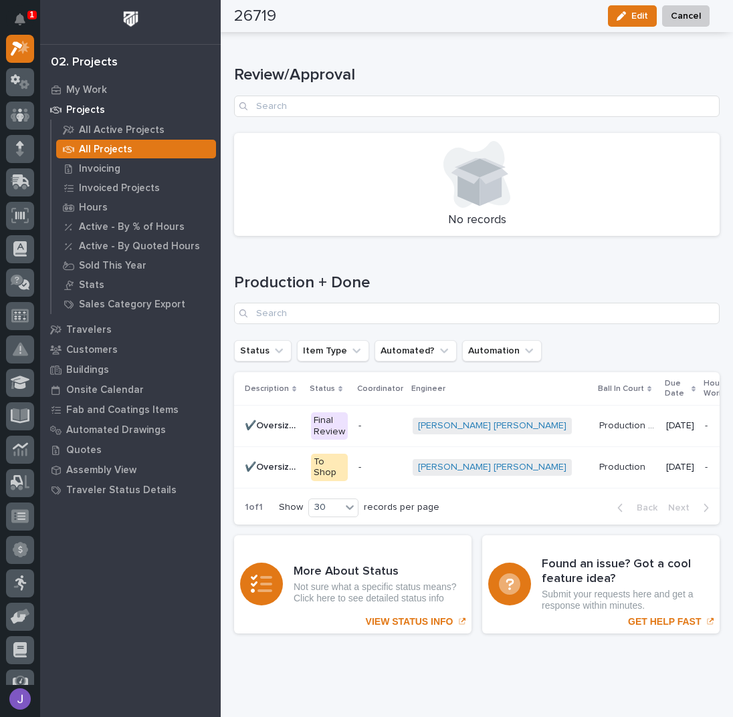
click at [315, 413] on div "Final Review" at bounding box center [329, 427] width 37 height 28
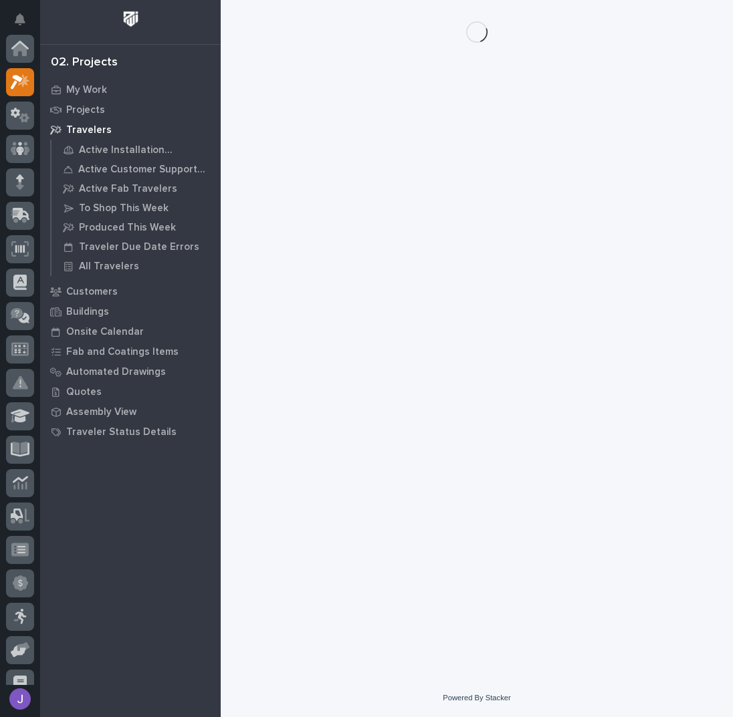
scroll to position [33, 0]
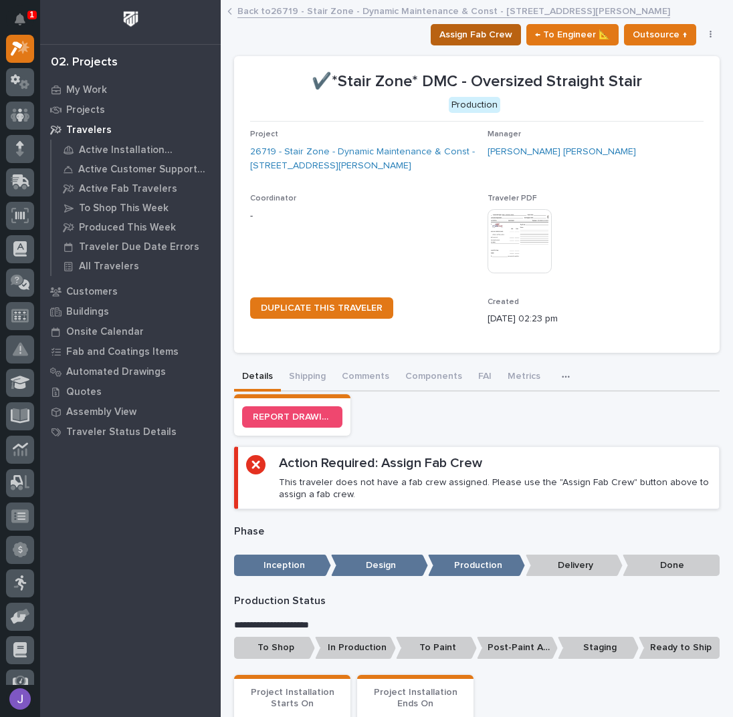
click at [468, 33] on span "Assign Fab Crew" at bounding box center [475, 35] width 73 height 16
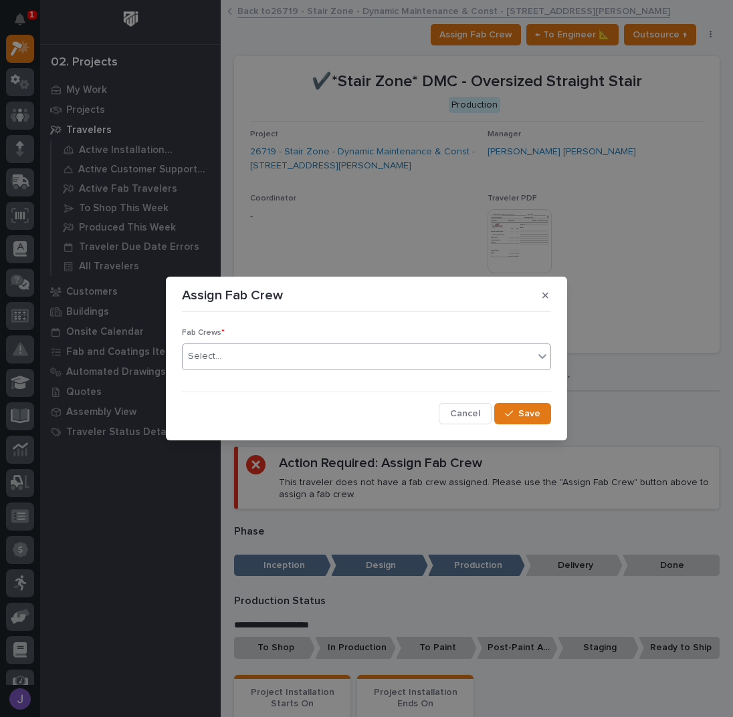
click at [308, 356] on div "Select..." at bounding box center [358, 357] width 351 height 22
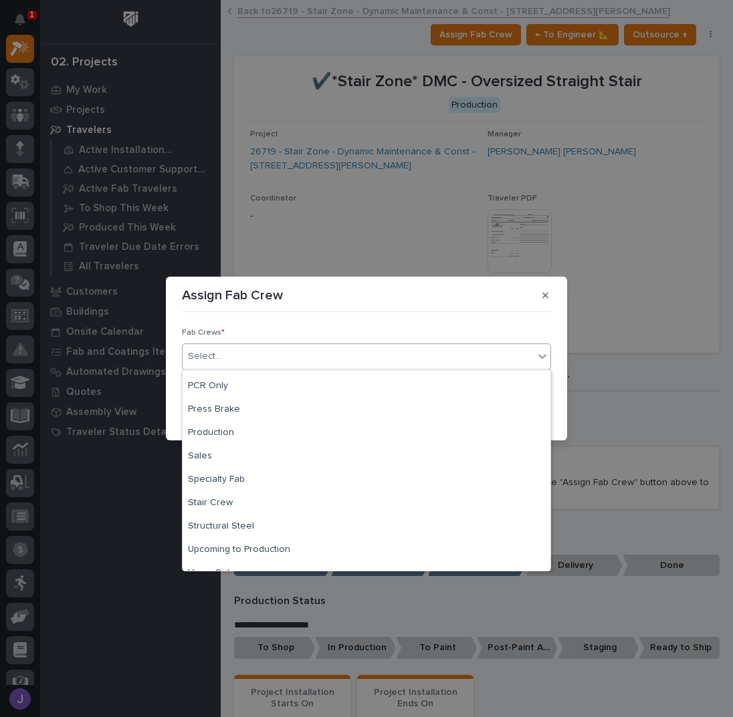
scroll to position [314, 0]
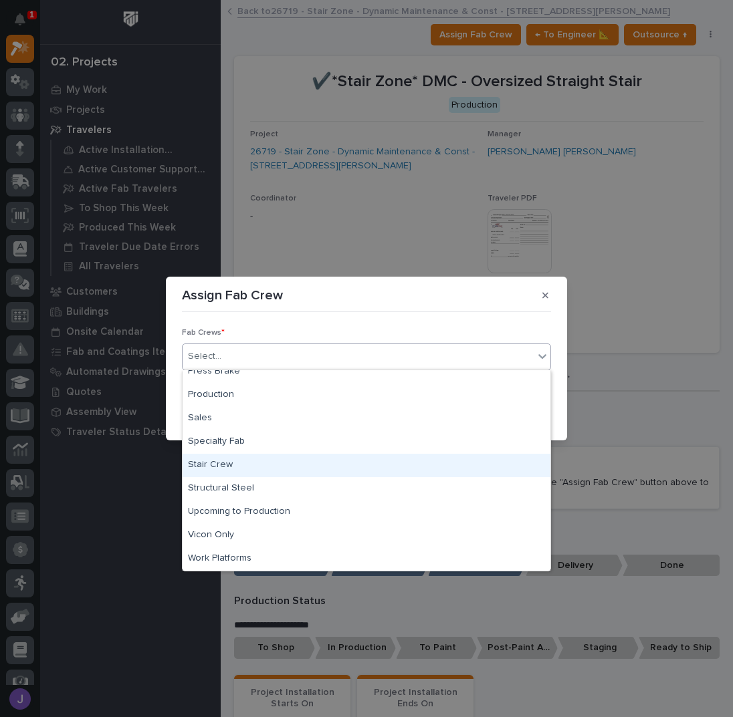
click at [231, 467] on div "Stair Crew" at bounding box center [367, 465] width 368 height 23
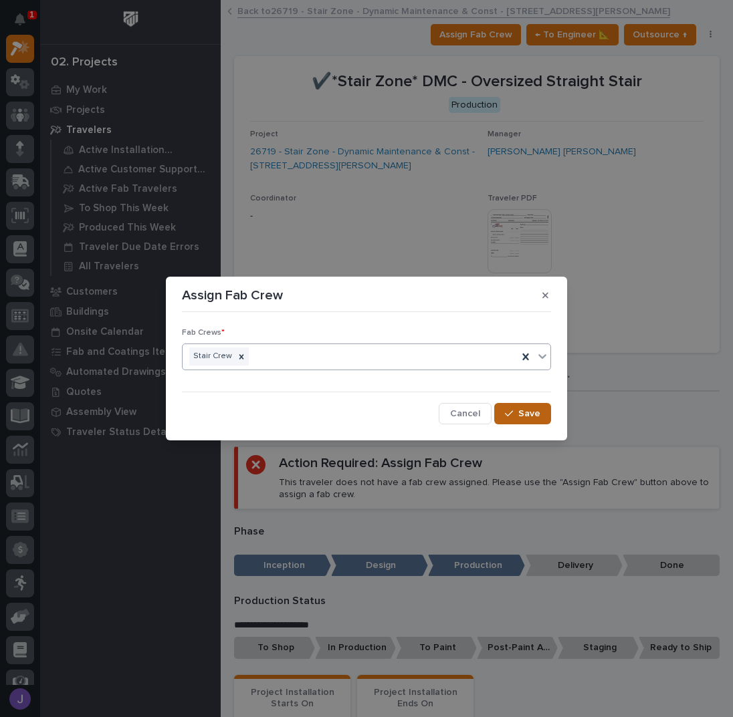
click at [519, 419] on button "Save" at bounding box center [522, 413] width 57 height 21
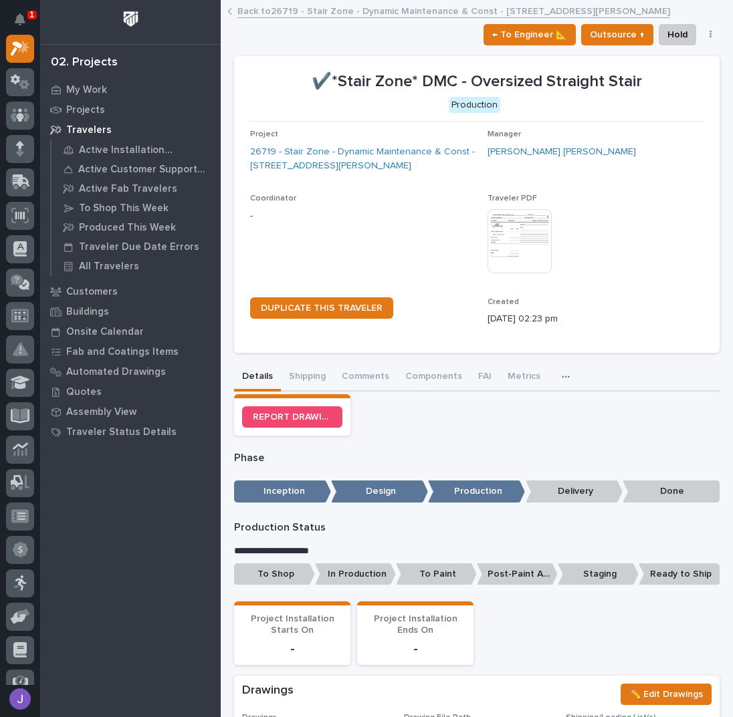
click at [272, 568] on p "To Shop" at bounding box center [274, 575] width 81 height 22
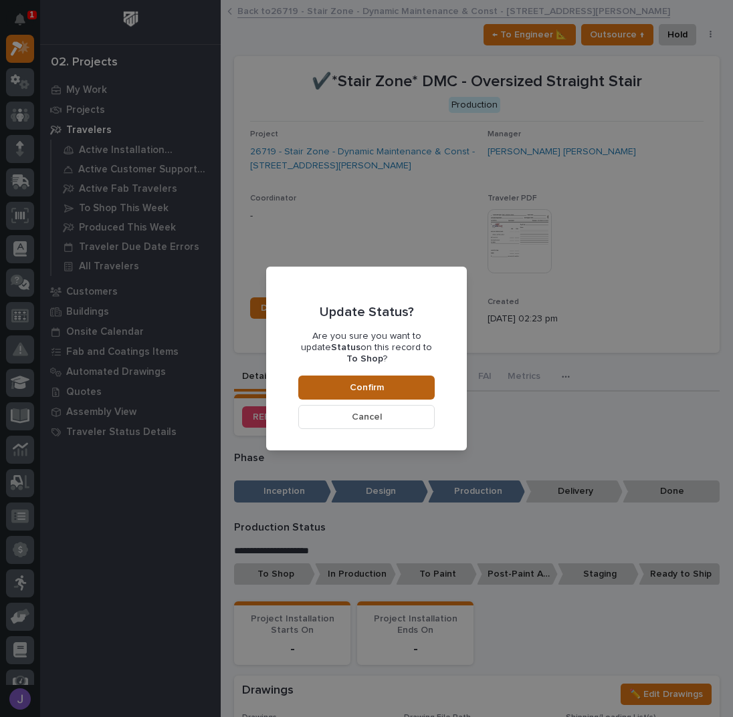
click at [397, 380] on button "Confirm" at bounding box center [366, 388] width 136 height 24
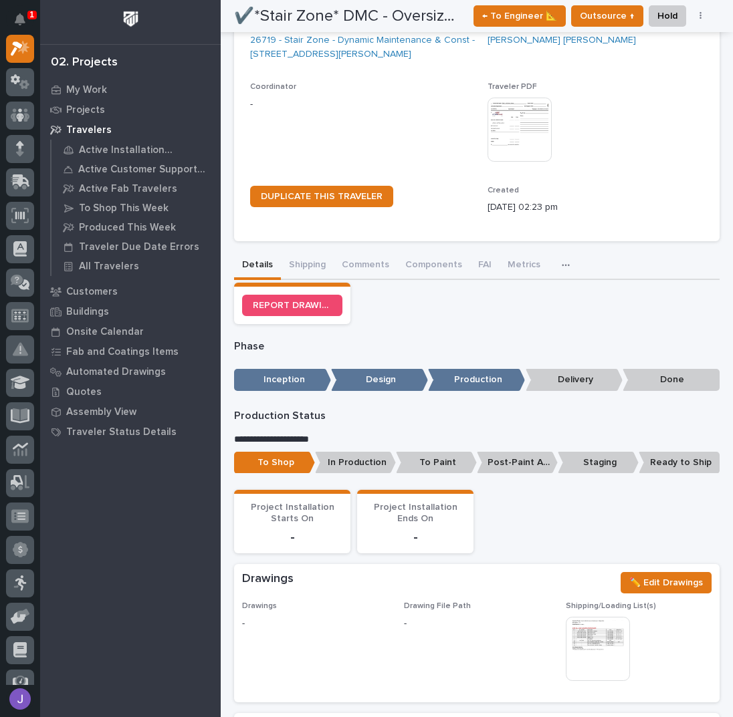
scroll to position [0, 0]
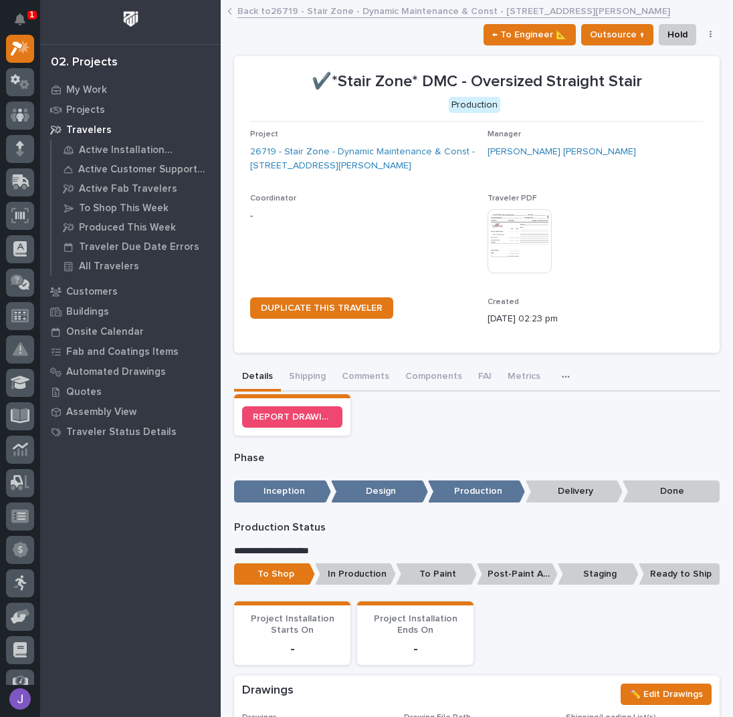
click at [294, 9] on link "Back to 26719 - Stair Zone - Dynamic Maintenance & Const - 400 Barton Street" at bounding box center [453, 10] width 433 height 15
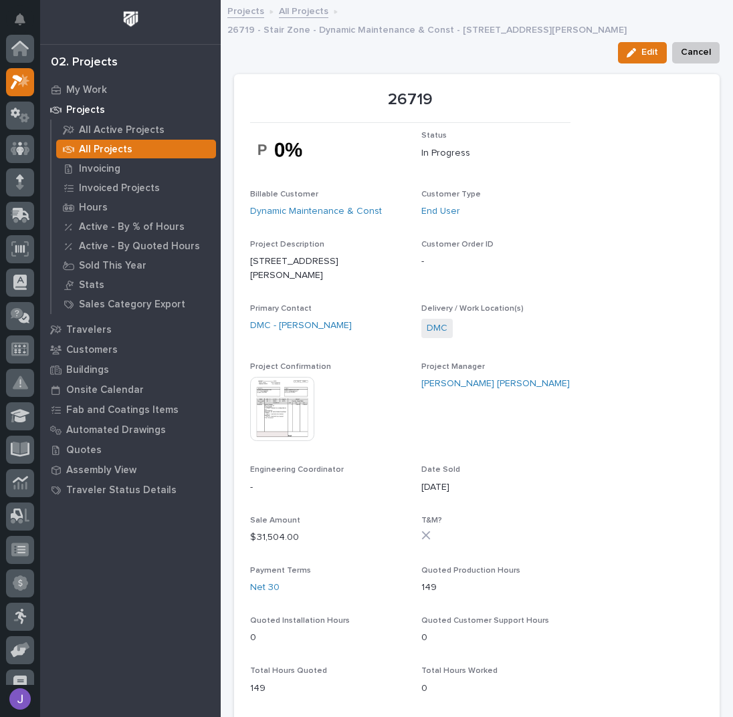
scroll to position [33, 0]
click at [310, 13] on link "All Projects" at bounding box center [303, 10] width 49 height 15
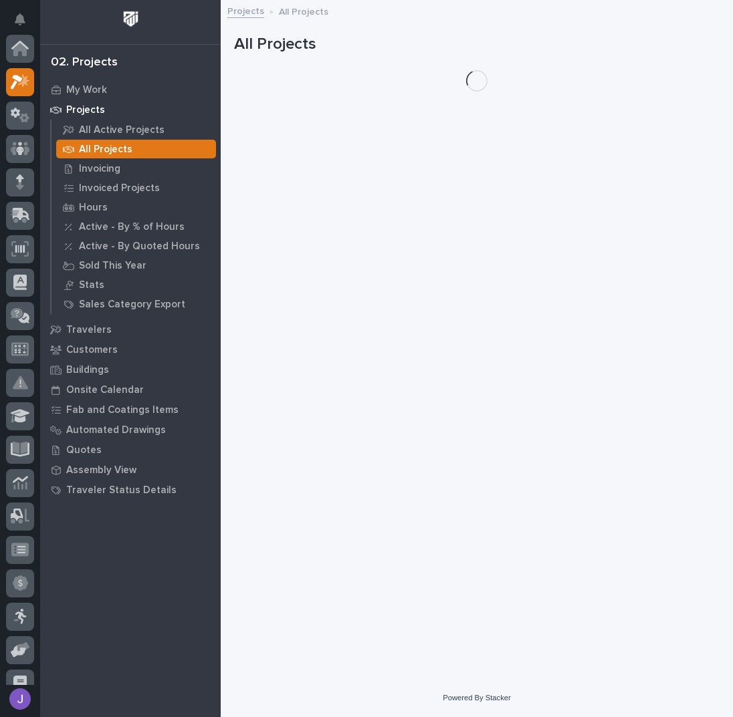
scroll to position [33, 0]
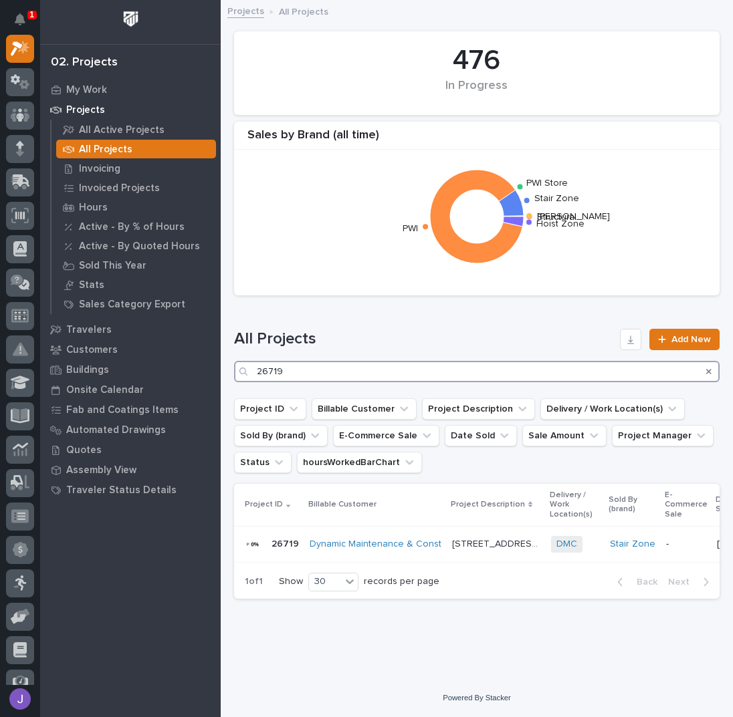
click at [306, 367] on input "26719" at bounding box center [476, 371] width 485 height 21
type input "2"
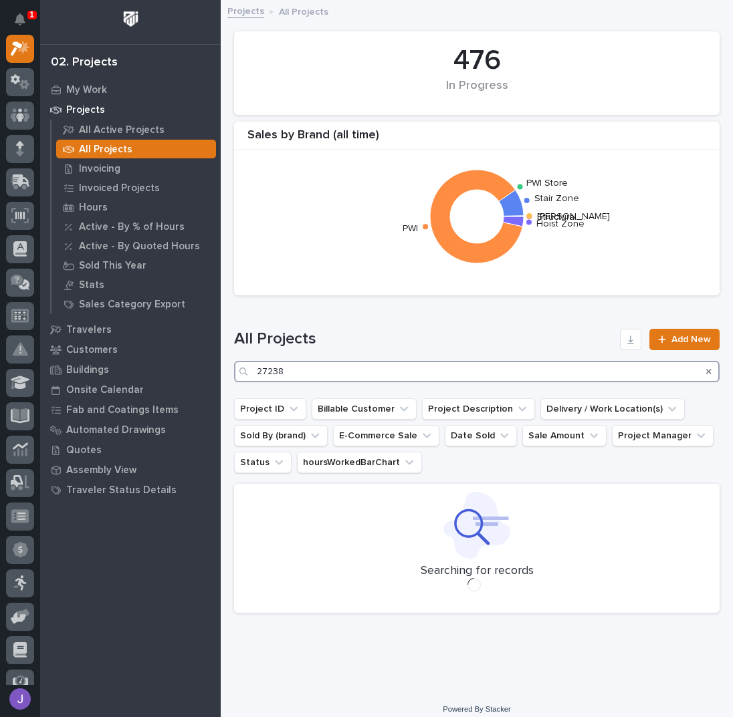
type input "27238"
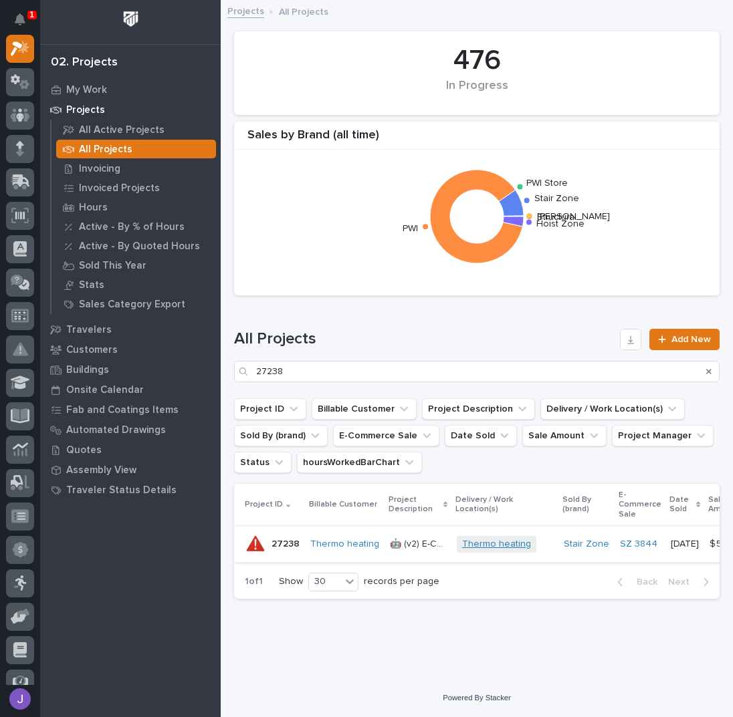
click at [478, 548] on link "Thermo heating" at bounding box center [496, 544] width 69 height 11
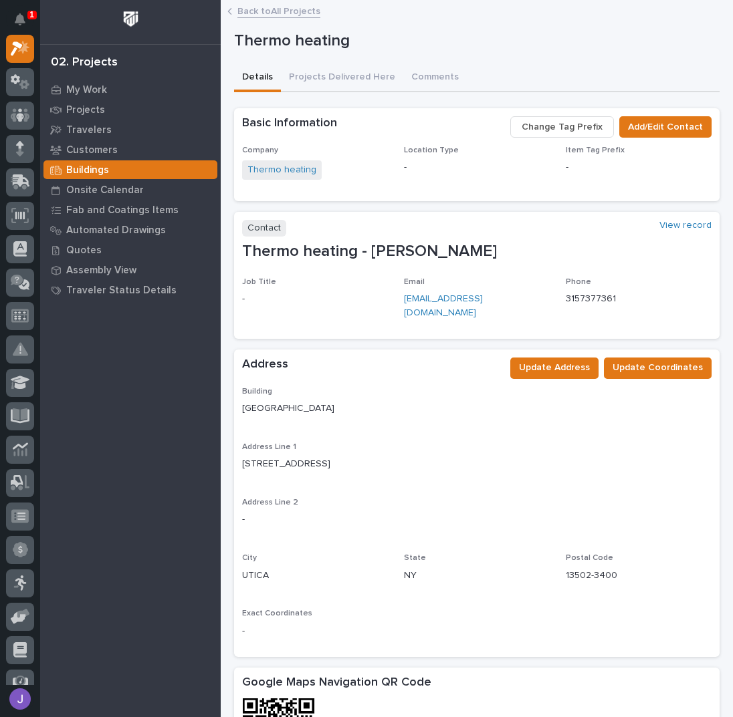
click at [253, 8] on link "Back to All Projects" at bounding box center [278, 10] width 83 height 15
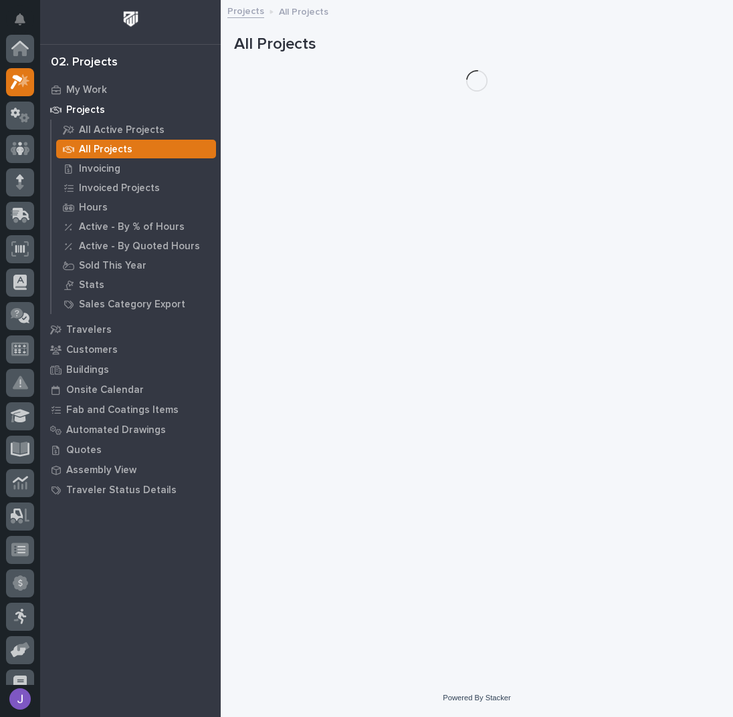
scroll to position [33, 0]
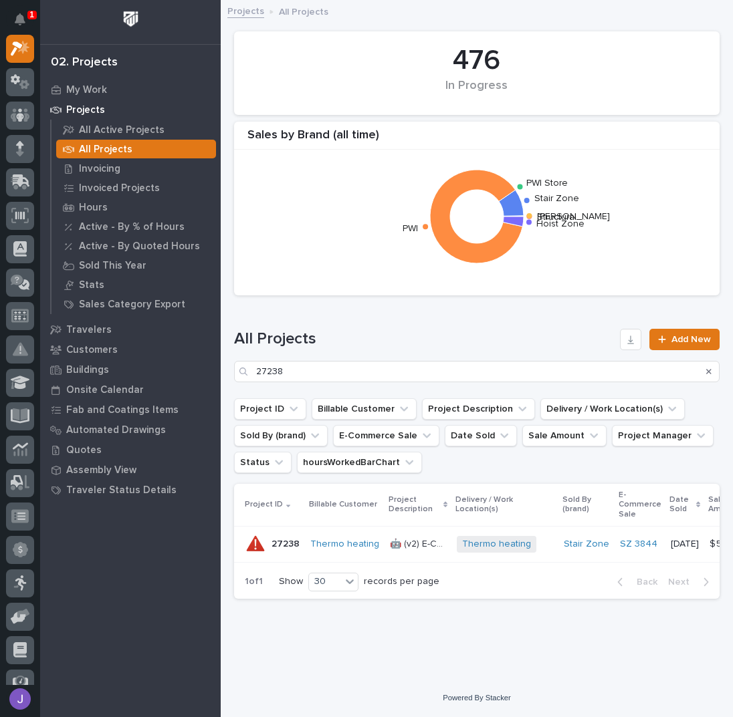
click at [298, 548] on p "27238" at bounding box center [286, 543] width 31 height 14
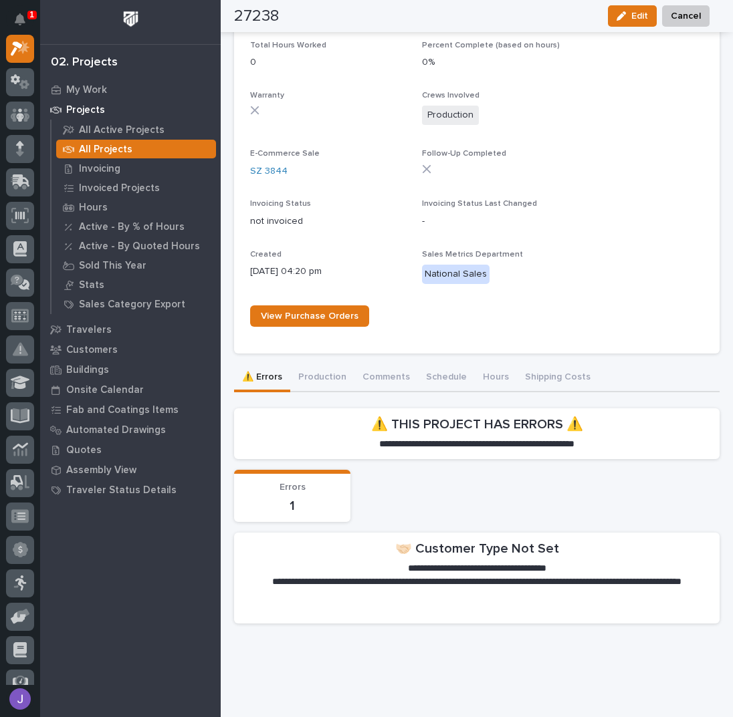
scroll to position [725, 0]
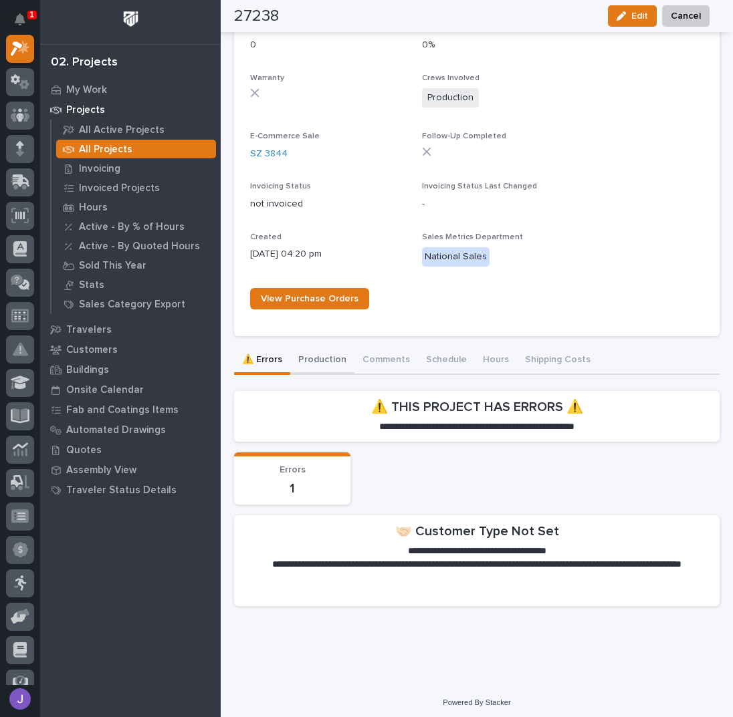
click at [314, 355] on button "Production" at bounding box center [322, 361] width 64 height 28
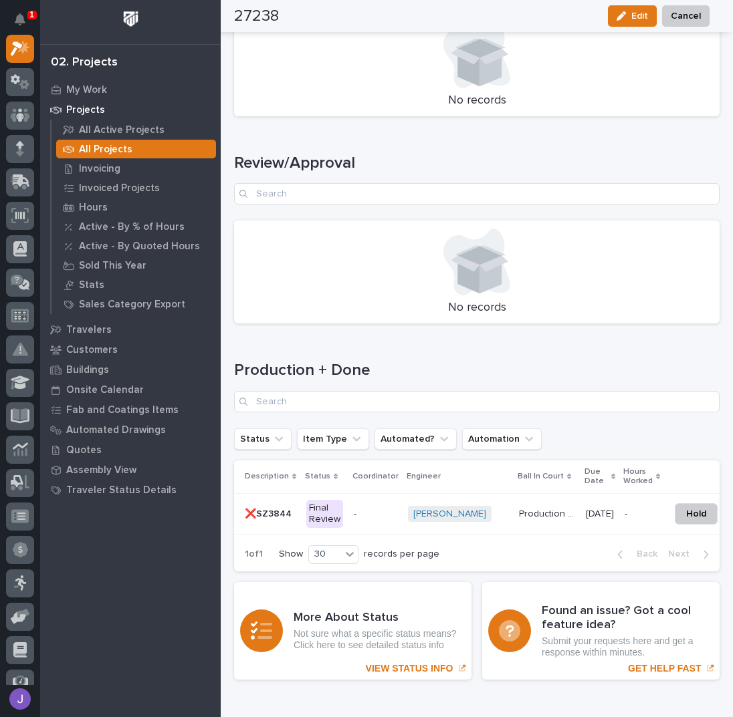
scroll to position [1771, 0]
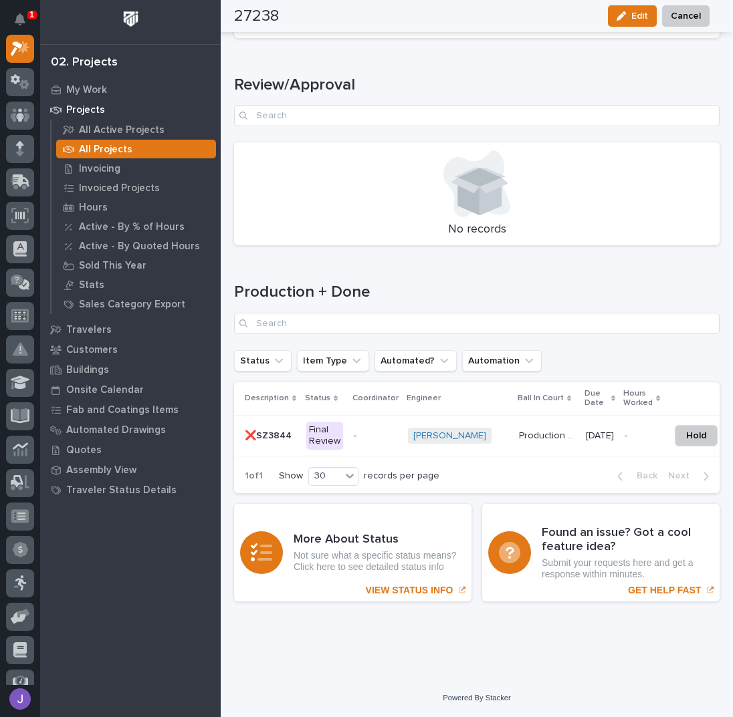
click at [282, 429] on p "❌SZ3844" at bounding box center [269, 435] width 49 height 14
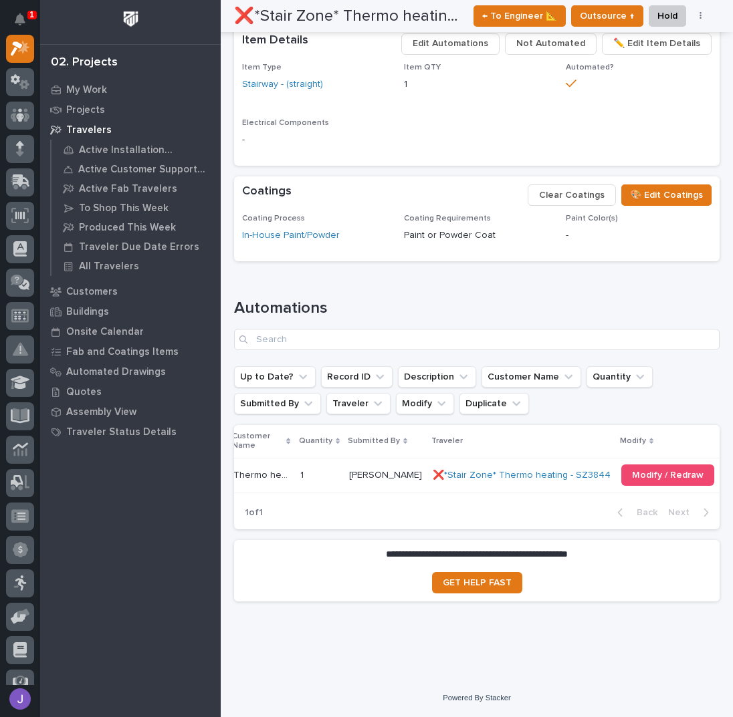
scroll to position [0, 183]
click at [619, 471] on span "Modify / Redraw" at bounding box center [655, 475] width 72 height 9
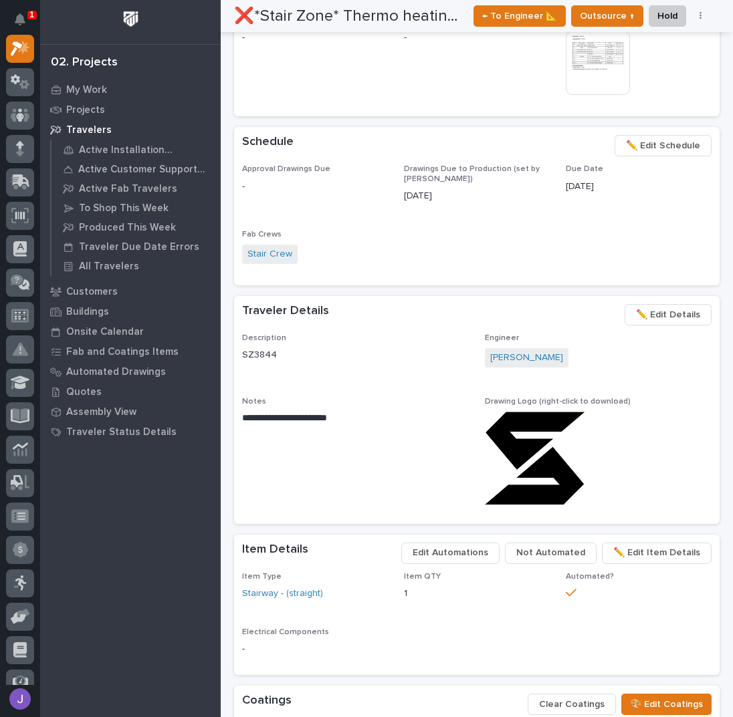
scroll to position [0, 0]
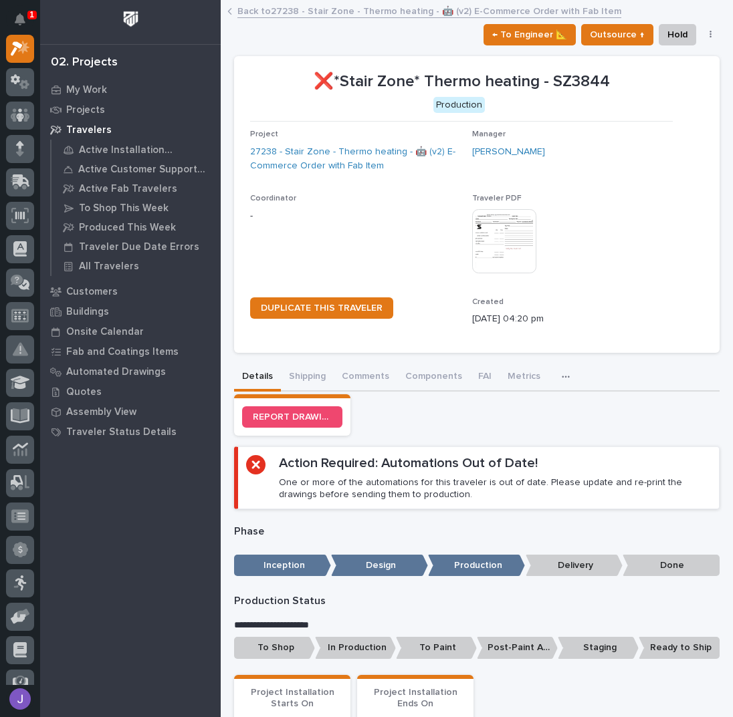
click at [279, 13] on link "Back to 27238 - Stair Zone - Thermo heating - 🤖 (v2) E-Commerce Order with Fab …" at bounding box center [429, 10] width 384 height 15
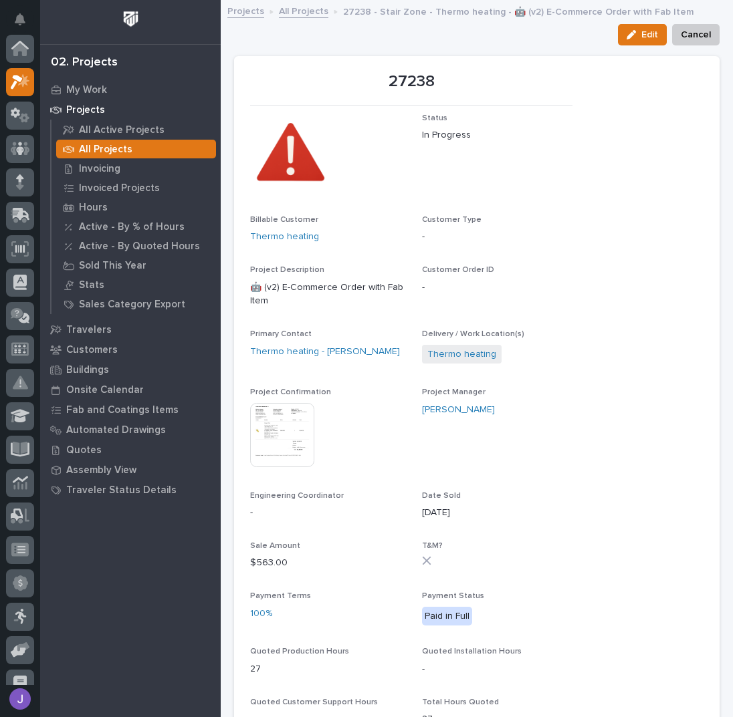
scroll to position [33, 0]
click at [298, 14] on link "All Projects" at bounding box center [303, 10] width 49 height 15
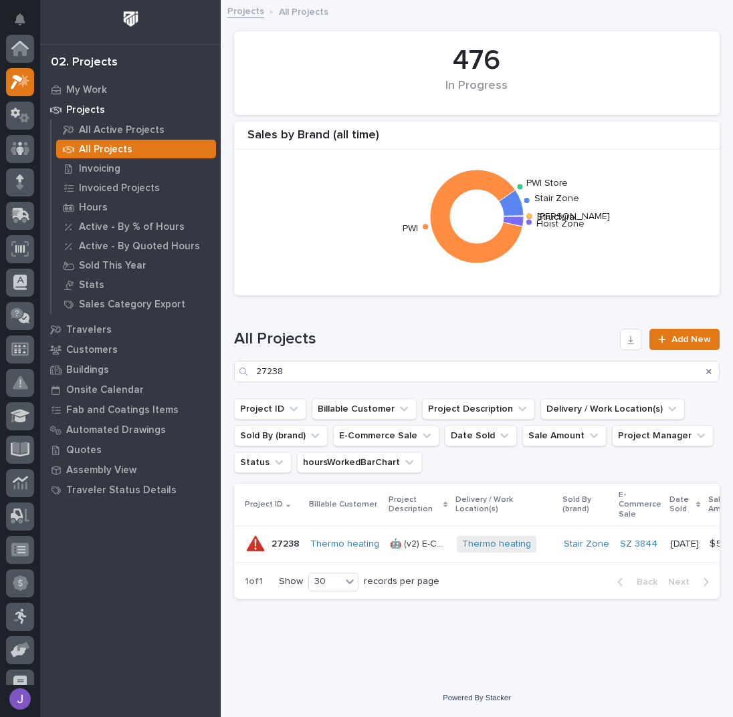
scroll to position [33, 0]
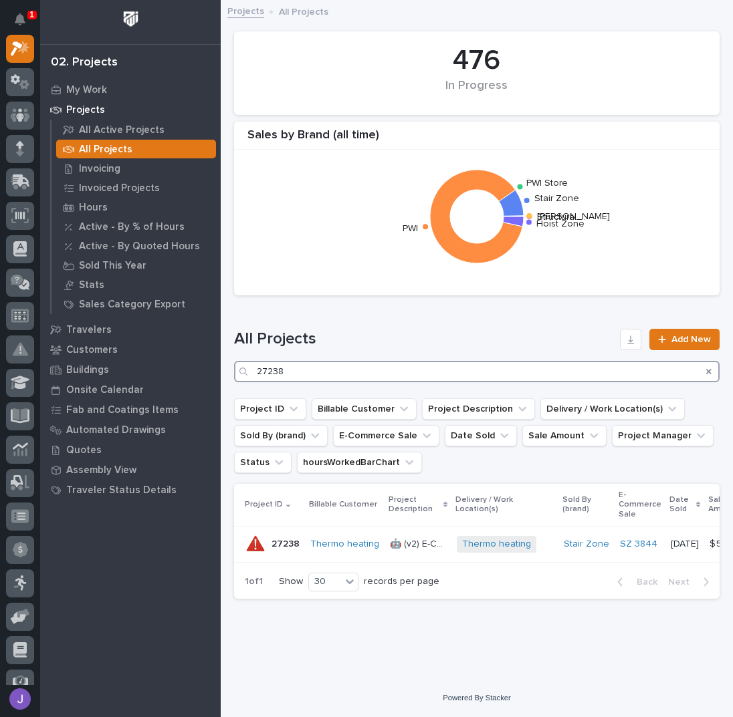
click at [301, 370] on input "27238" at bounding box center [476, 371] width 485 height 21
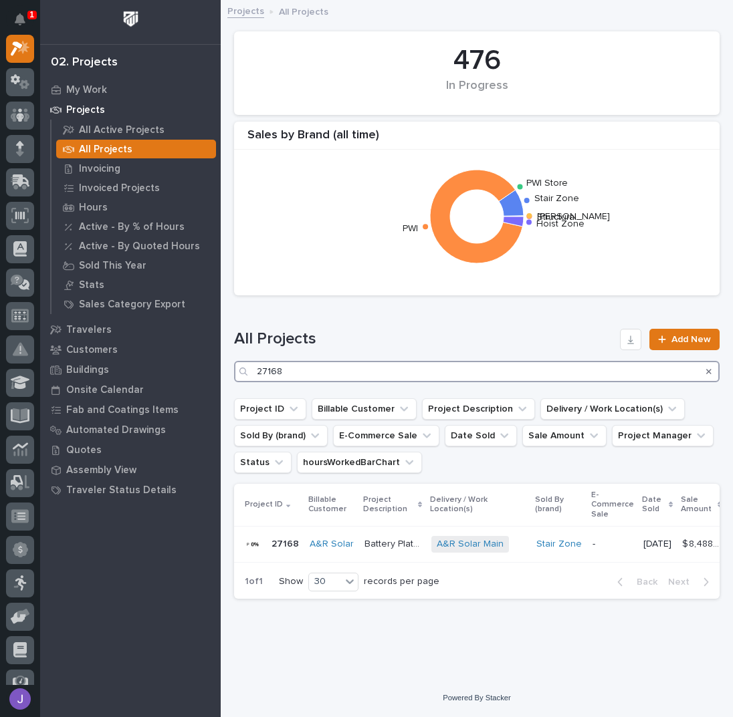
type input "27168"
click at [373, 540] on p "Battery Platform" at bounding box center [393, 543] width 59 height 14
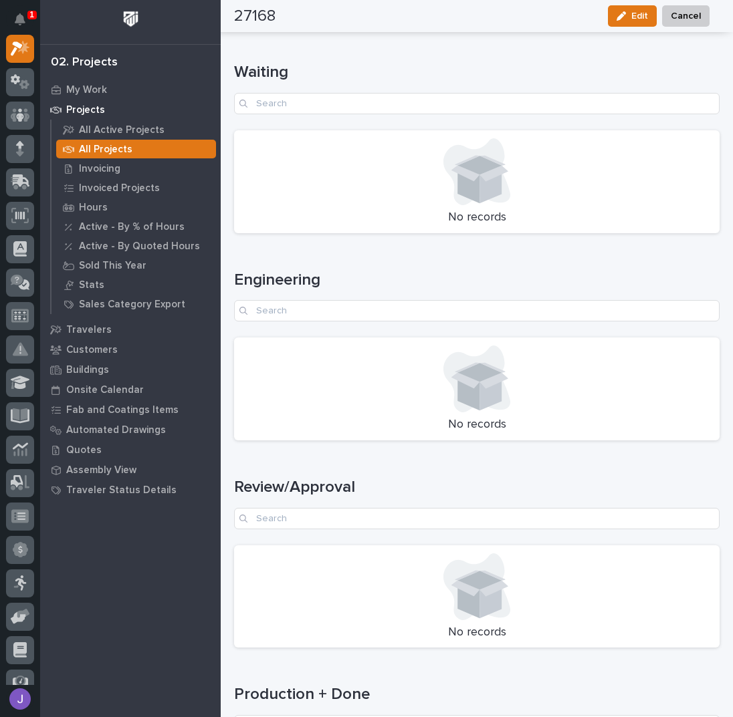
scroll to position [1710, 0]
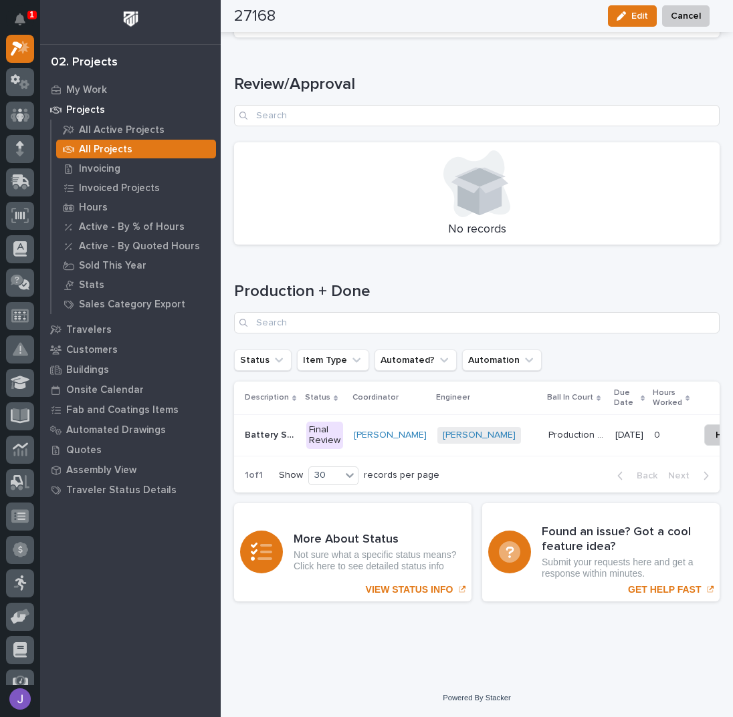
click at [332, 422] on div "Final Review" at bounding box center [324, 436] width 37 height 28
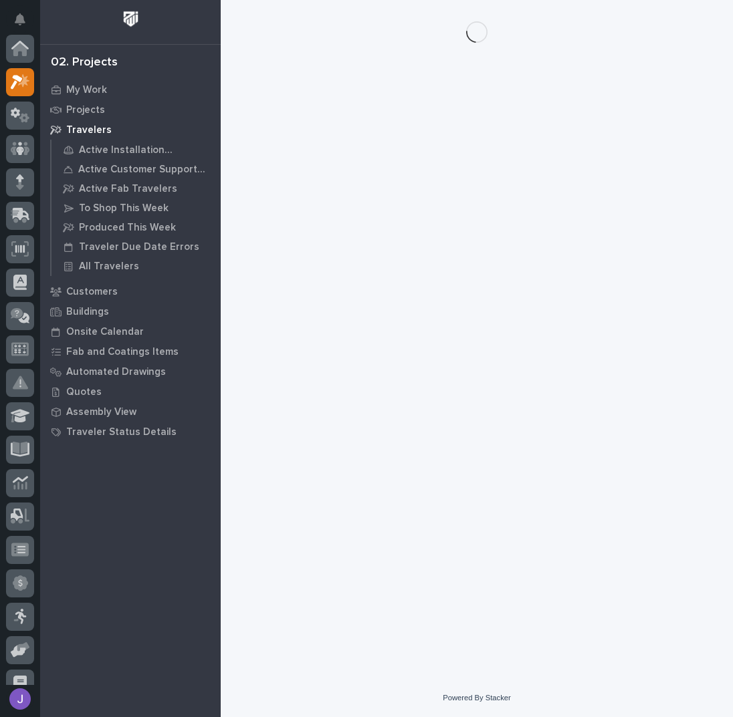
scroll to position [33, 0]
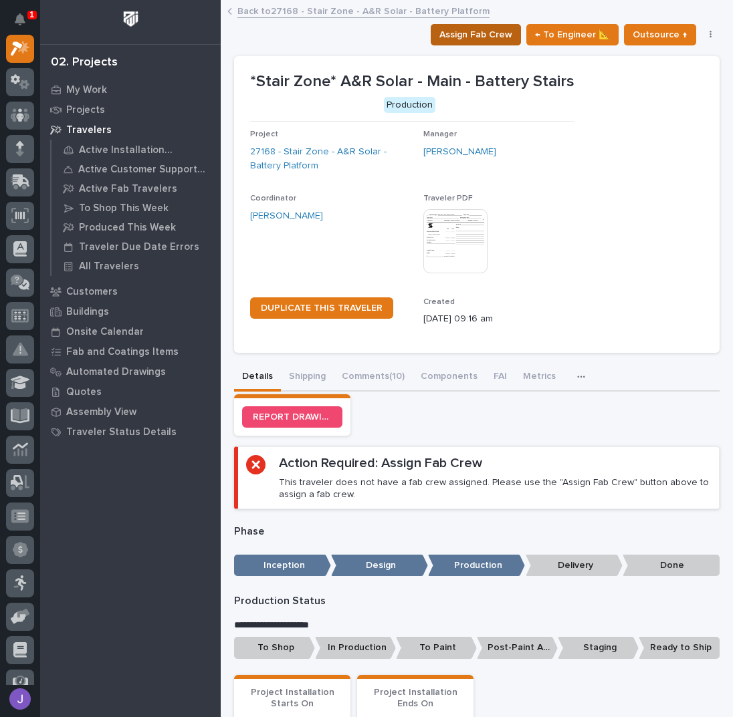
click at [450, 33] on span "Assign Fab Crew" at bounding box center [475, 35] width 73 height 16
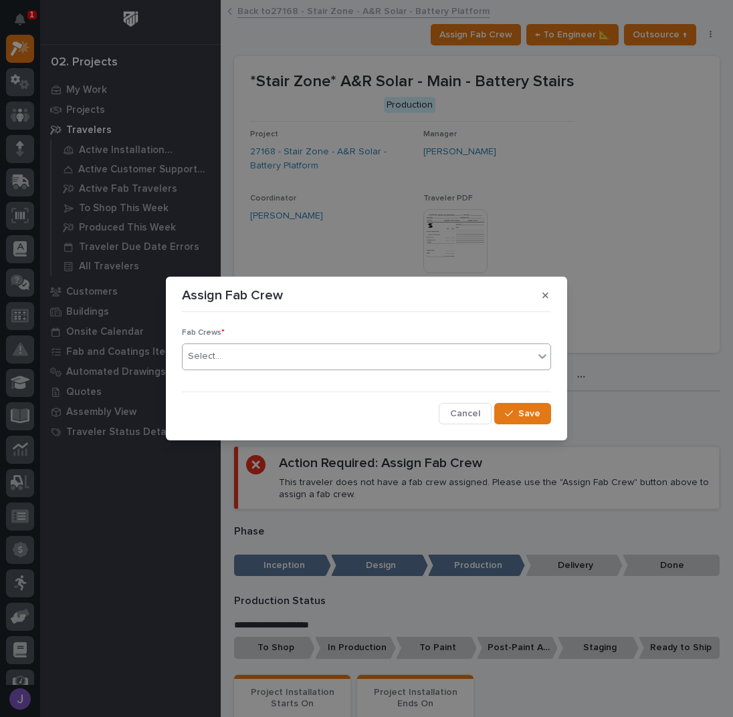
click at [294, 358] on div "Select..." at bounding box center [358, 357] width 351 height 22
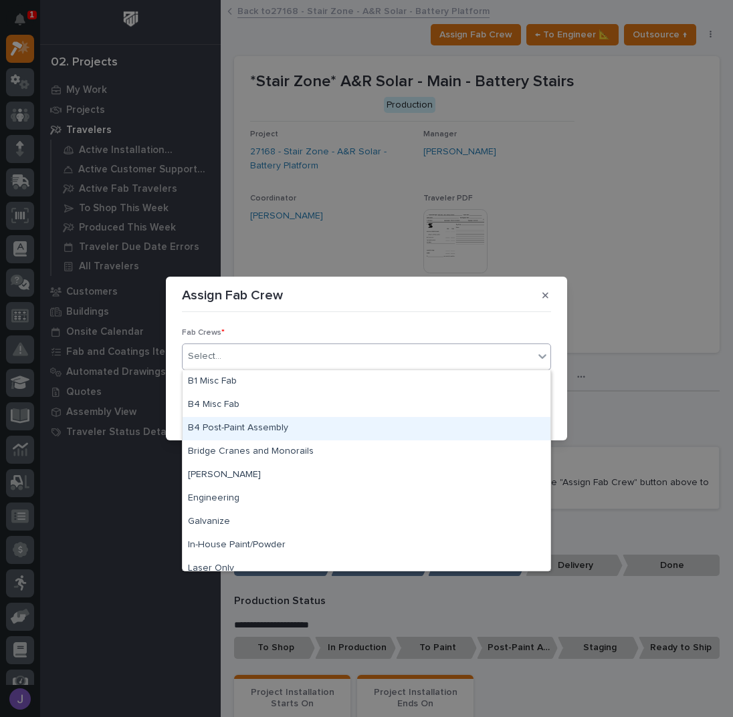
scroll to position [314, 0]
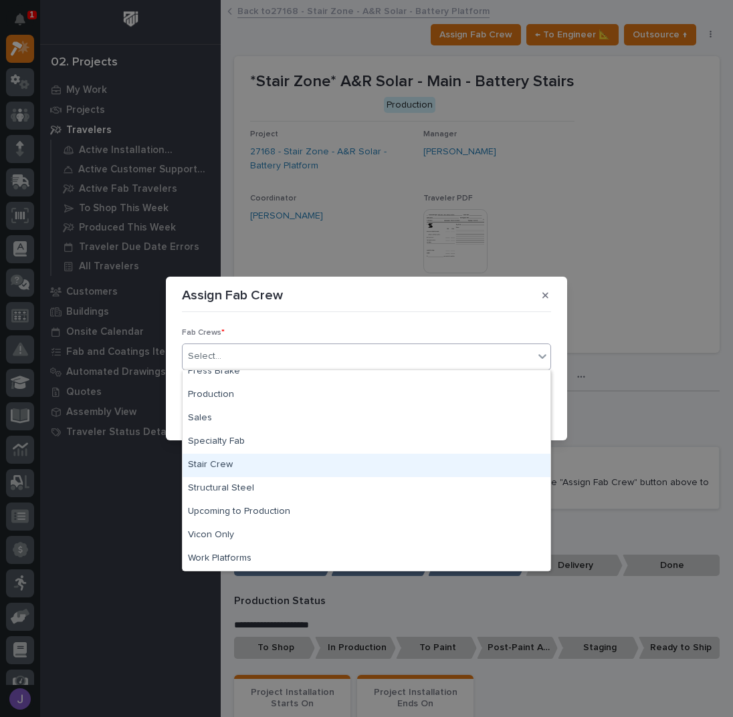
click at [224, 467] on div "Stair Crew" at bounding box center [367, 465] width 368 height 23
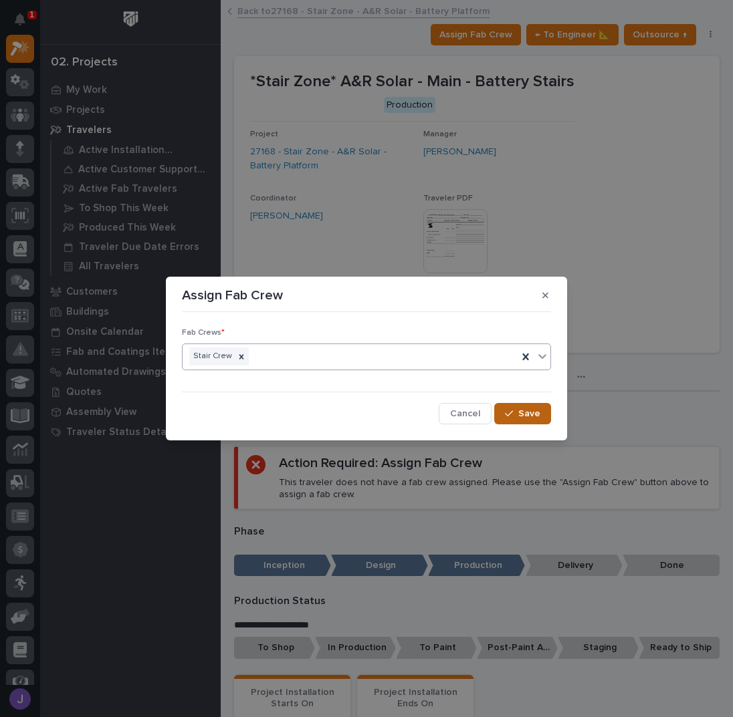
click at [515, 407] on button "Save" at bounding box center [522, 413] width 57 height 21
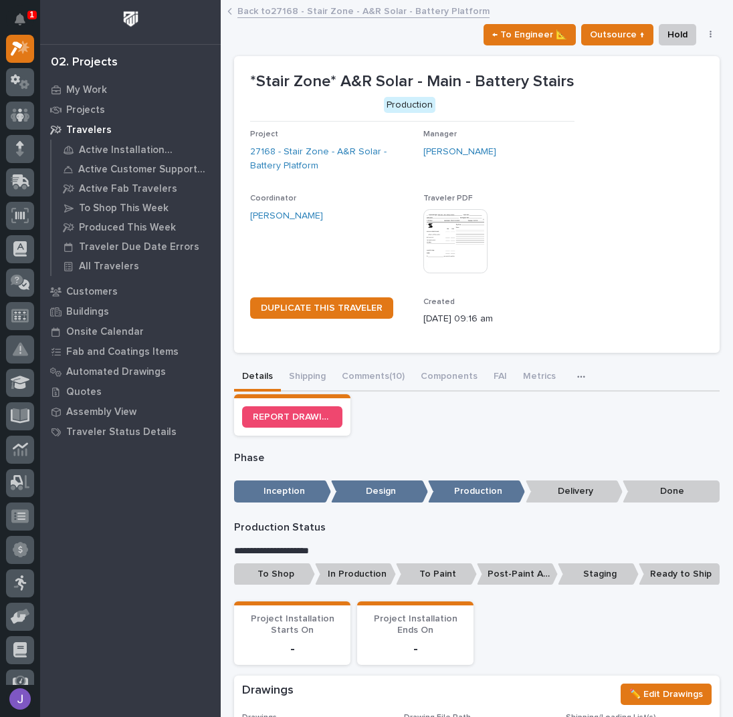
click at [279, 568] on p "To Shop" at bounding box center [274, 575] width 81 height 22
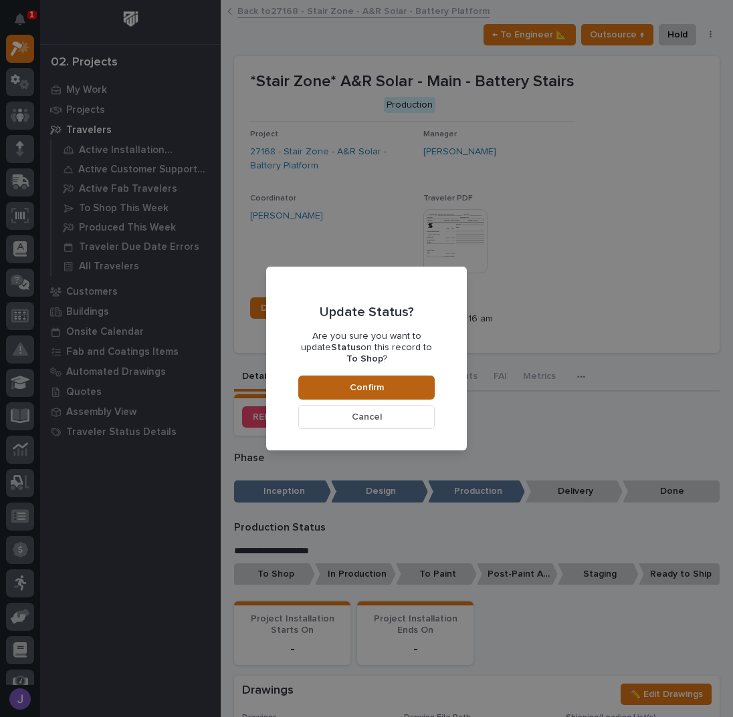
click at [329, 376] on button "Confirm" at bounding box center [366, 388] width 136 height 24
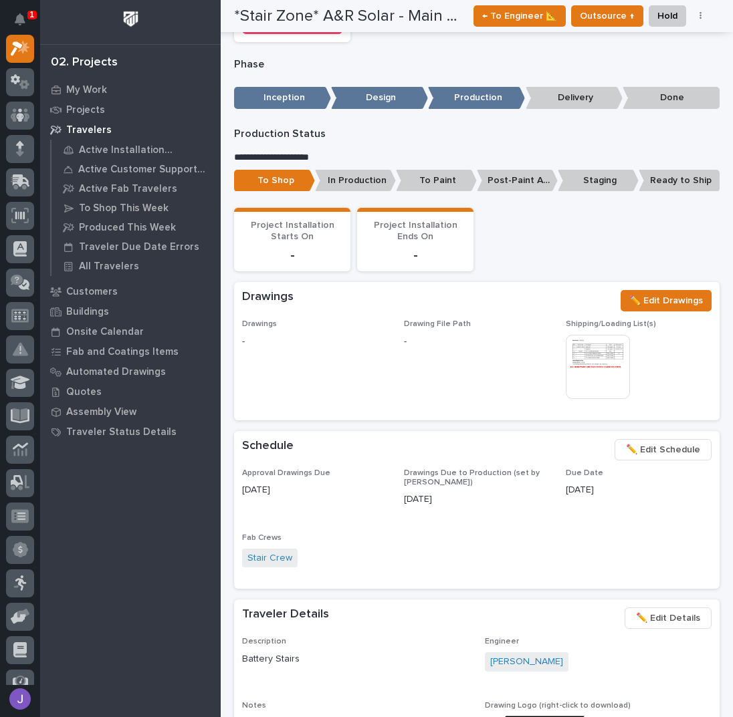
scroll to position [0, 0]
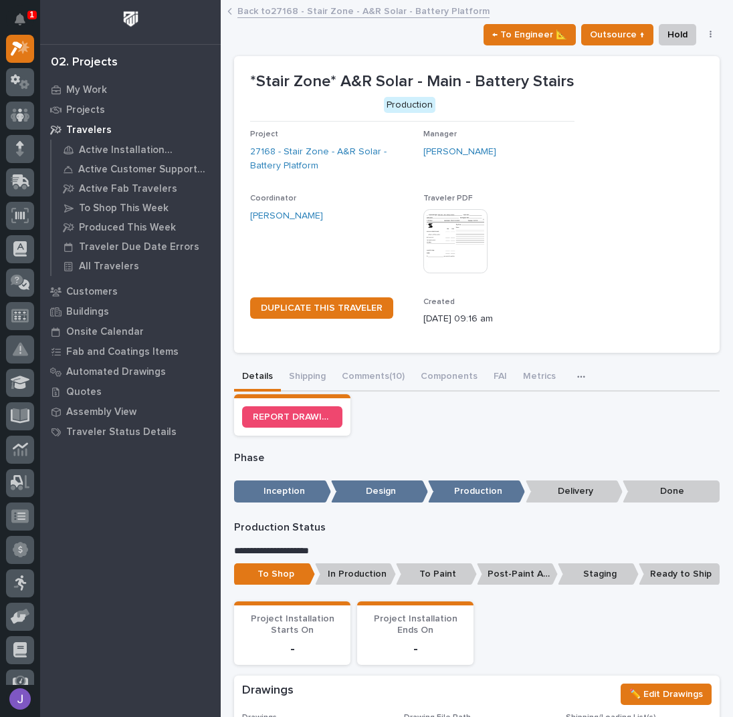
click at [285, 7] on link "Back to 27168 - Stair Zone - A&R Solar - Battery Platform" at bounding box center [363, 10] width 252 height 15
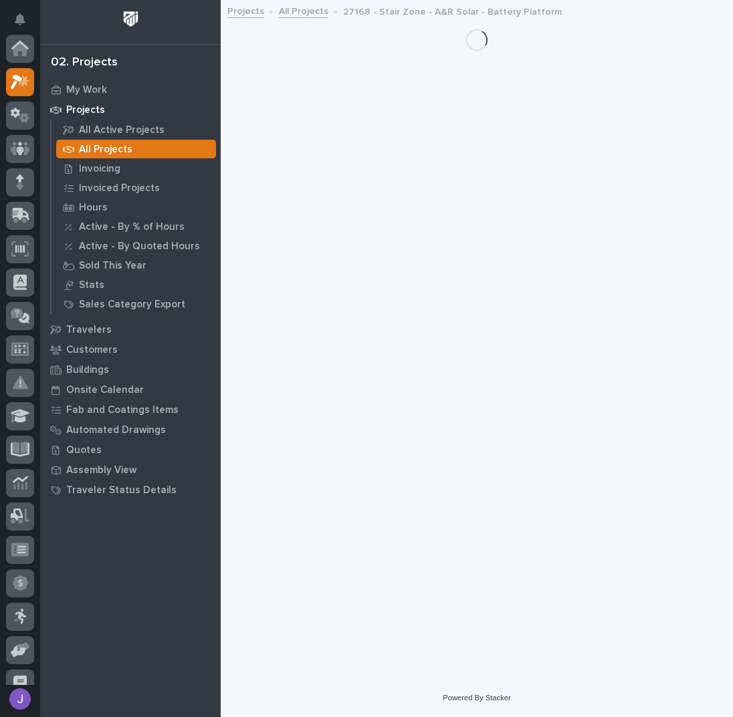
scroll to position [33, 0]
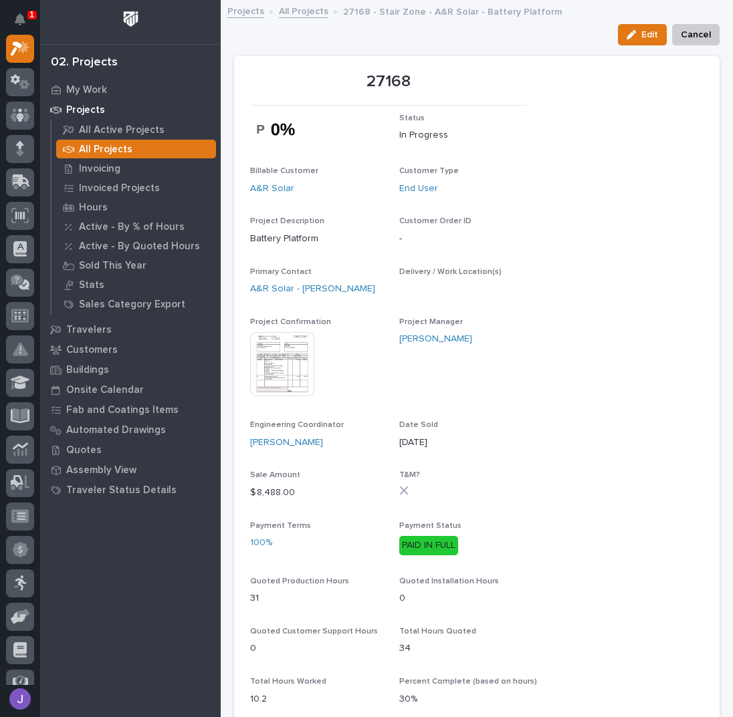
click at [313, 13] on link "All Projects" at bounding box center [303, 10] width 49 height 15
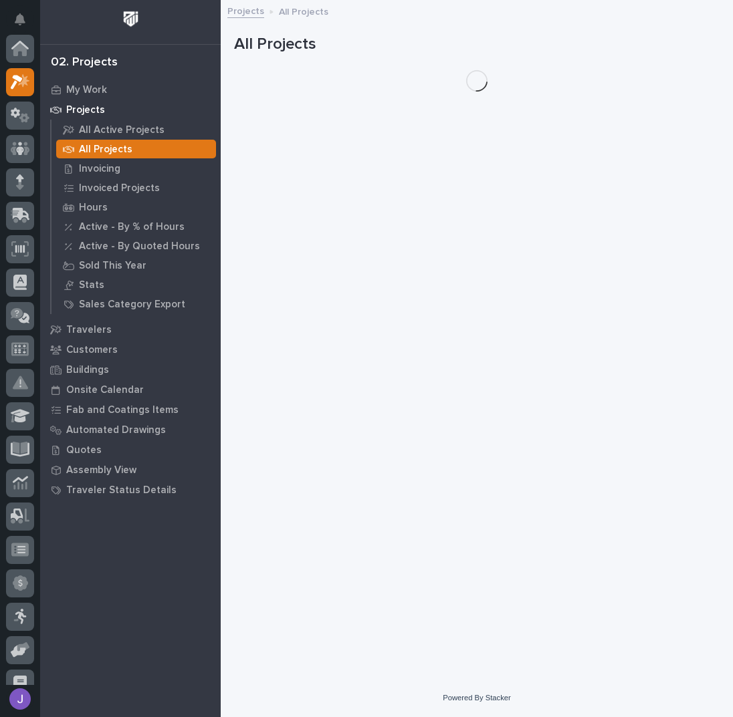
scroll to position [33, 0]
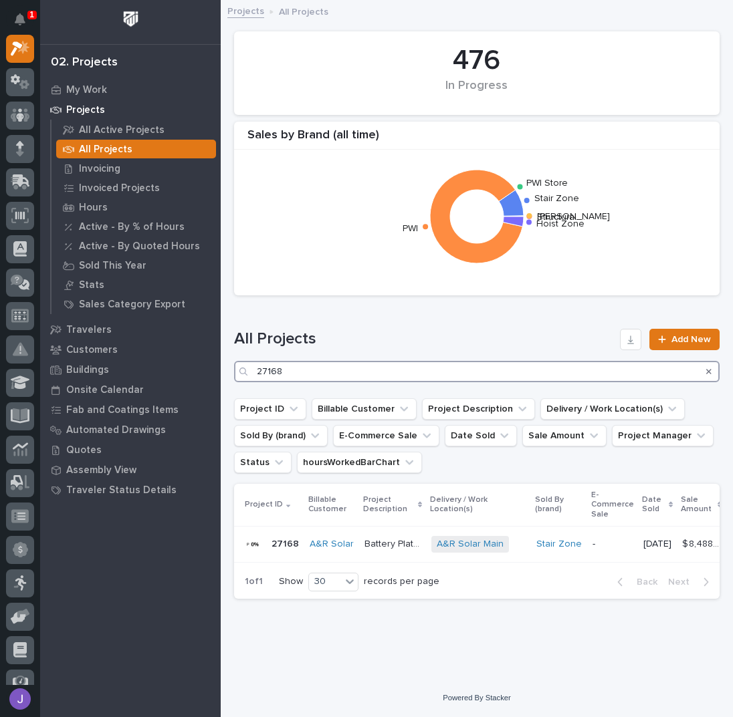
click at [335, 370] on input "27168" at bounding box center [476, 371] width 485 height 21
click at [305, 377] on input "27168" at bounding box center [476, 371] width 485 height 21
type input "27238"
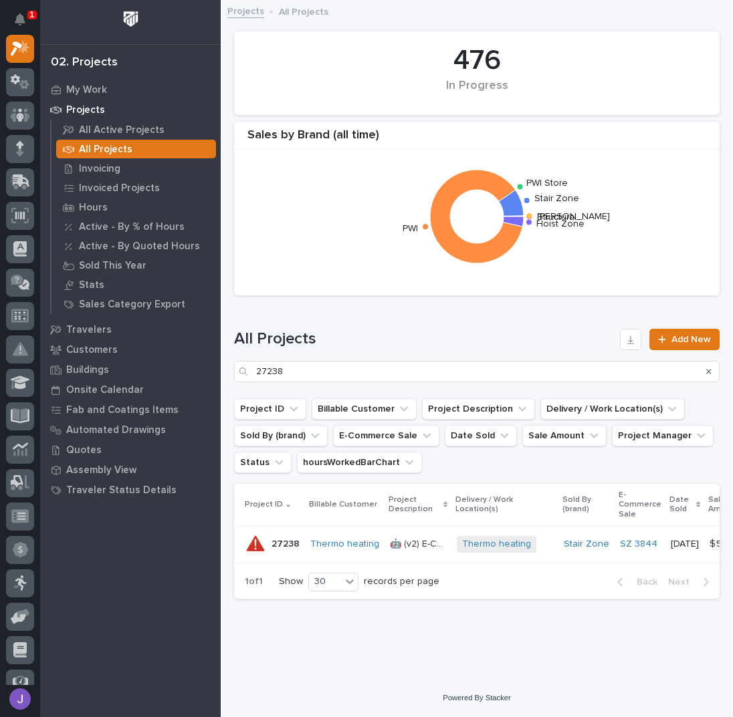
click at [406, 538] on p "🤖 (v2) E-Commerce Order with Fab Item" at bounding box center [419, 543] width 59 height 14
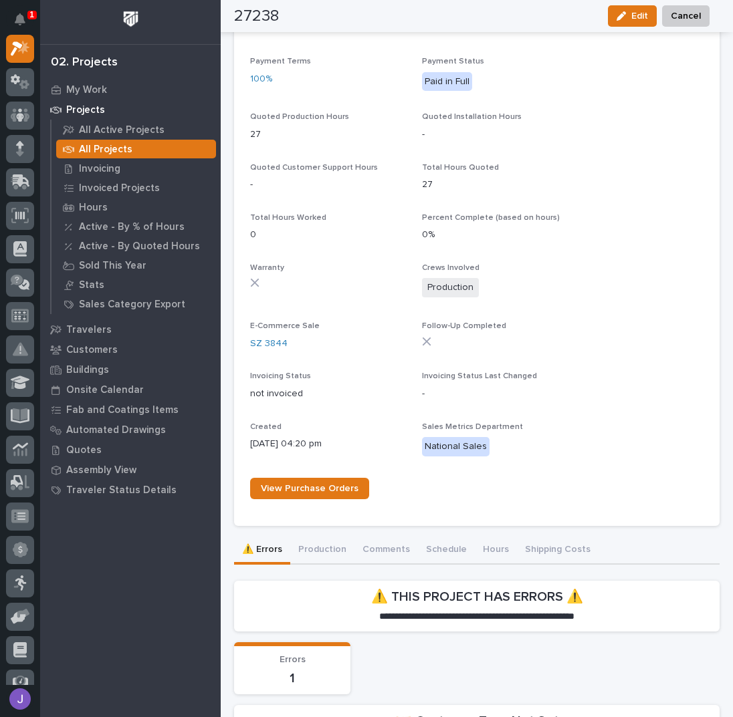
scroll to position [725, 0]
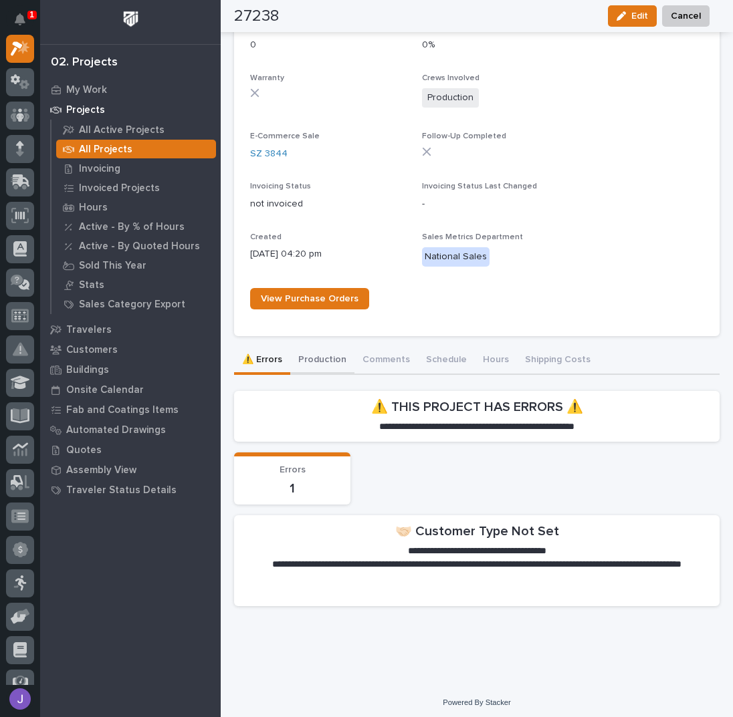
click at [311, 358] on button "Production" at bounding box center [322, 361] width 64 height 28
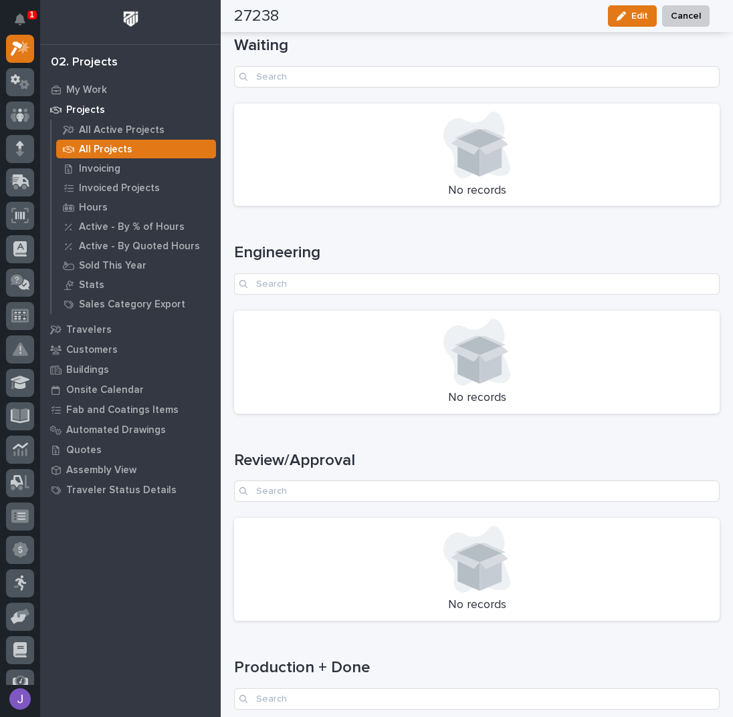
scroll to position [1771, 0]
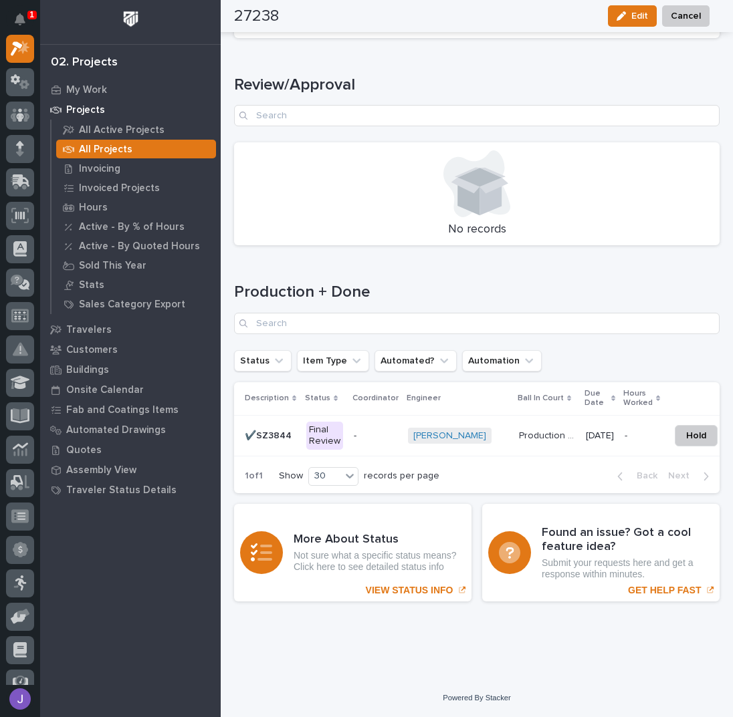
click at [333, 431] on div "Final Review" at bounding box center [324, 436] width 37 height 28
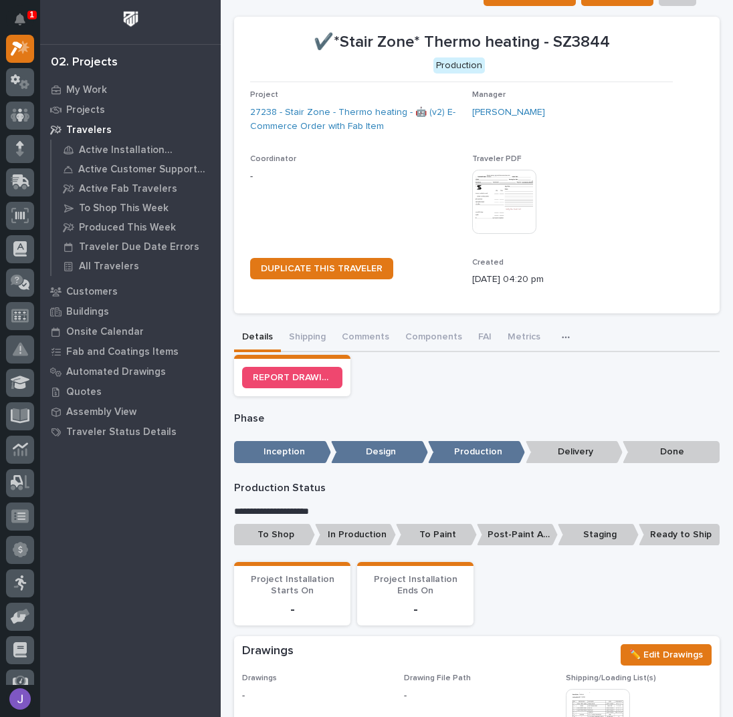
scroll to position [267, 0]
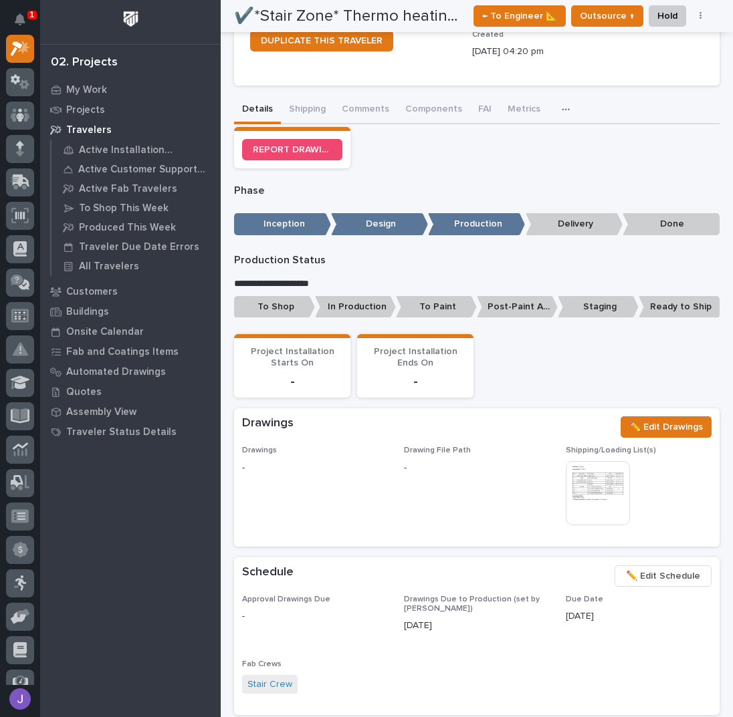
click at [295, 306] on p "To Shop" at bounding box center [274, 307] width 81 height 22
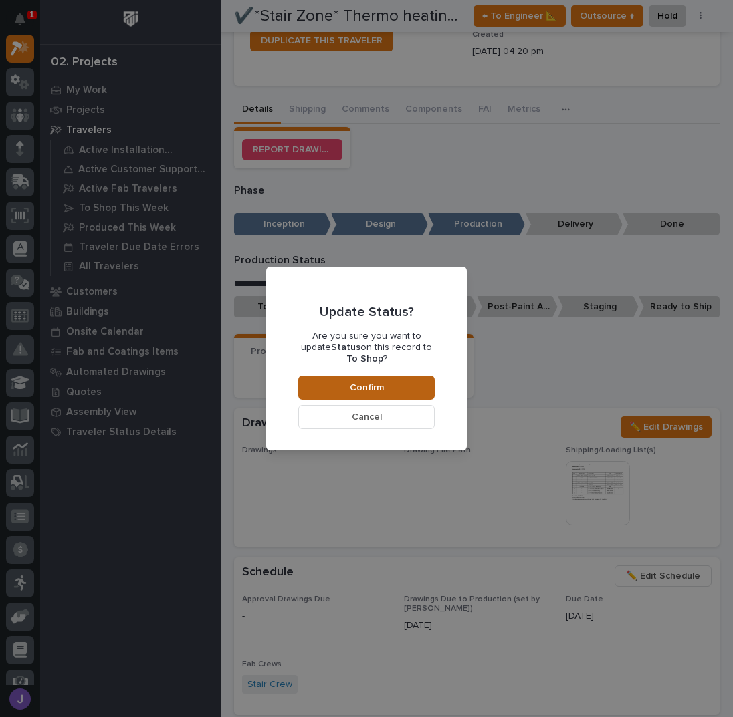
click at [340, 376] on button "Confirm" at bounding box center [366, 388] width 136 height 24
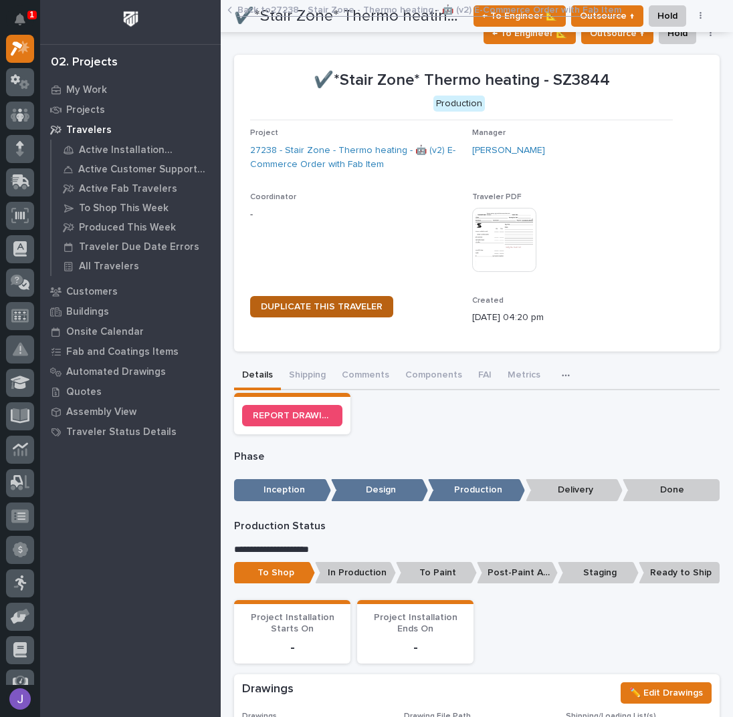
scroll to position [0, 0]
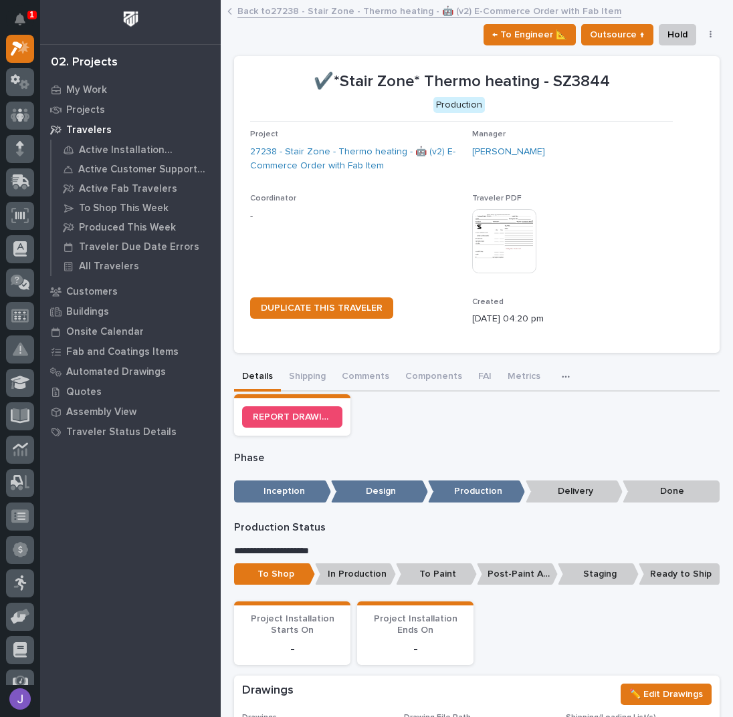
click at [297, 10] on link "Back to 27238 - Stair Zone - Thermo heating - 🤖 (v2) E-Commerce Order with Fab …" at bounding box center [429, 10] width 384 height 15
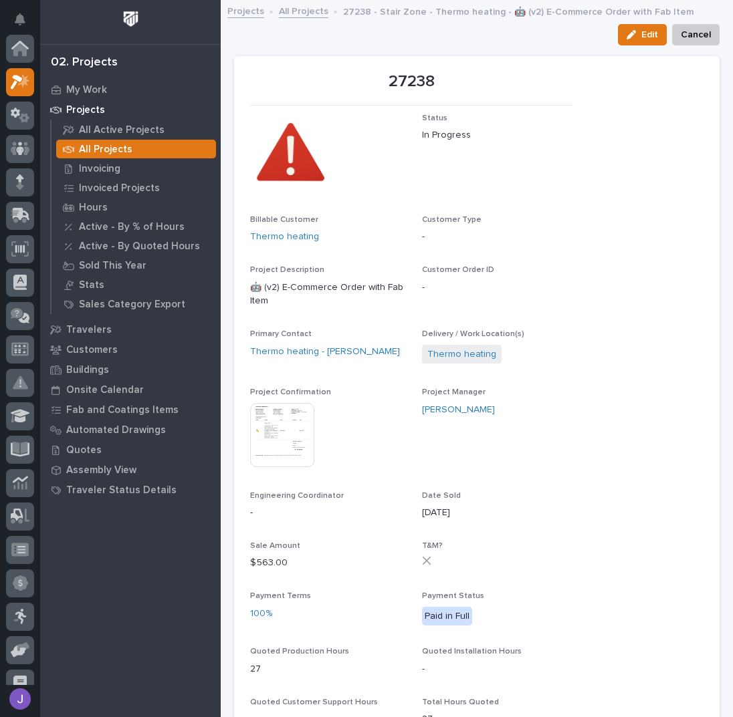
scroll to position [33, 0]
click at [280, 10] on link "All Projects" at bounding box center [303, 10] width 49 height 15
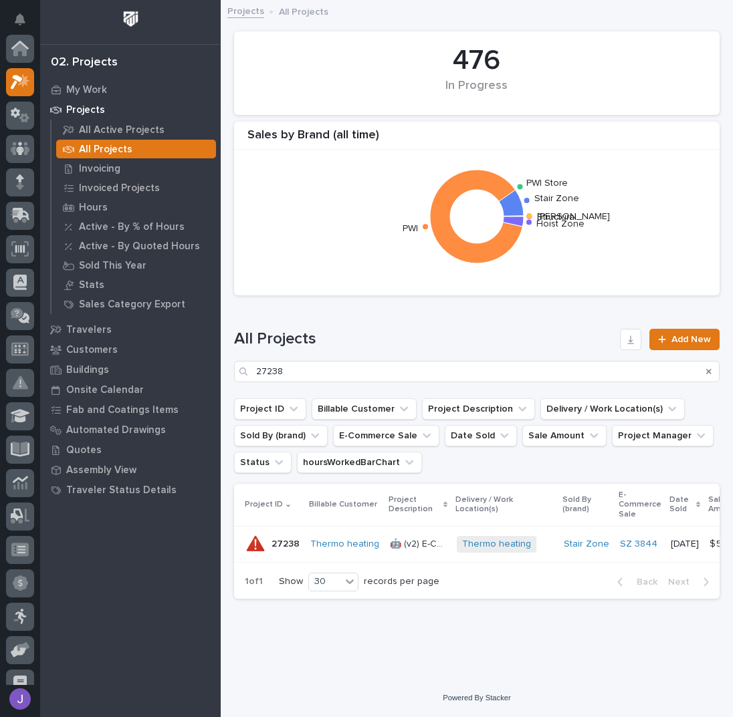
scroll to position [33, 0]
click at [433, 545] on p "🤖 (v2) E-Commerce Order with Fab Item" at bounding box center [419, 543] width 59 height 14
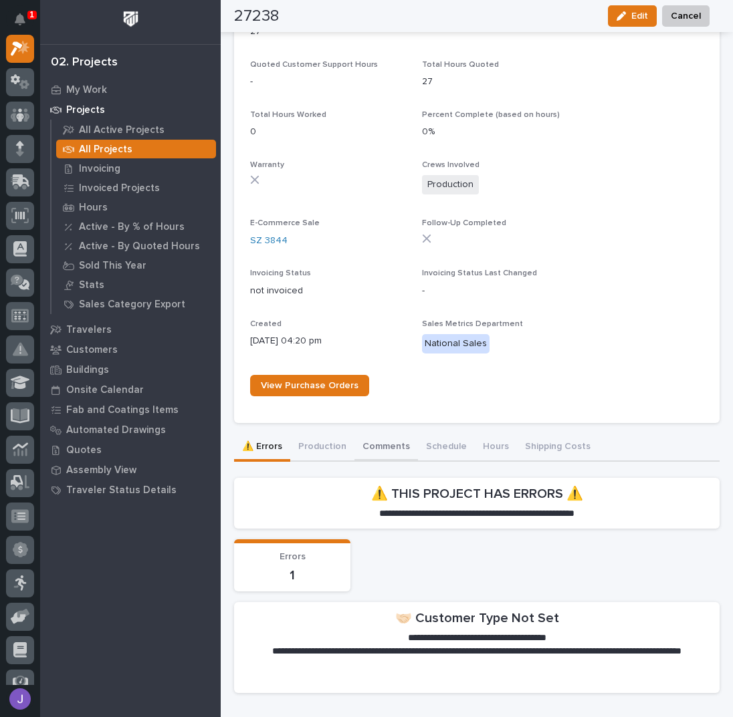
scroll to position [713, 0]
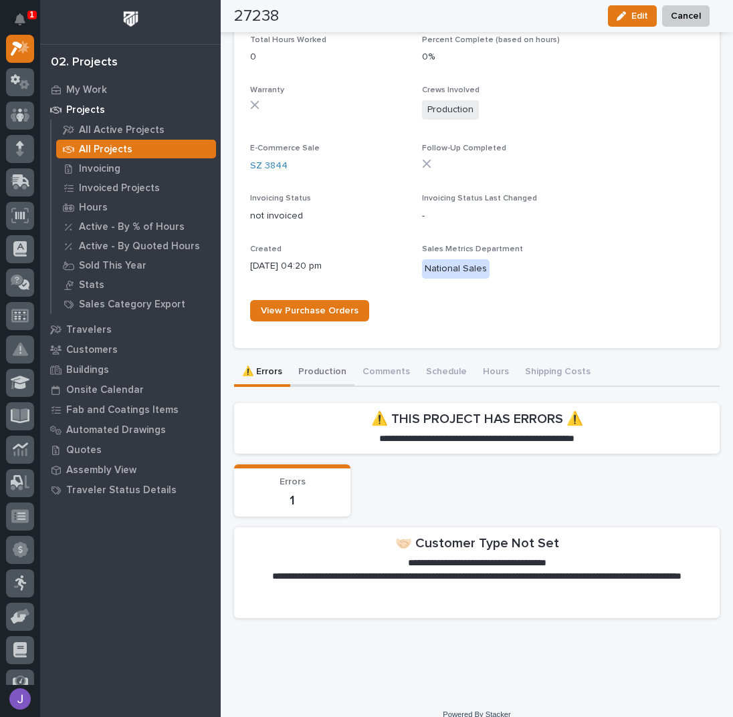
click at [314, 368] on button "Production" at bounding box center [322, 373] width 64 height 28
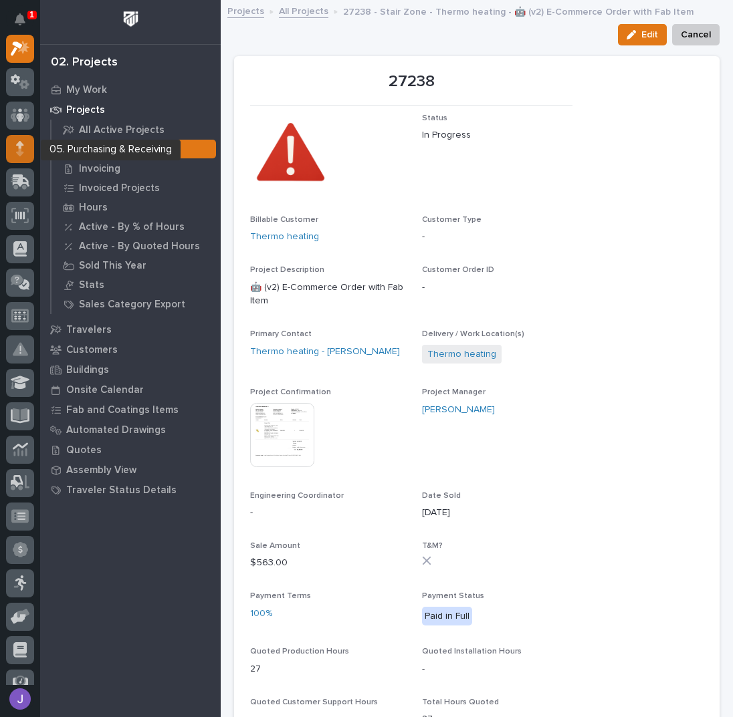
click at [25, 151] on div at bounding box center [20, 149] width 28 height 28
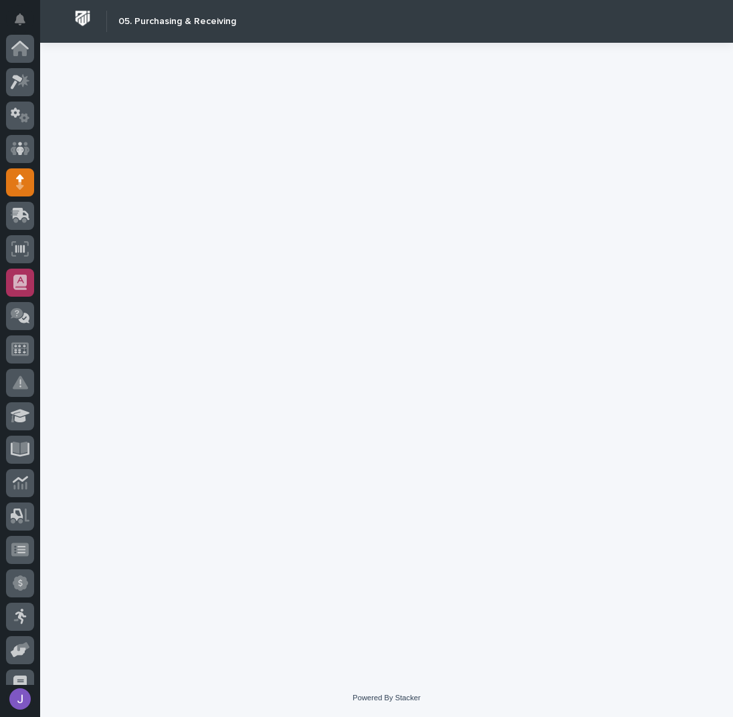
scroll to position [134, 0]
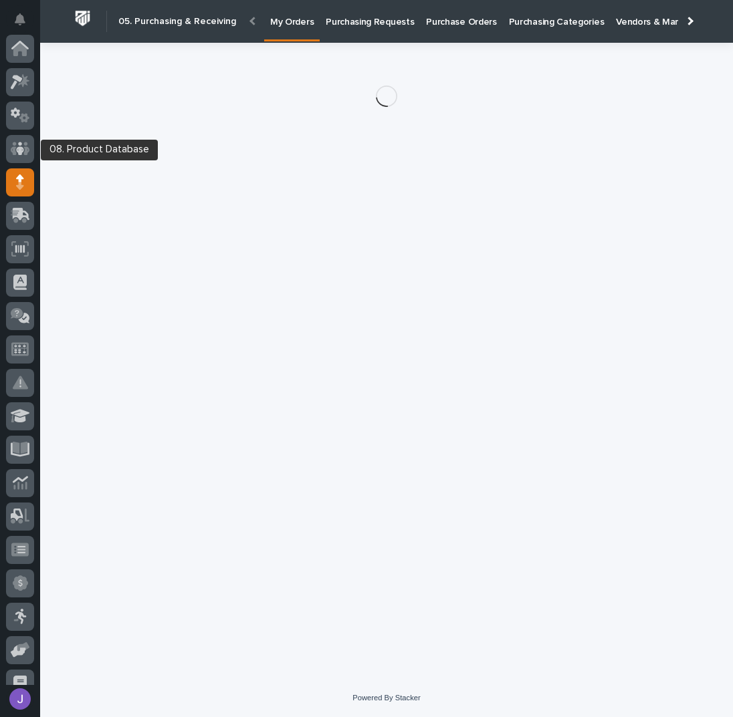
scroll to position [134, 0]
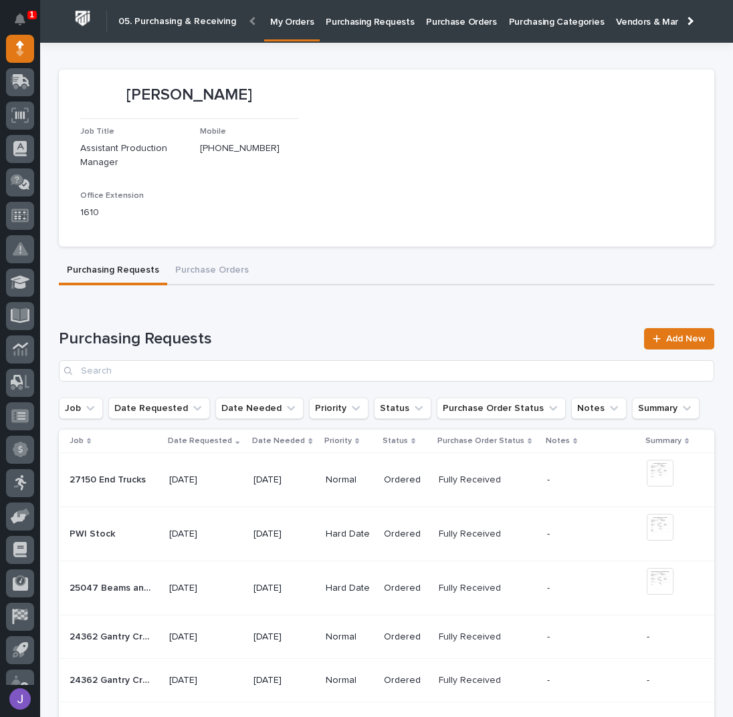
click at [384, 24] on p "Purchasing Requests" at bounding box center [370, 14] width 88 height 28
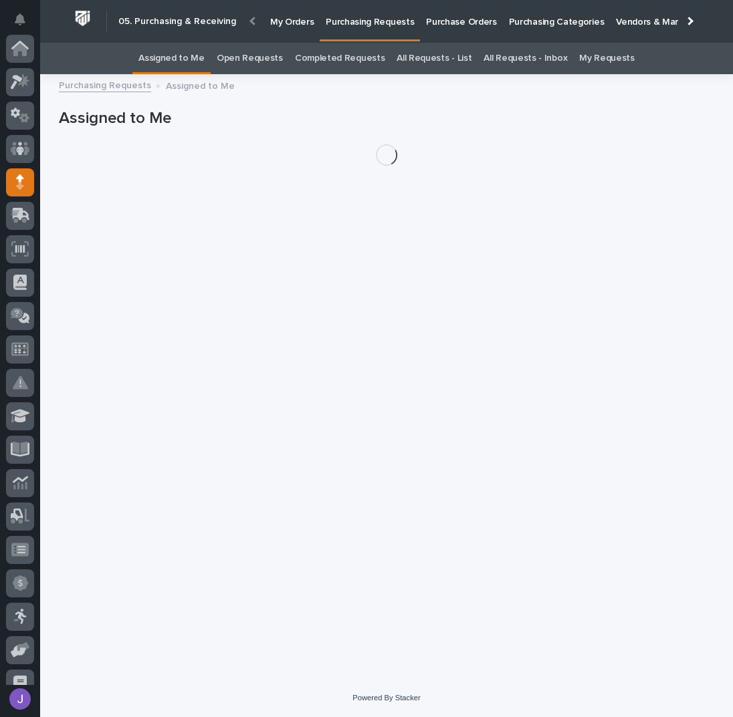
scroll to position [134, 0]
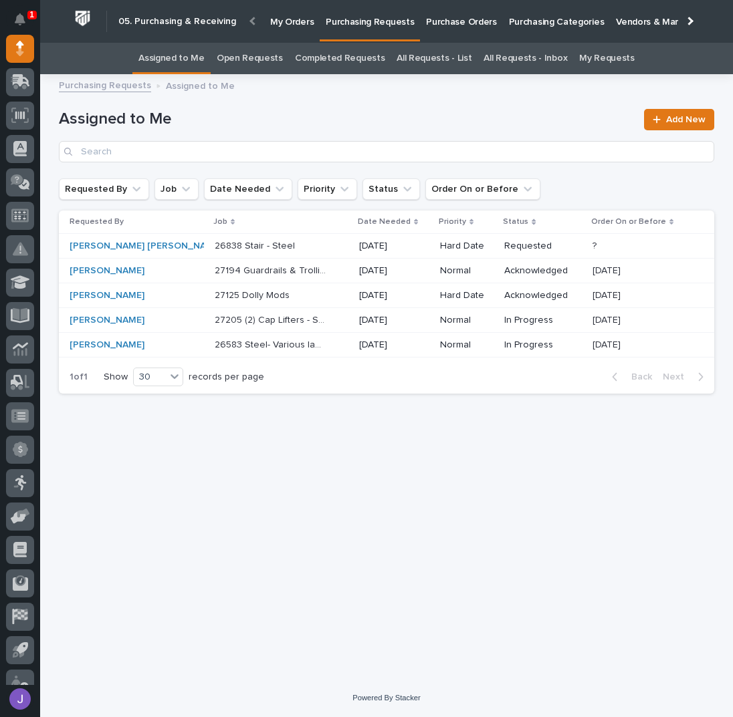
click at [306, 326] on div "27205 (2) Cap Lifters - Steel 27205 (2) Cap Lifters - Steel" at bounding box center [282, 321] width 134 height 22
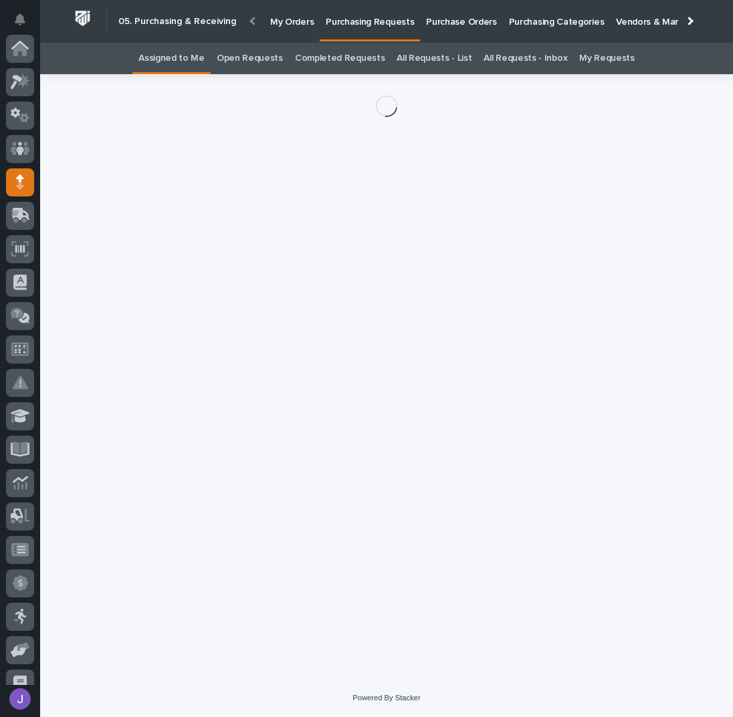
scroll to position [134, 0]
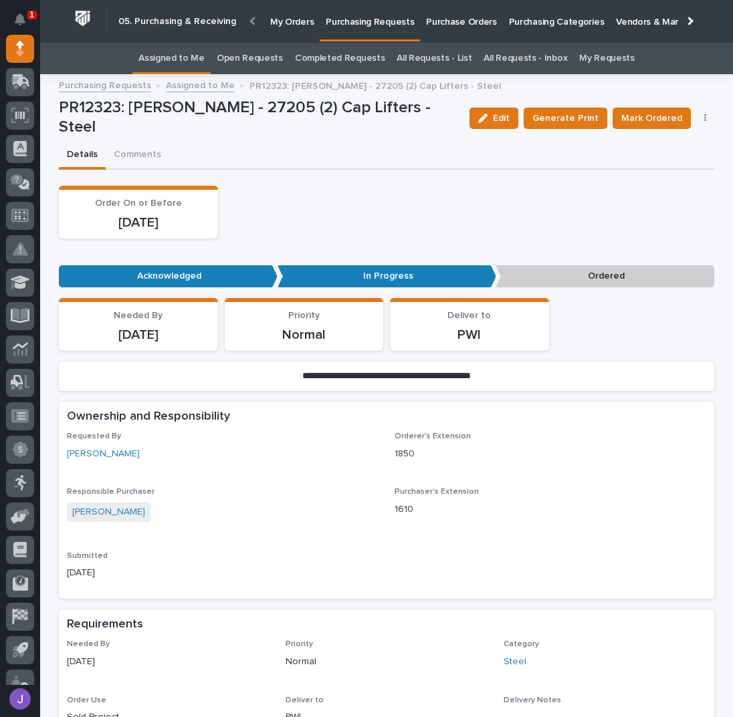
click at [701, 118] on button "button" at bounding box center [705, 118] width 19 height 9
click at [671, 166] on span "Edit Linked PO's" at bounding box center [662, 166] width 68 height 16
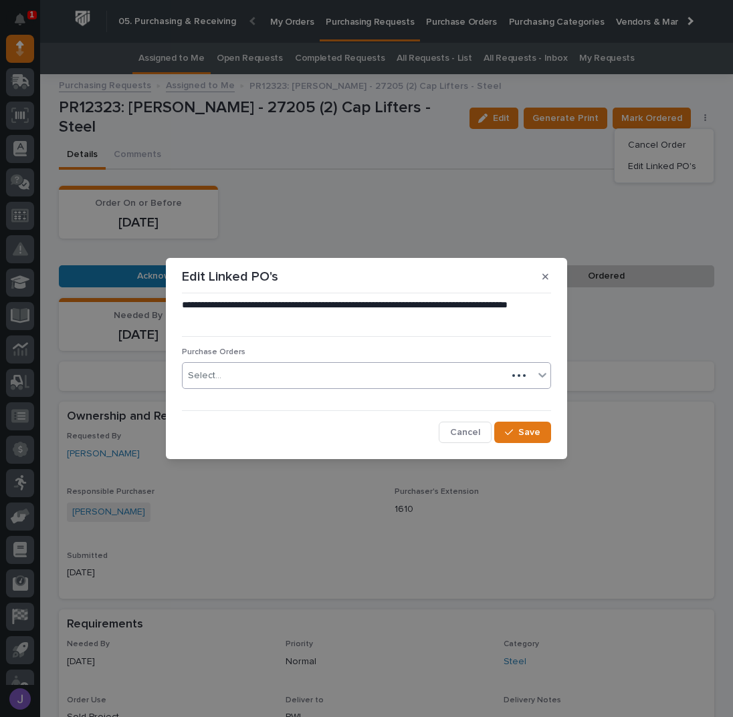
click at [358, 380] on div "Select..." at bounding box center [345, 376] width 324 height 22
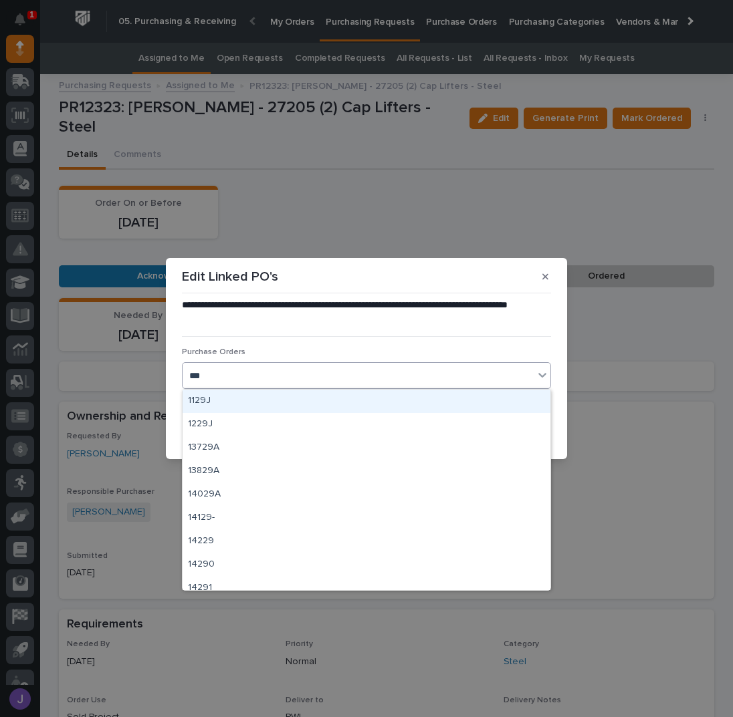
type input "****"
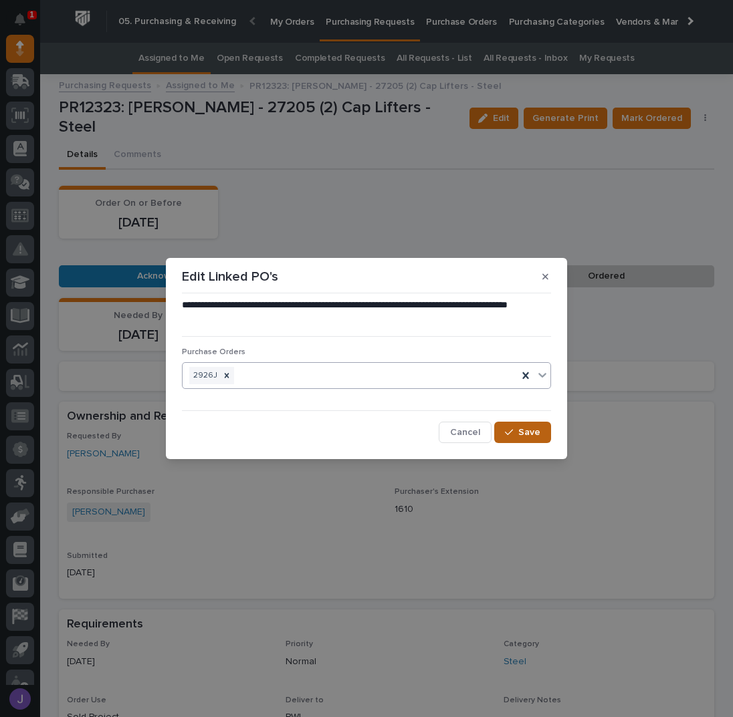
click at [501, 426] on button "Save" at bounding box center [522, 432] width 57 height 21
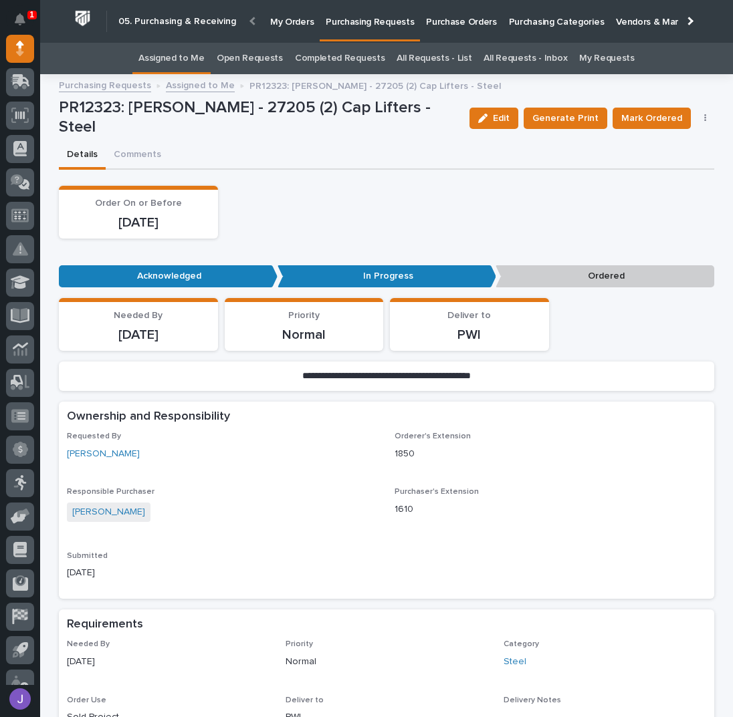
click at [647, 118] on span "Mark Ordered" at bounding box center [651, 118] width 61 height 16
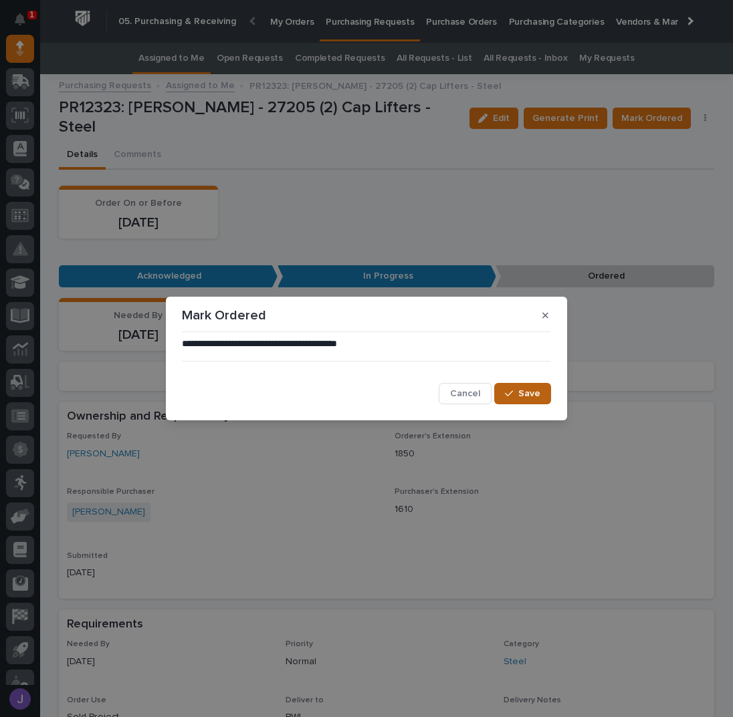
click at [516, 397] on div "button" at bounding box center [511, 393] width 13 height 9
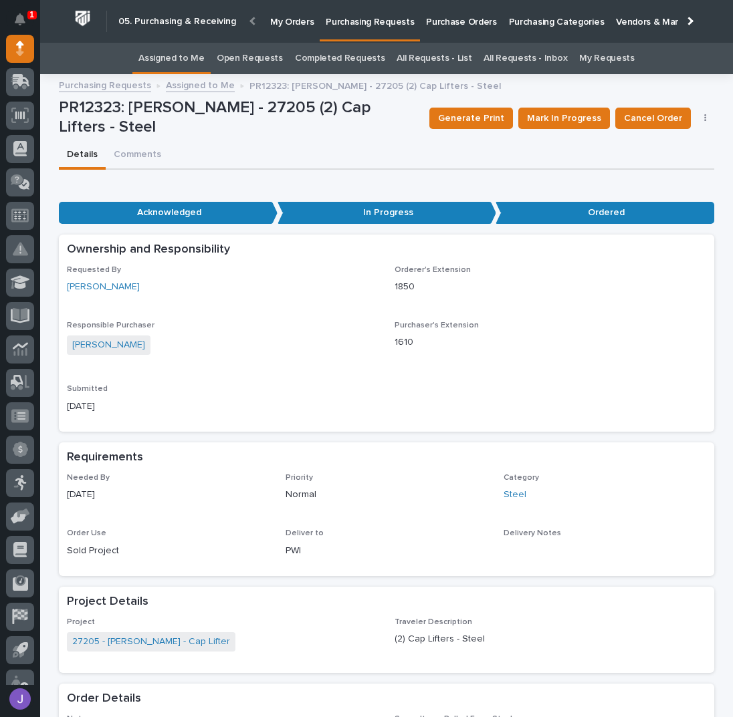
click at [191, 53] on link "Assigned to Me" at bounding box center [171, 58] width 66 height 31
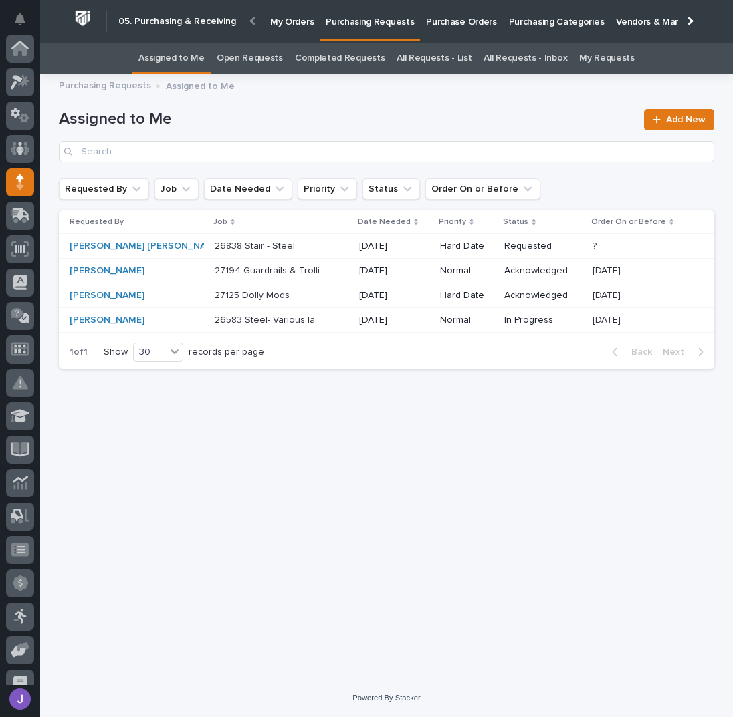
scroll to position [134, 0]
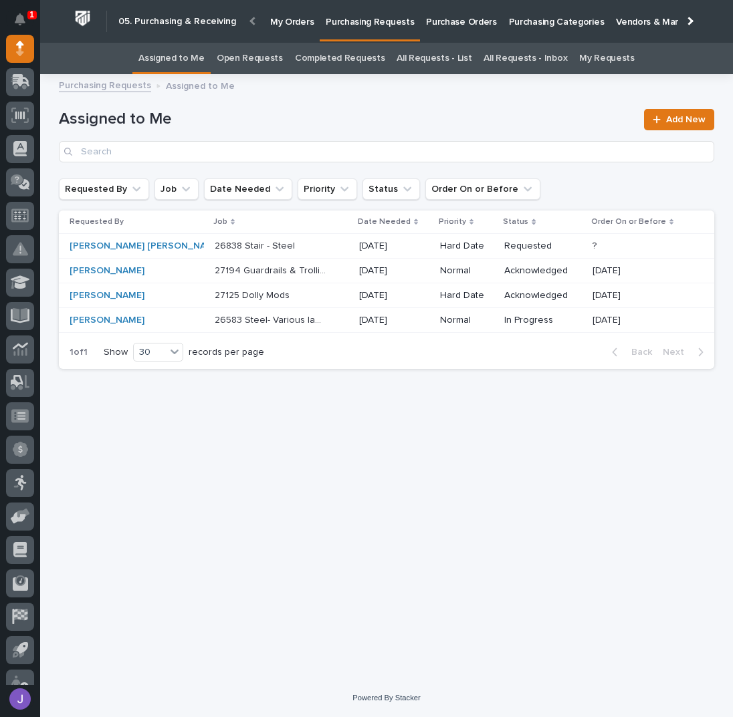
click at [300, 250] on div "26838 Stair - Steel 26838 Stair - Steel" at bounding box center [282, 246] width 134 height 22
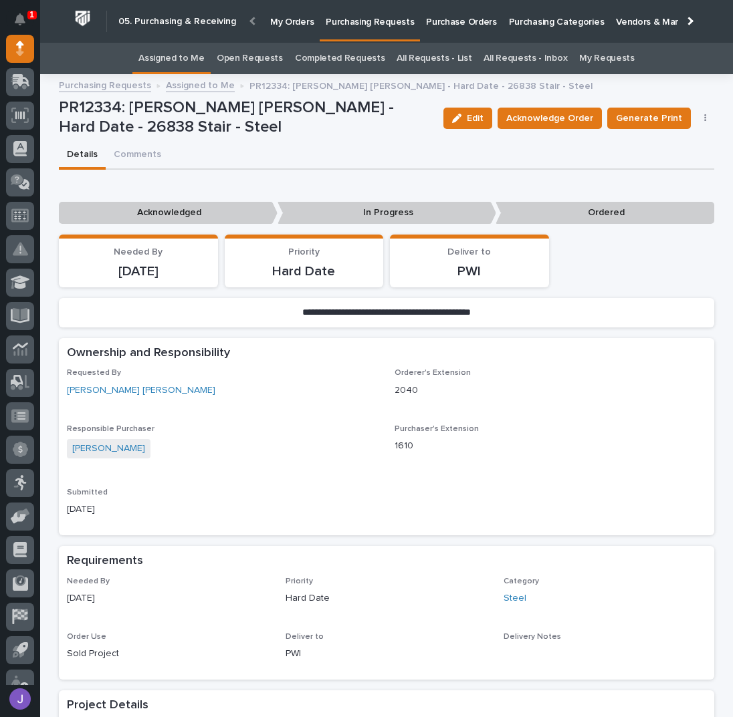
click at [168, 47] on link "Assigned to Me" at bounding box center [171, 58] width 66 height 31
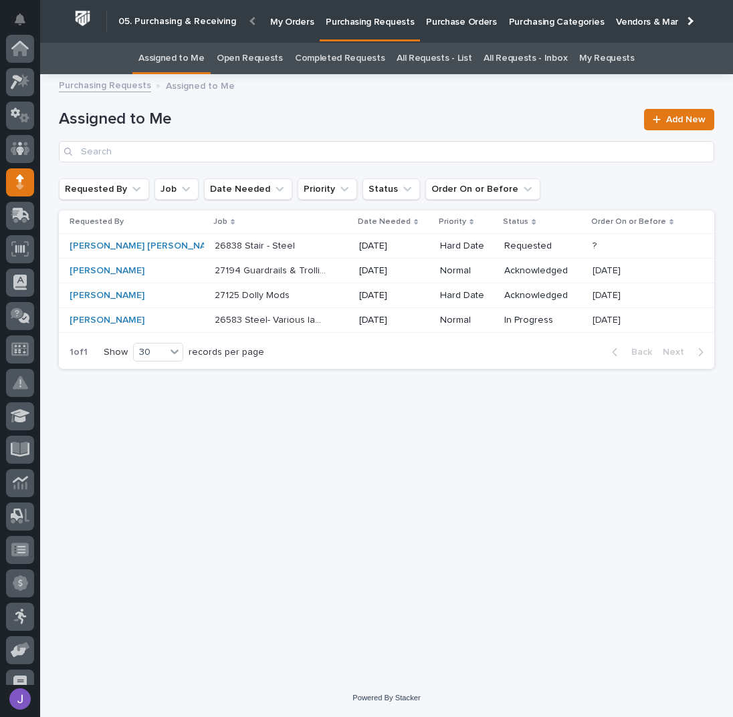
scroll to position [134, 0]
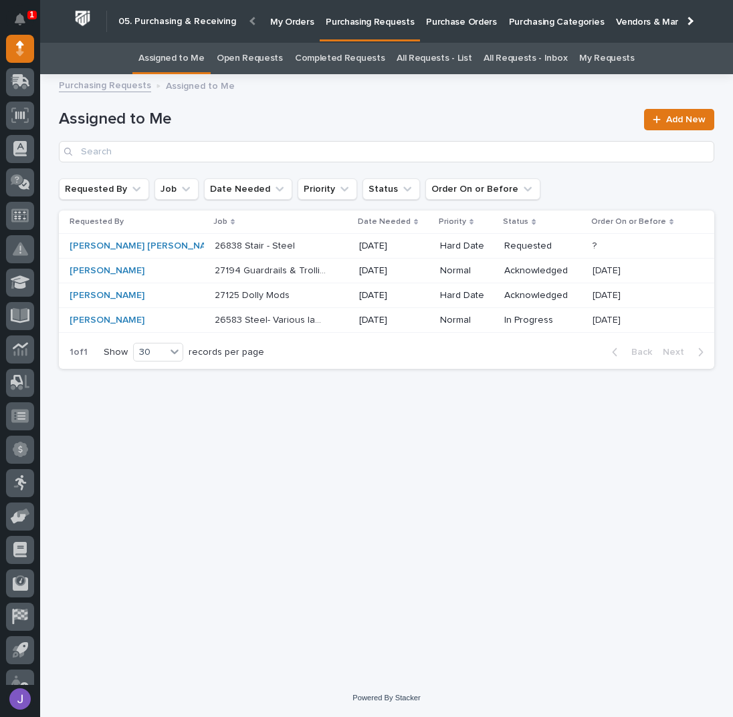
click at [314, 275] on div "27194 Guardrails & Trollies 27194 Guardrails & Trollies" at bounding box center [282, 271] width 134 height 22
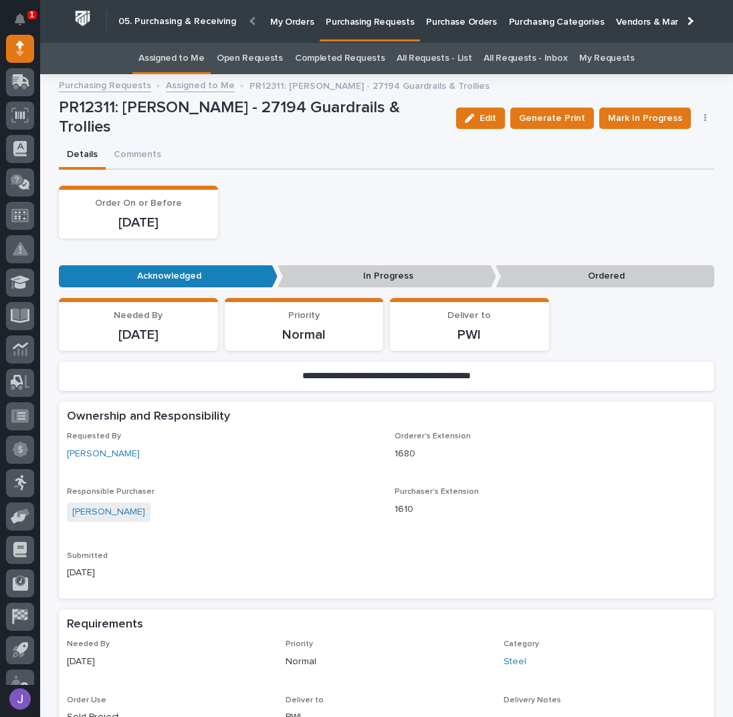
click at [166, 62] on link "Assigned to Me" at bounding box center [171, 58] width 66 height 31
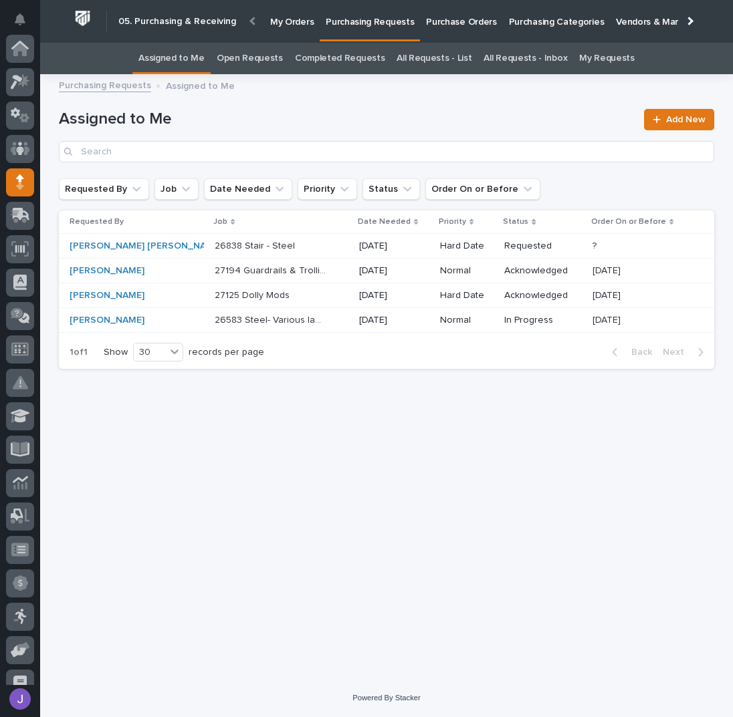
scroll to position [134, 0]
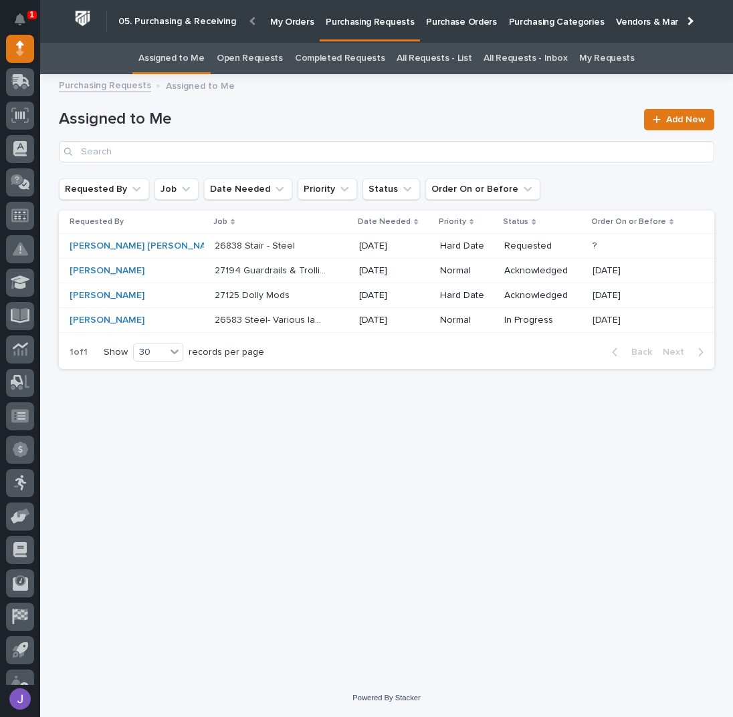
click at [308, 324] on div "26583 Steel- Various ladders 26583 Steel- Various ladders" at bounding box center [282, 321] width 134 height 22
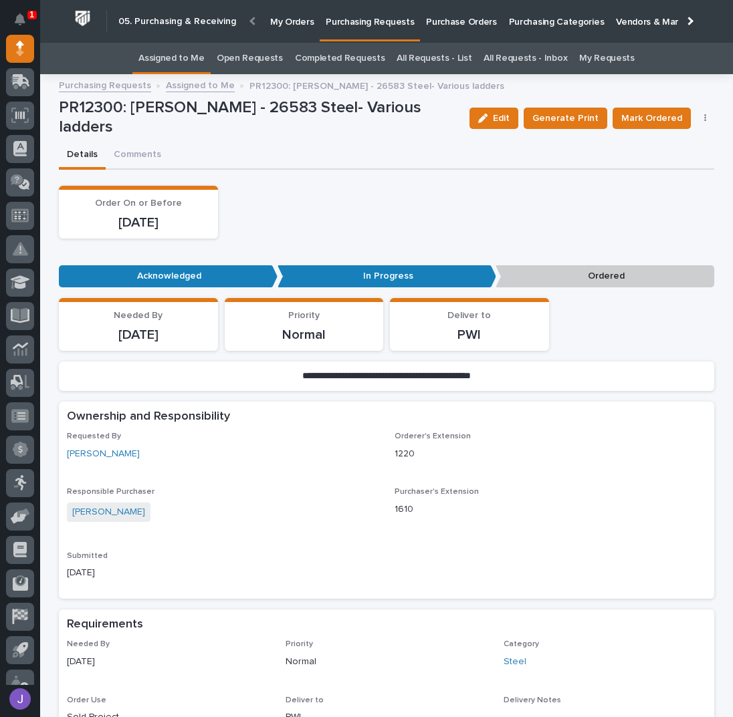
click at [205, 54] on link "Assigned to Me" at bounding box center [171, 58] width 66 height 31
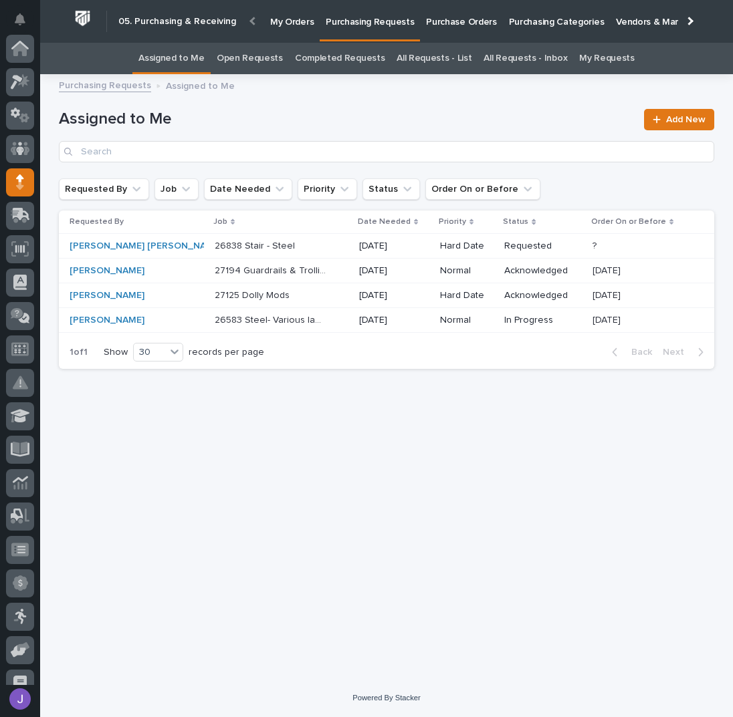
scroll to position [134, 0]
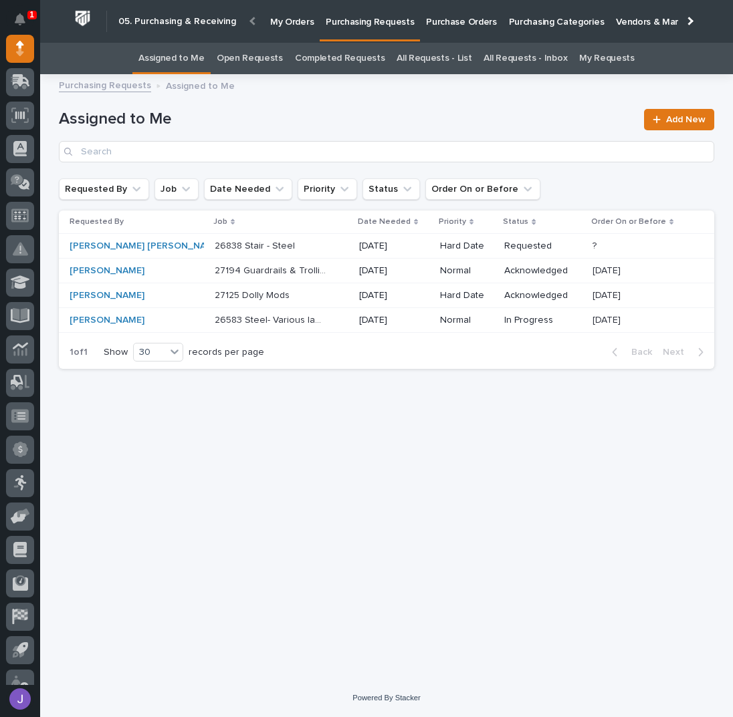
click at [279, 323] on p "26583 Steel- Various ladders" at bounding box center [272, 319] width 114 height 14
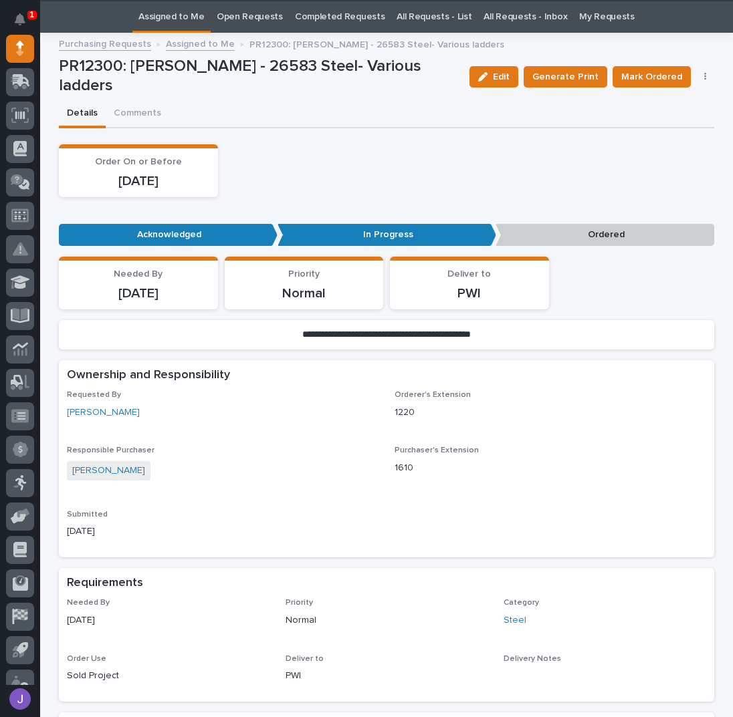
scroll to position [42, 0]
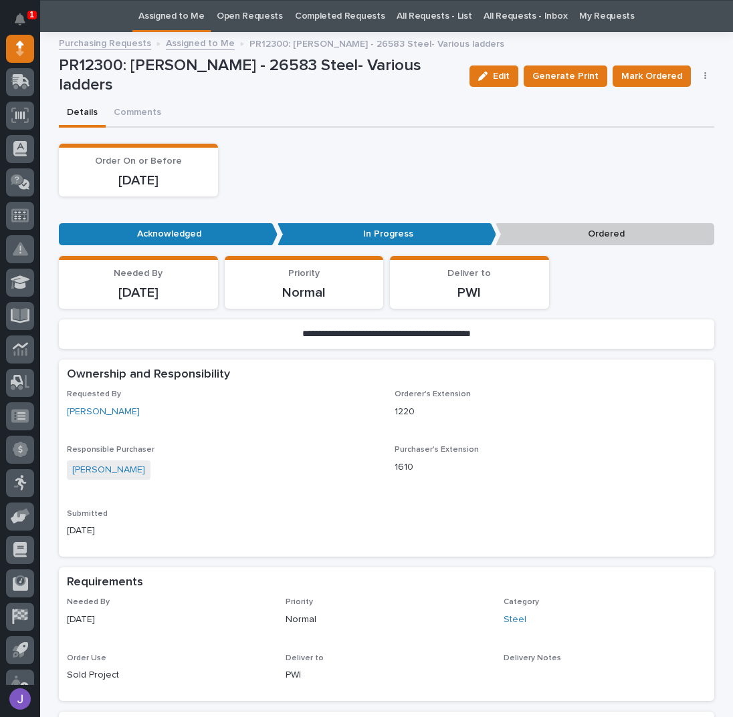
click at [356, 179] on div "Order On or Before 09/30/2025" at bounding box center [386, 170] width 655 height 53
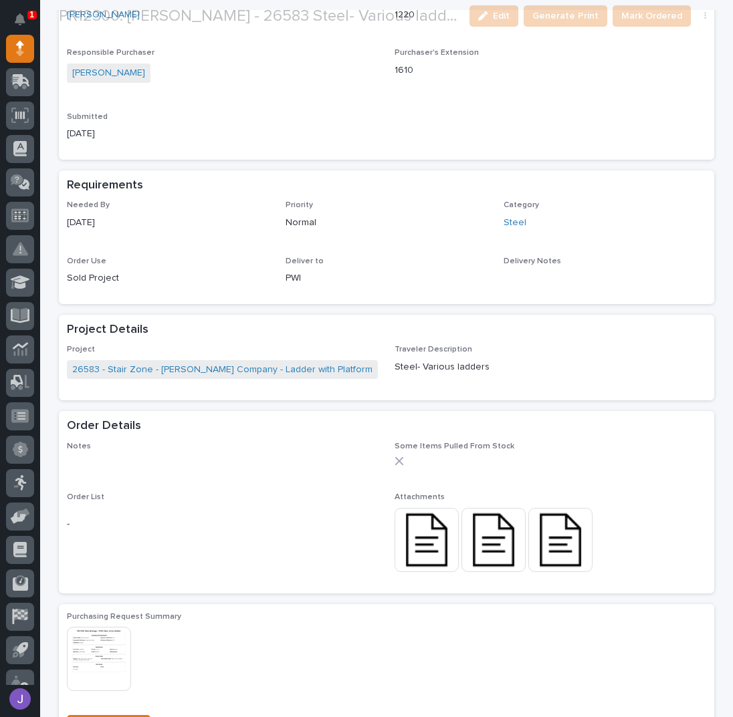
scroll to position [445, 0]
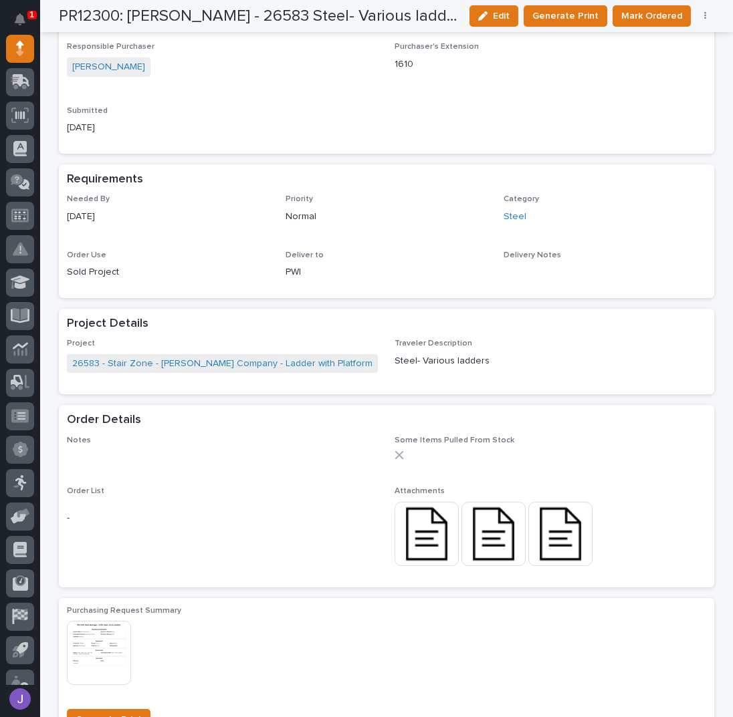
click at [429, 540] on img at bounding box center [427, 534] width 64 height 64
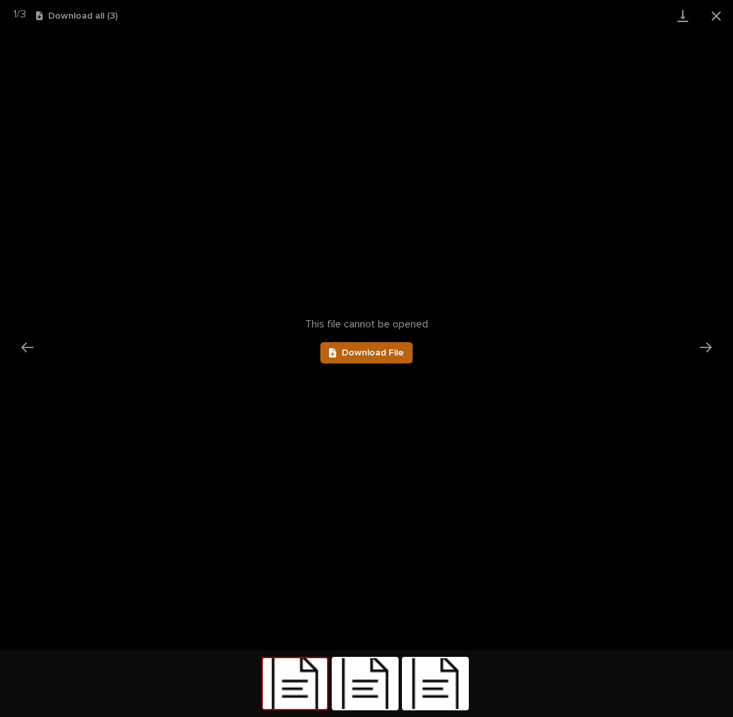
click at [369, 345] on link "Download File" at bounding box center [366, 352] width 92 height 21
click at [712, 15] on button "Close gallery" at bounding box center [715, 15] width 33 height 31
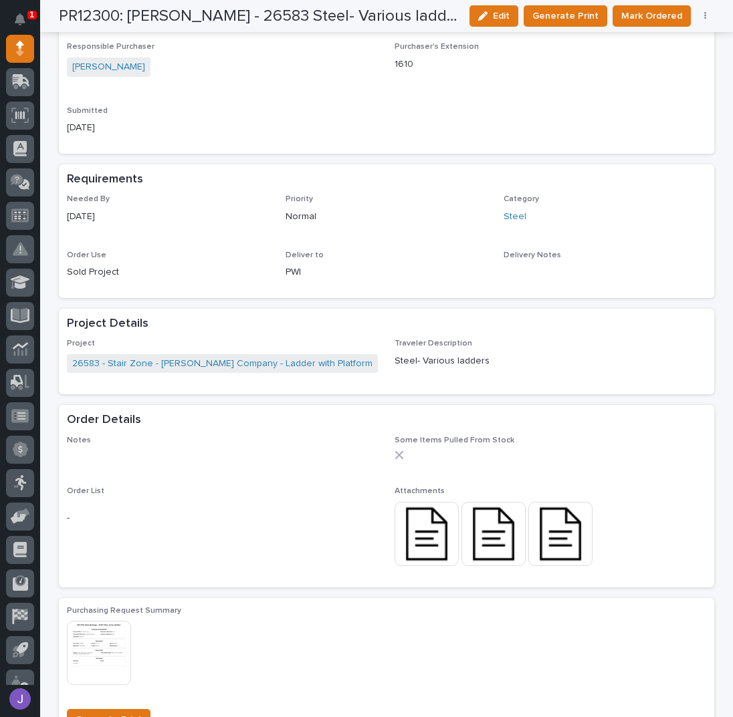
click at [702, 19] on button "button" at bounding box center [705, 15] width 19 height 9
click at [683, 62] on span "Edit Linked PO's" at bounding box center [662, 64] width 68 height 16
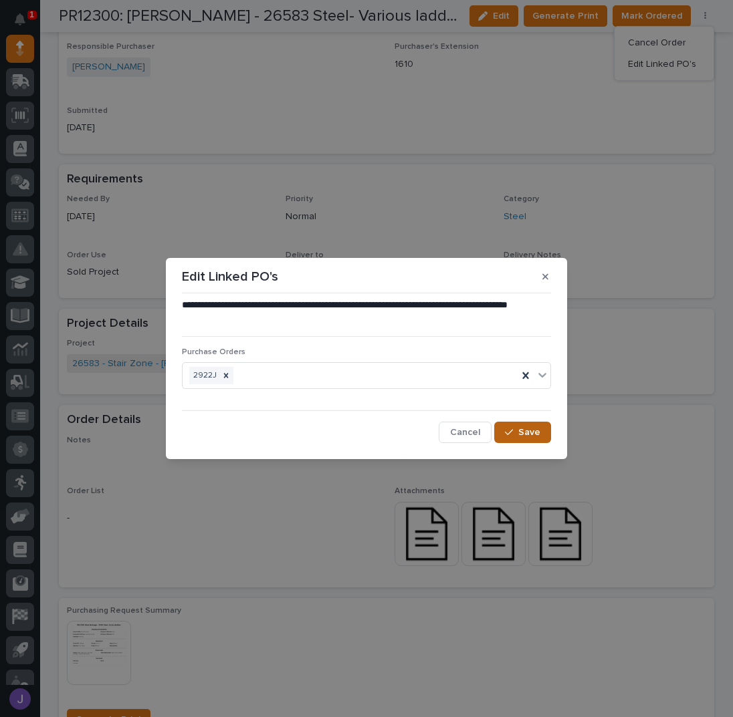
click at [528, 432] on span "Save" at bounding box center [529, 433] width 22 height 12
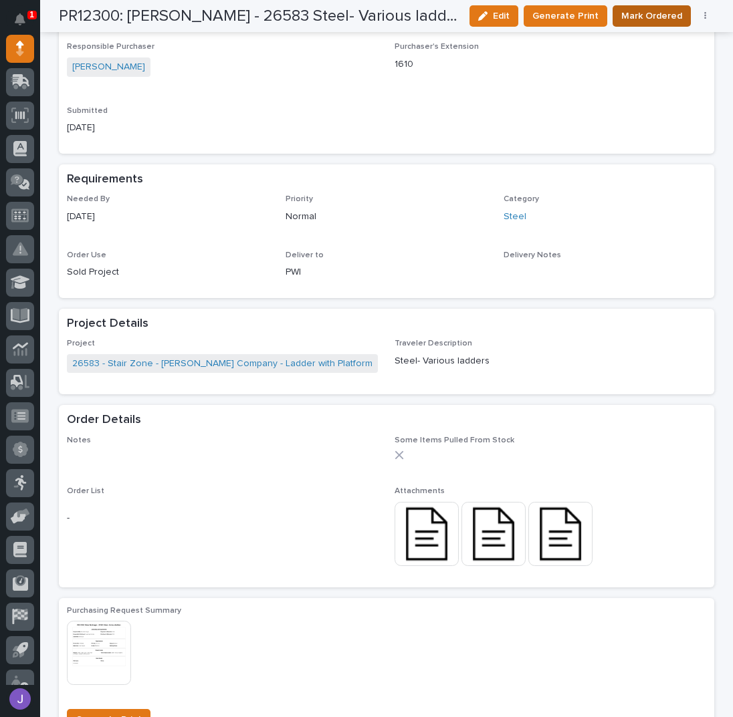
click at [649, 17] on span "Mark Ordered" at bounding box center [651, 16] width 61 height 16
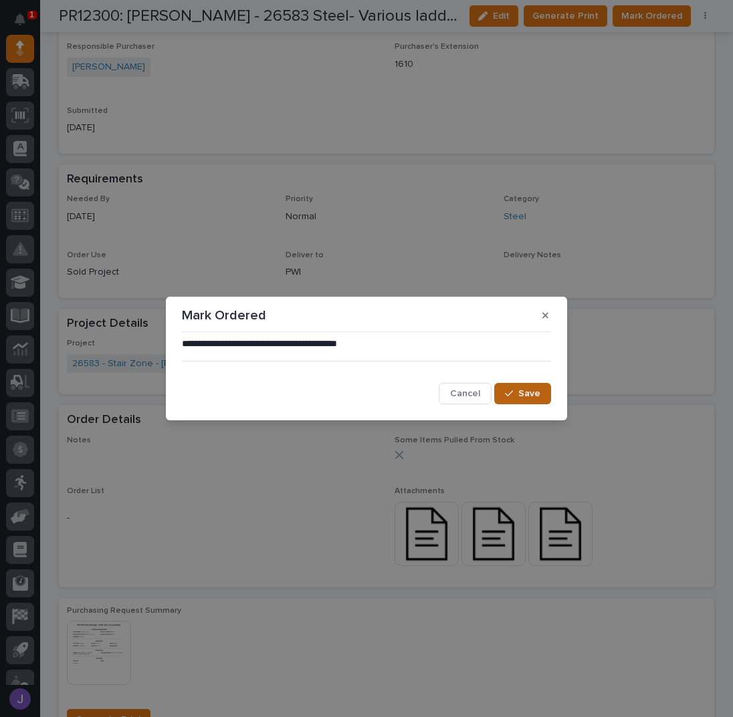
click at [533, 395] on span "Save" at bounding box center [529, 394] width 22 height 12
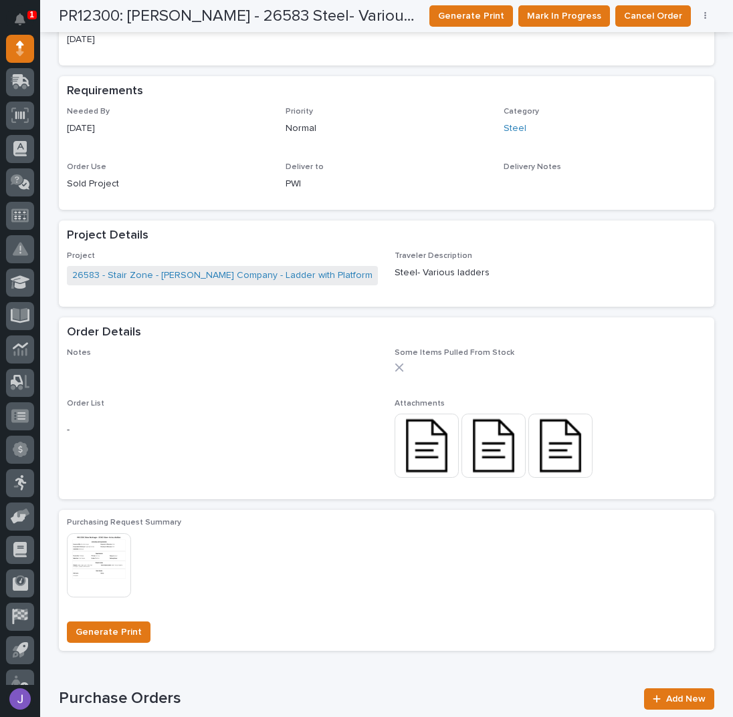
scroll to position [364, 0]
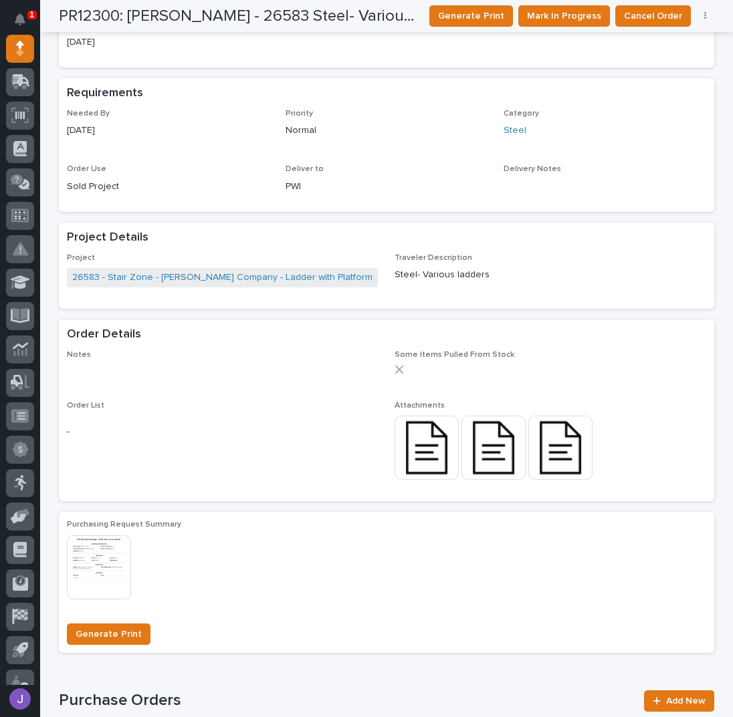
click at [461, 466] on img at bounding box center [493, 448] width 64 height 64
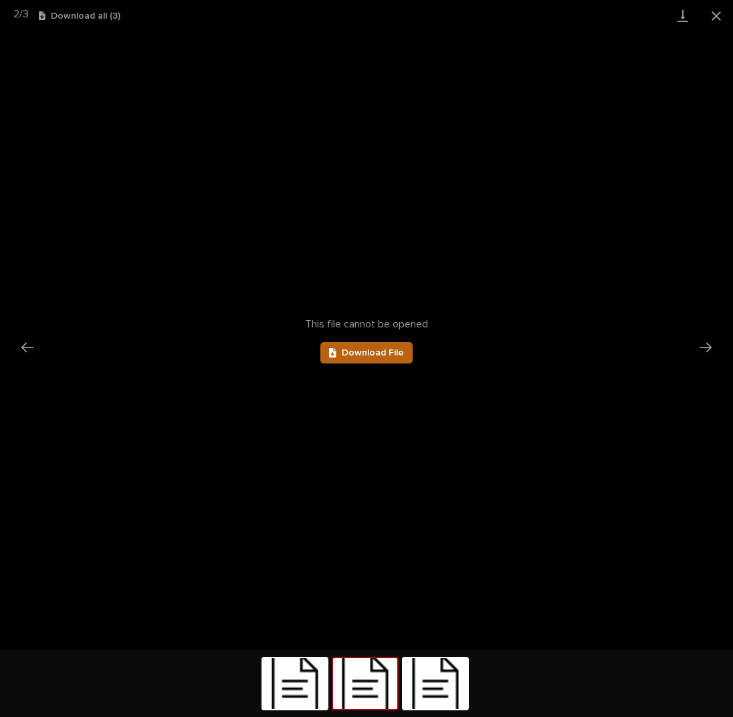
click at [360, 349] on span "Download File" at bounding box center [373, 352] width 62 height 9
click at [463, 680] on img at bounding box center [435, 684] width 64 height 51
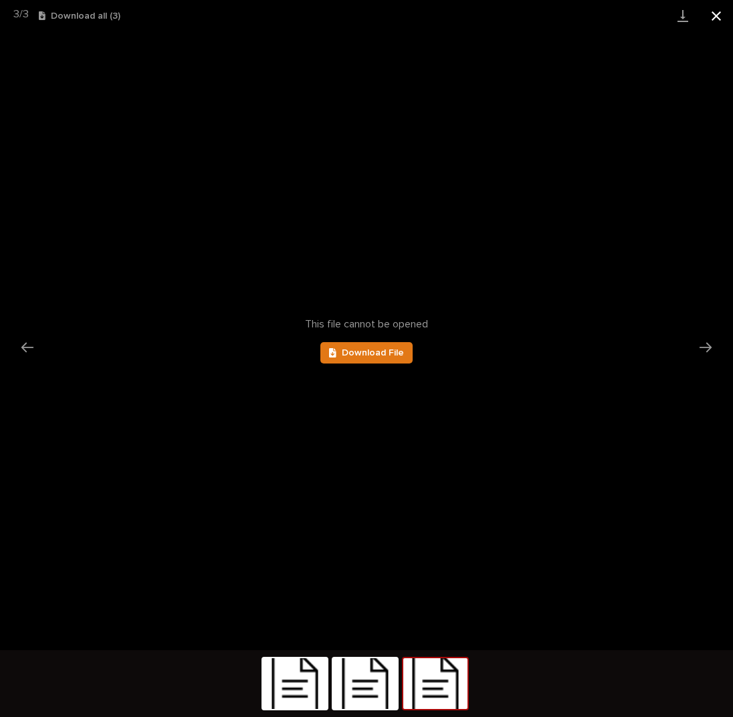
click at [711, 15] on button "Close gallery" at bounding box center [715, 15] width 33 height 31
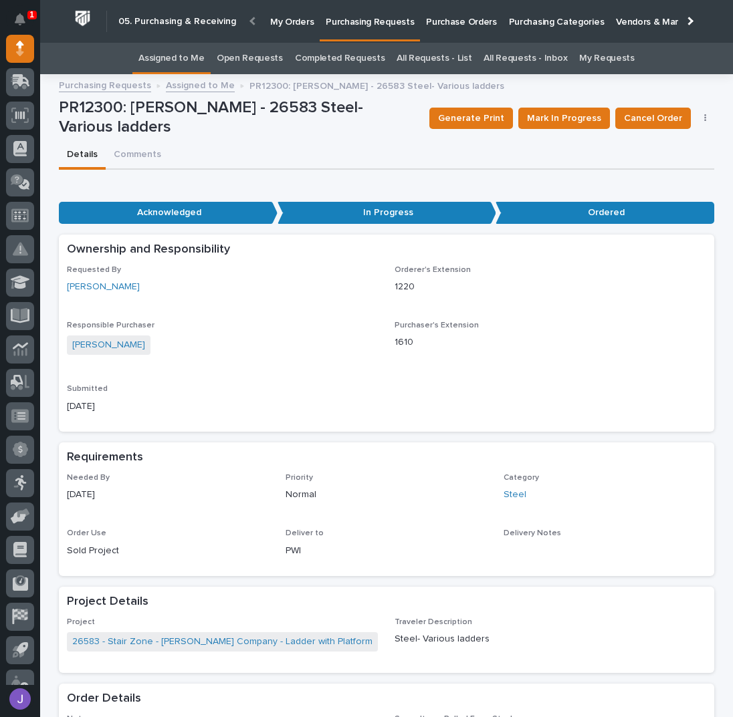
click at [170, 51] on link "Assigned to Me" at bounding box center [171, 58] width 66 height 31
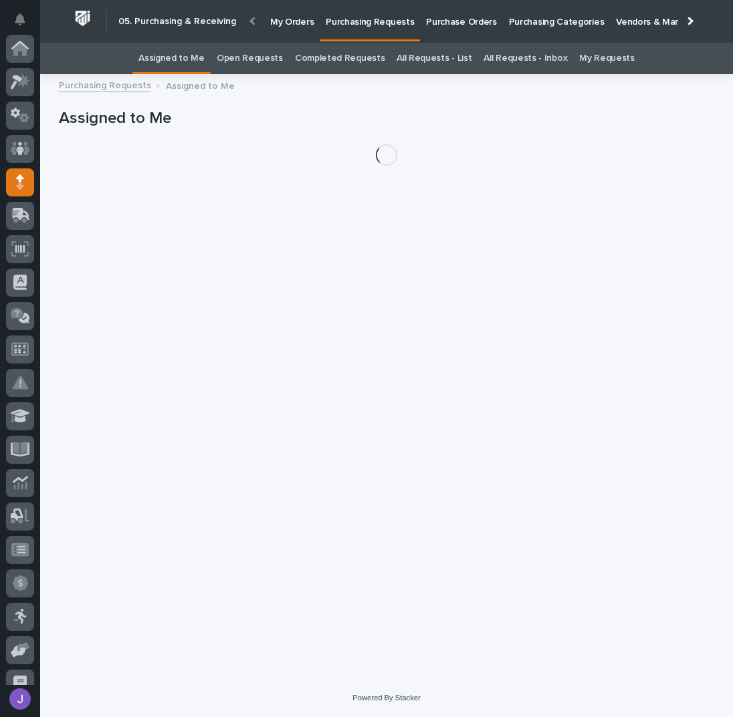
scroll to position [134, 0]
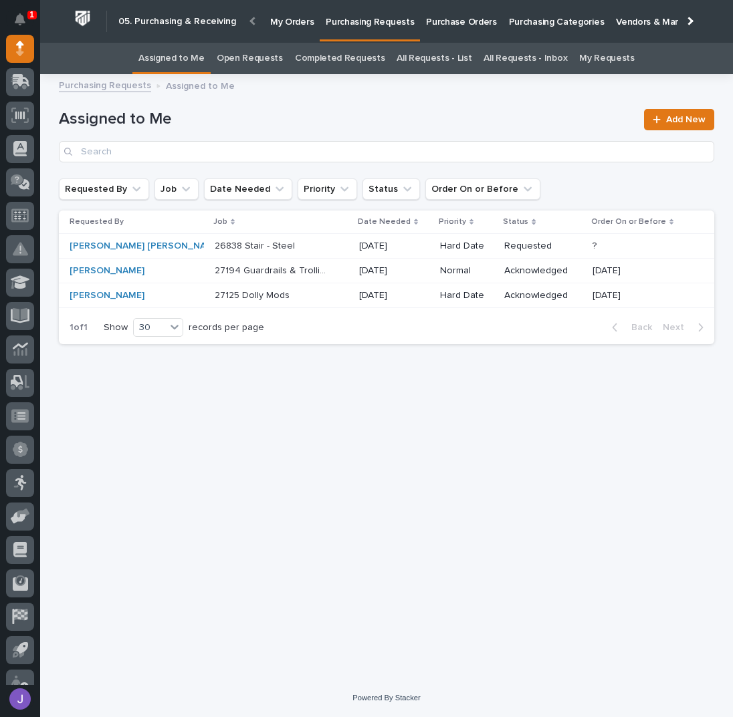
click at [277, 253] on div "26838 Stair - Steel 26838 Stair - Steel" at bounding box center [282, 246] width 134 height 22
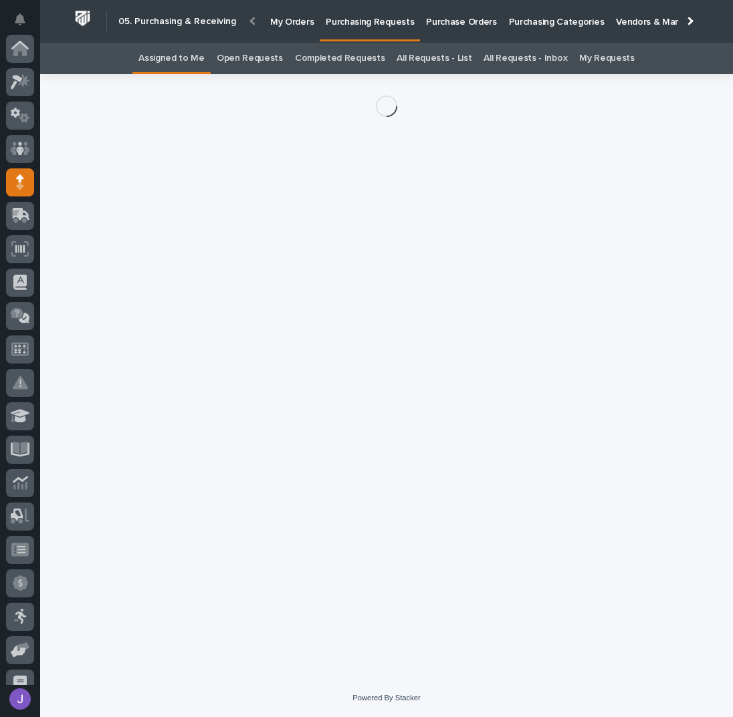
scroll to position [134, 0]
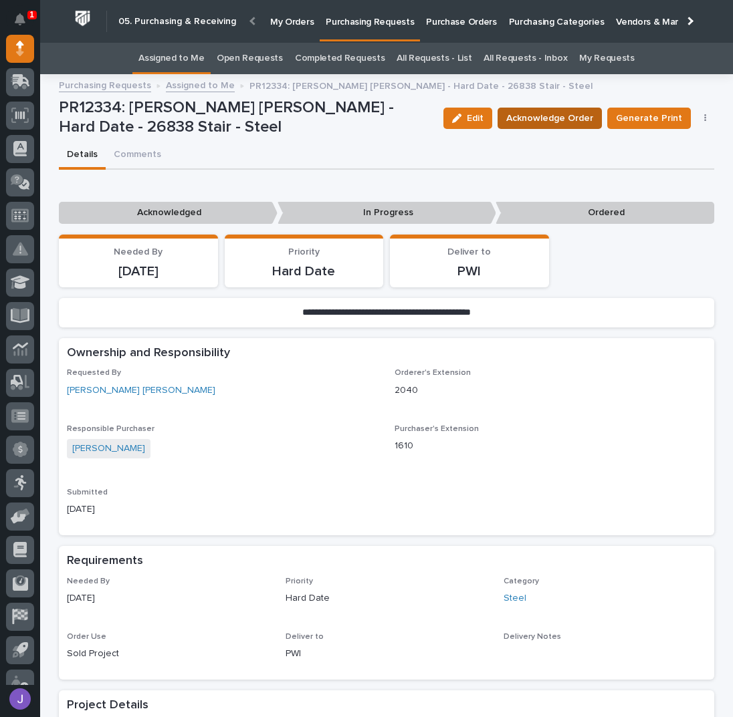
click at [517, 120] on span "Acknowledge Order" at bounding box center [549, 118] width 87 height 16
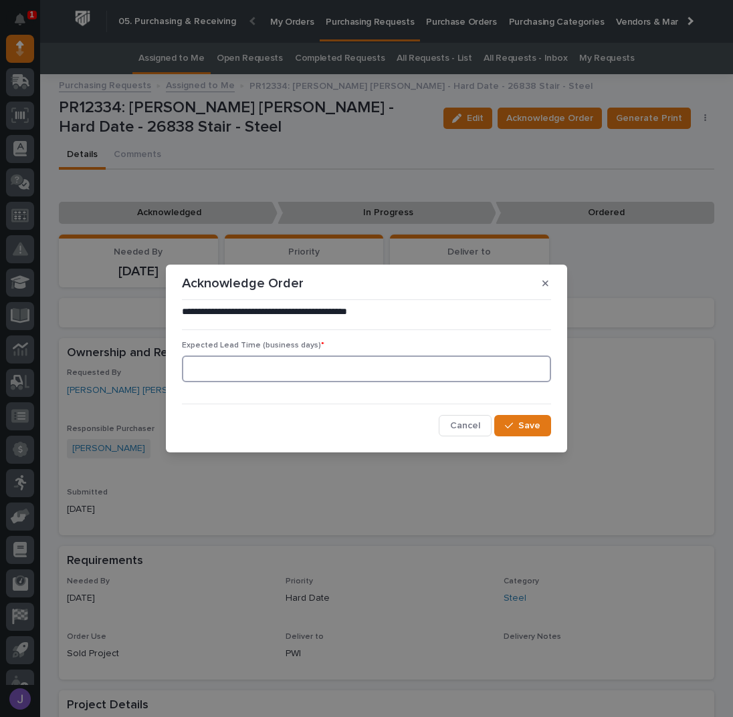
click at [281, 374] on input at bounding box center [366, 369] width 369 height 27
type input "0"
click at [533, 433] on button "Save" at bounding box center [522, 425] width 57 height 21
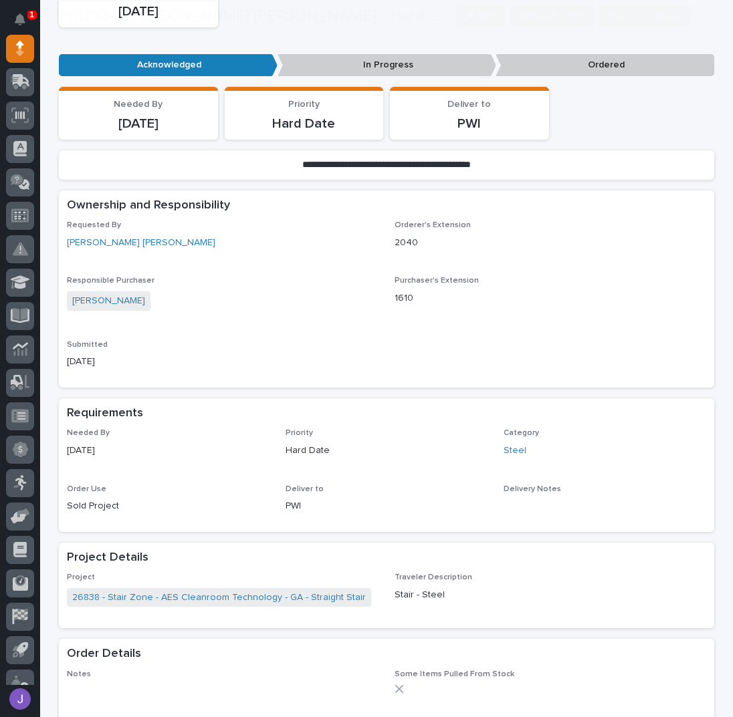
scroll to position [356, 0]
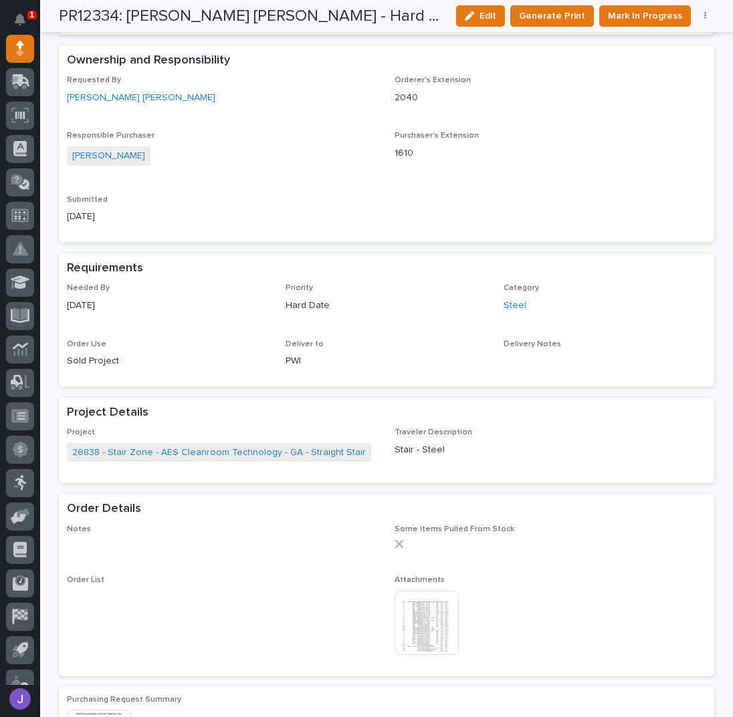
click at [436, 631] on img at bounding box center [427, 623] width 64 height 64
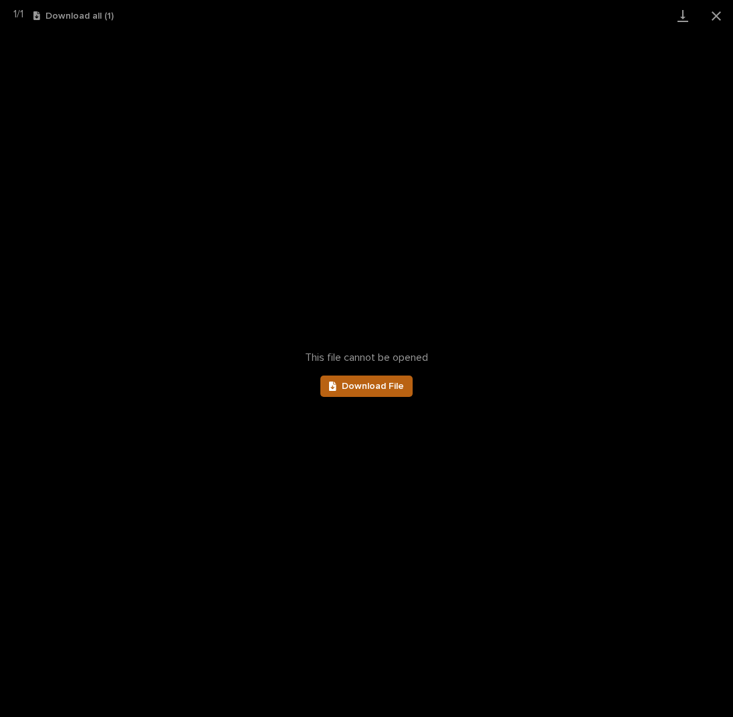
click at [377, 390] on link "Download File" at bounding box center [366, 386] width 92 height 21
click at [712, 14] on button "Close gallery" at bounding box center [715, 15] width 33 height 31
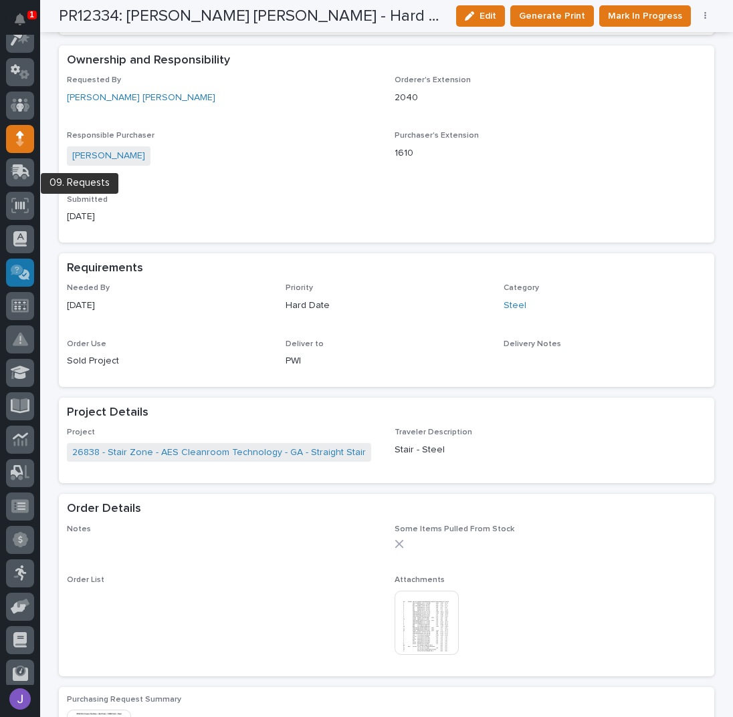
scroll to position [0, 0]
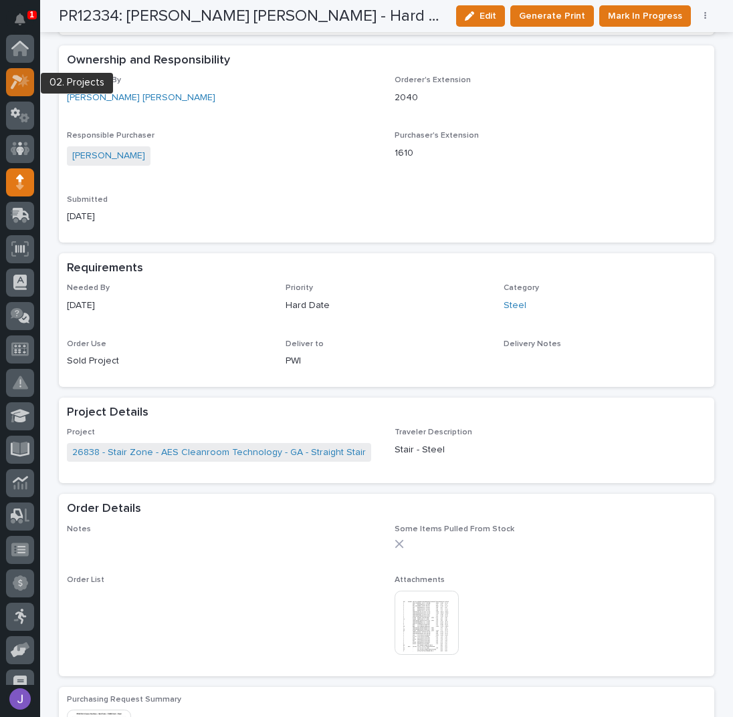
click at [24, 87] on icon at bounding box center [20, 81] width 19 height 15
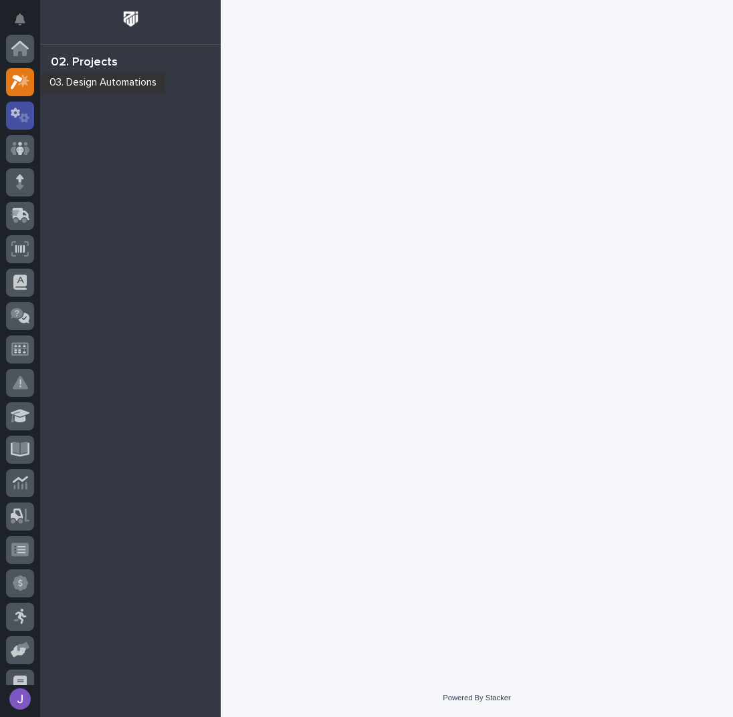
scroll to position [33, 0]
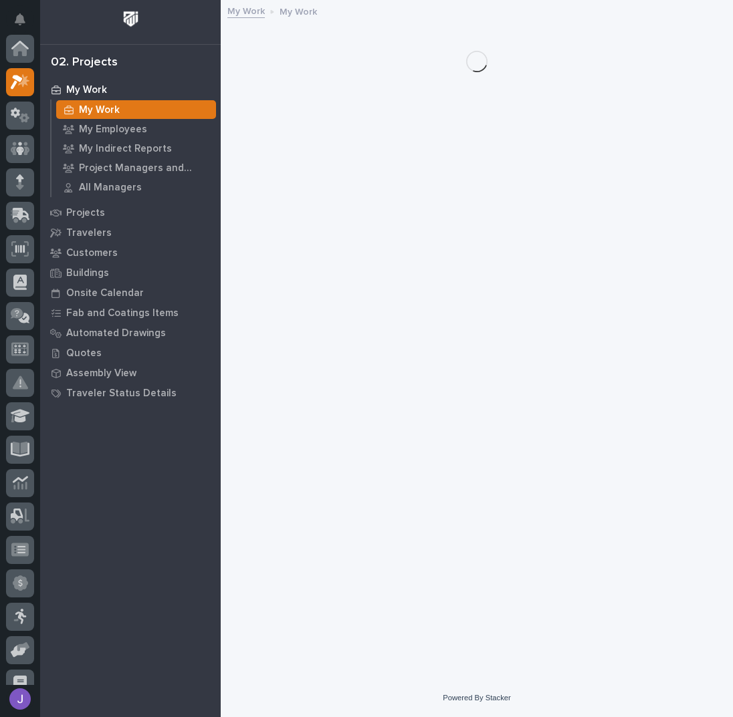
scroll to position [33, 0]
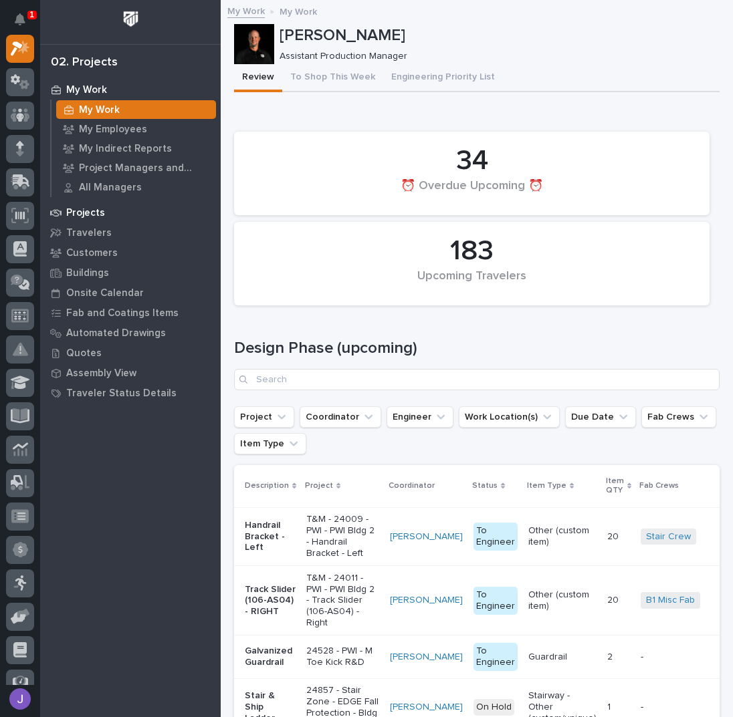
click at [78, 219] on p "Projects" at bounding box center [85, 213] width 39 height 12
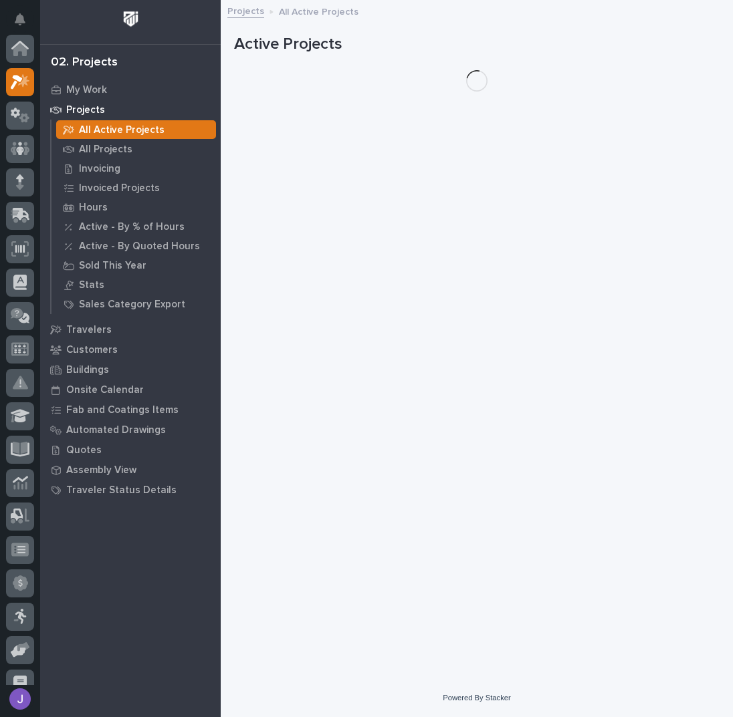
scroll to position [33, 0]
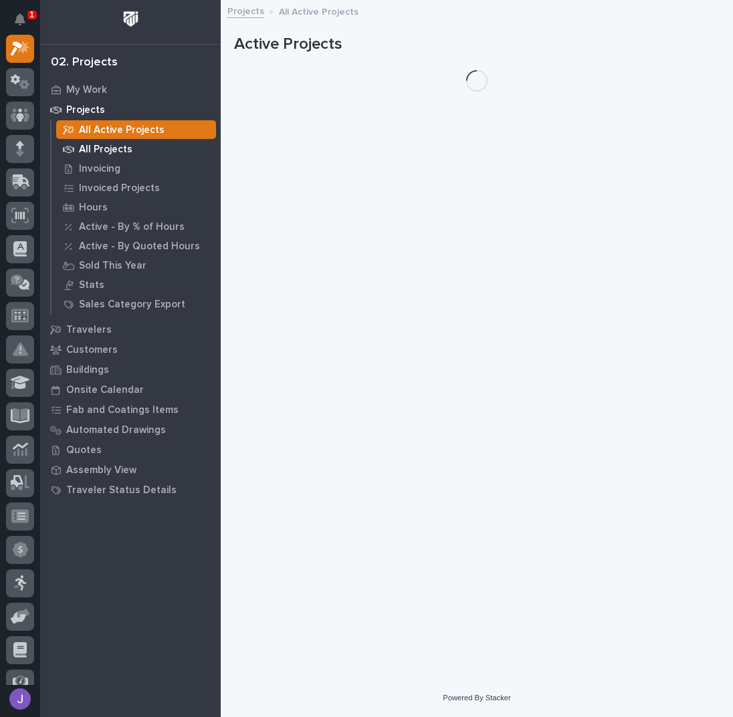
click at [102, 145] on p "All Projects" at bounding box center [105, 150] width 53 height 12
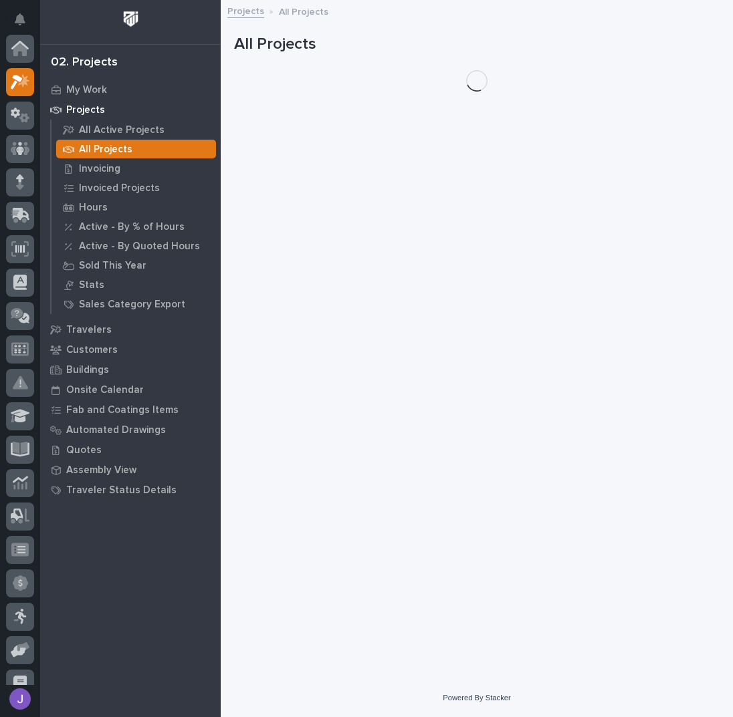
scroll to position [33, 0]
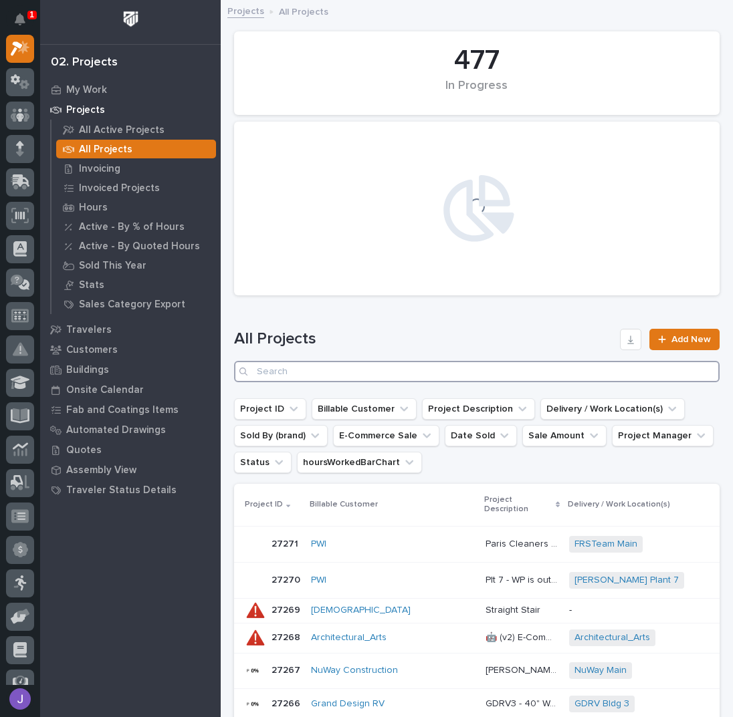
click at [301, 364] on input "Search" at bounding box center [476, 371] width 485 height 21
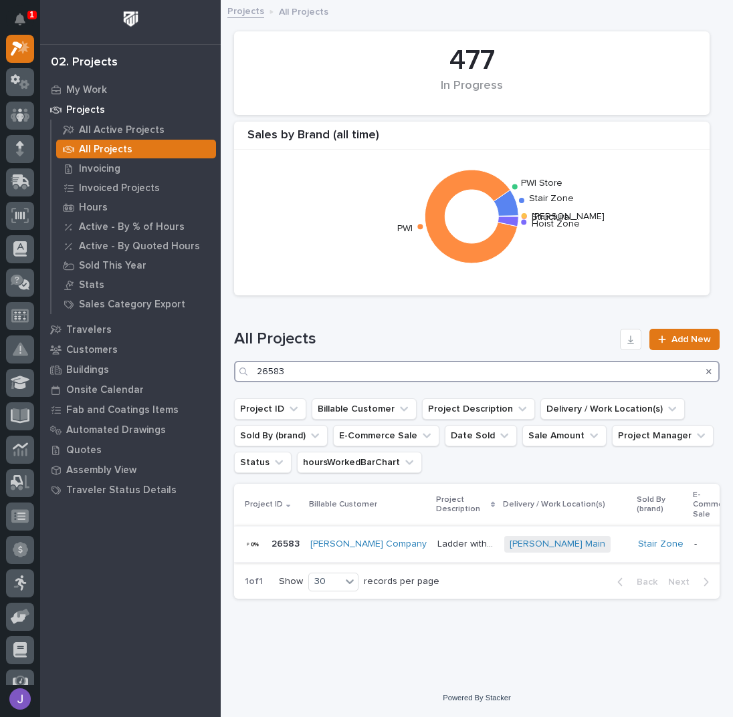
type input "26583"
click at [437, 538] on p "Ladder with Platform" at bounding box center [466, 543] width 59 height 14
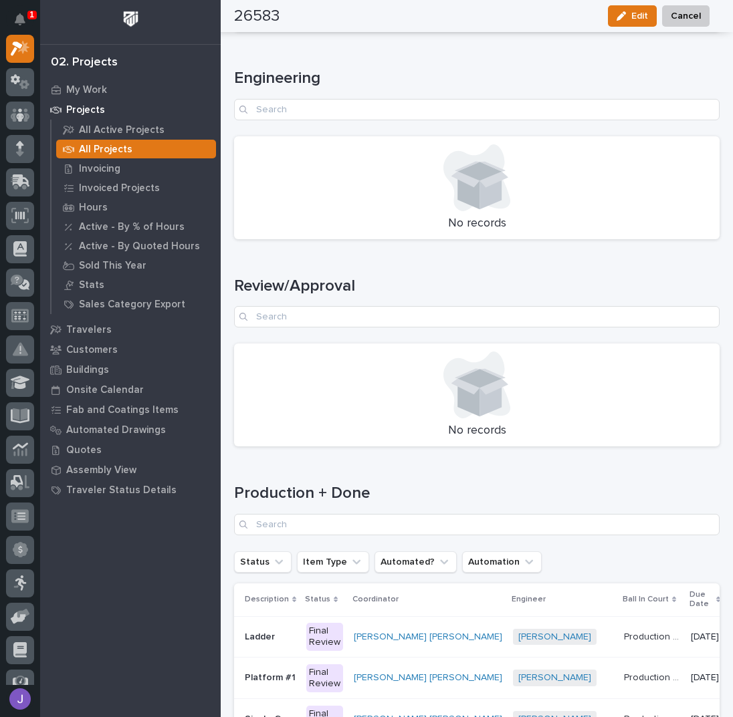
scroll to position [1744, 0]
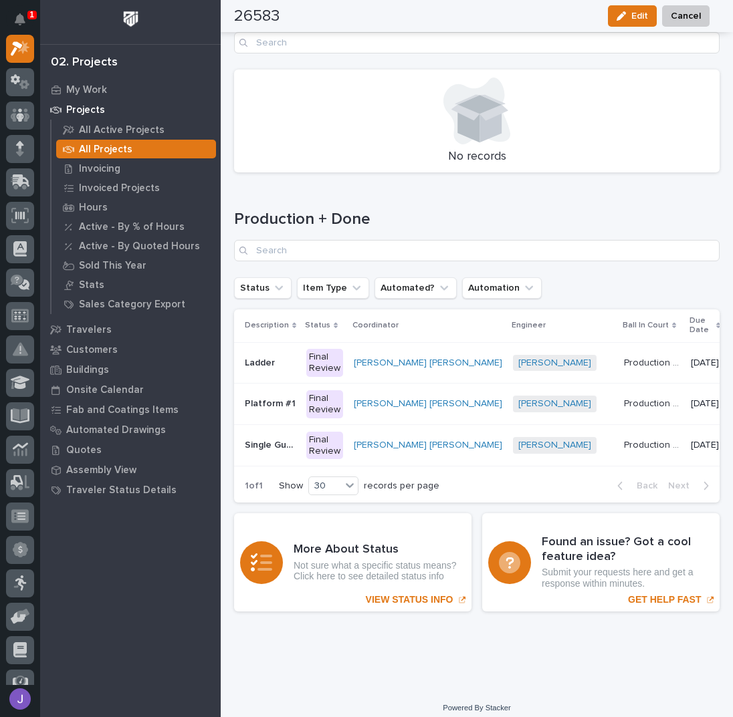
click at [273, 437] on p "Single Guardrail" at bounding box center [271, 444] width 53 height 14
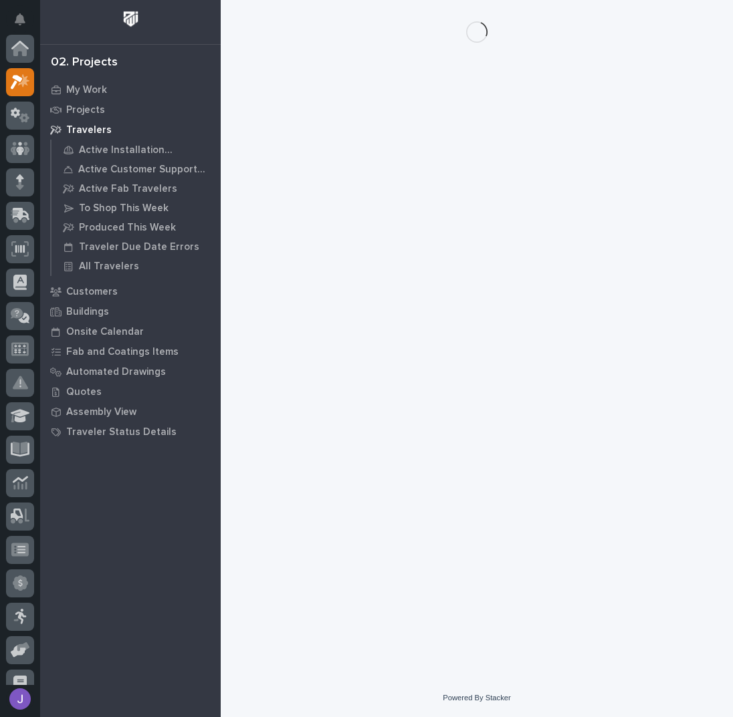
scroll to position [33, 0]
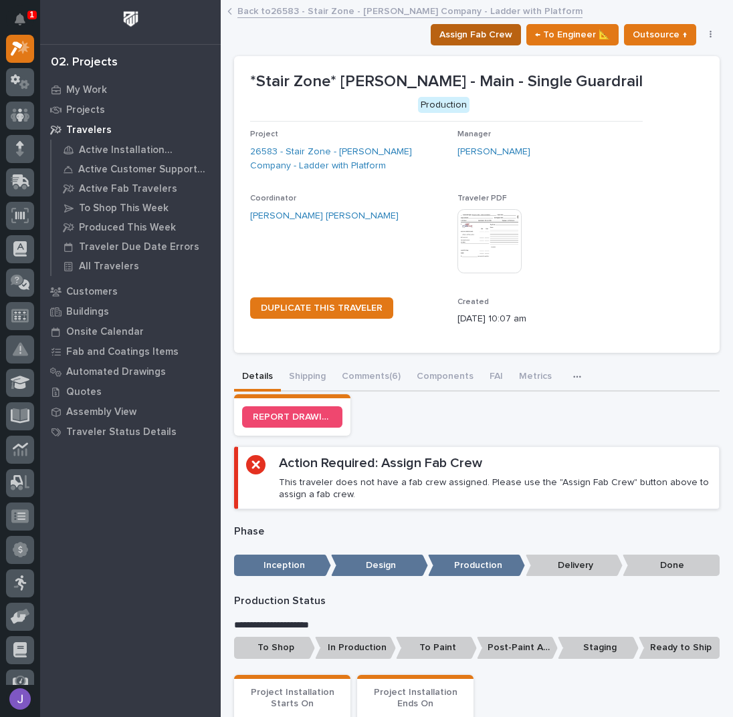
click at [467, 41] on span "Assign Fab Crew" at bounding box center [475, 35] width 73 height 16
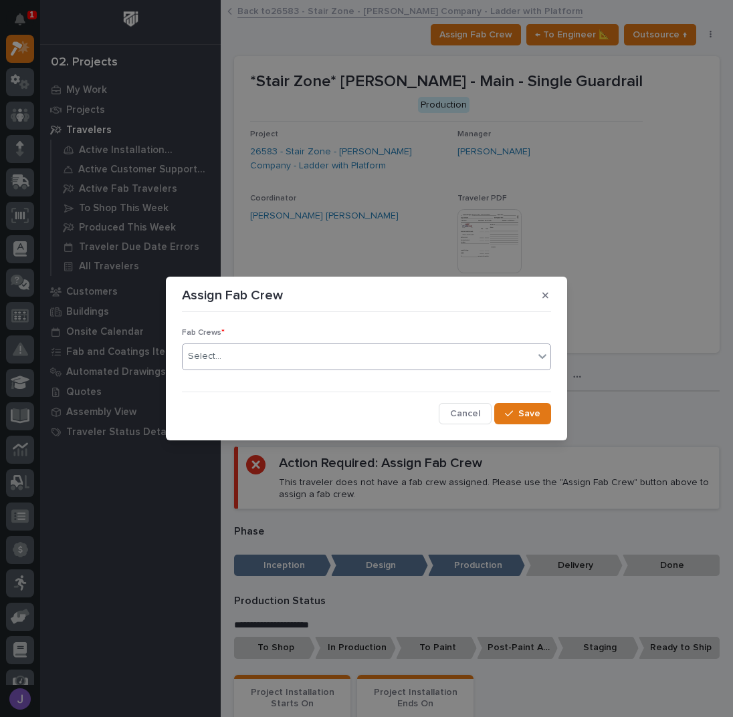
click at [273, 366] on div "Select..." at bounding box center [358, 357] width 351 height 22
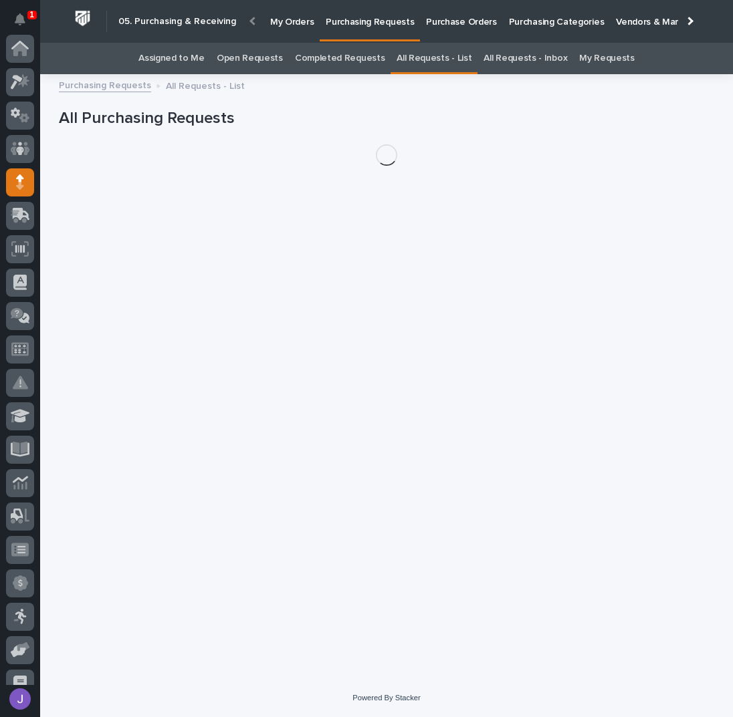
scroll to position [134, 0]
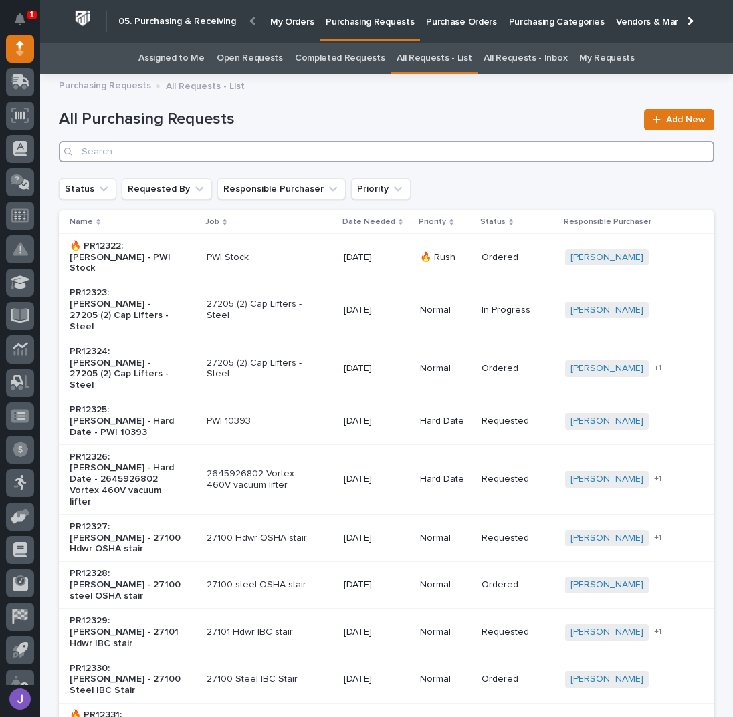
click at [206, 152] on input "Search" at bounding box center [386, 151] width 655 height 21
click at [151, 152] on input "Search" at bounding box center [386, 151] width 655 height 21
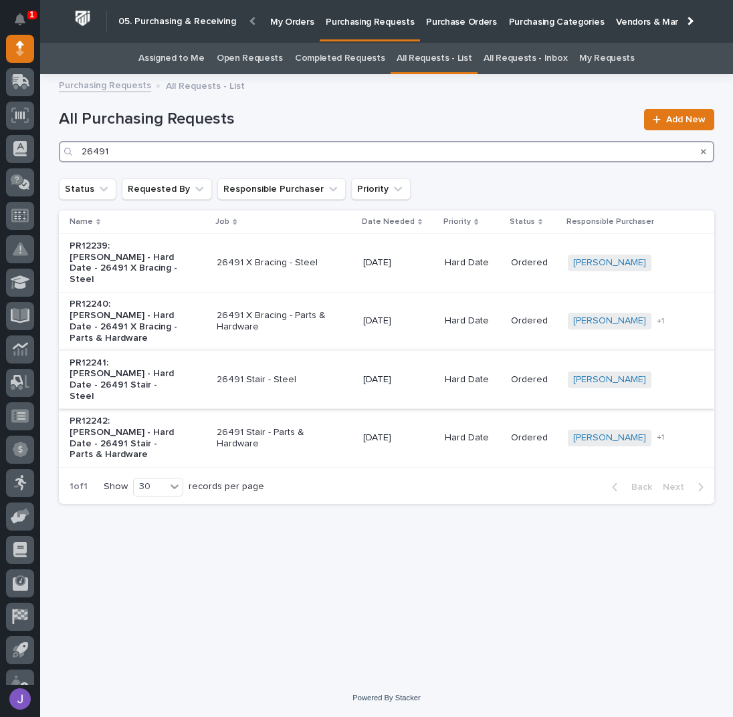
type input "26491"
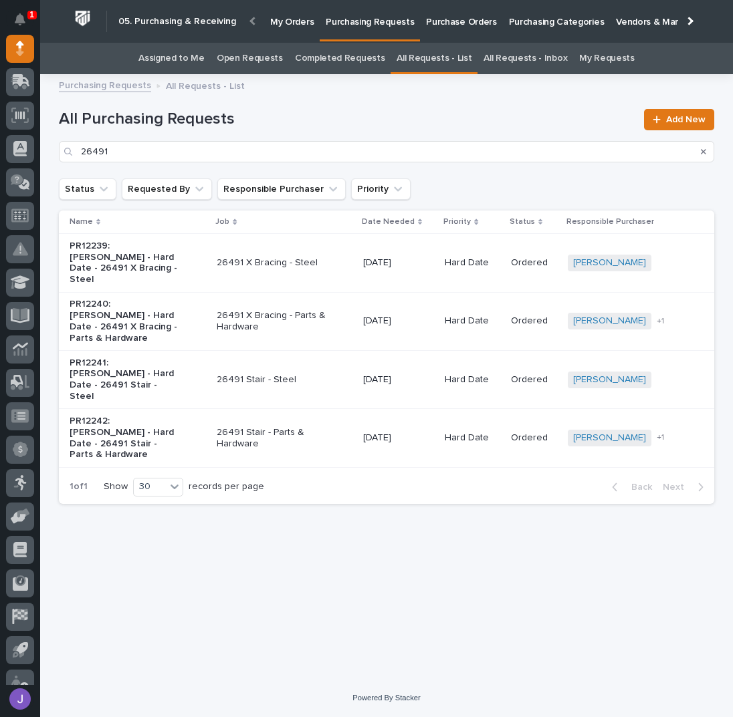
click at [179, 368] on p "PR12241: Cole Ziegler - Hard Date - 26491 Stair - Steel" at bounding box center [126, 380] width 112 height 45
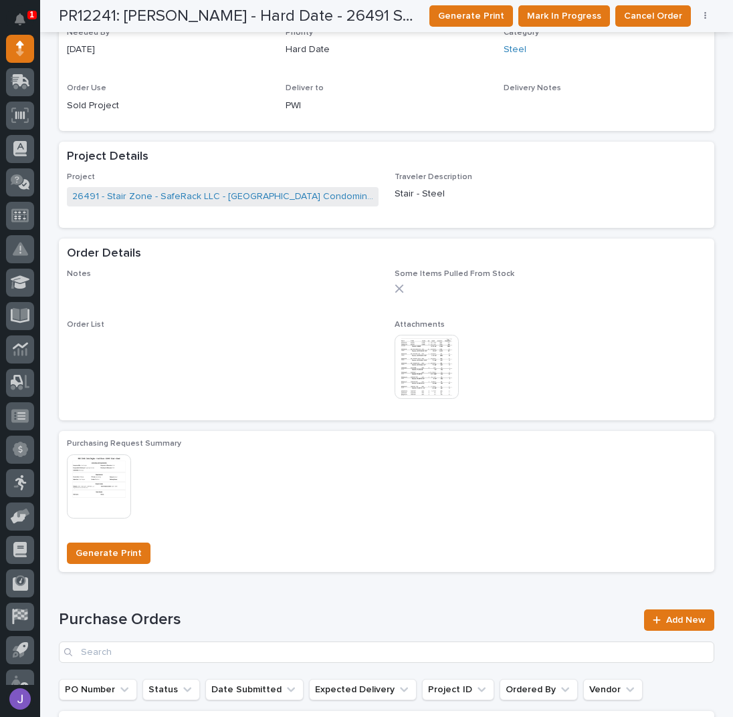
scroll to position [510, 0]
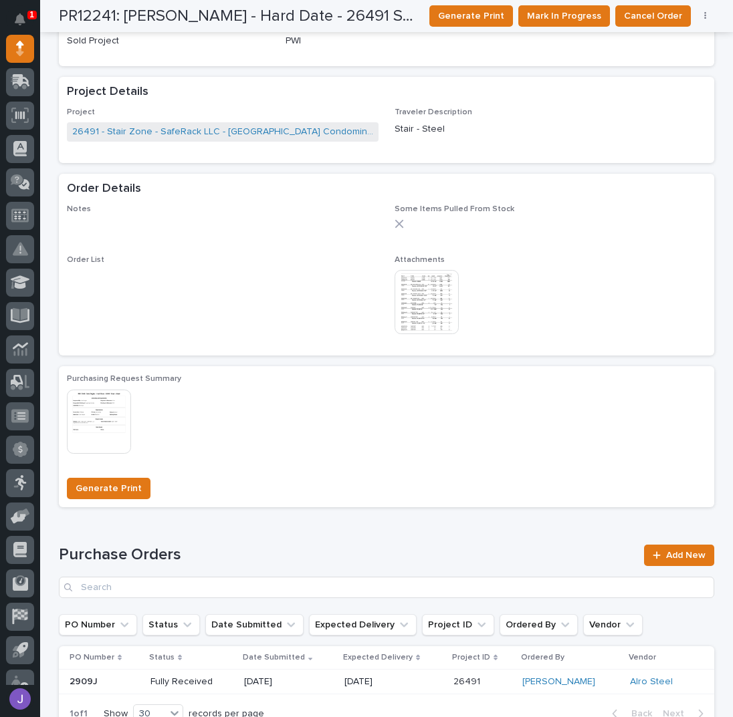
click at [419, 308] on img at bounding box center [427, 302] width 64 height 64
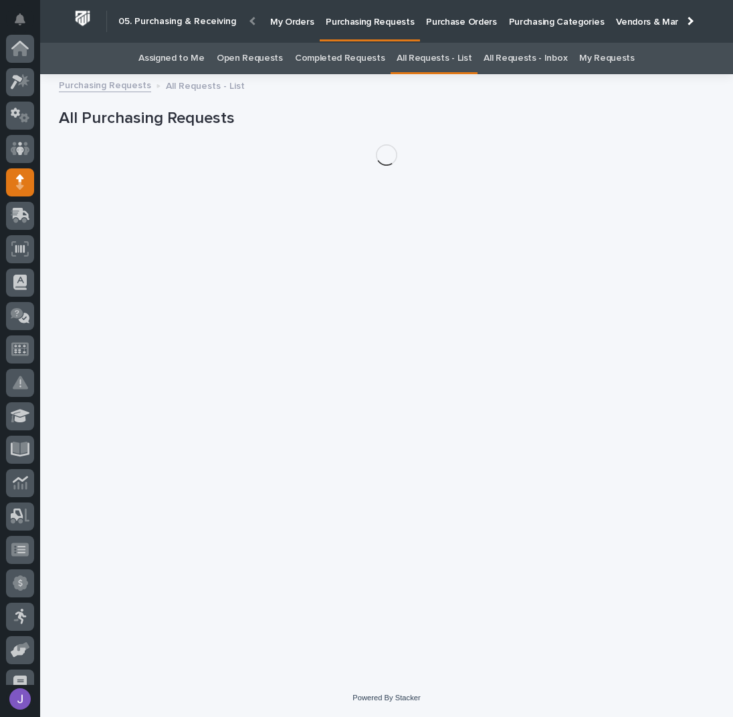
scroll to position [134, 0]
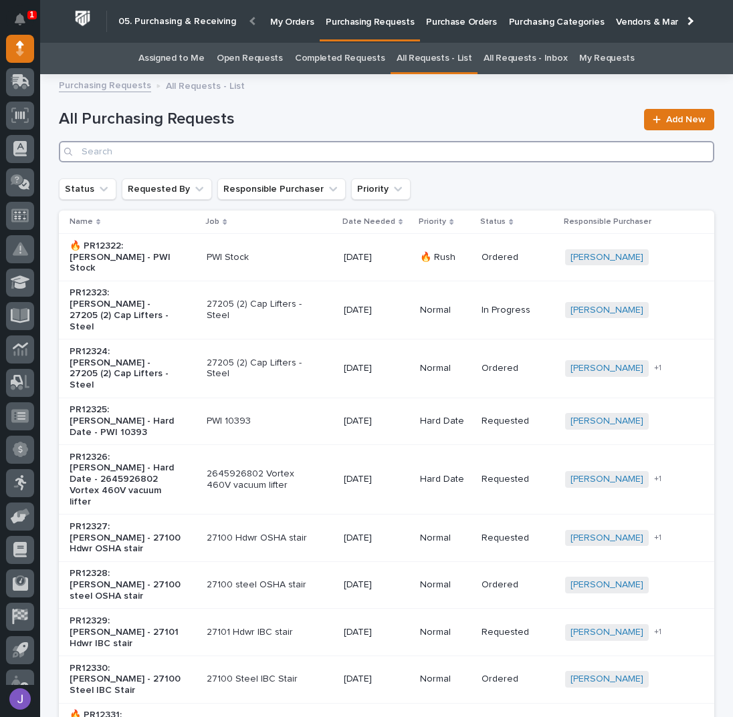
click at [231, 158] on input "Search" at bounding box center [386, 151] width 655 height 21
type input "26491"
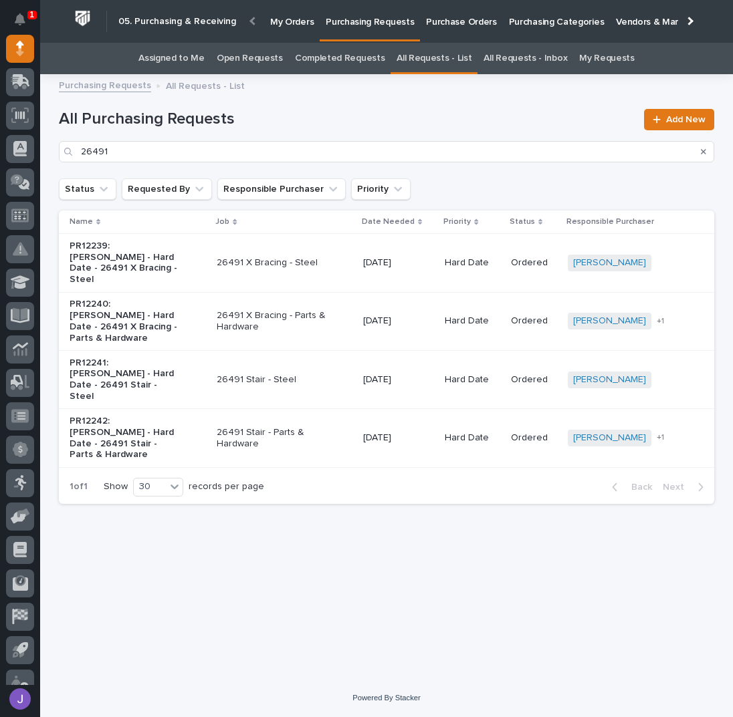
click at [196, 367] on div "PR12241: [PERSON_NAME] - Hard Date - 26491 Stair - Steel" at bounding box center [138, 379] width 136 height 55
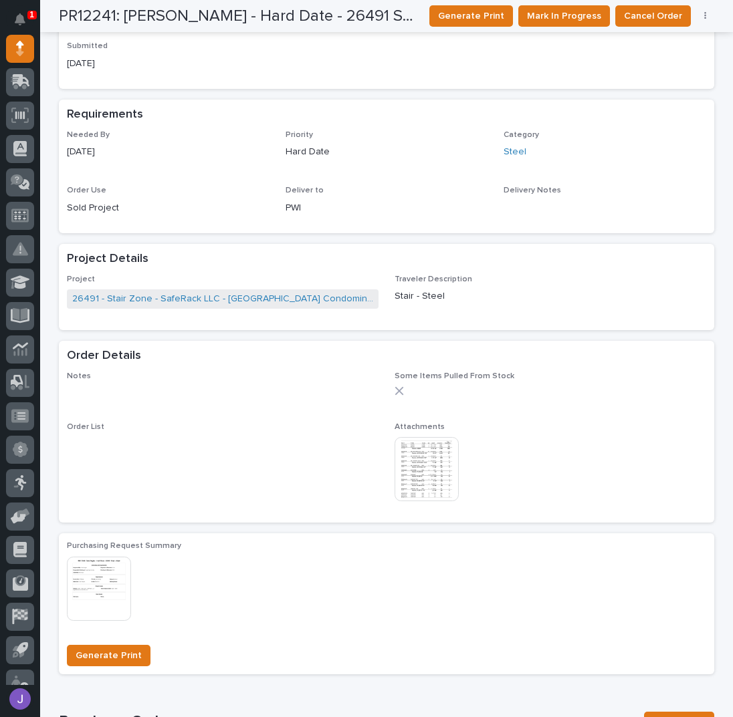
scroll to position [332, 0]
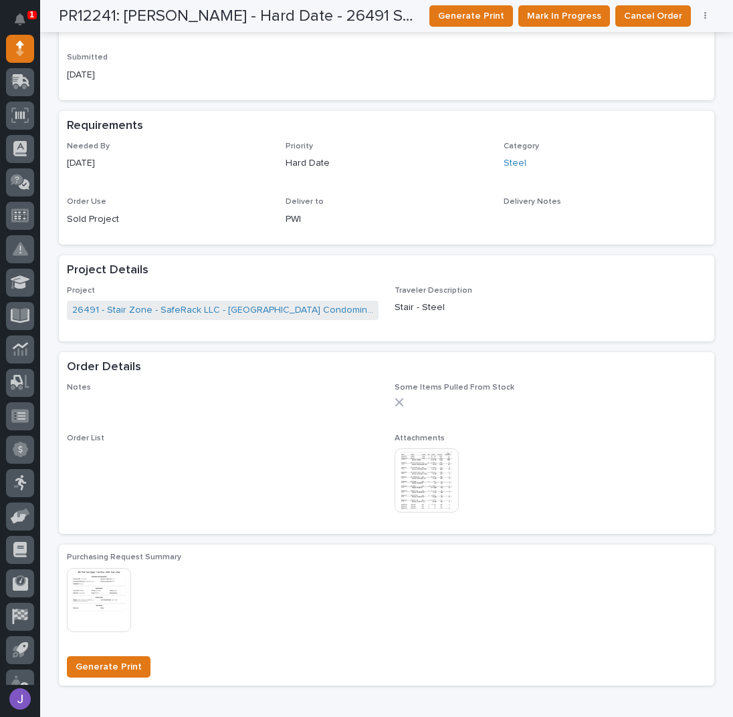
click at [431, 399] on div at bounding box center [551, 402] width 312 height 9
click at [436, 469] on img at bounding box center [427, 481] width 64 height 64
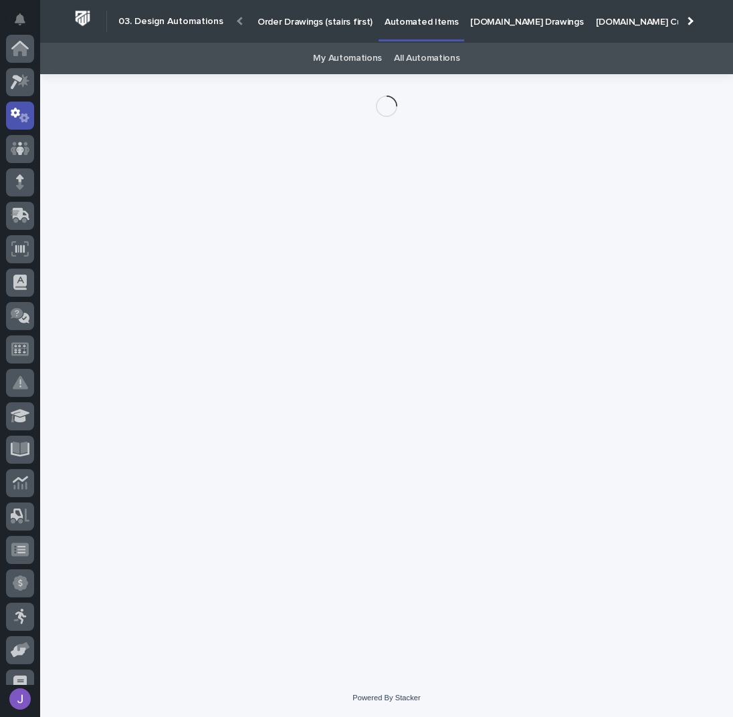
scroll to position [67, 0]
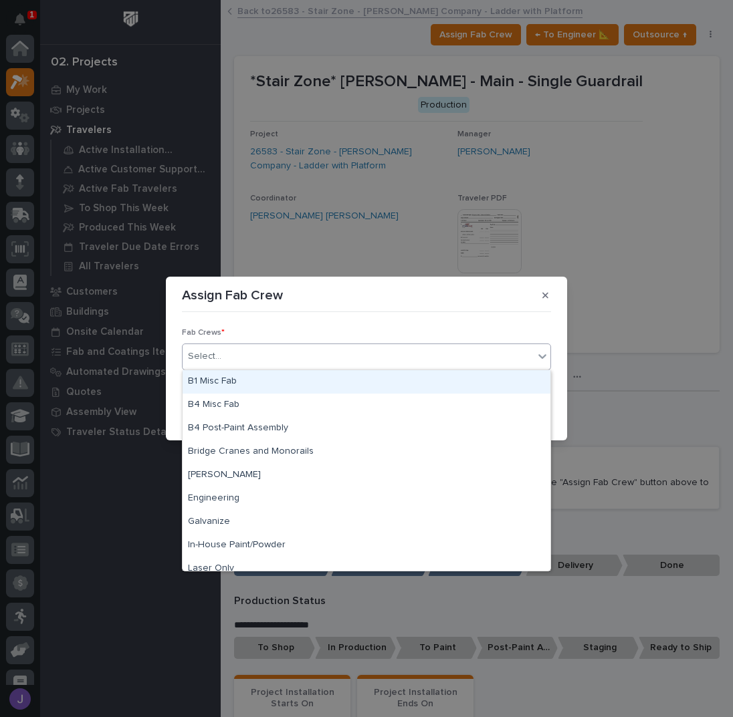
scroll to position [33, 0]
click at [247, 384] on div "B1 Misc Fab" at bounding box center [367, 381] width 368 height 23
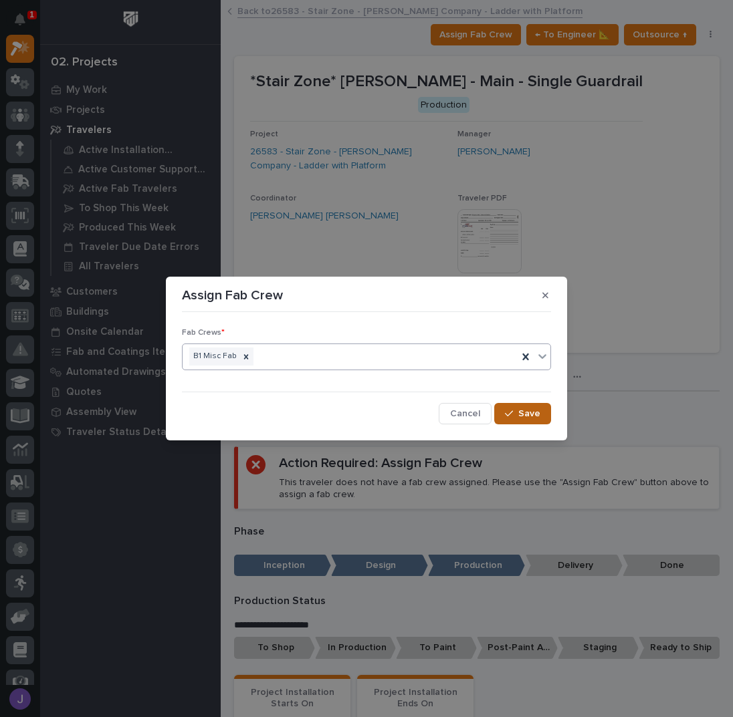
click at [526, 410] on span "Save" at bounding box center [529, 414] width 22 height 12
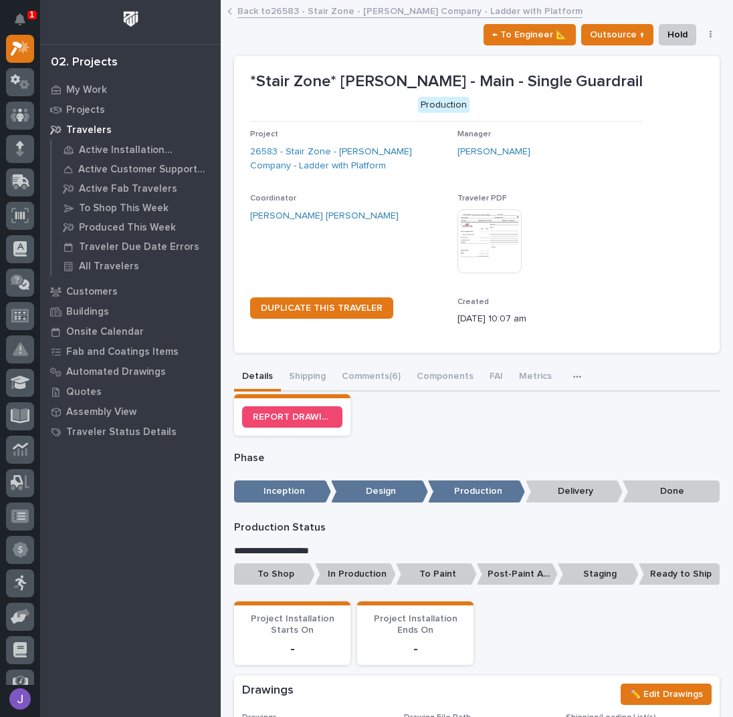
click at [279, 570] on p "To Shop" at bounding box center [274, 575] width 81 height 22
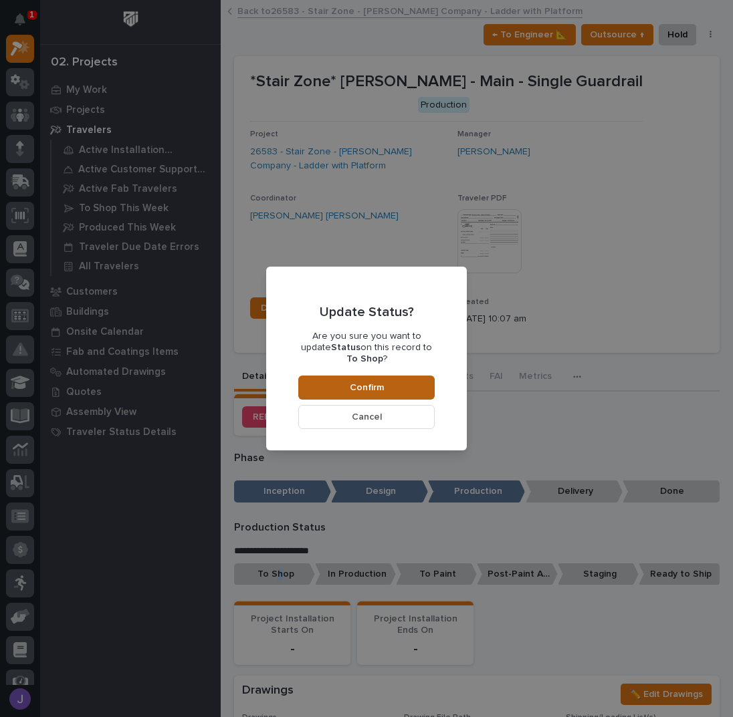
click at [384, 376] on button "Confirm" at bounding box center [366, 388] width 136 height 24
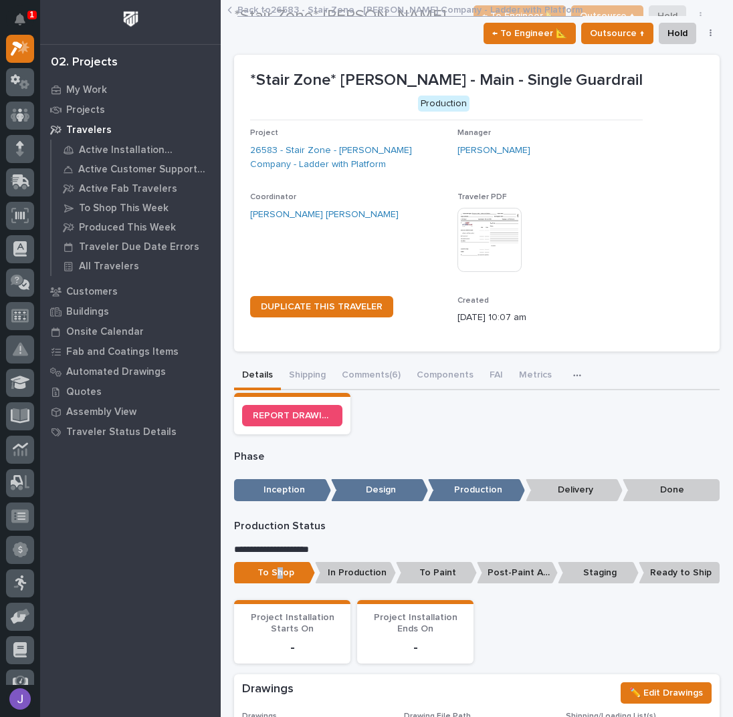
scroll to position [0, 0]
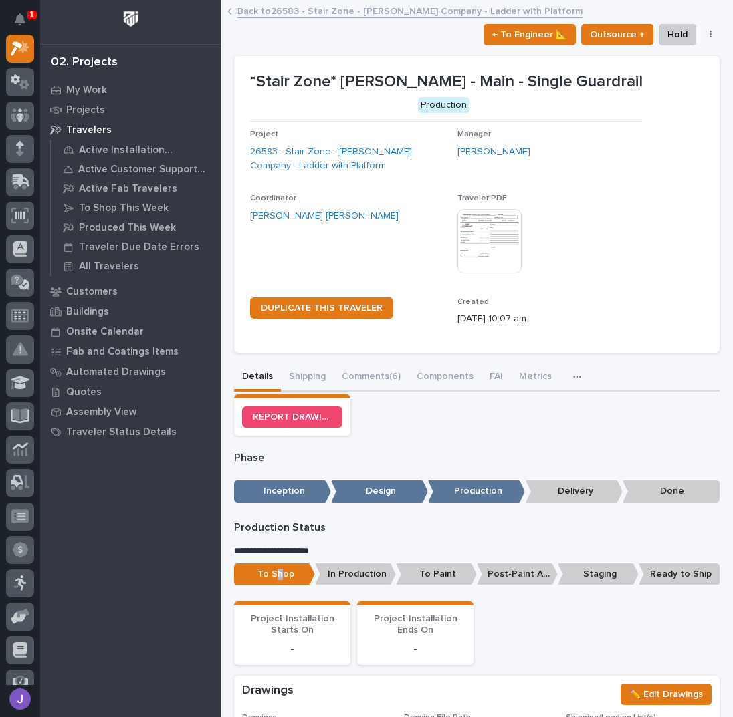
click at [278, 8] on link "Back to 26583 - Stair Zone - [PERSON_NAME] Company - Ladder with Platform" at bounding box center [409, 10] width 345 height 15
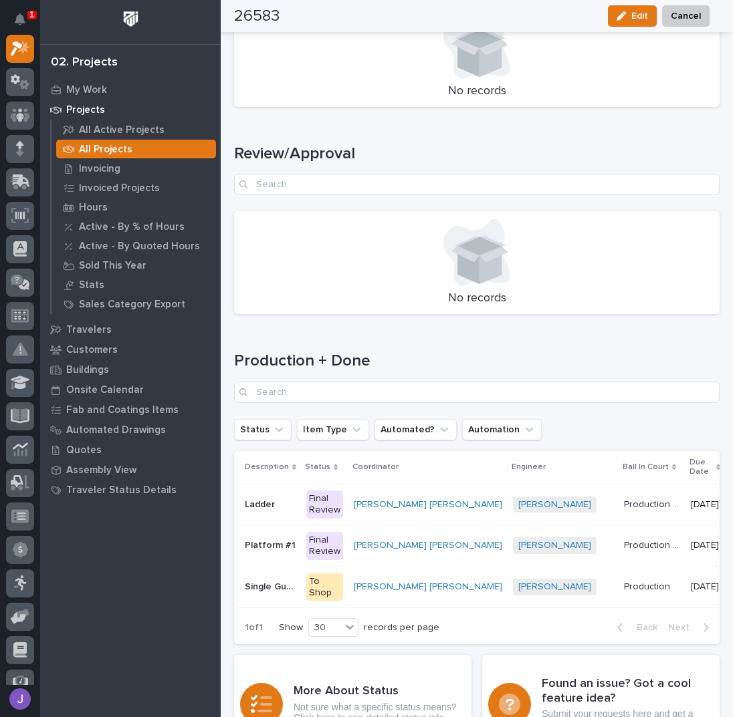
scroll to position [1605, 0]
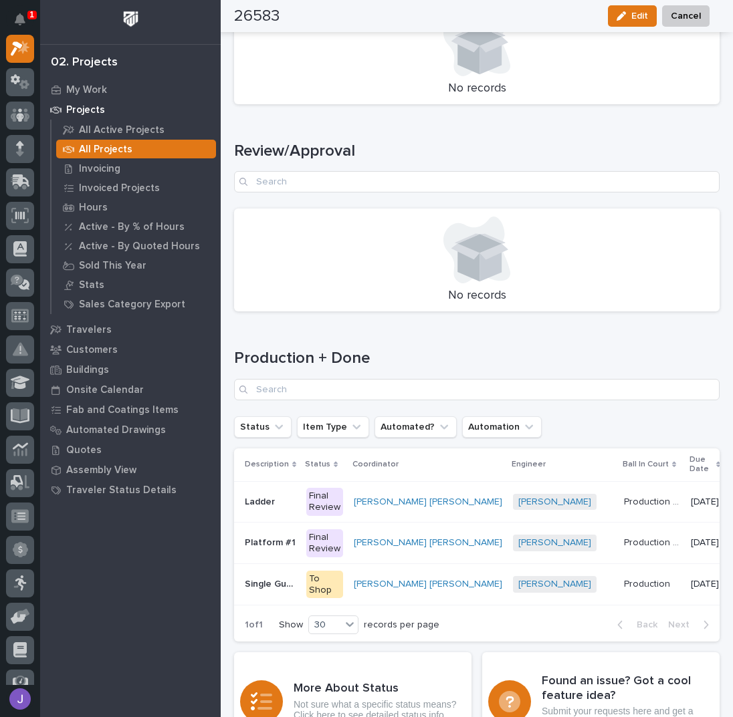
click at [265, 494] on p "Ladder" at bounding box center [261, 501] width 33 height 14
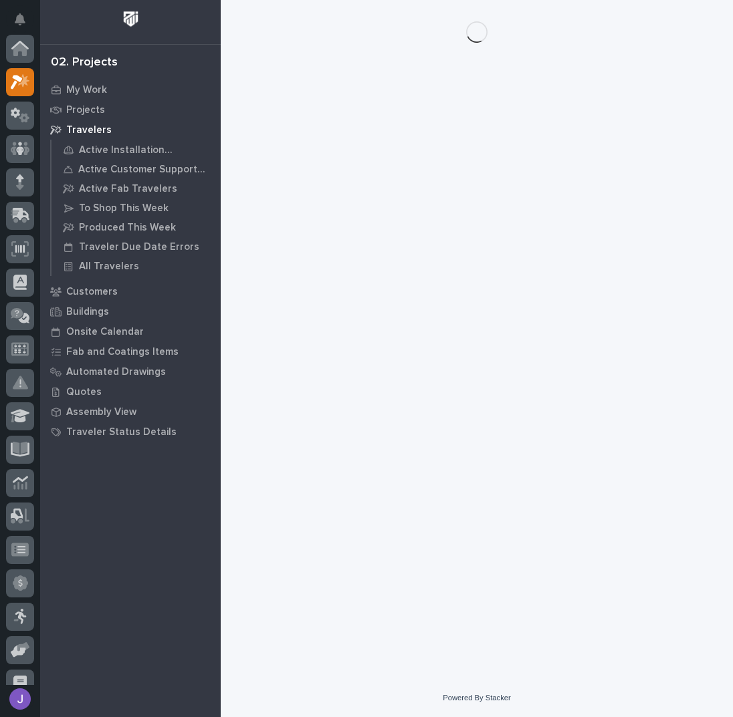
scroll to position [33, 0]
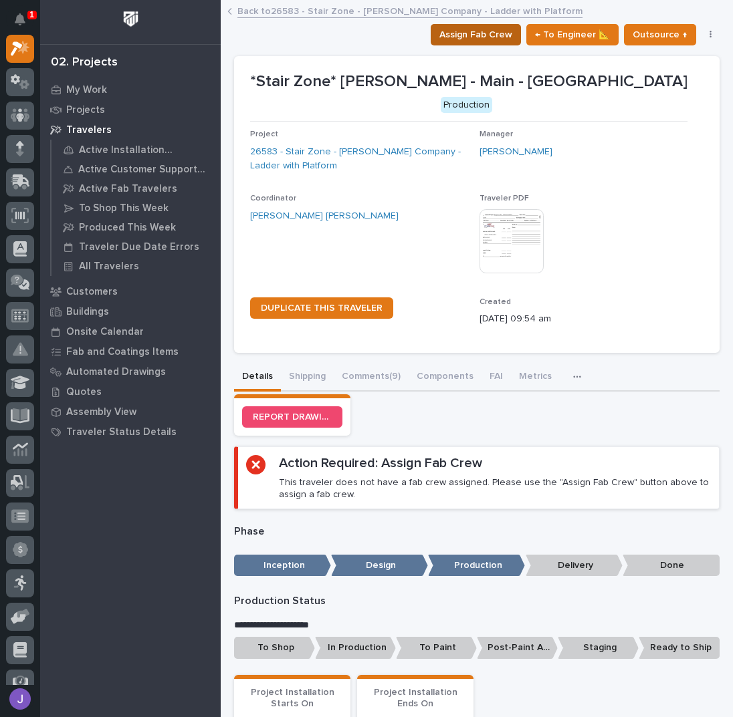
click at [488, 34] on span "Assign Fab Crew" at bounding box center [475, 35] width 73 height 16
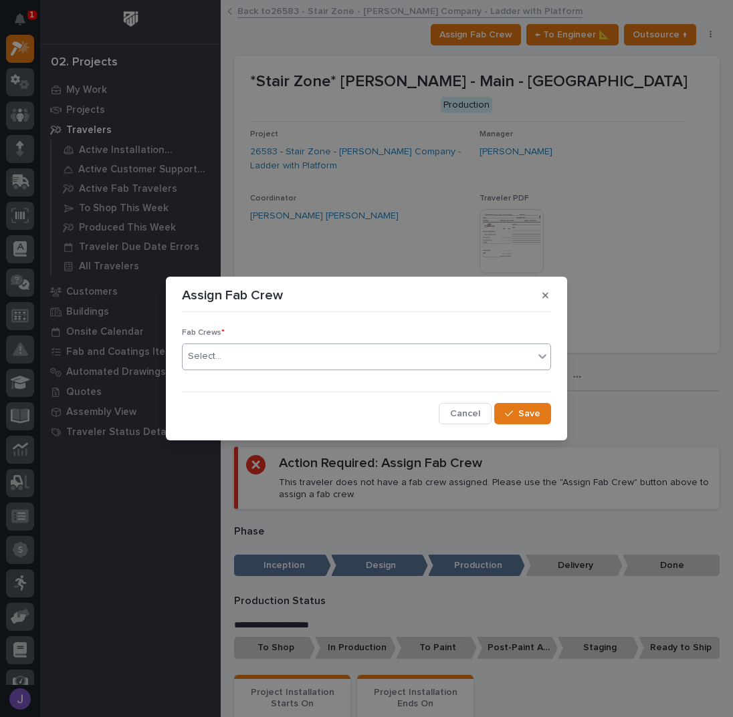
click at [279, 357] on div "Select..." at bounding box center [358, 357] width 351 height 22
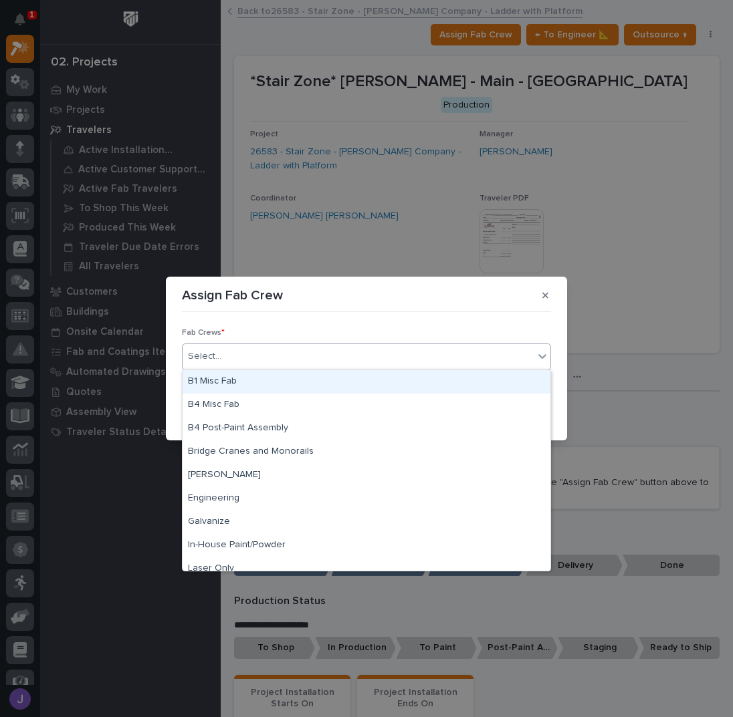
drag, startPoint x: 243, startPoint y: 402, endPoint x: 228, endPoint y: 376, distance: 30.3
click at [229, 376] on div "B1 Misc Fab" at bounding box center [367, 381] width 368 height 23
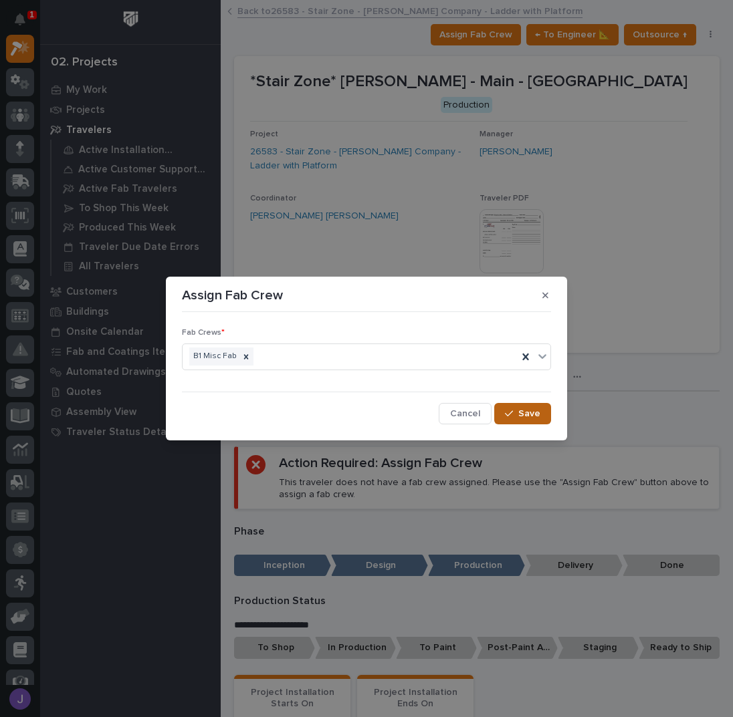
click at [512, 415] on icon "button" at bounding box center [509, 413] width 8 height 9
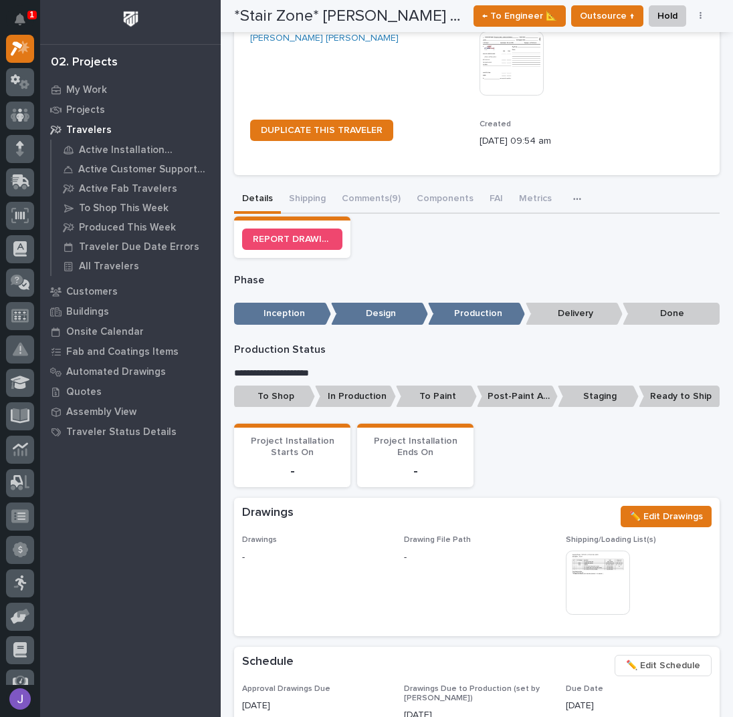
scroll to position [189, 0]
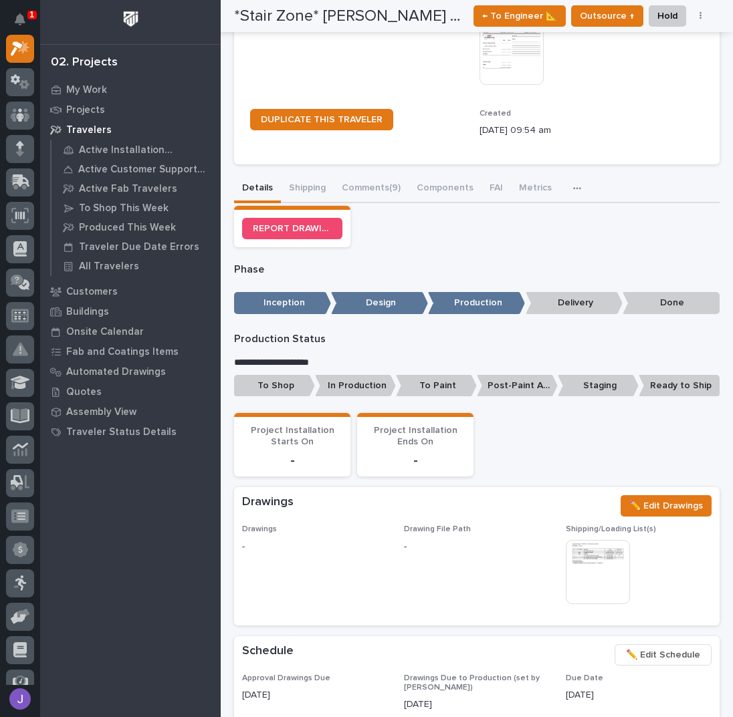
click at [285, 392] on p "To Shop" at bounding box center [274, 386] width 81 height 22
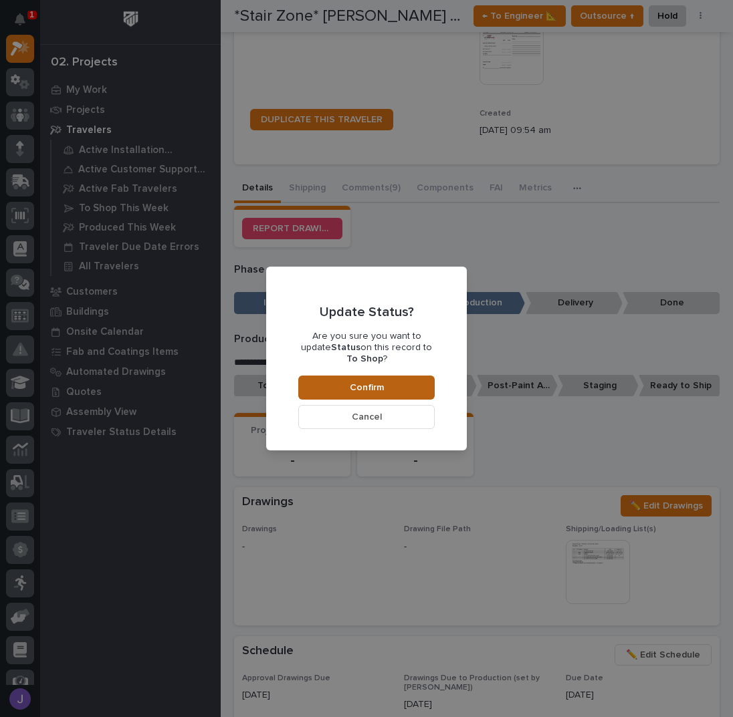
click at [405, 379] on button "Confirm" at bounding box center [366, 388] width 136 height 24
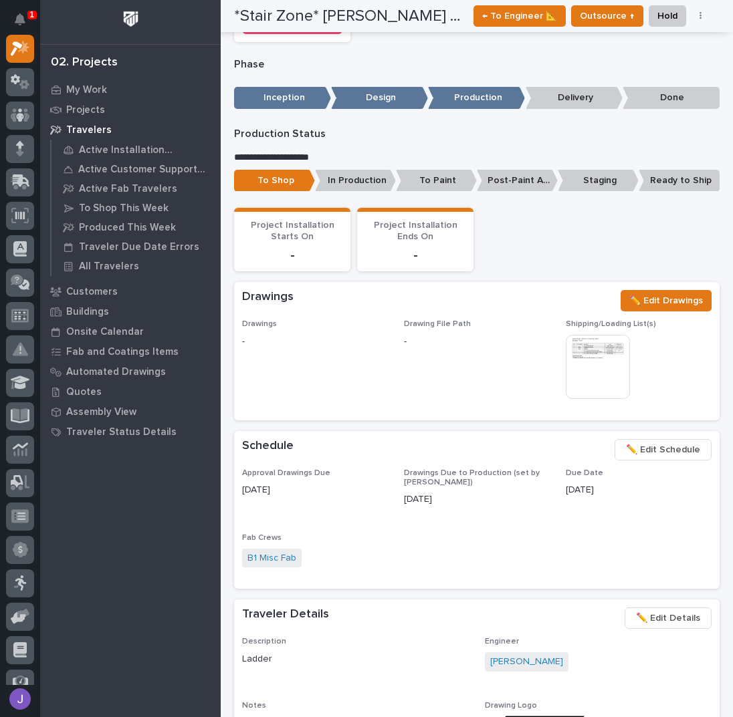
scroll to position [0, 0]
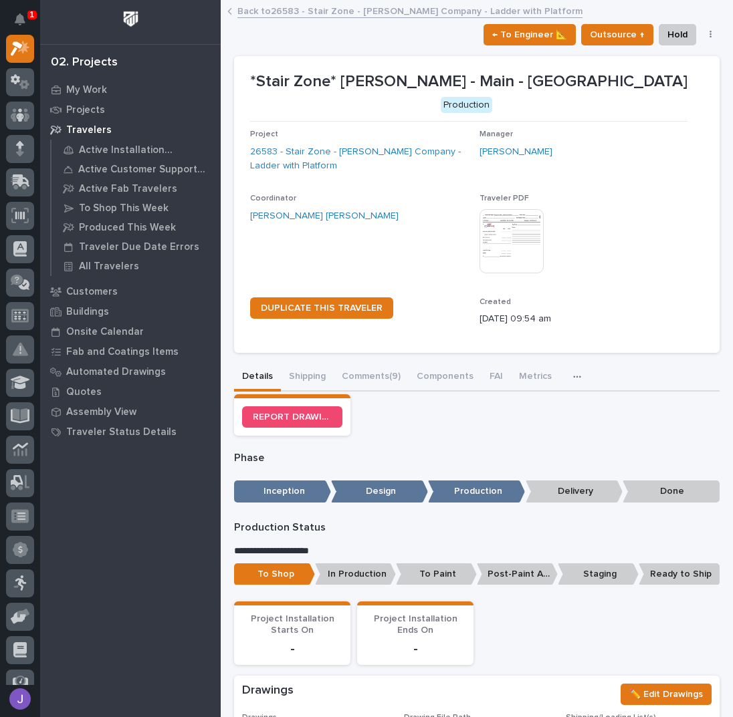
click at [275, 9] on link "Back to 26583 - Stair Zone - [PERSON_NAME] Company - Ladder with Platform" at bounding box center [409, 10] width 345 height 15
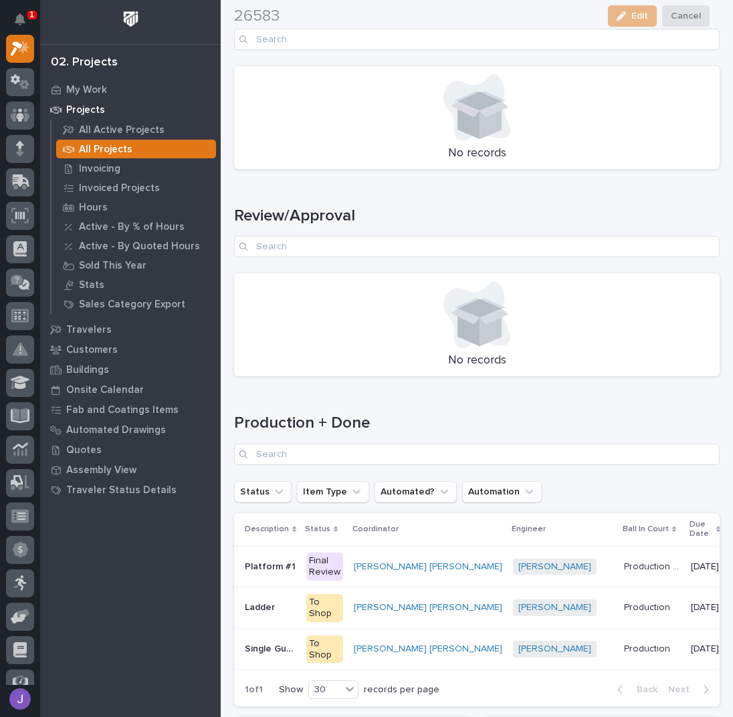
scroll to position [1744, 0]
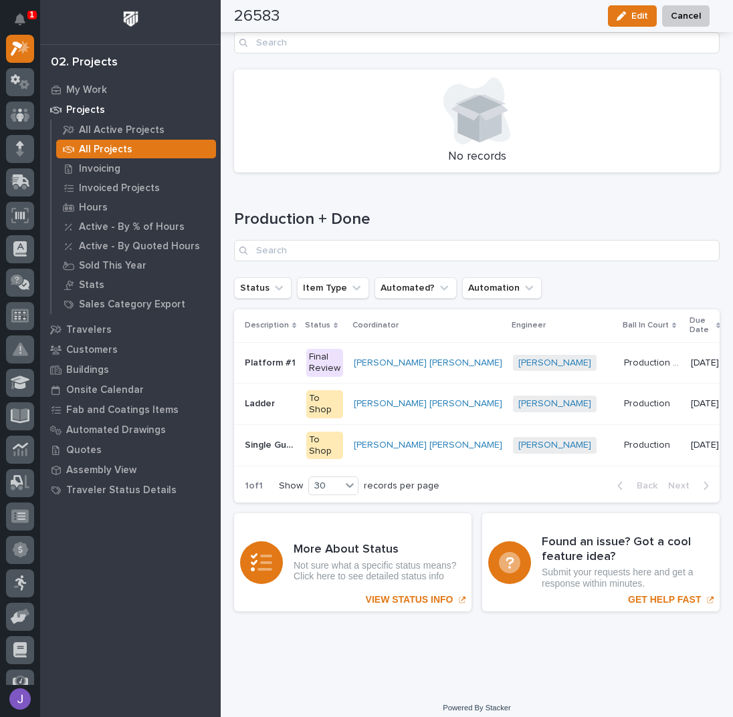
click at [329, 349] on div "Final Review" at bounding box center [324, 363] width 37 height 28
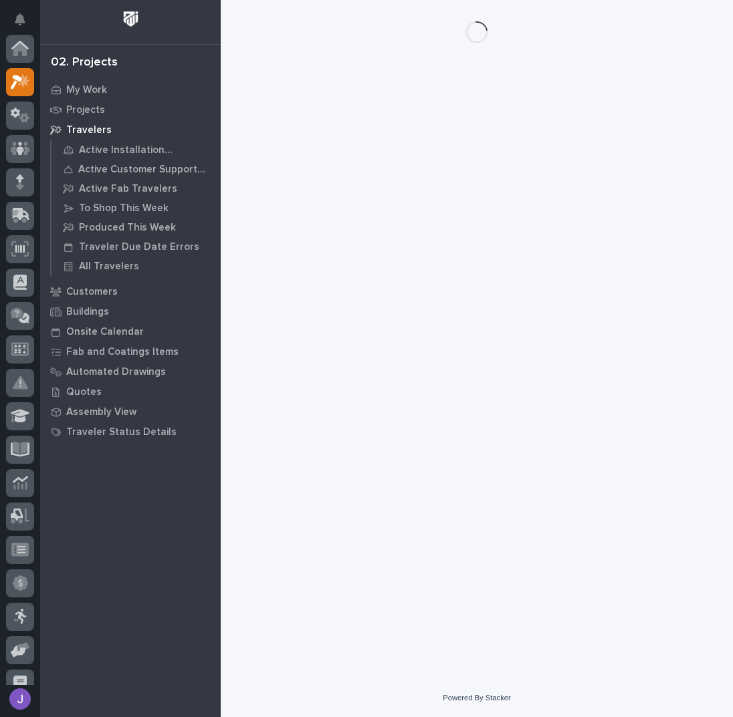
scroll to position [33, 0]
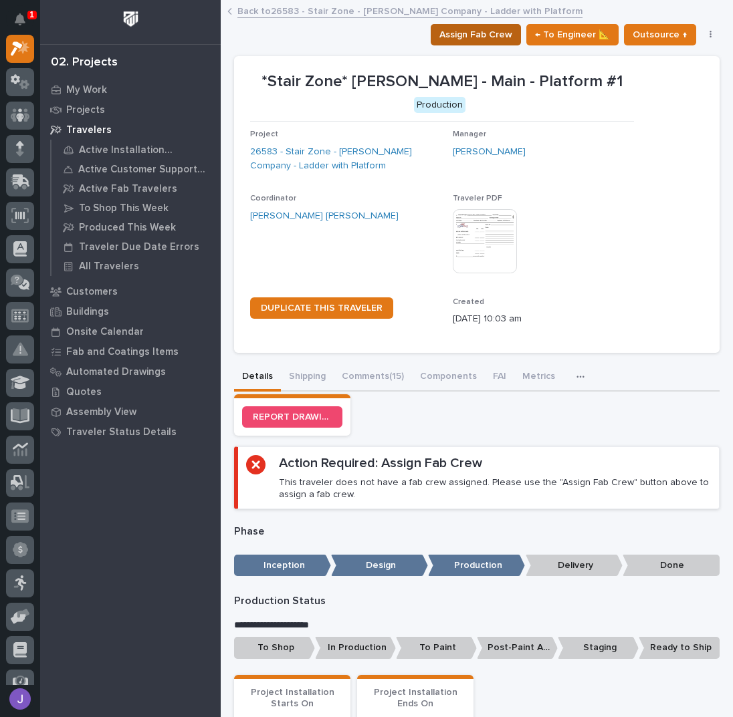
click at [461, 38] on span "Assign Fab Crew" at bounding box center [475, 35] width 73 height 16
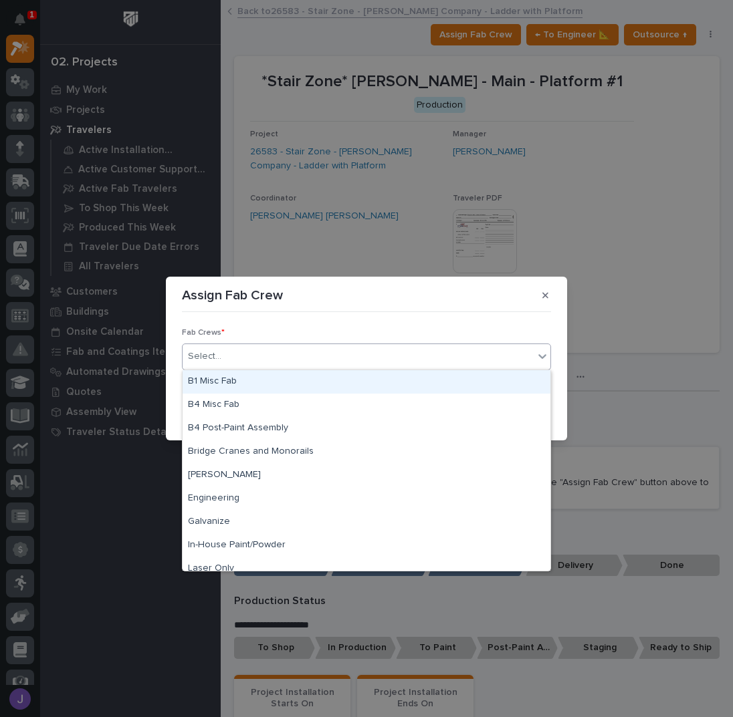
click at [305, 346] on div "Select..." at bounding box center [366, 357] width 369 height 27
click at [253, 386] on div "B1 Misc Fab" at bounding box center [367, 381] width 368 height 23
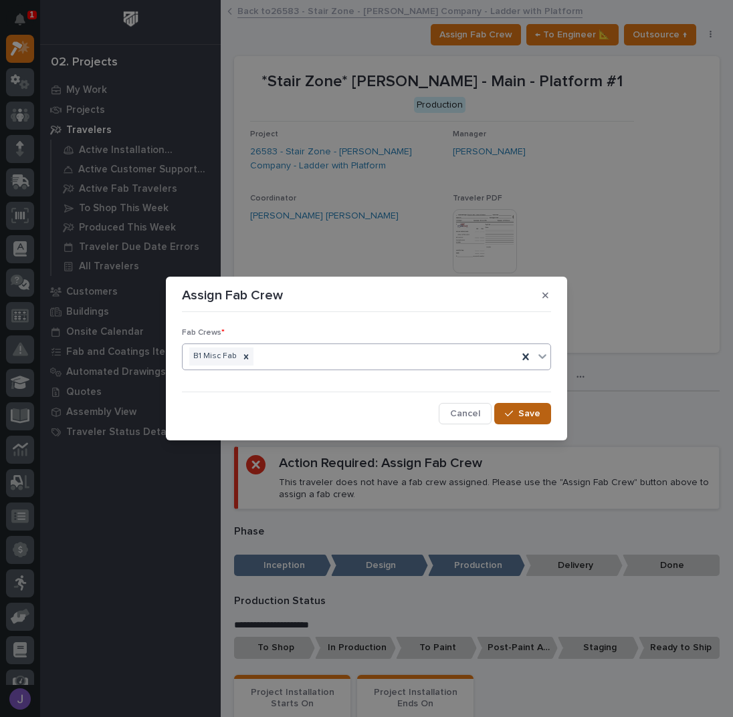
click at [510, 412] on icon "button" at bounding box center [509, 413] width 8 height 9
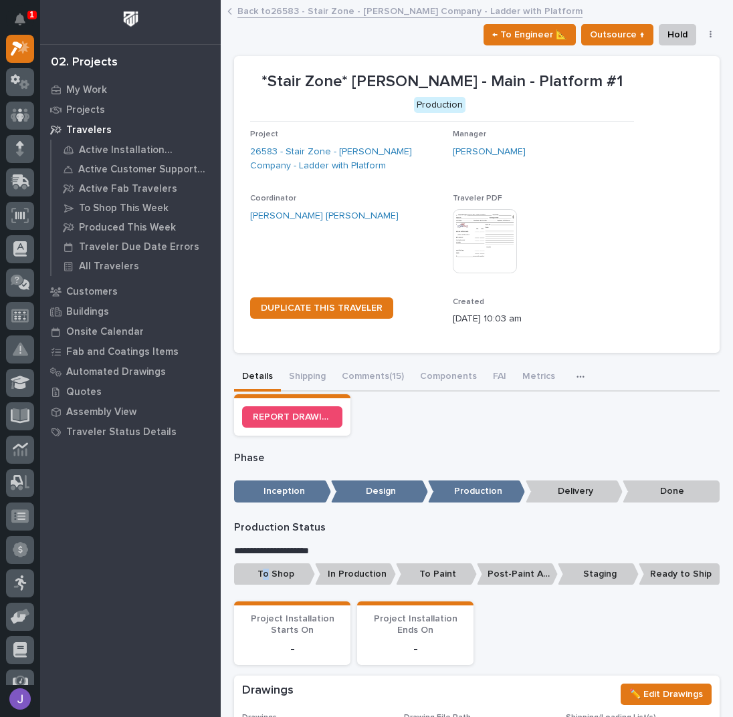
click at [265, 570] on p "To Shop" at bounding box center [274, 575] width 81 height 22
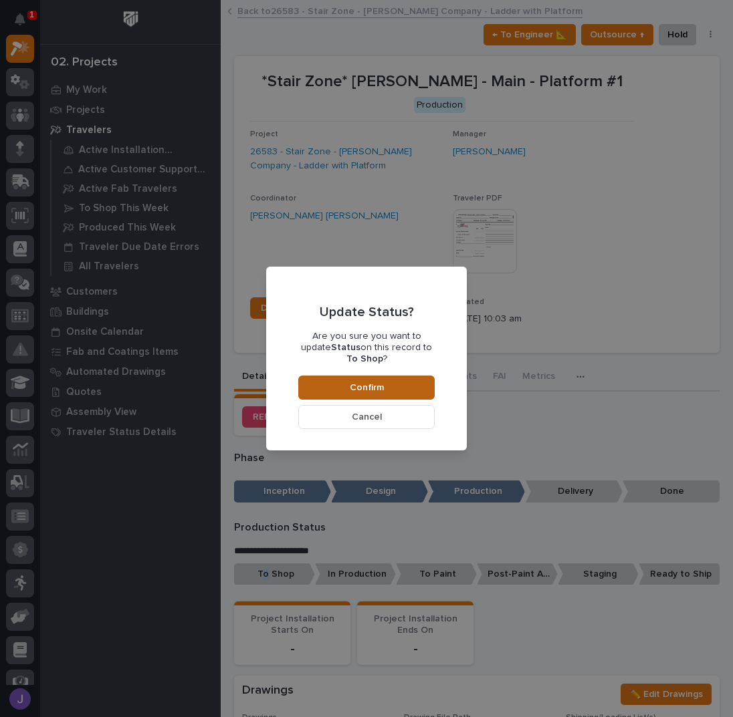
click at [363, 382] on span "Confirm" at bounding box center [367, 388] width 34 height 12
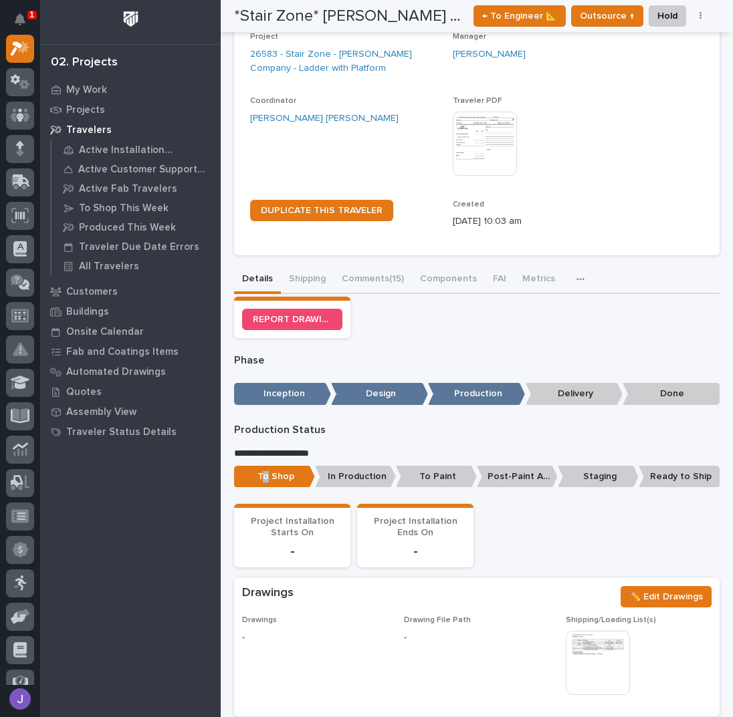
scroll to position [0, 0]
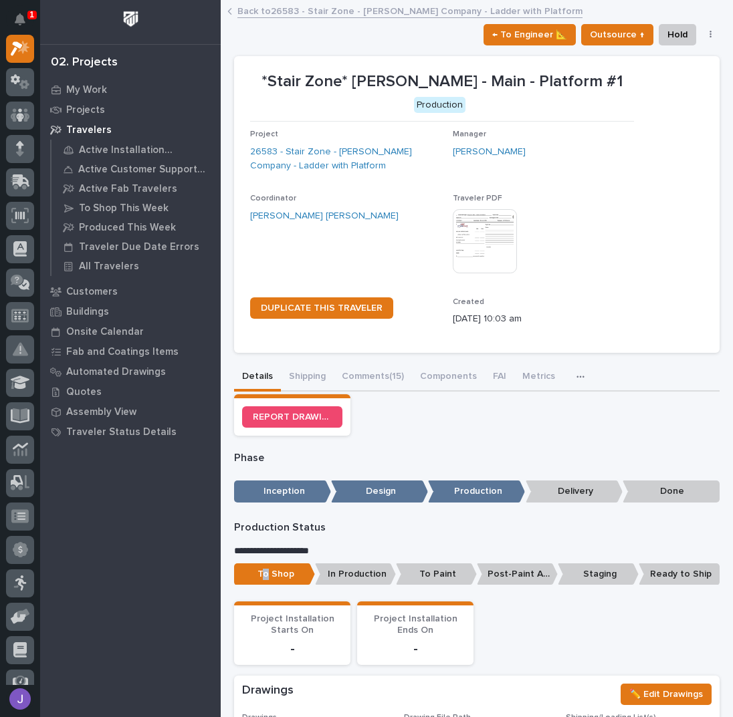
click at [289, 13] on link "Back to 26583 - Stair Zone - [PERSON_NAME] Company - Ladder with Platform" at bounding box center [409, 10] width 345 height 15
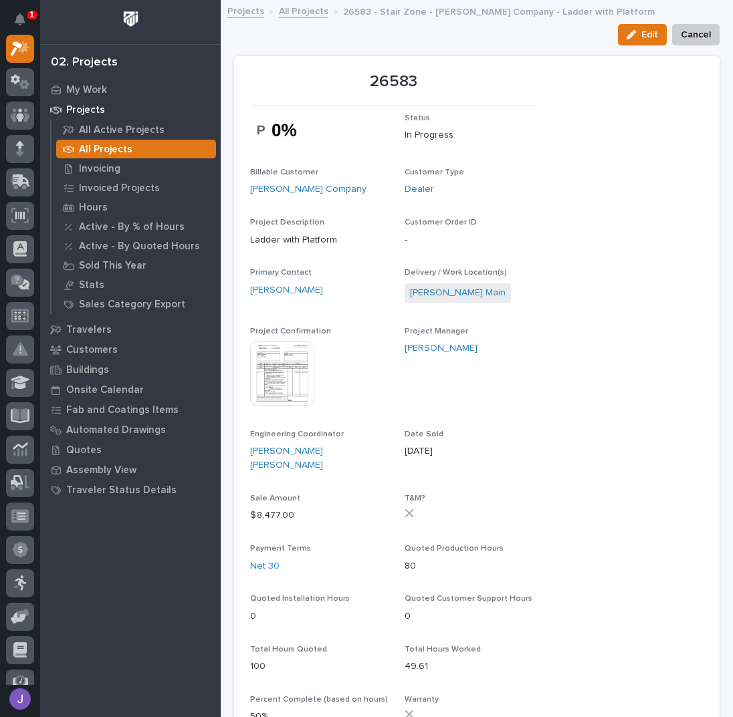
click at [310, 9] on link "All Projects" at bounding box center [303, 10] width 49 height 15
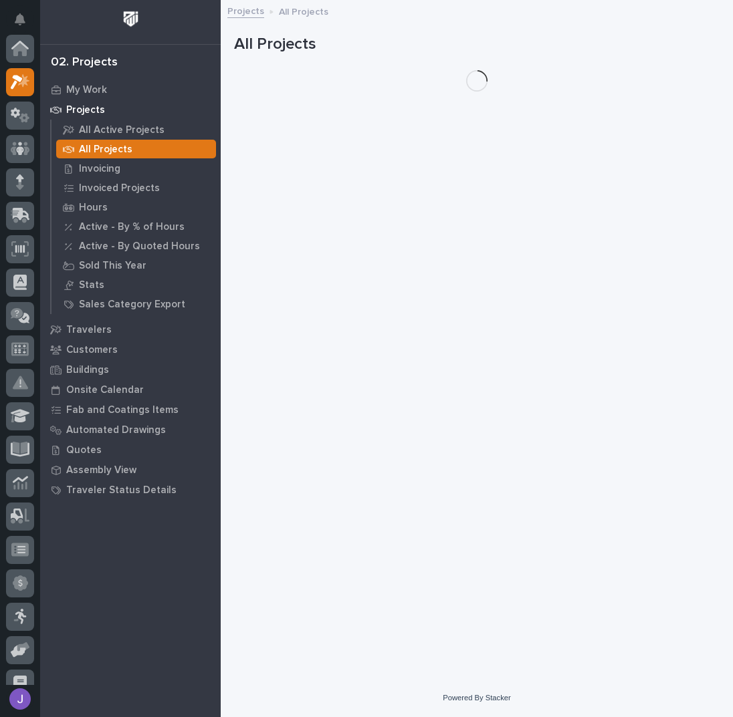
scroll to position [33, 0]
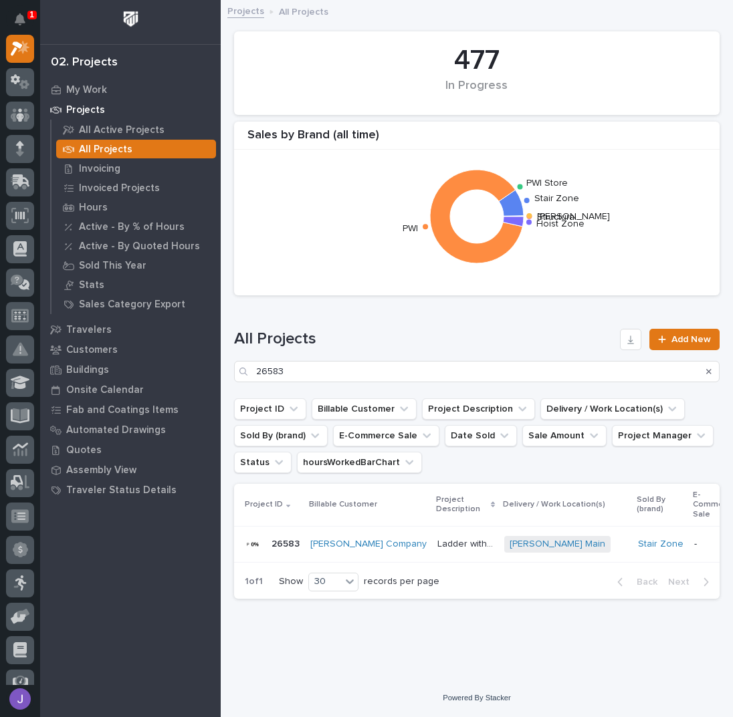
click at [471, 332] on h1 "All Projects" at bounding box center [424, 339] width 380 height 19
click at [18, 146] on icon at bounding box center [20, 148] width 8 height 15
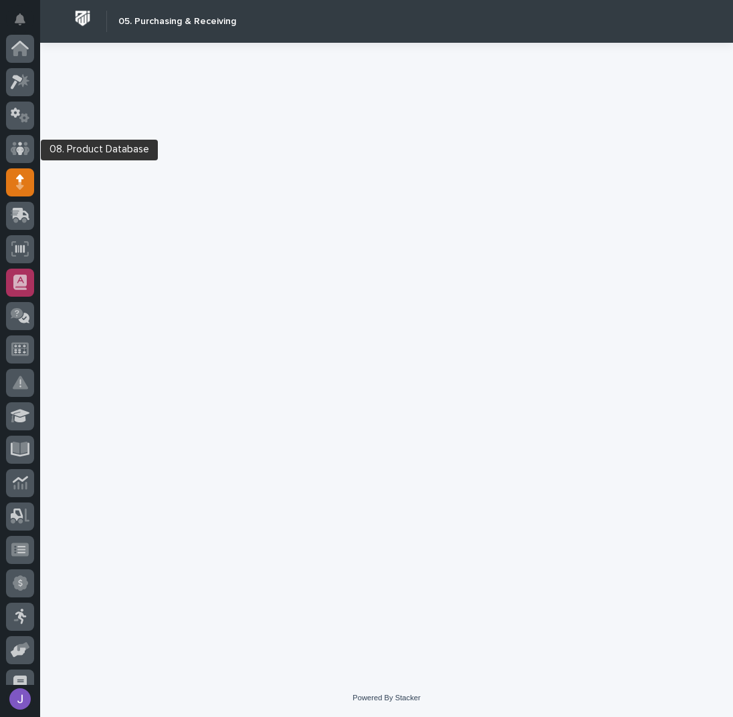
scroll to position [134, 0]
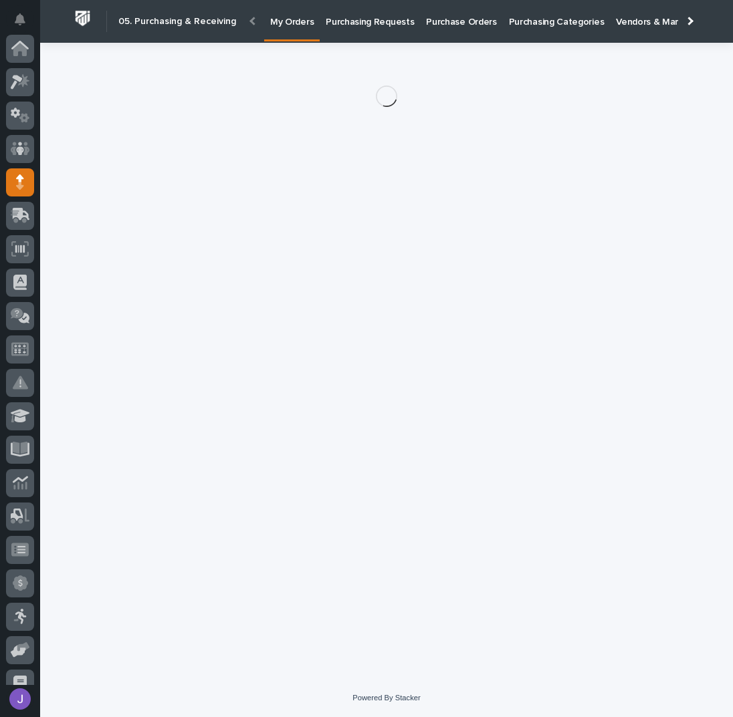
scroll to position [134, 0]
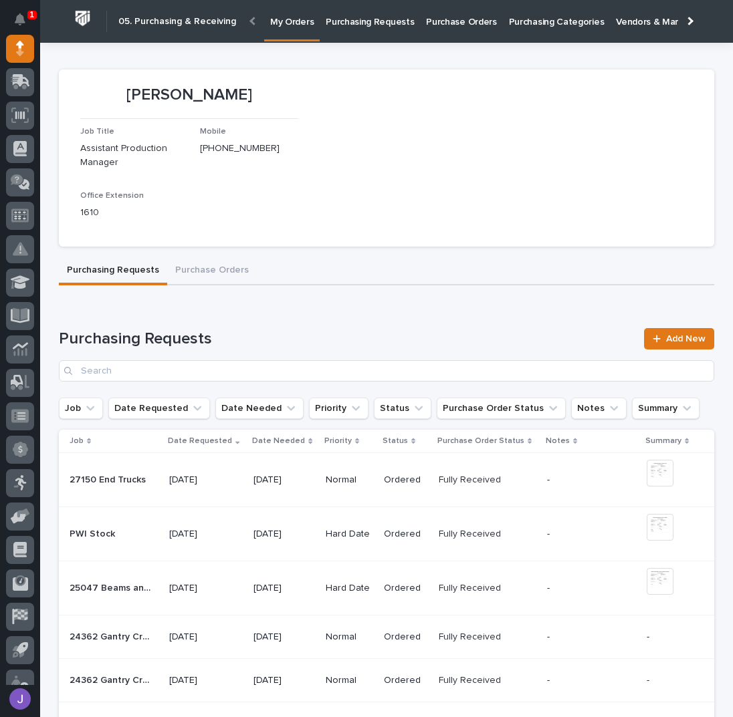
click at [399, 19] on p "Purchasing Requests" at bounding box center [370, 14] width 88 height 28
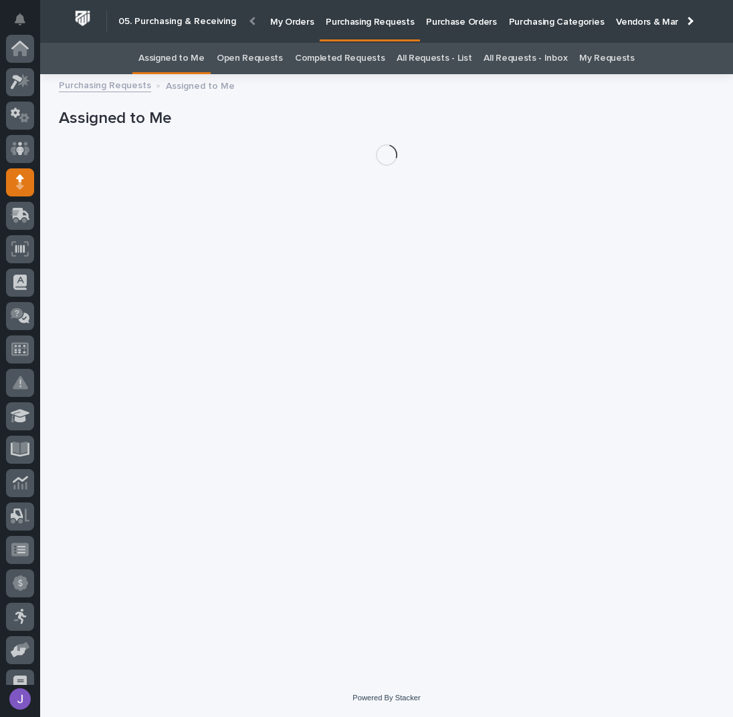
scroll to position [134, 0]
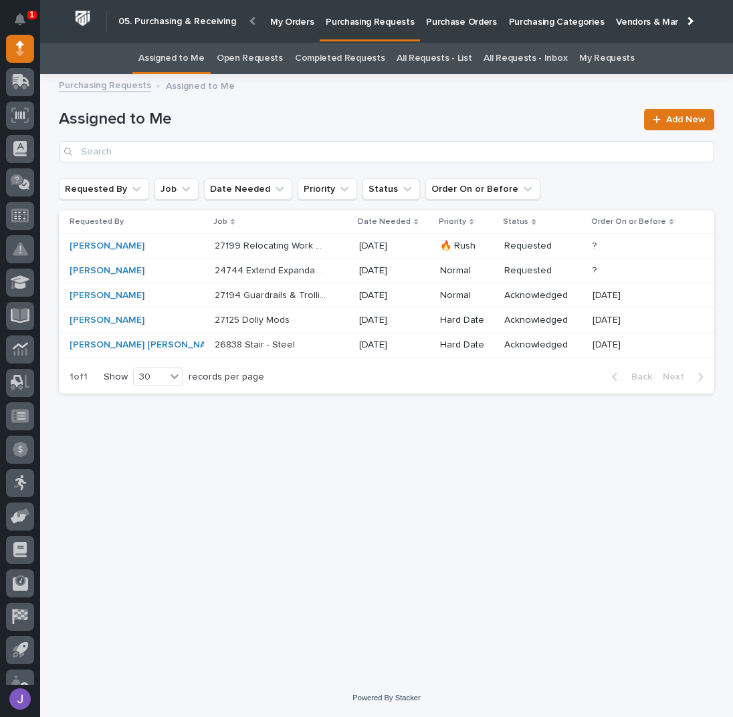
click at [312, 249] on div "27199 Relocating Work Platform and Mezzanine Modifications 27199 Relocating Wor…" at bounding box center [282, 246] width 134 height 22
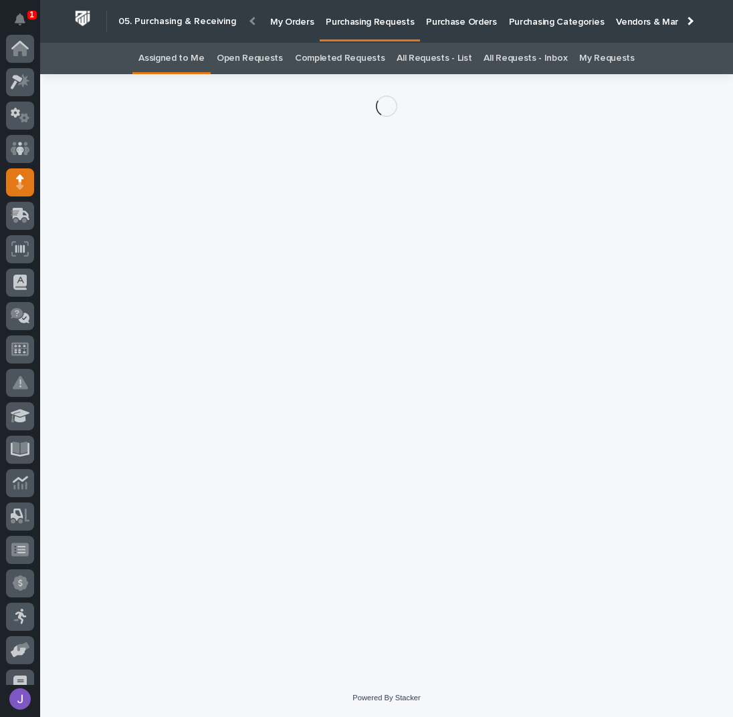
scroll to position [134, 0]
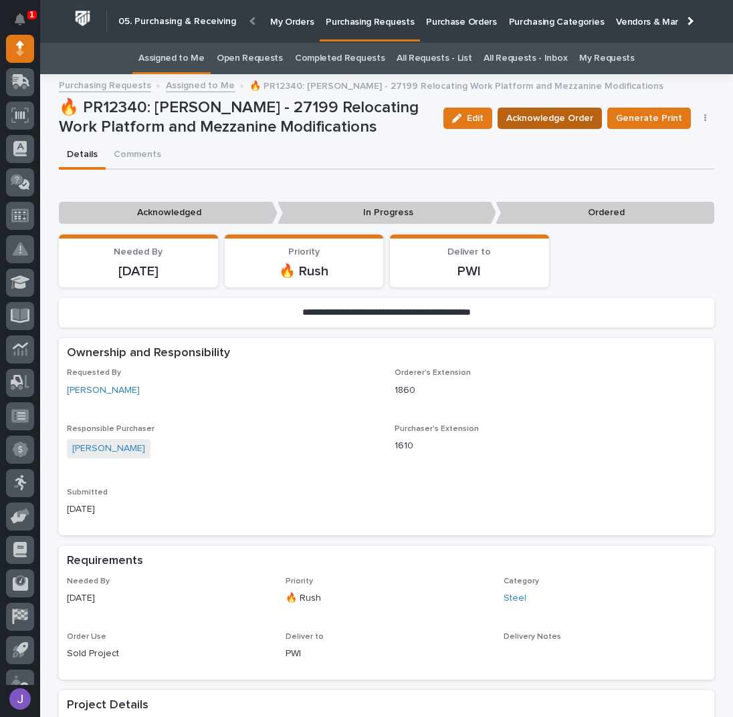
click at [536, 118] on span "Acknowledge Order" at bounding box center [549, 118] width 87 height 16
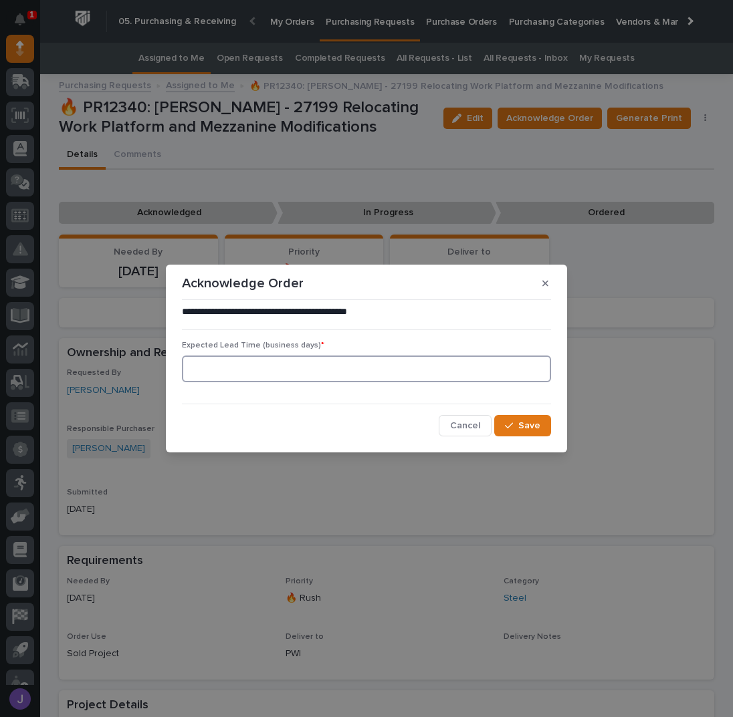
click at [257, 371] on input at bounding box center [366, 369] width 369 height 27
type input "0"
click at [510, 425] on icon "button" at bounding box center [509, 425] width 8 height 9
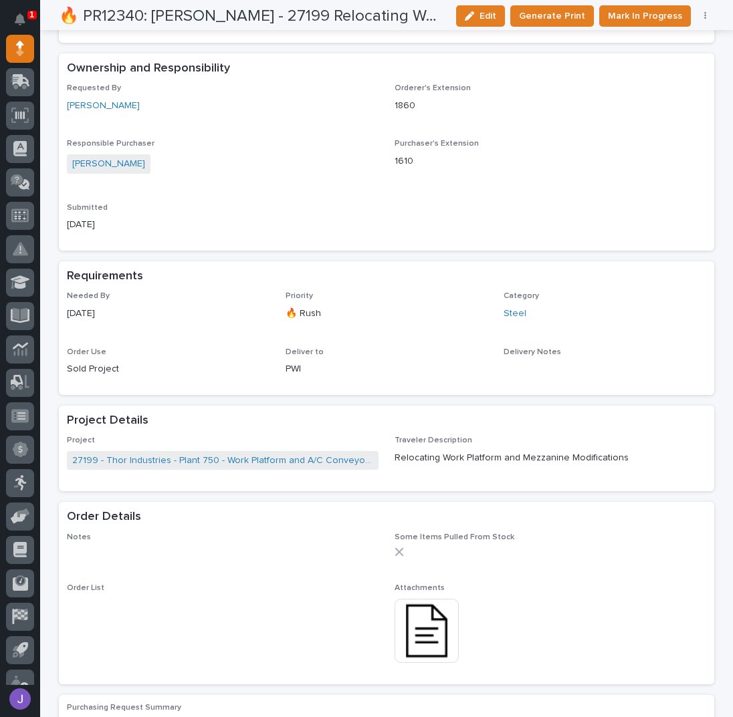
scroll to position [356, 0]
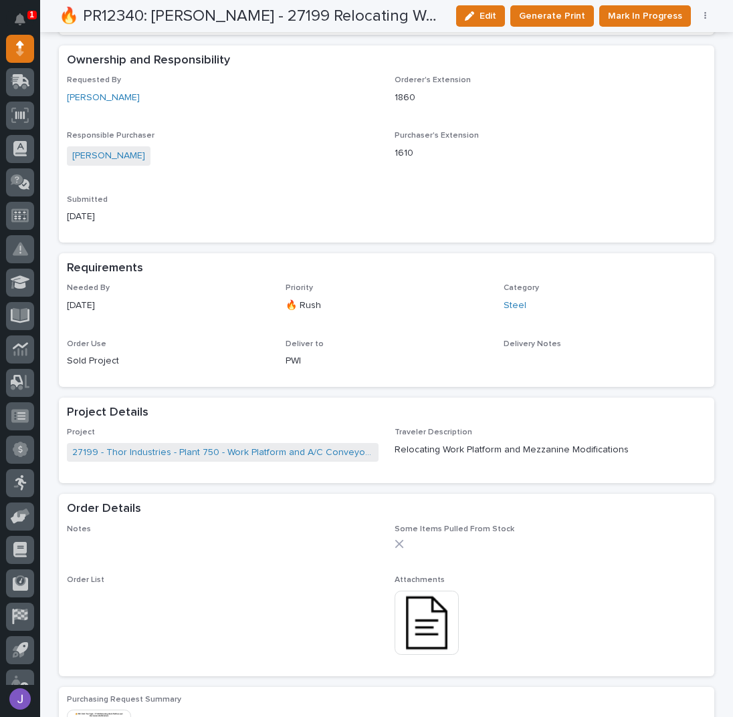
click at [423, 605] on img at bounding box center [427, 623] width 64 height 64
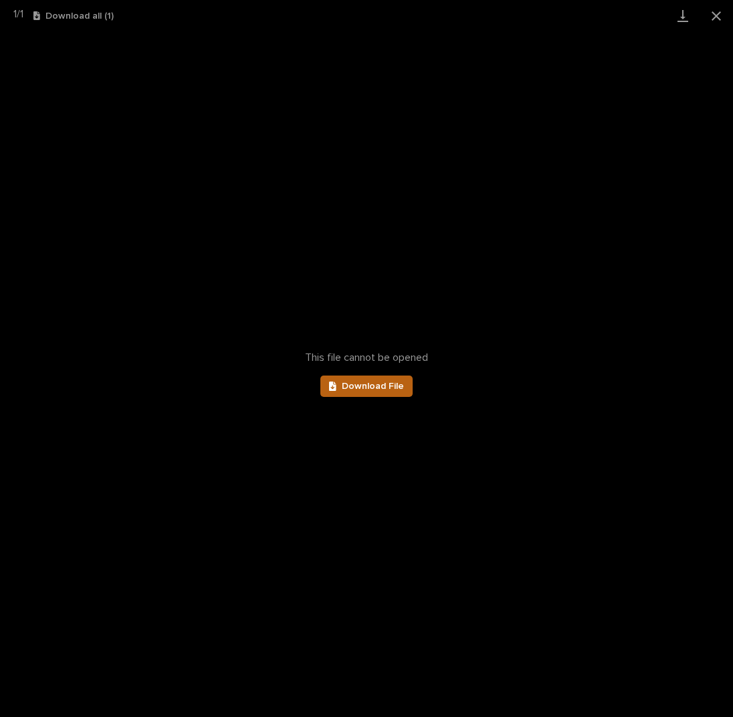
click at [380, 390] on span "Download File" at bounding box center [373, 386] width 62 height 9
click at [709, 21] on button "Close gallery" at bounding box center [715, 15] width 33 height 31
